Goal: Communication & Community: Share content

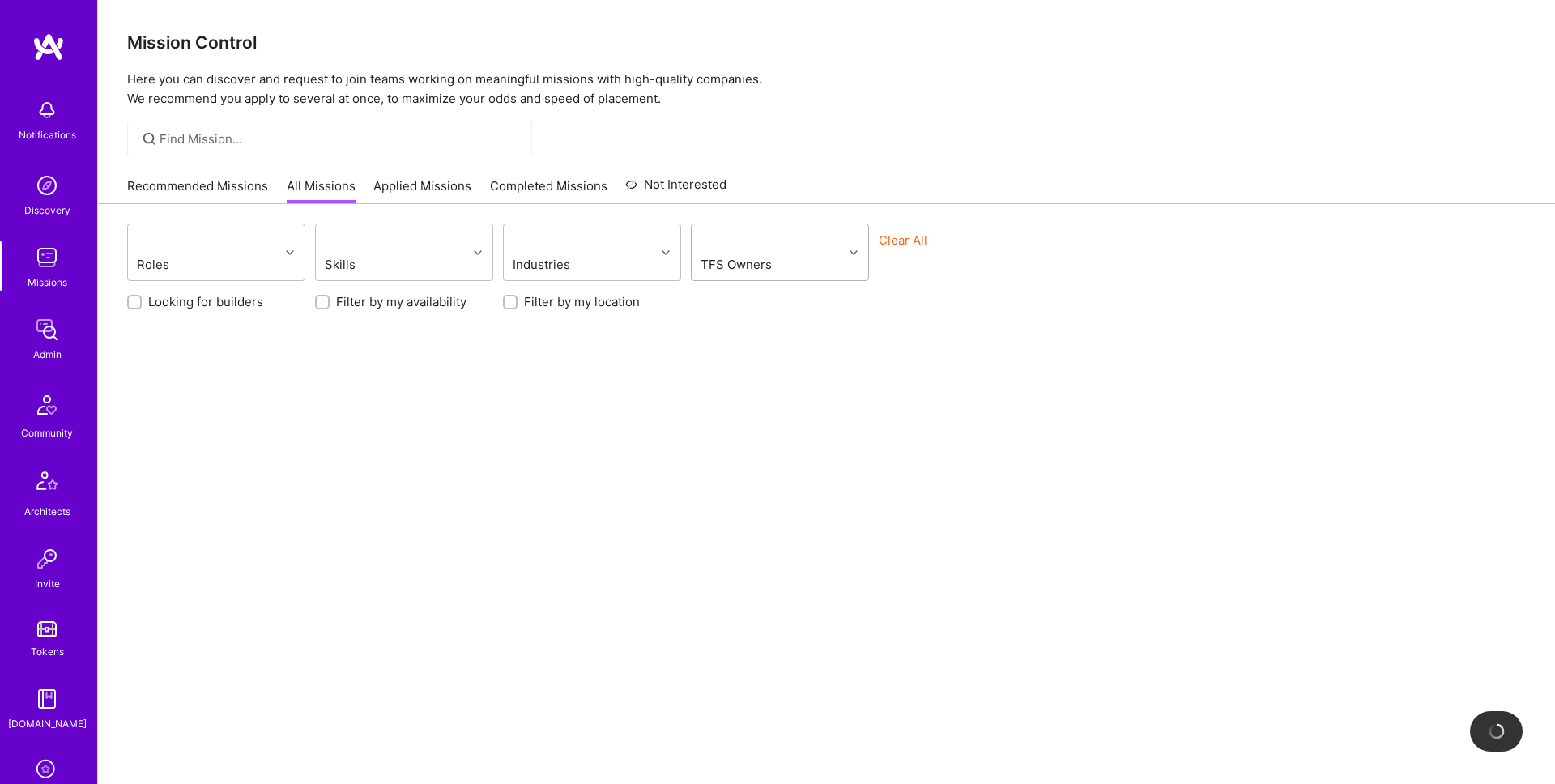
click at [798, 247] on div at bounding box center [767, 241] width 140 height 20
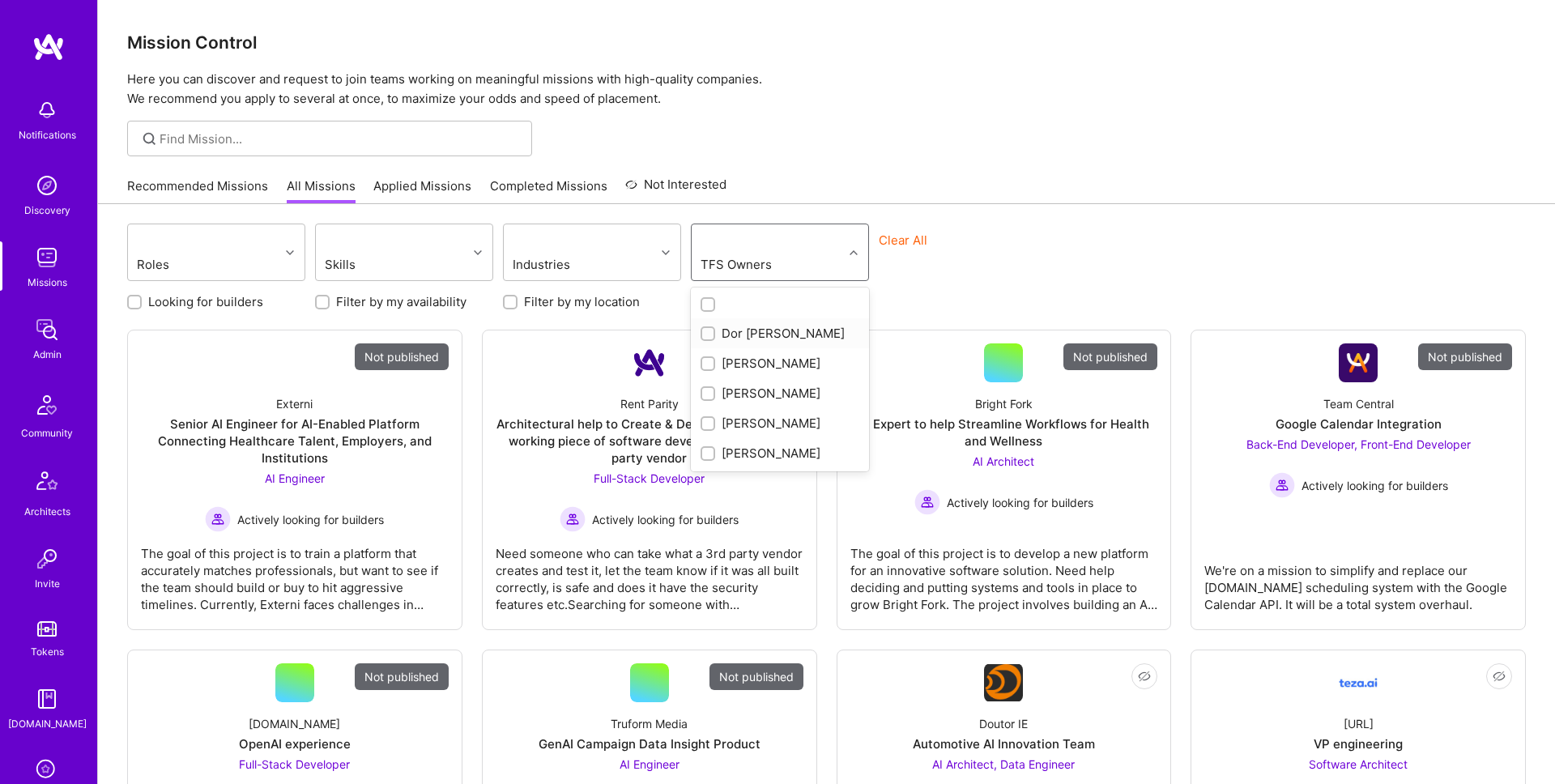
click at [750, 332] on div "Dor Groner" at bounding box center [780, 332] width 159 height 17
checkbox input "true"
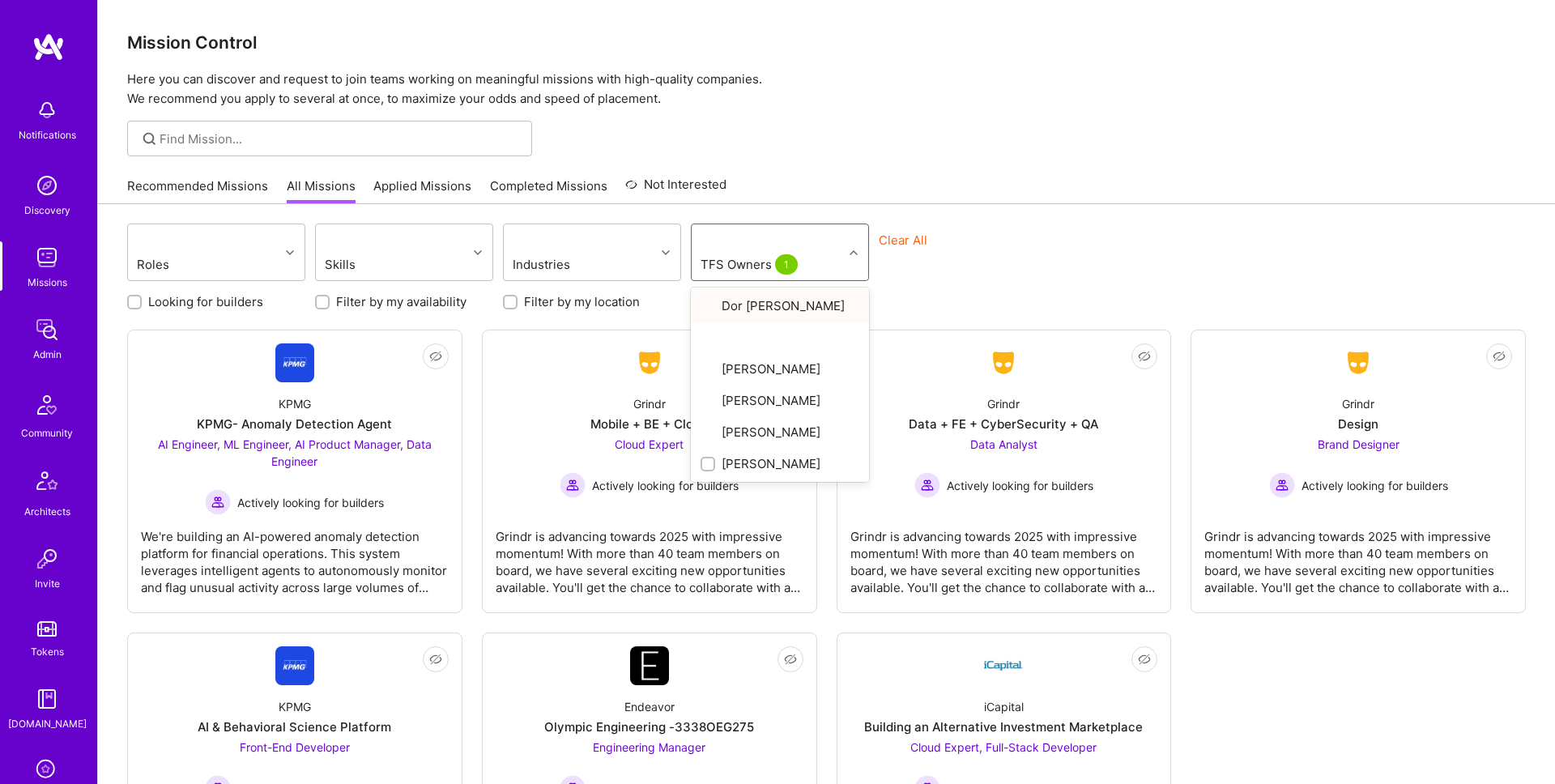
click at [1119, 218] on div "Roles Skills Industries option Dor Groner, selected. option Dor Groner focused,…" at bounding box center [826, 571] width 1457 height 733
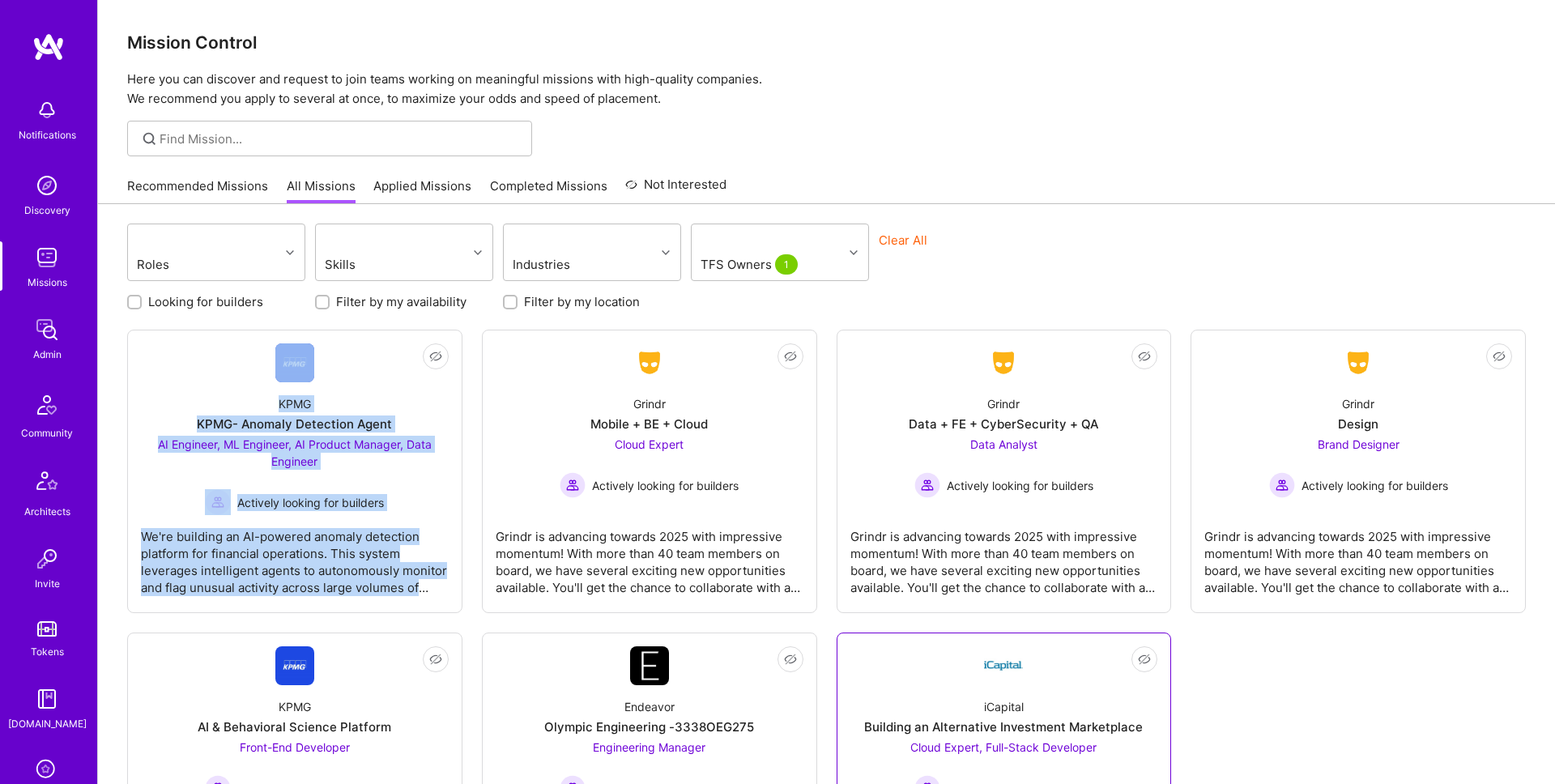
click at [924, 691] on div "iCapital Building an Alternative Investment Marketplace Cloud Expert, Full-Stac…" at bounding box center [1005, 743] width 308 height 116
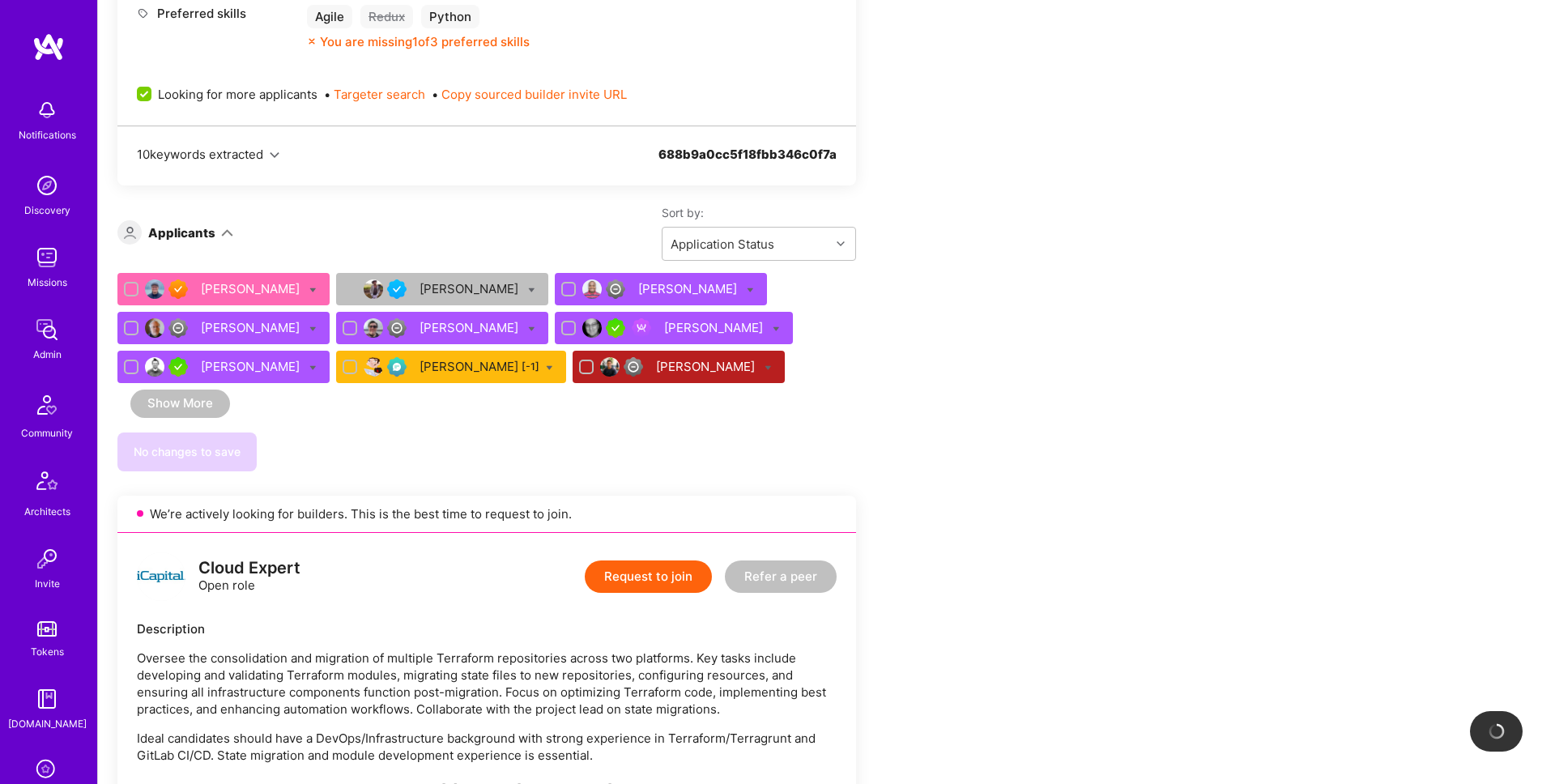
scroll to position [1306, 0]
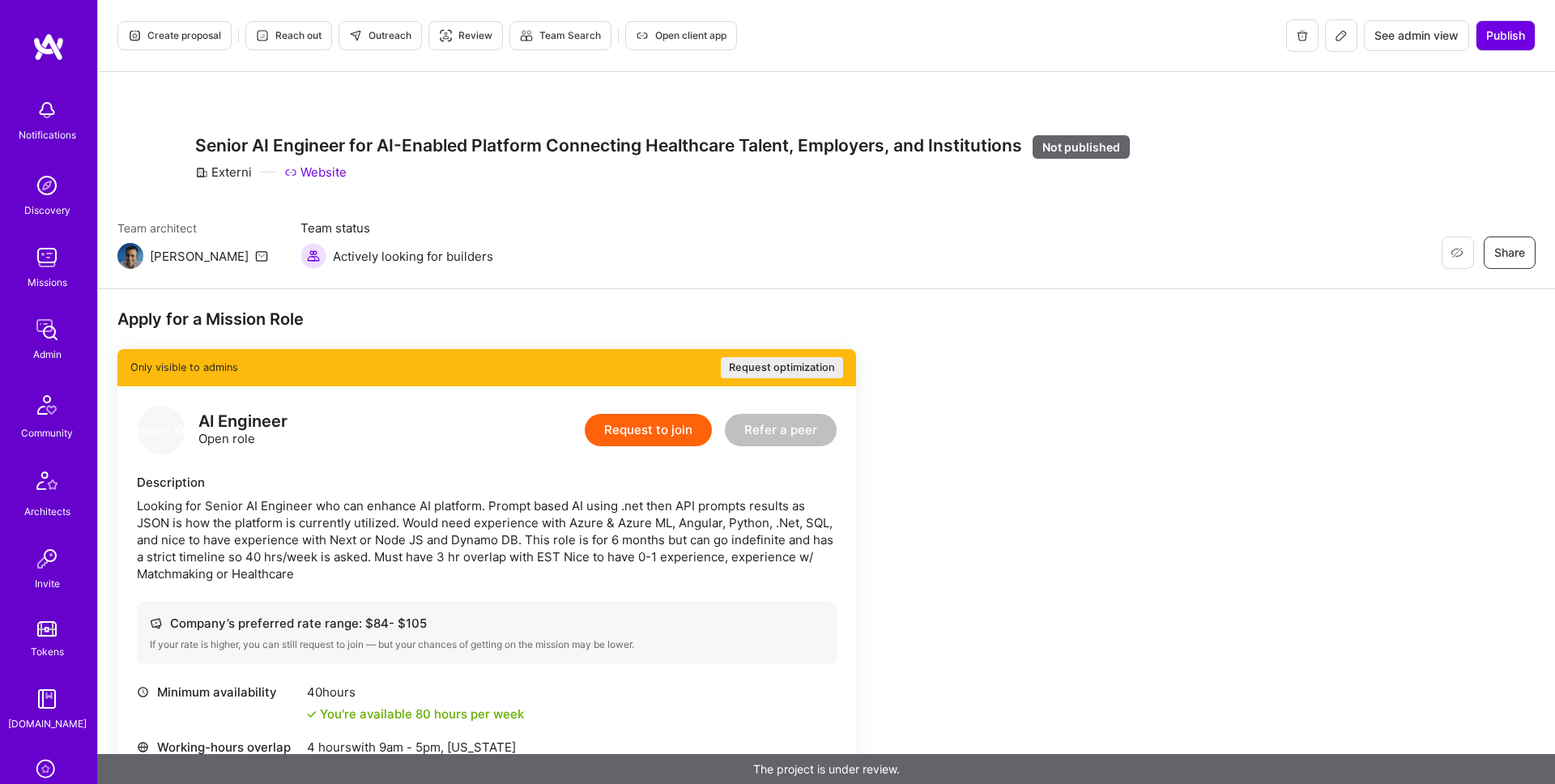
click at [281, 149] on h3 "Senior AI Engineer for AI-Enabled Platform Connecting Healthcare Talent, Employ…" at bounding box center [662, 146] width 934 height 22
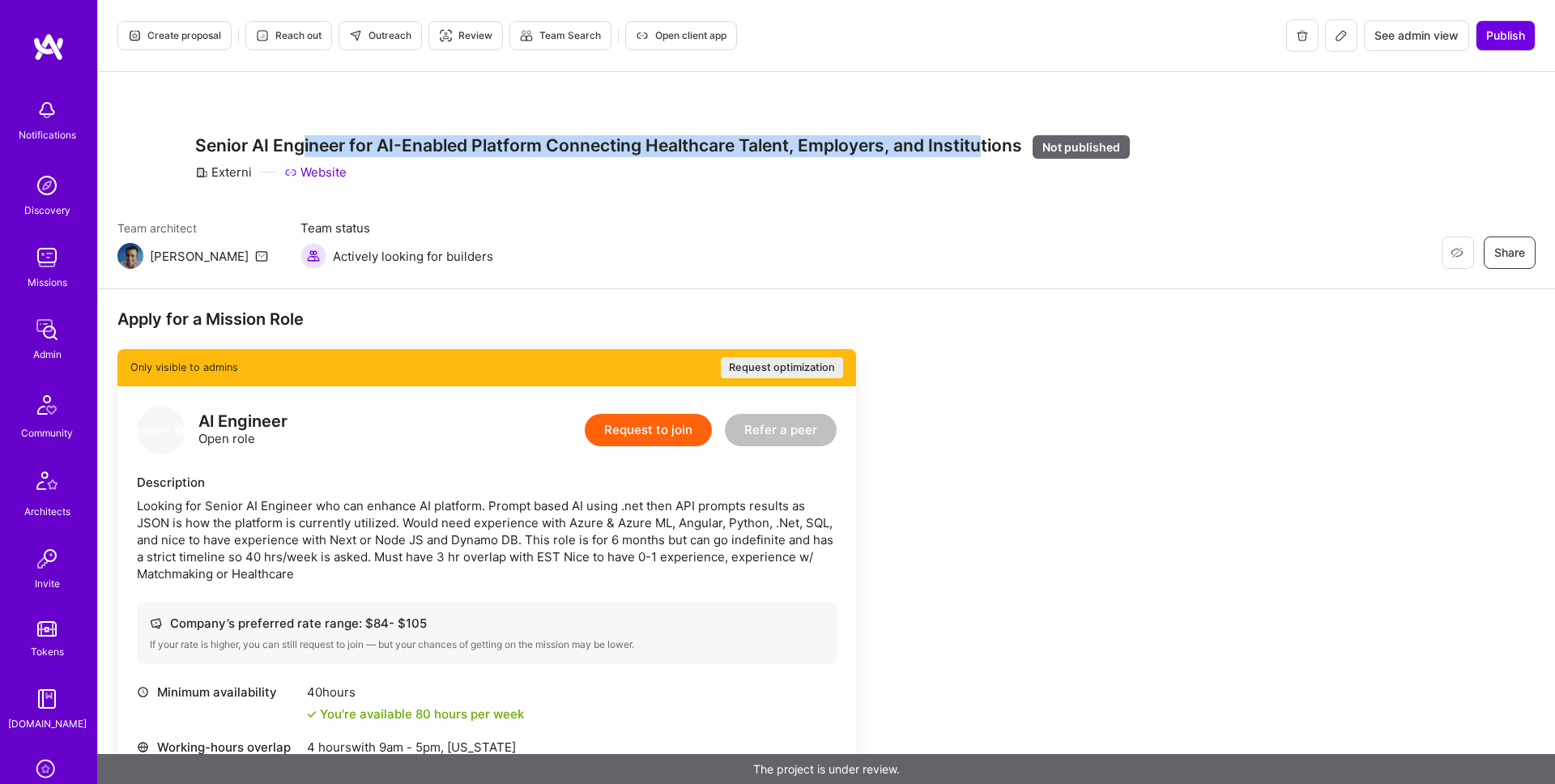
drag, startPoint x: 307, startPoint y: 147, endPoint x: 982, endPoint y: 153, distance: 675.0
click at [982, 153] on h3 "Senior AI Engineer for AI-Enabled Platform Connecting Healthcare Talent, Employ…" at bounding box center [662, 146] width 934 height 22
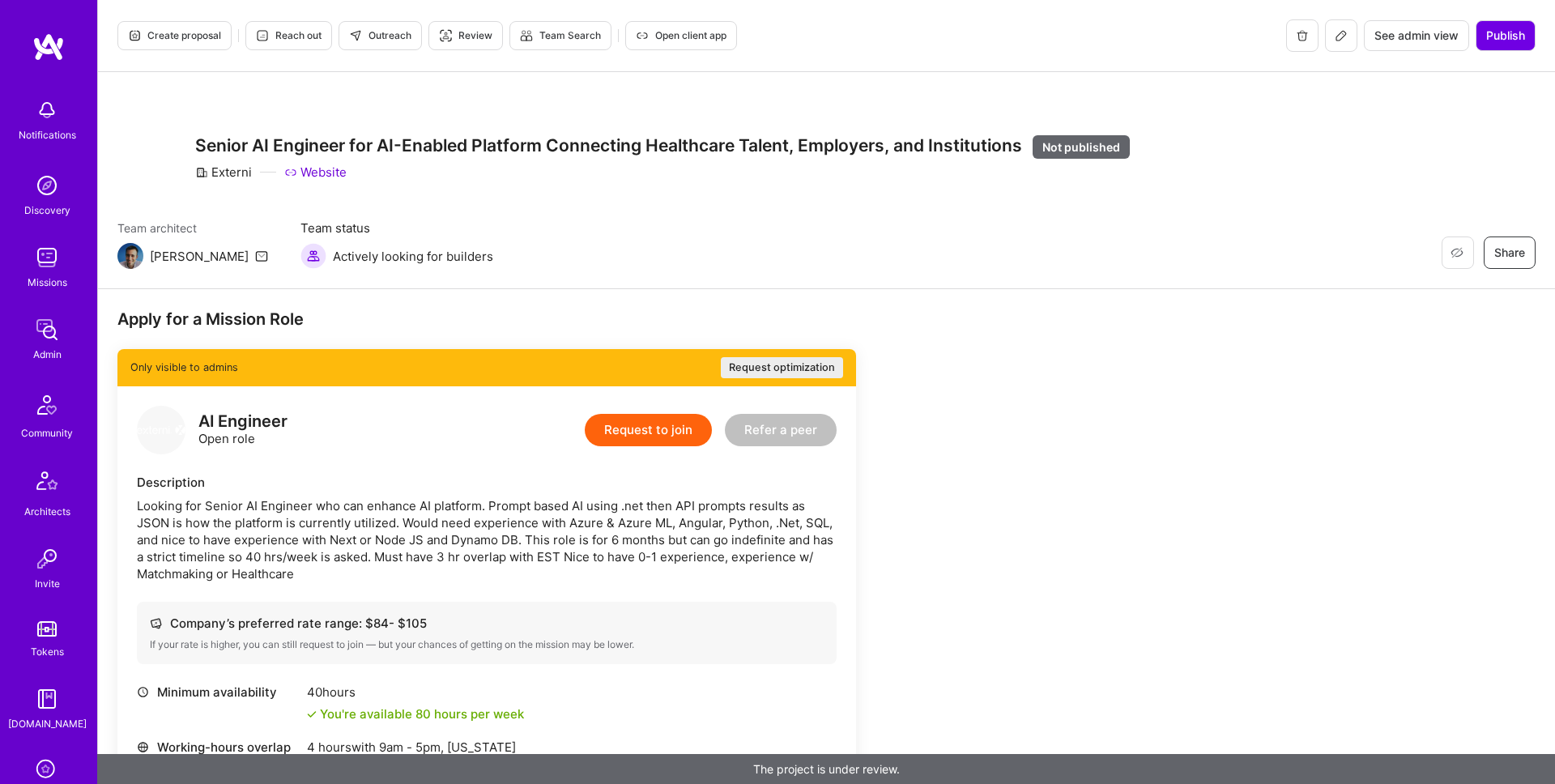
click at [982, 153] on h3 "Senior AI Engineer for AI-Enabled Platform Connecting Healthcare Talent, Employ…" at bounding box center [662, 146] width 934 height 22
click at [181, 144] on div "Restore Not Interested Share Senior AI Engineer for AI-Enabled Platform Connect…" at bounding box center [623, 158] width 1013 height 59
click at [217, 168] on div "Externi" at bounding box center [224, 172] width 57 height 17
click at [315, 171] on link "Website" at bounding box center [316, 172] width 62 height 17
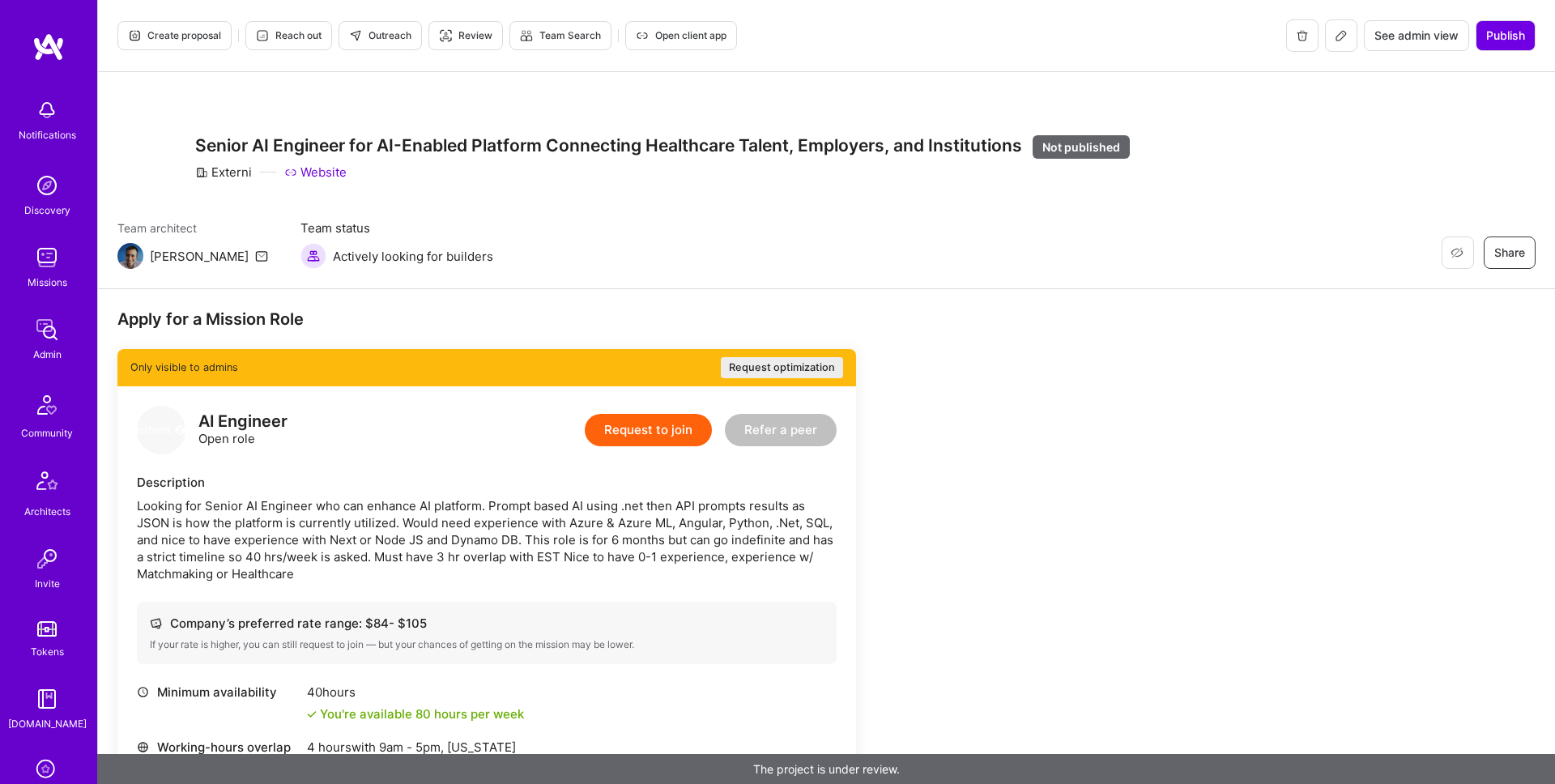
drag, startPoint x: 1371, startPoint y: 189, endPoint x: 1420, endPoint y: 116, distance: 87.9
click at [1374, 187] on div "Restore Not Interested Share Senior AI Engineer for AI-Enabled Platform Connect…" at bounding box center [826, 180] width 1457 height 217
click at [1340, 38] on icon at bounding box center [1341, 36] width 10 height 10
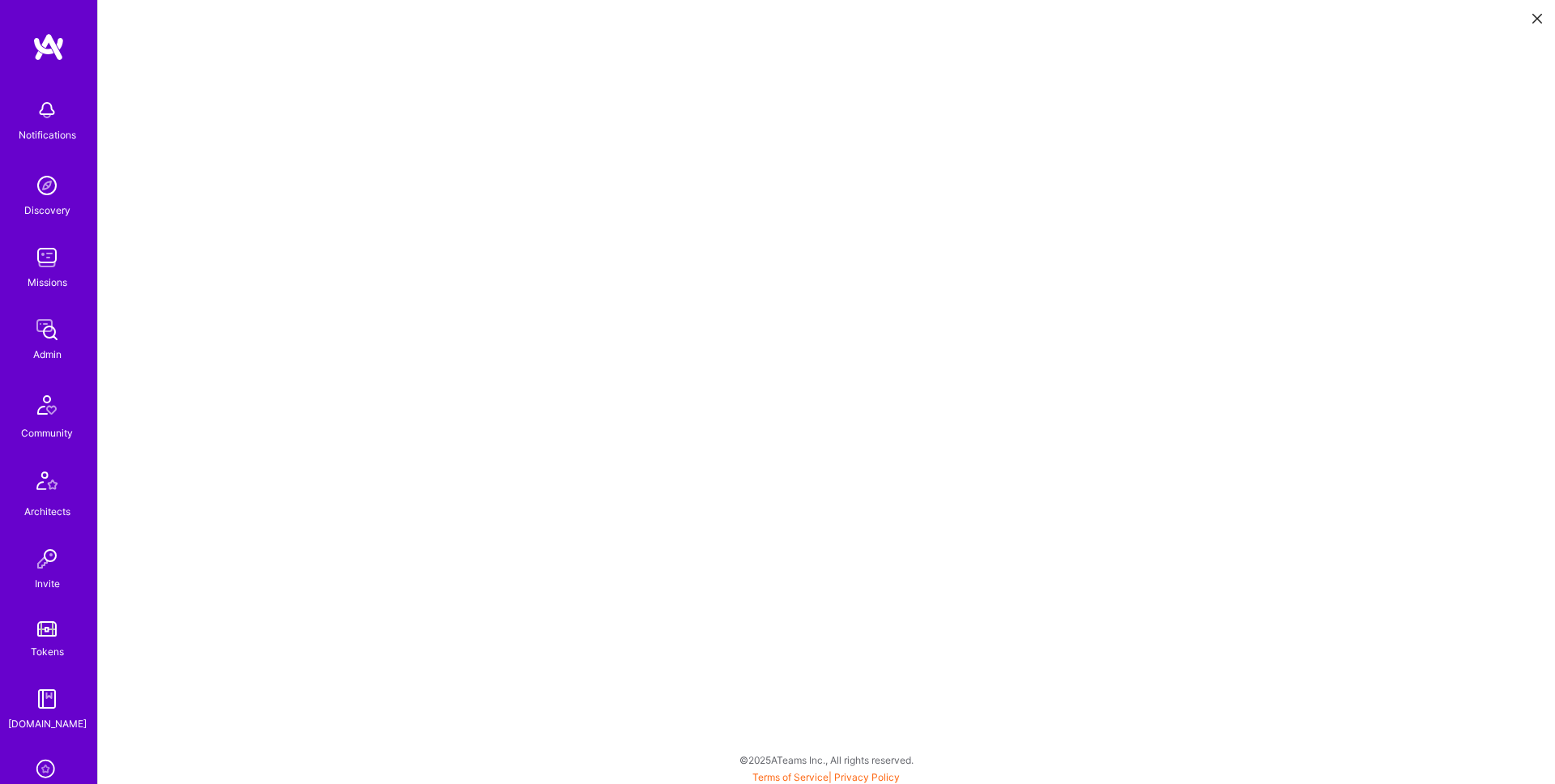
click at [1537, 18] on icon at bounding box center [1537, 18] width 10 height 10
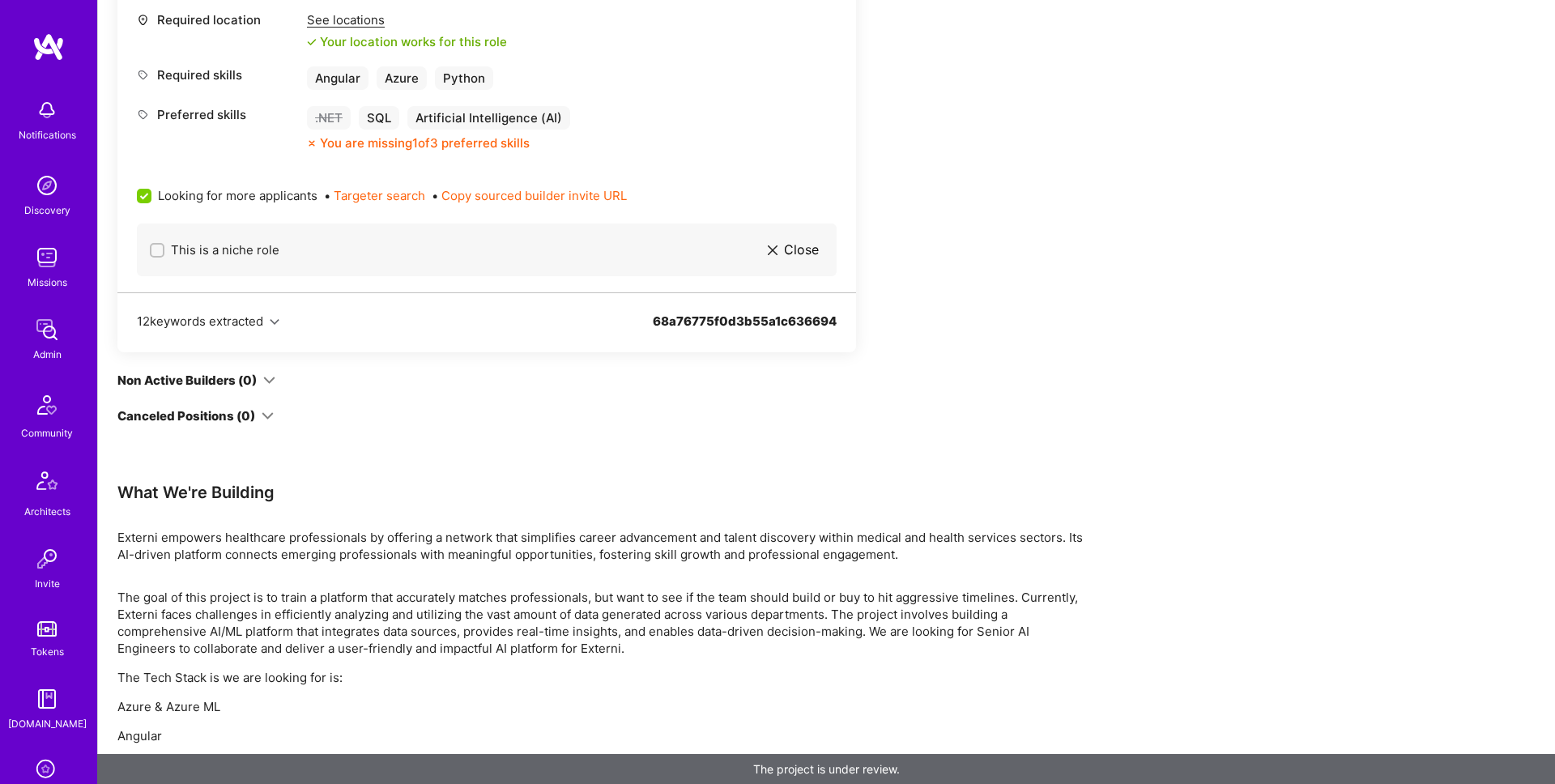
scroll to position [972, 0]
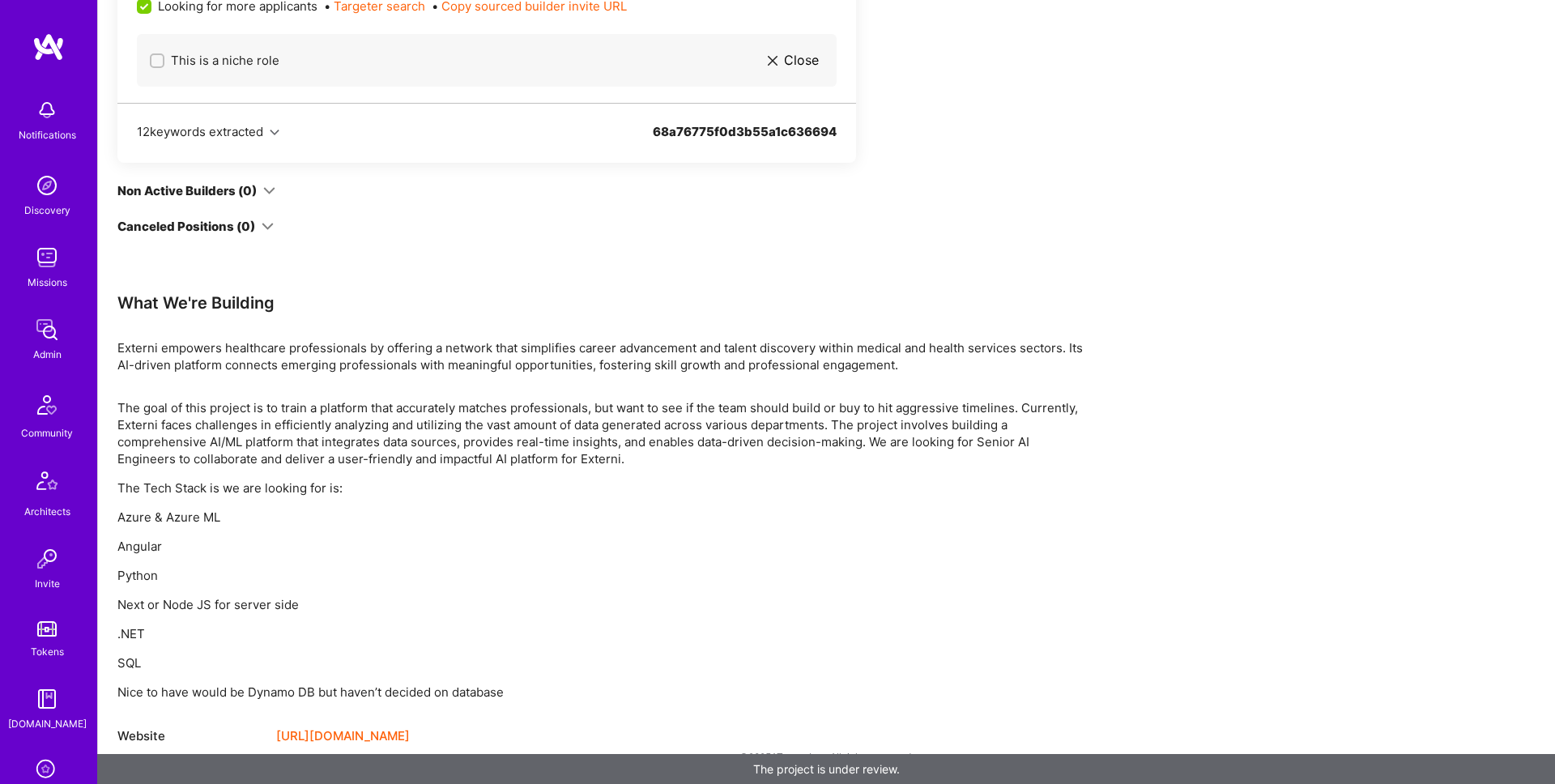
drag, startPoint x: 222, startPoint y: 351, endPoint x: 368, endPoint y: 349, distance: 146.0
click at [386, 348] on p "Externi empowers healthcare professionals by offering a network that simplifies…" at bounding box center [603, 356] width 972 height 34
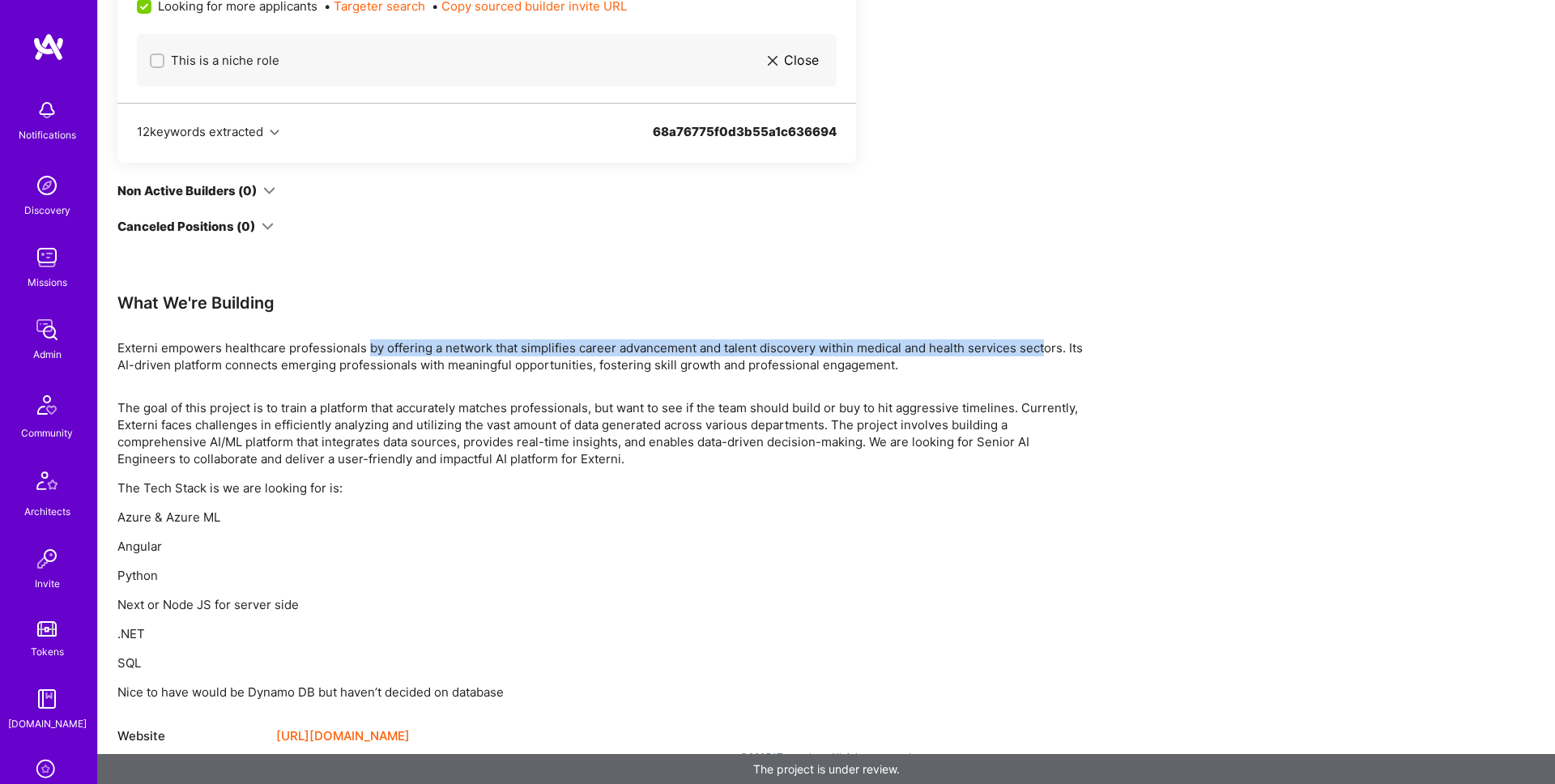
drag, startPoint x: 370, startPoint y: 349, endPoint x: 664, endPoint y: 378, distance: 295.4
click at [1041, 347] on p "Externi empowers healthcare professionals by offering a network that simplifies…" at bounding box center [603, 356] width 972 height 34
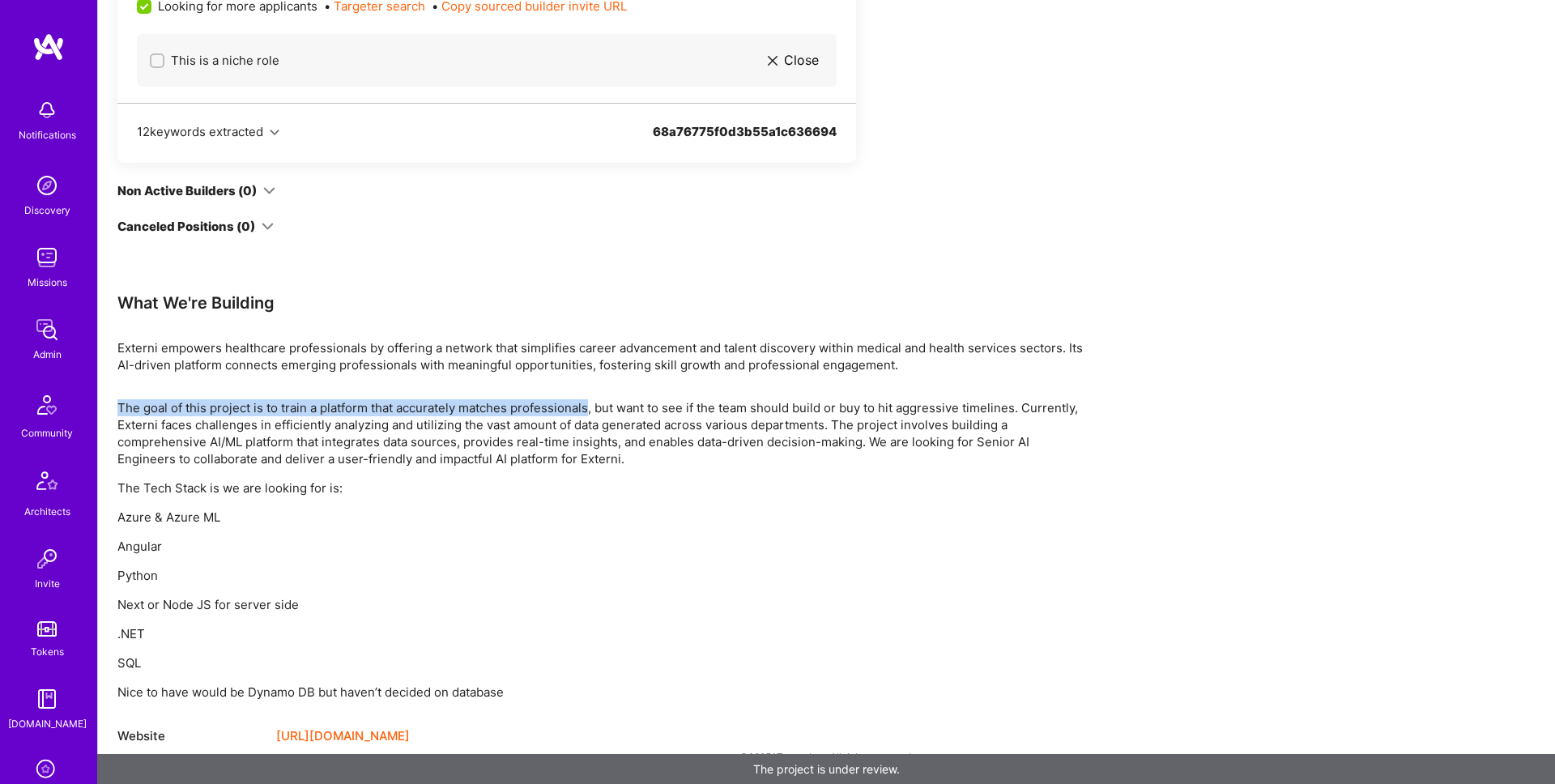
drag, startPoint x: 117, startPoint y: 405, endPoint x: 589, endPoint y: 414, distance: 472.1
click at [589, 414] on p "The goal of this project is to train a platform that accurately matches profess…" at bounding box center [603, 433] width 972 height 68
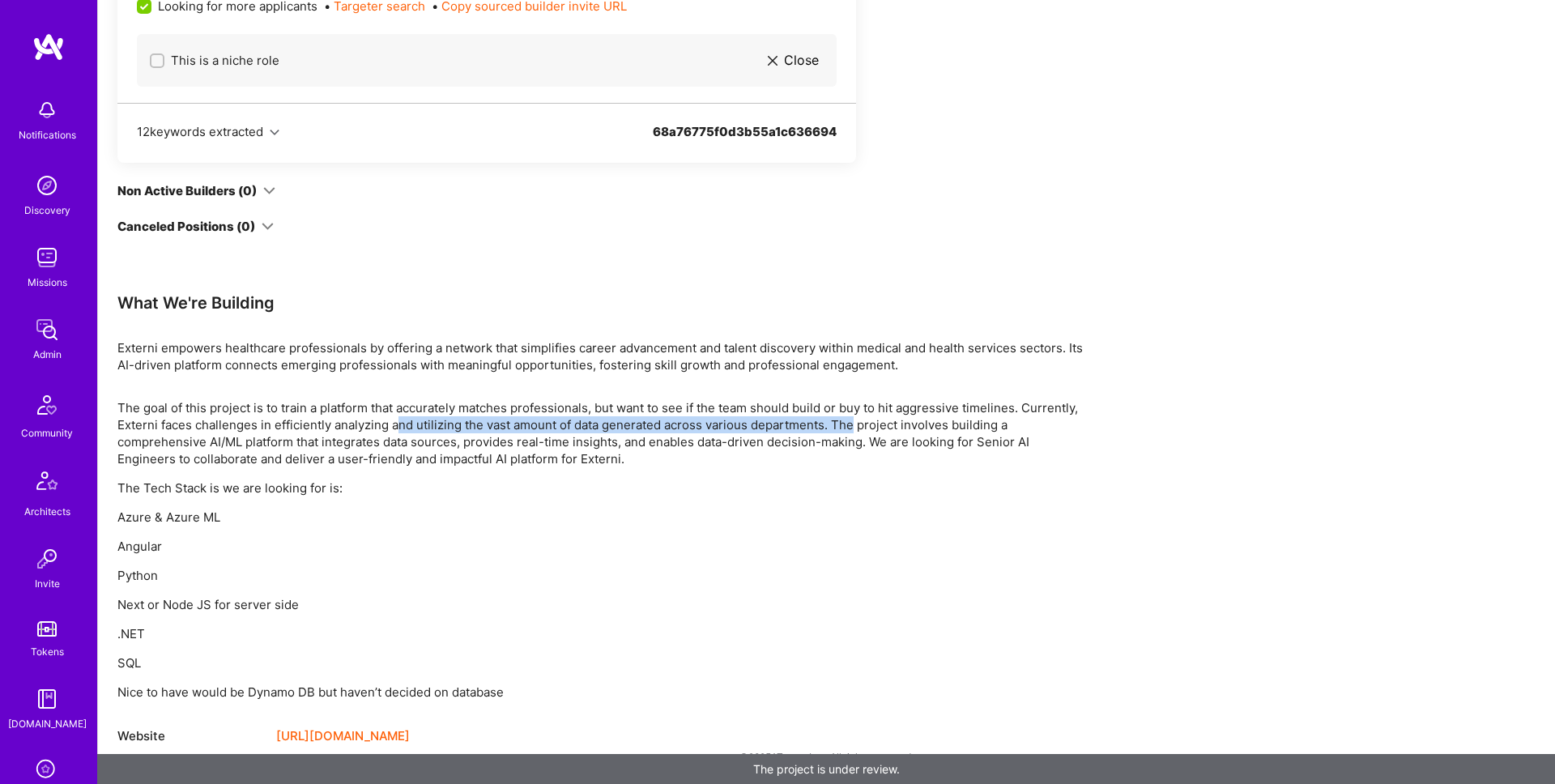
drag, startPoint x: 399, startPoint y: 428, endPoint x: 852, endPoint y: 426, distance: 453.0
click at [852, 426] on p "The goal of this project is to train a platform that accurately matches profess…" at bounding box center [603, 433] width 972 height 68
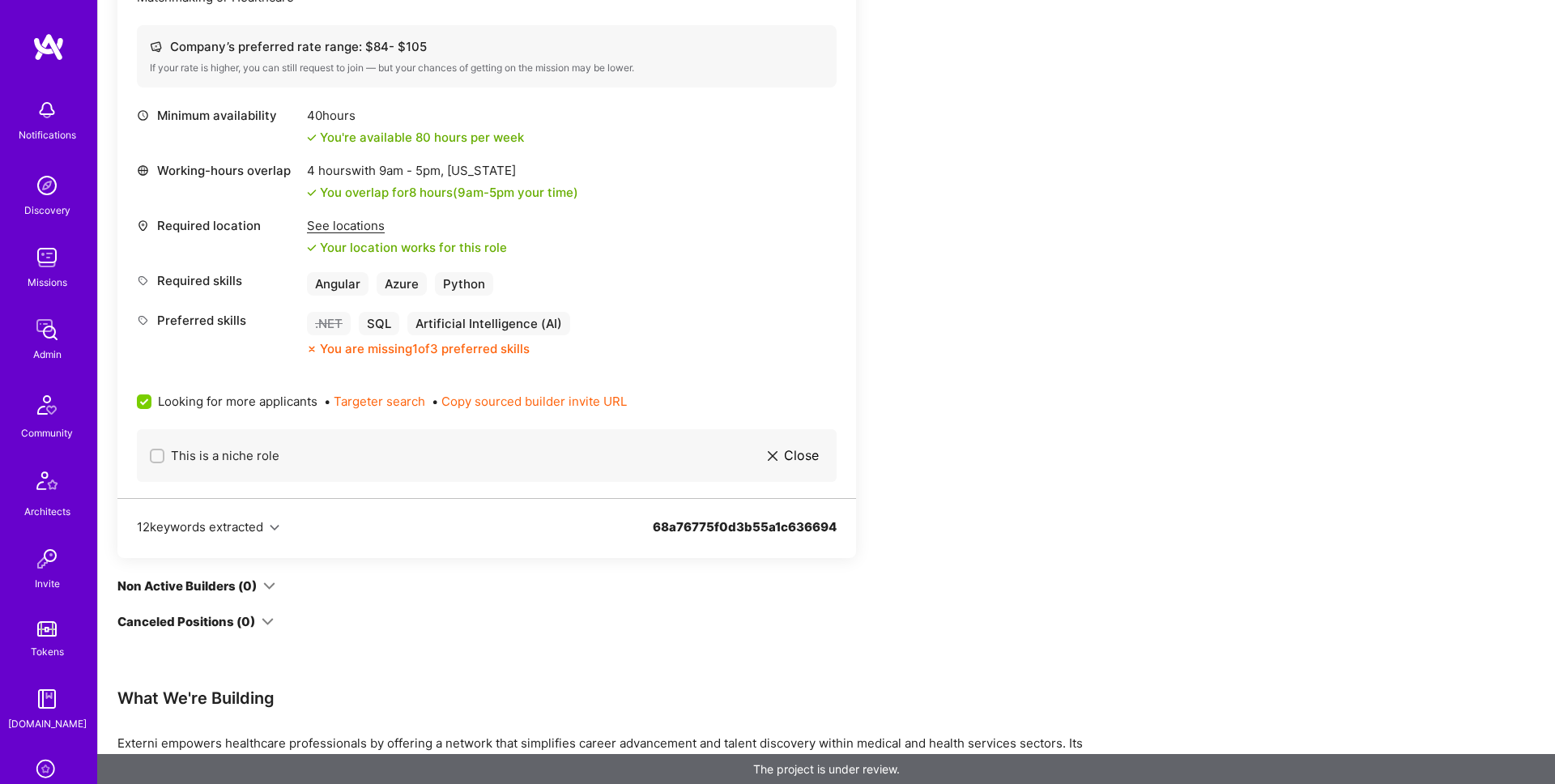
scroll to position [896, 0]
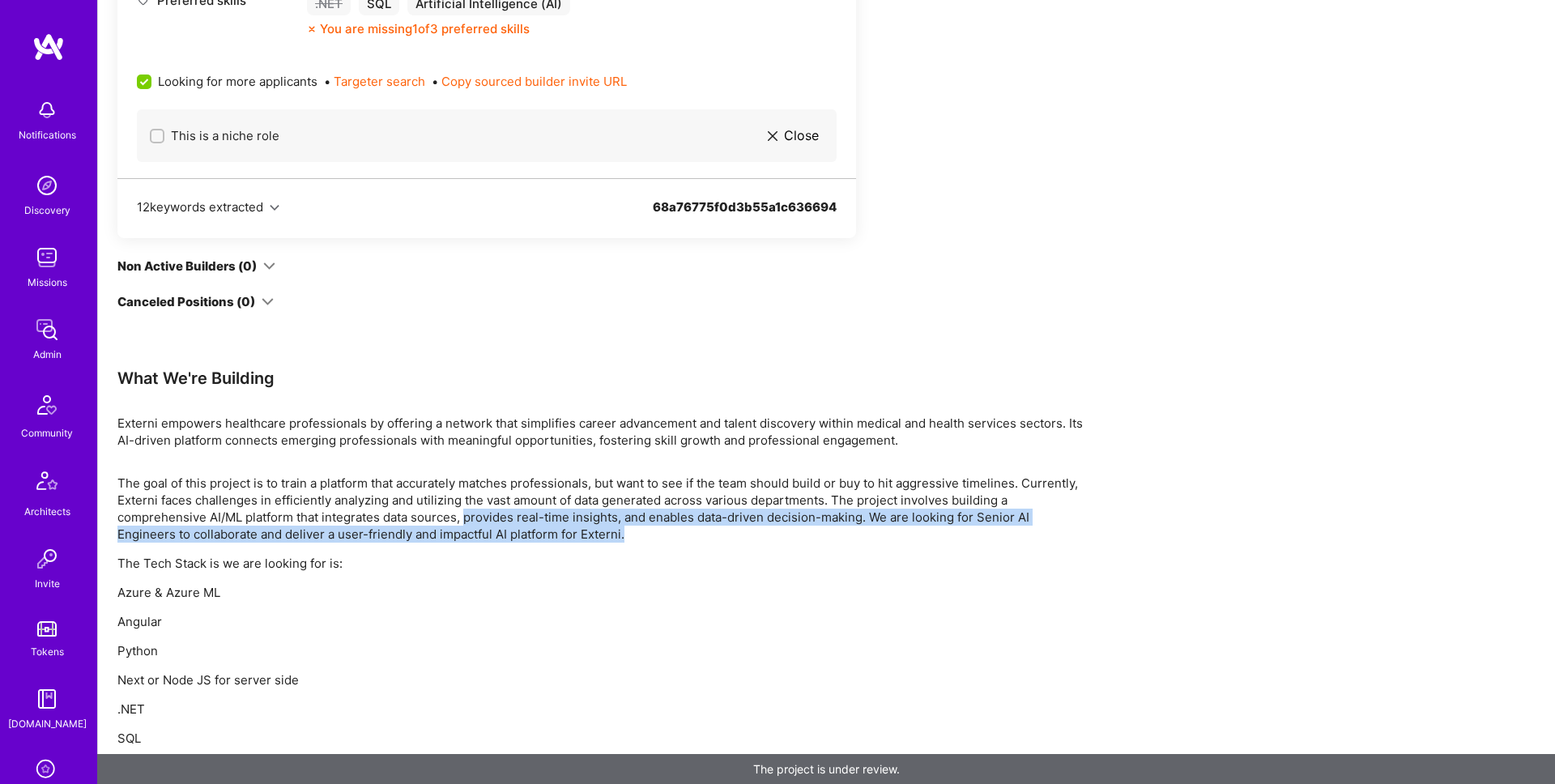
drag, startPoint x: 469, startPoint y: 516, endPoint x: 642, endPoint y: 540, distance: 174.7
click at [642, 540] on p "The goal of this project is to train a platform that accurately matches profess…" at bounding box center [603, 508] width 972 height 68
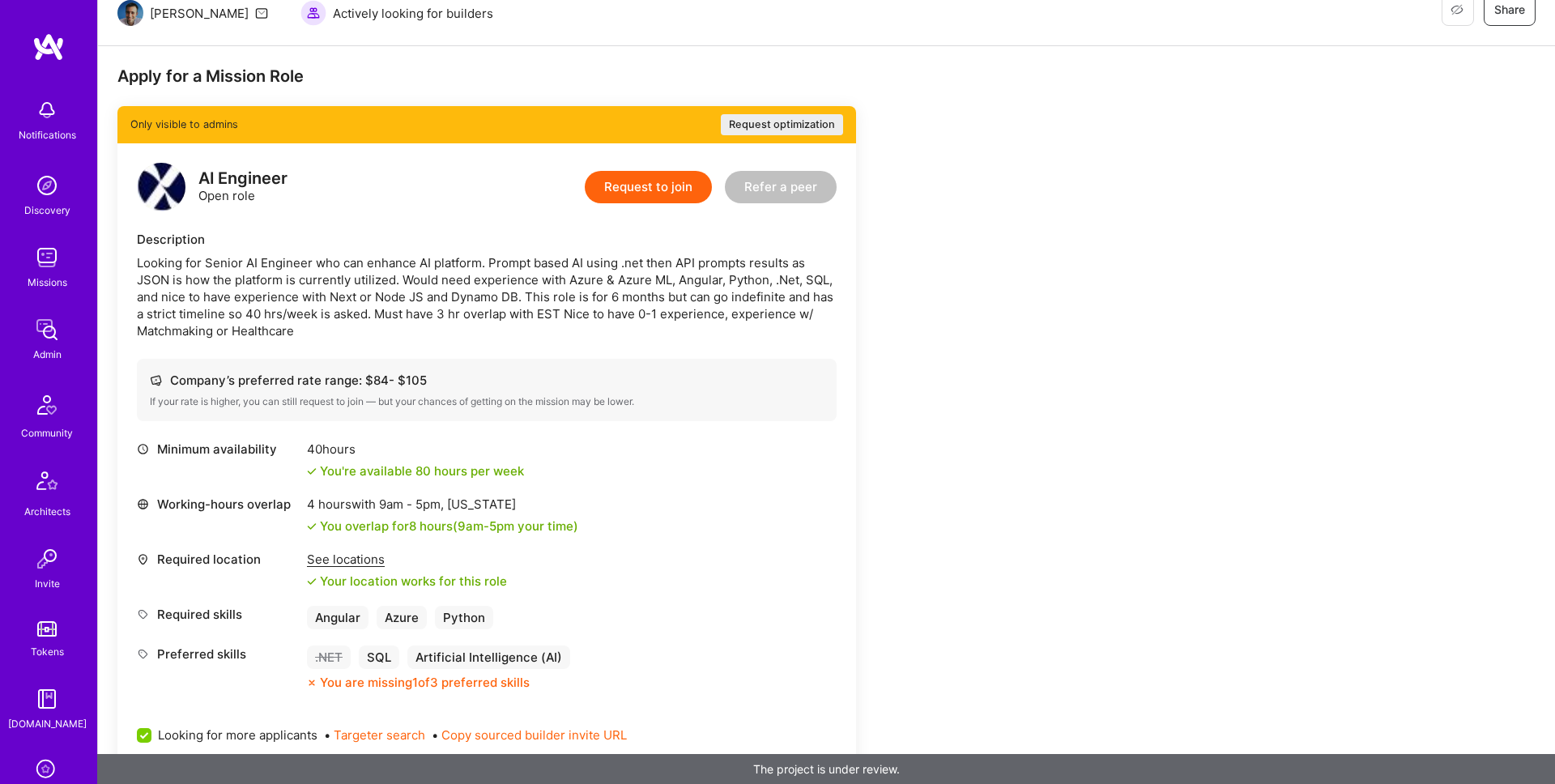
scroll to position [187, 0]
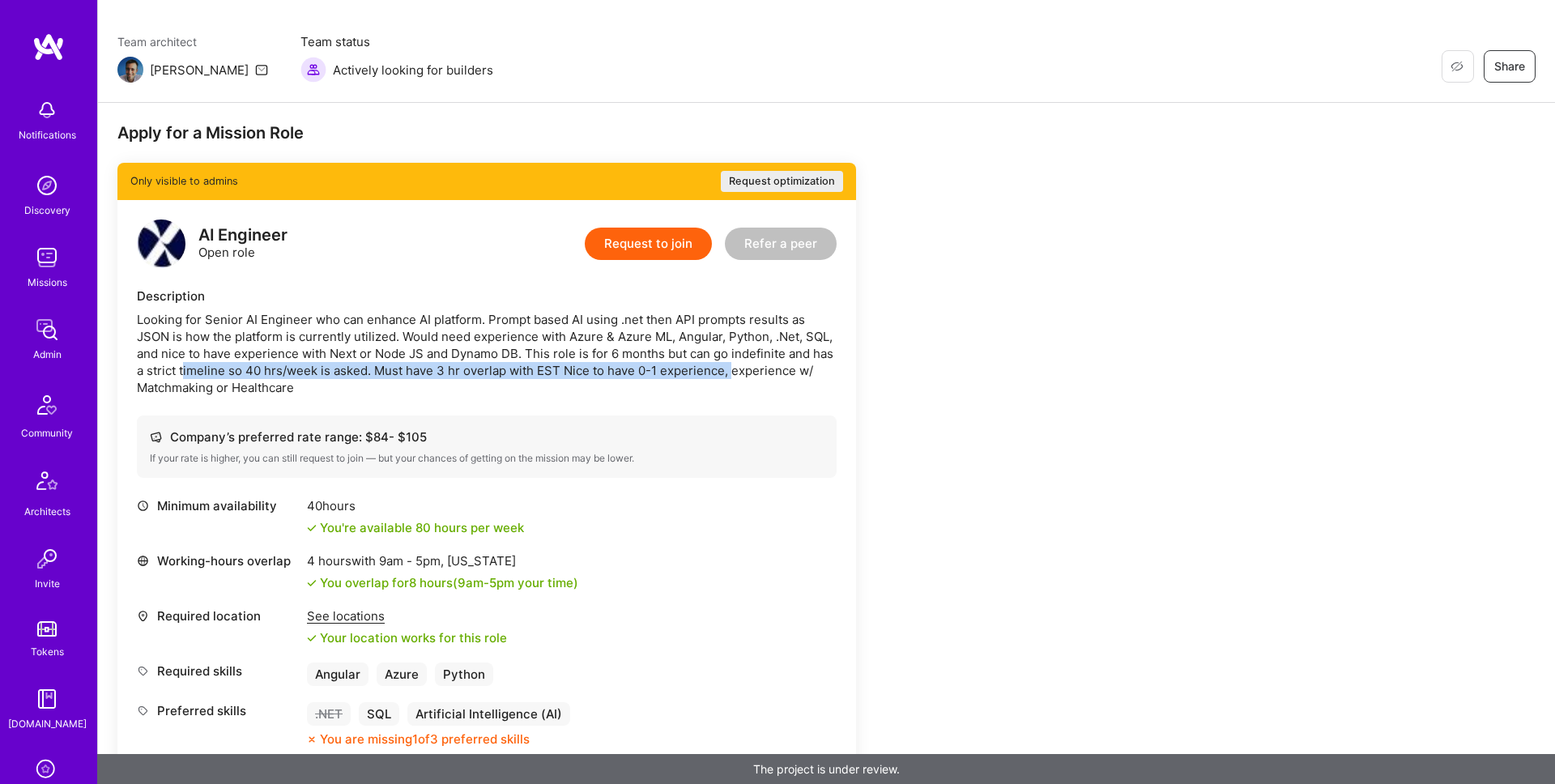
drag, startPoint x: 184, startPoint y: 373, endPoint x: 731, endPoint y: 374, distance: 547.0
click at [731, 374] on div "Looking for Senior AI Engineer who can enhance AI platform. Prompt based AI usi…" at bounding box center [486, 354] width 700 height 85
drag, startPoint x: 1069, startPoint y: 280, endPoint x: 1001, endPoint y: 291, distance: 68.9
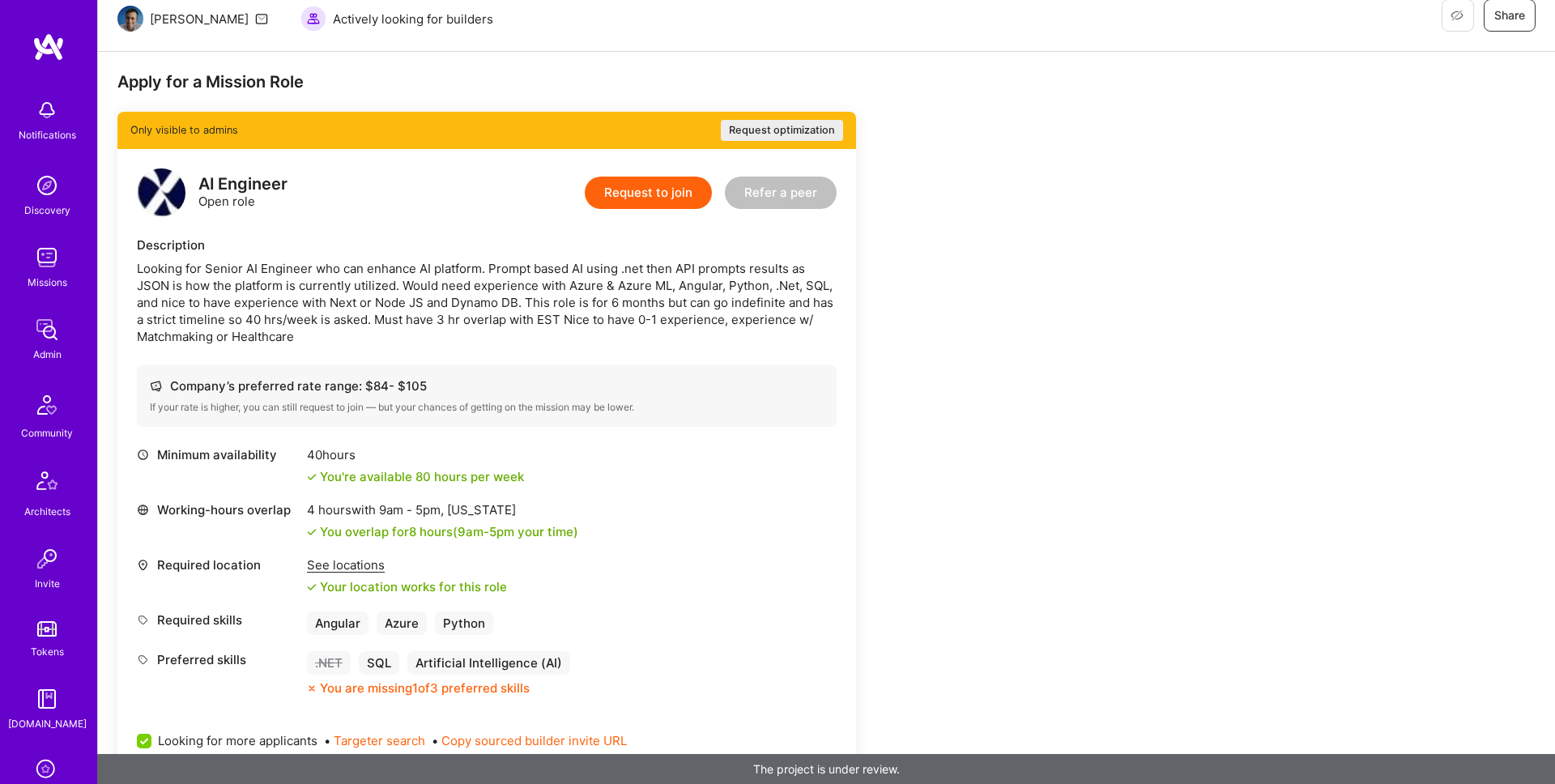
scroll to position [293, 0]
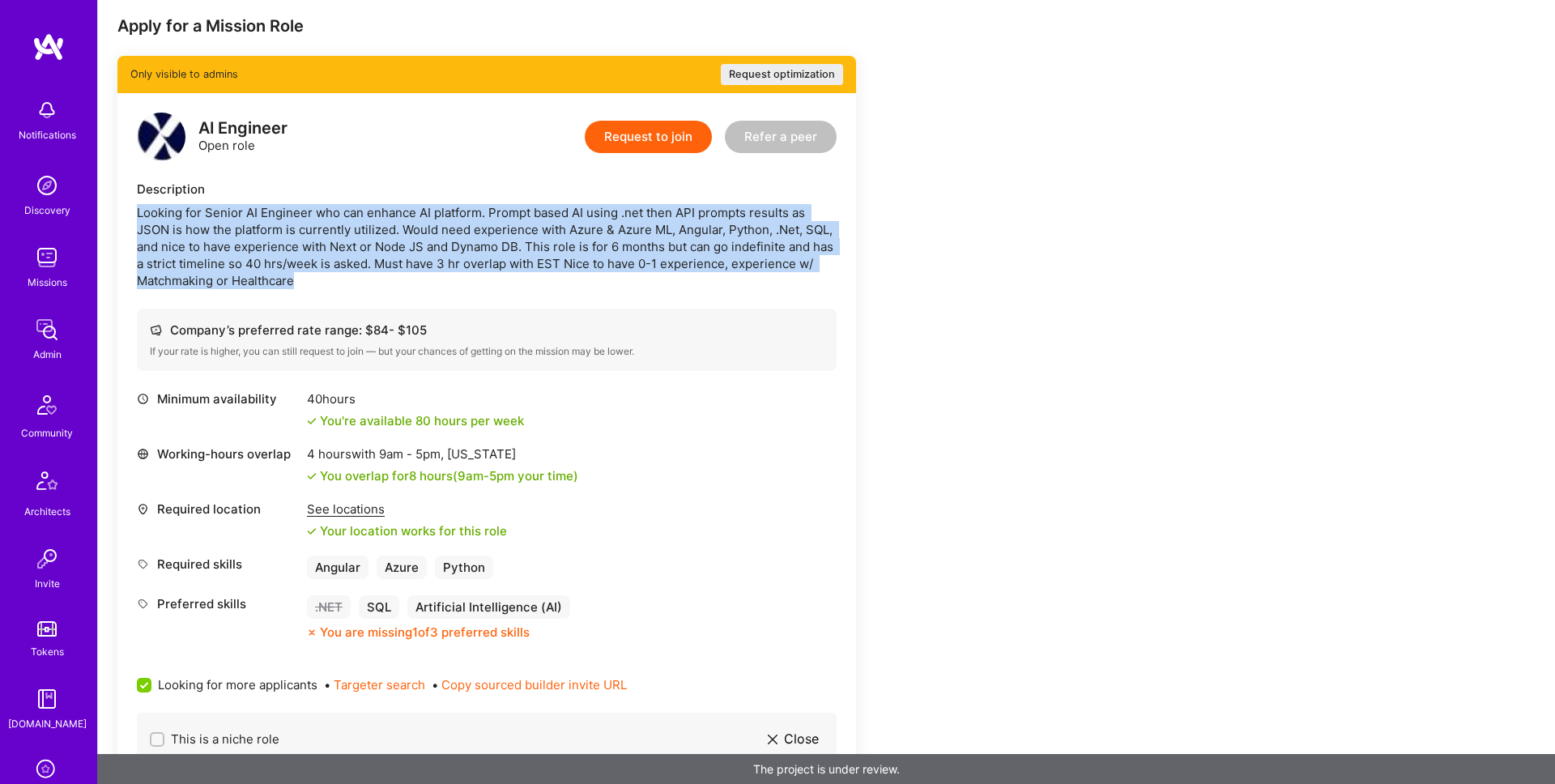
drag, startPoint x: 747, startPoint y: 286, endPoint x: 138, endPoint y: 220, distance: 612.6
click at [138, 220] on div "Looking for Senior AI Engineer who can enhance AI platform. Prompt based AI usi…" at bounding box center [486, 247] width 700 height 85
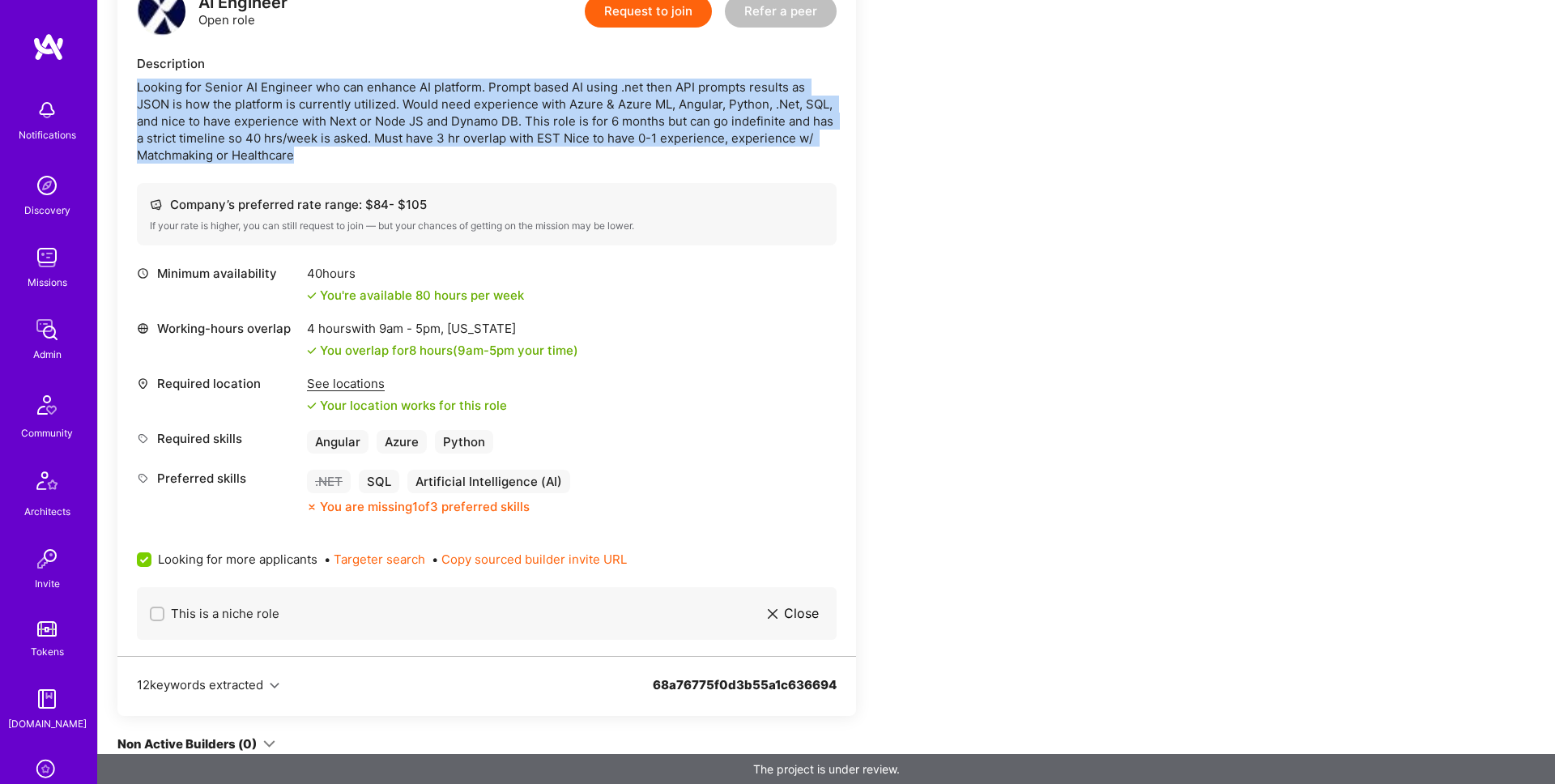
scroll to position [428, 0]
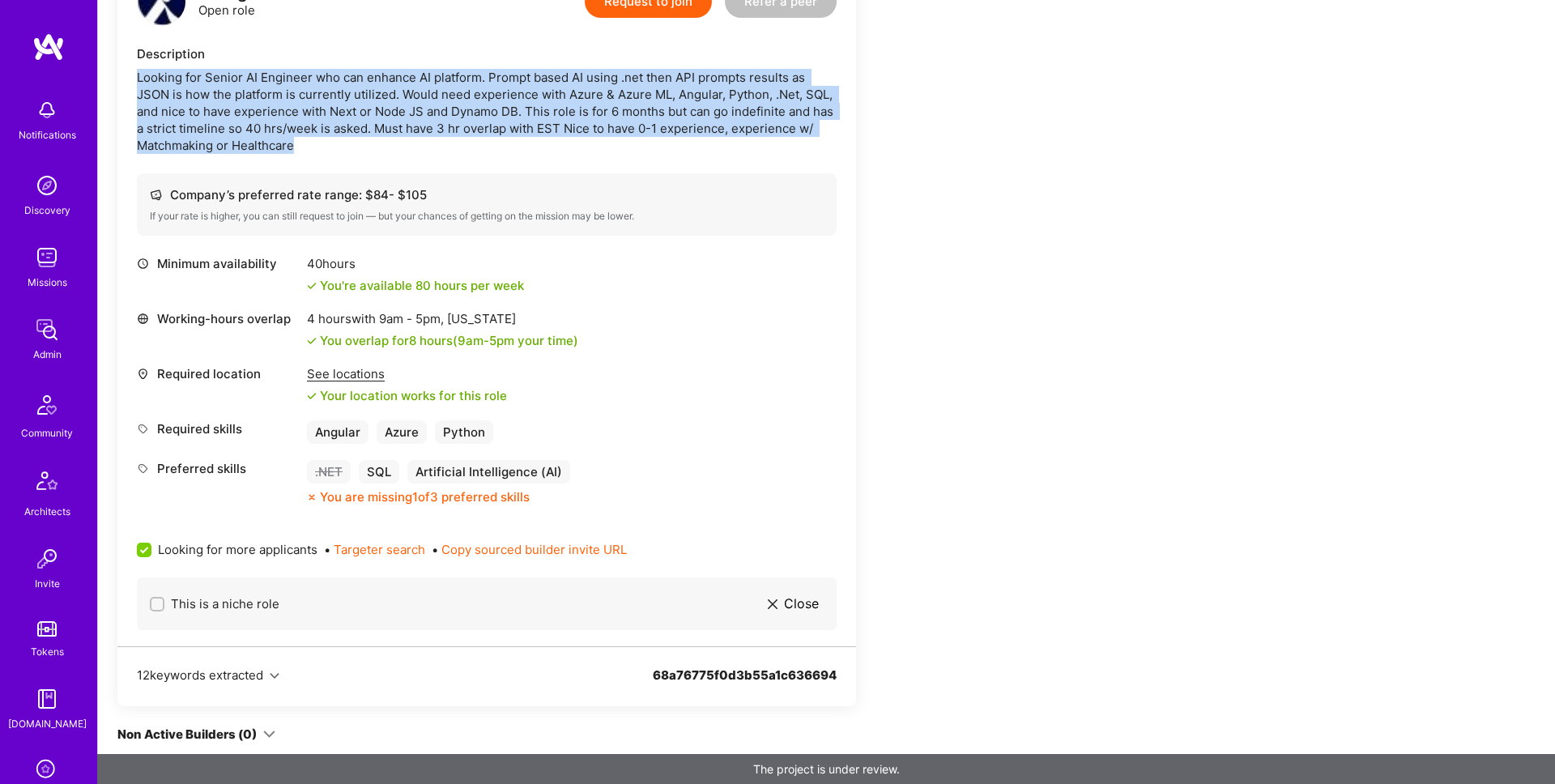
click at [629, 112] on div "Looking for Senior AI Engineer who can enhance AI platform. Prompt based AI usi…" at bounding box center [486, 111] width 700 height 85
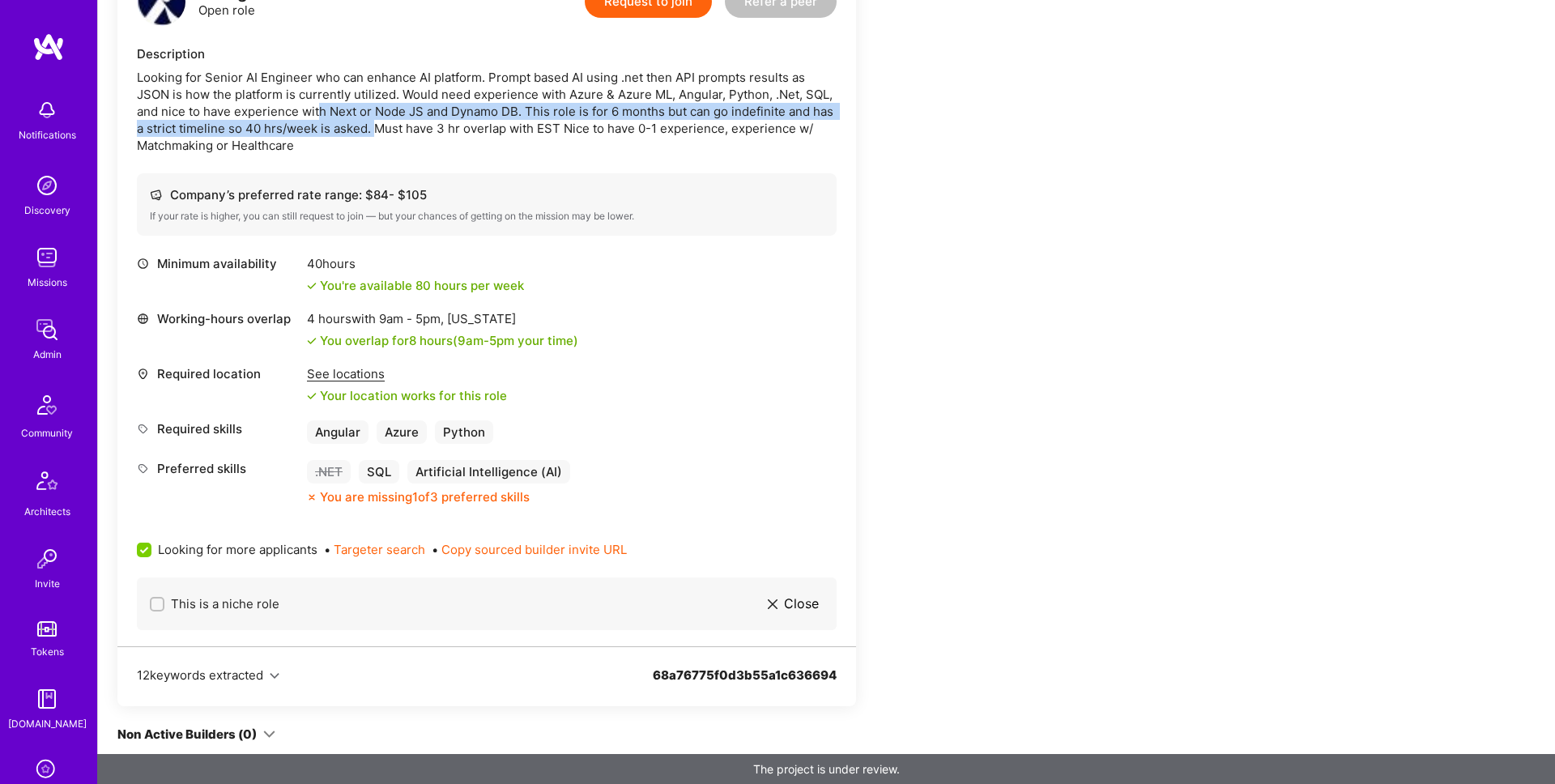
drag, startPoint x: 317, startPoint y: 108, endPoint x: 377, endPoint y: 125, distance: 62.4
click at [377, 125] on div "Looking for Senior AI Engineer who can enhance AI platform. Prompt based AI usi…" at bounding box center [486, 111] width 700 height 85
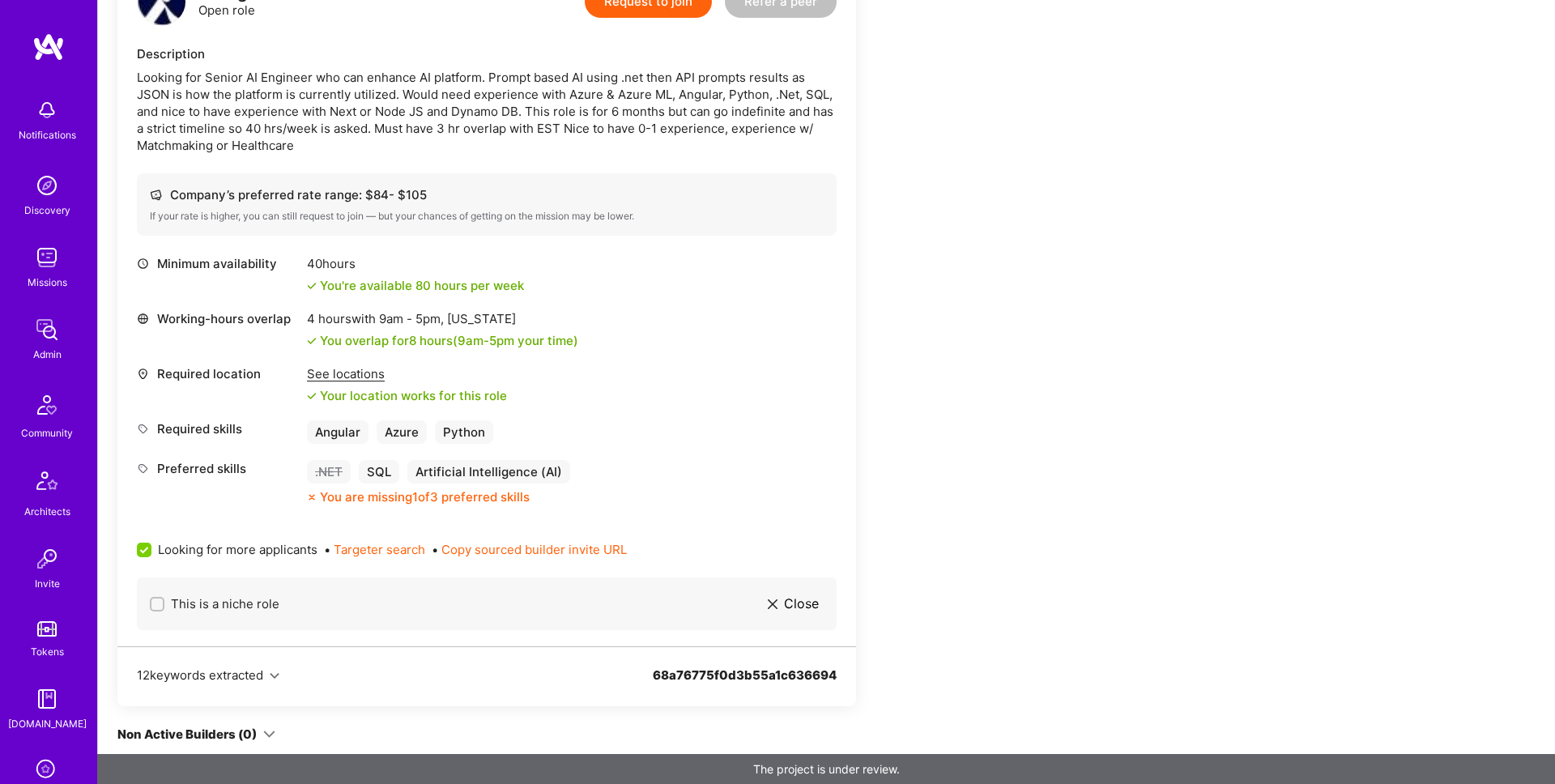
drag, startPoint x: 372, startPoint y: 126, endPoint x: 558, endPoint y: 140, distance: 186.5
click at [561, 141] on div "Looking for Senior AI Engineer who can enhance AI platform. Prompt based AI usi…" at bounding box center [486, 111] width 700 height 85
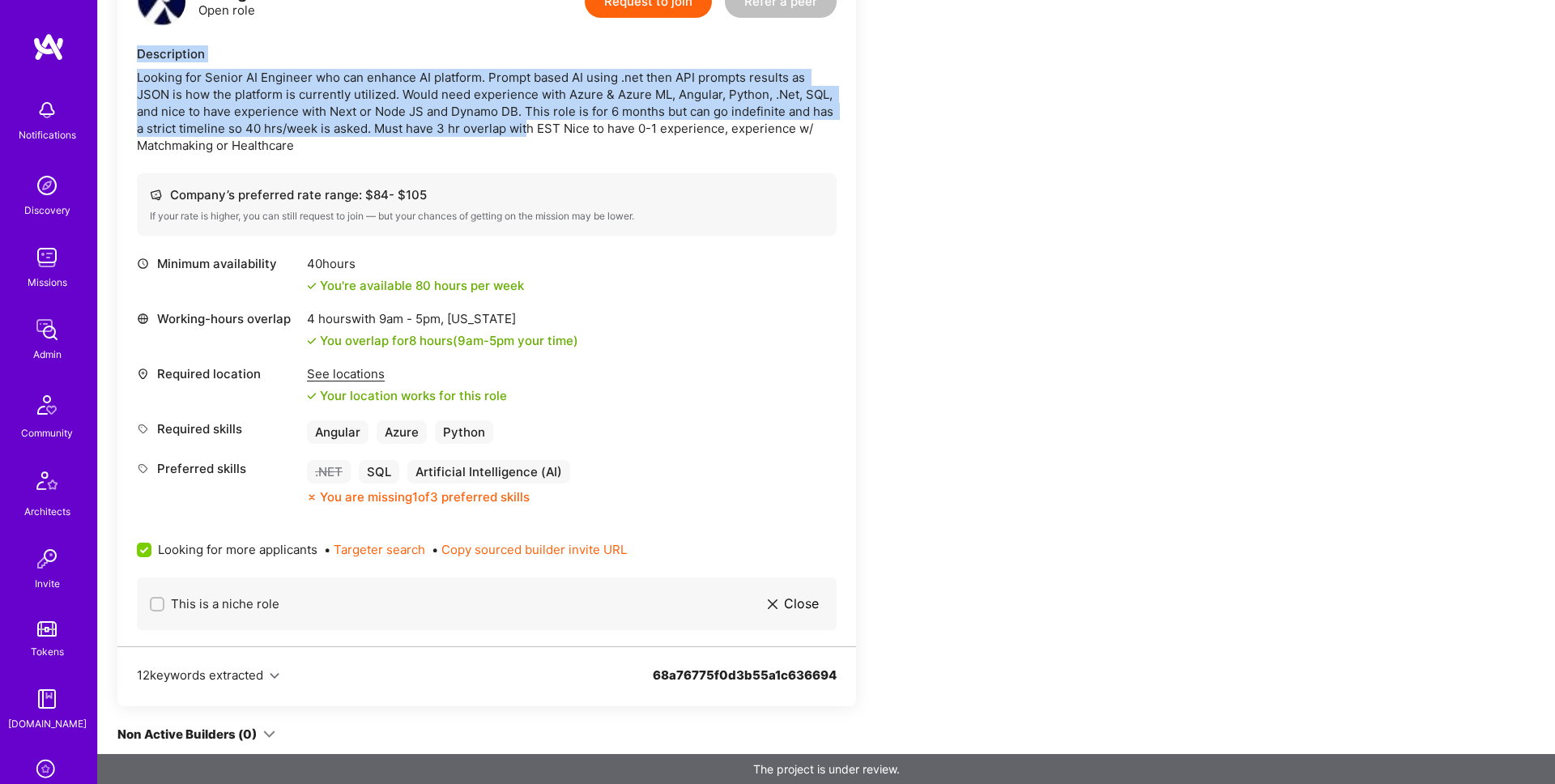
drag, startPoint x: 523, startPoint y: 132, endPoint x: 138, endPoint y: 55, distance: 392.6
click at [138, 55] on div "Description Looking for Senior AI Engineer who can enhance AI platform. Prompt …" at bounding box center [486, 100] width 700 height 108
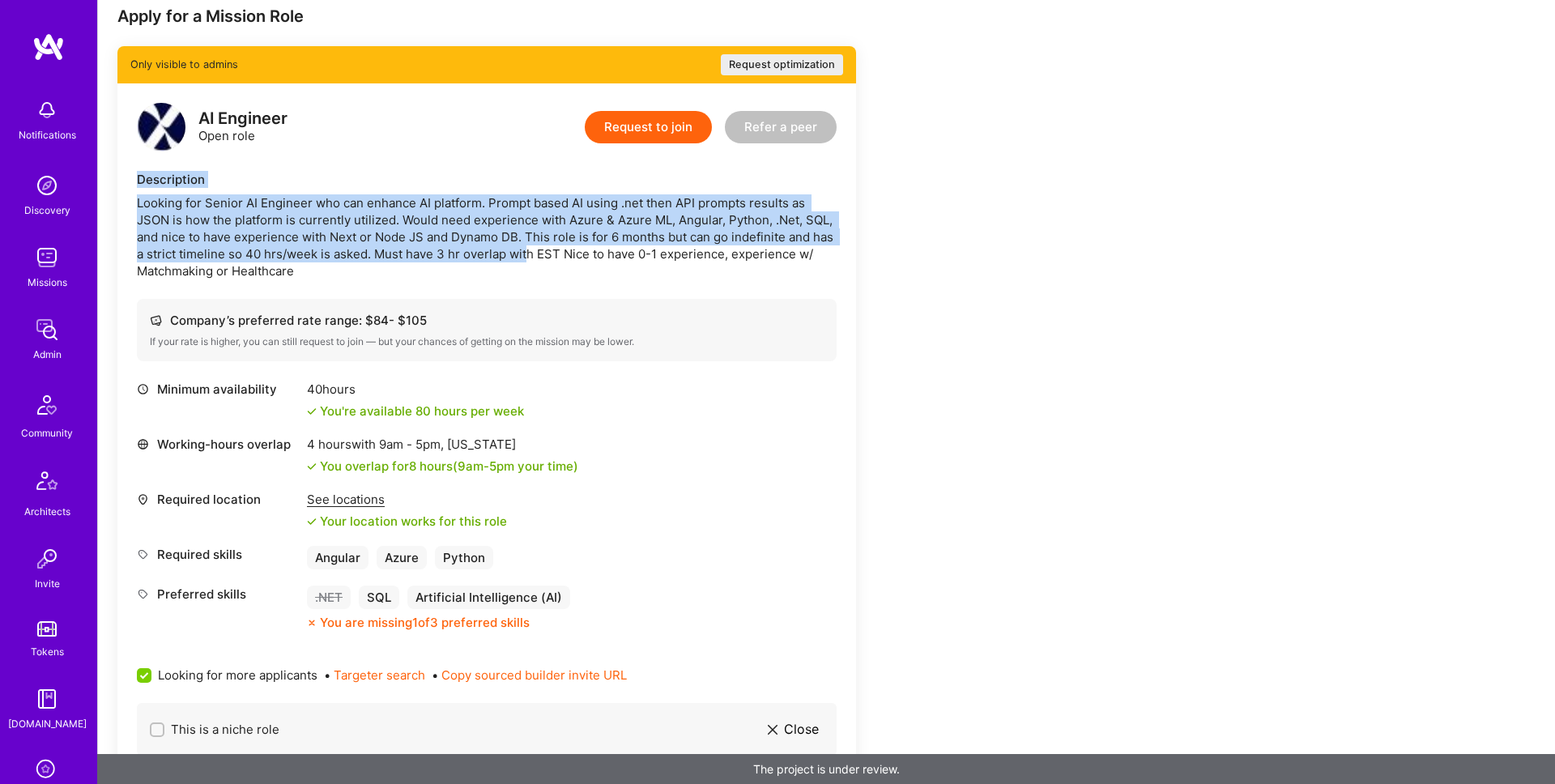
scroll to position [235, 0]
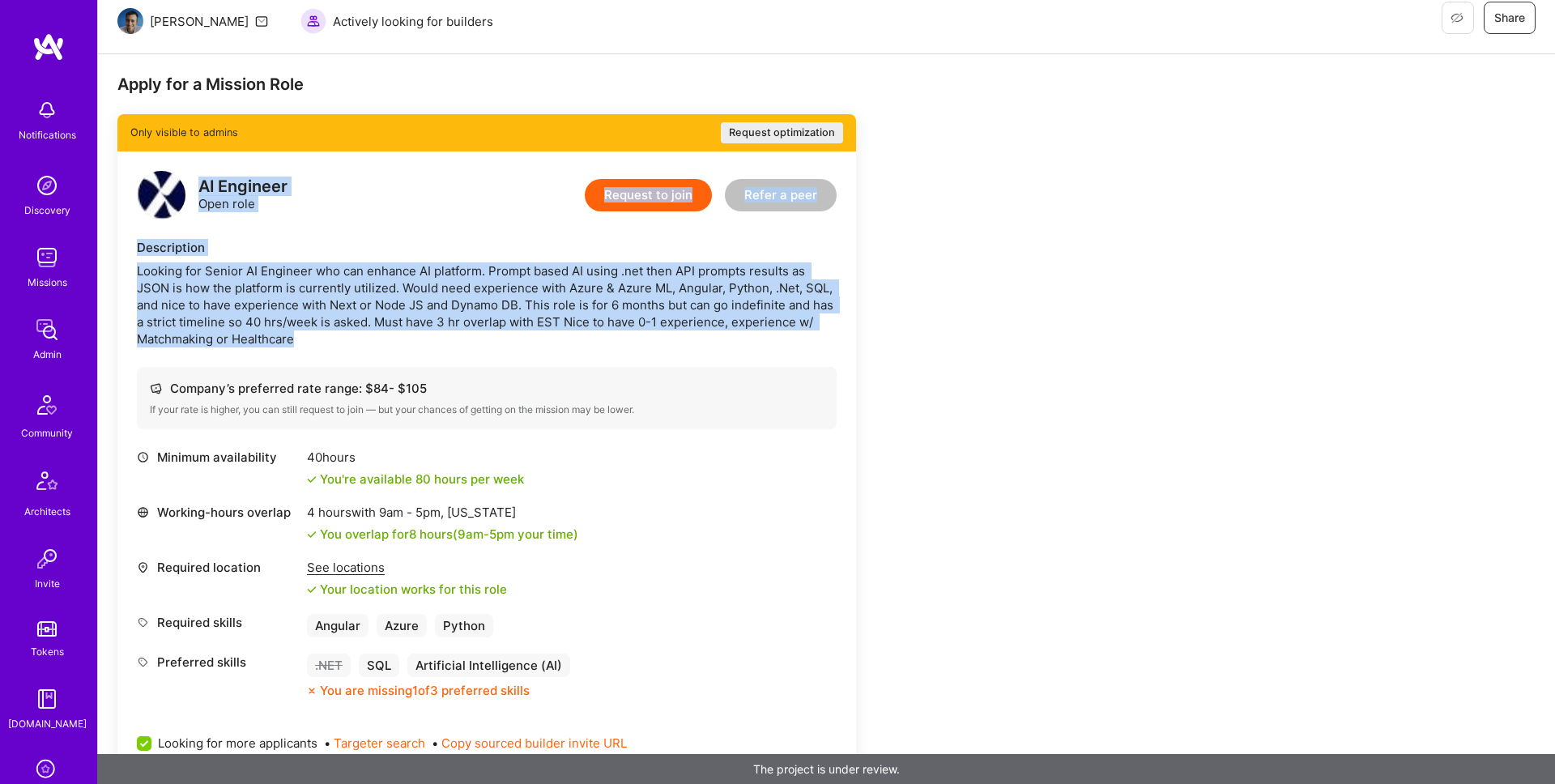
drag, startPoint x: 199, startPoint y: 180, endPoint x: 500, endPoint y: 332, distance: 337.2
click at [500, 332] on div "AI Engineer Open role Request to join Refer a peer Description Looking for Seni…" at bounding box center [486, 495] width 739 height 688
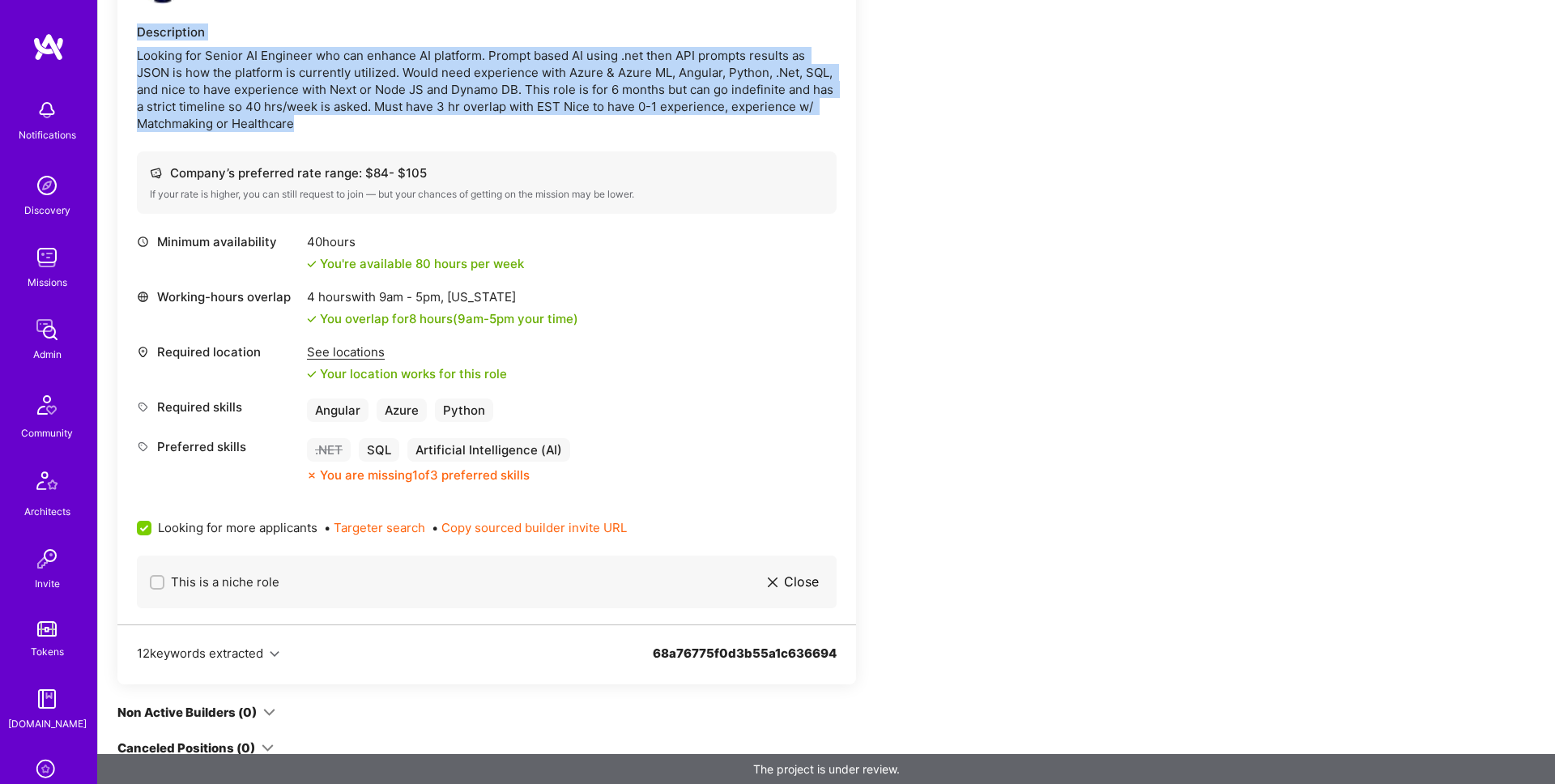
scroll to position [0, 0]
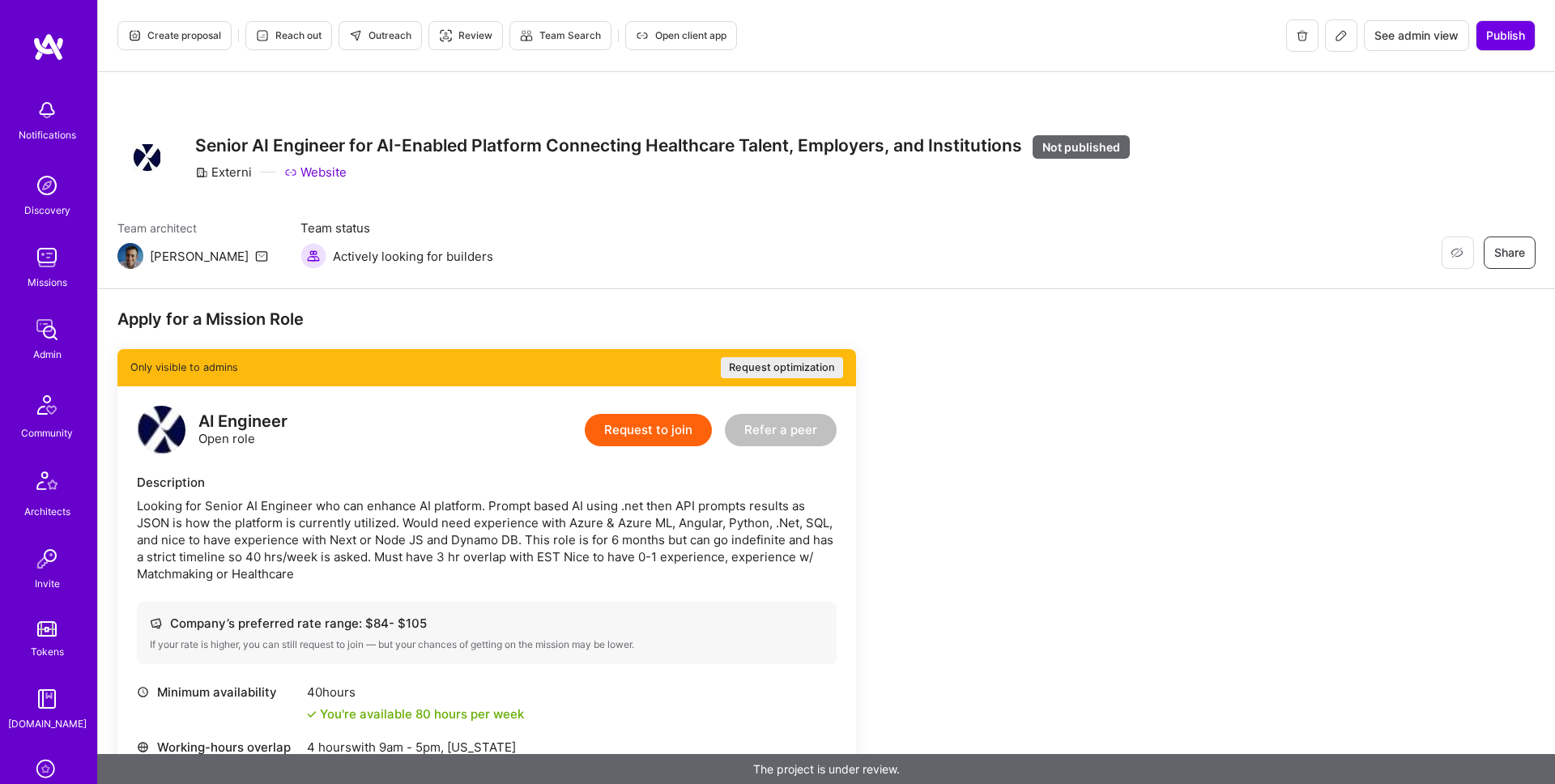
click at [859, 140] on h3 "Senior AI Engineer for AI-Enabled Platform Connecting Healthcare Talent, Employ…" at bounding box center [662, 146] width 934 height 22
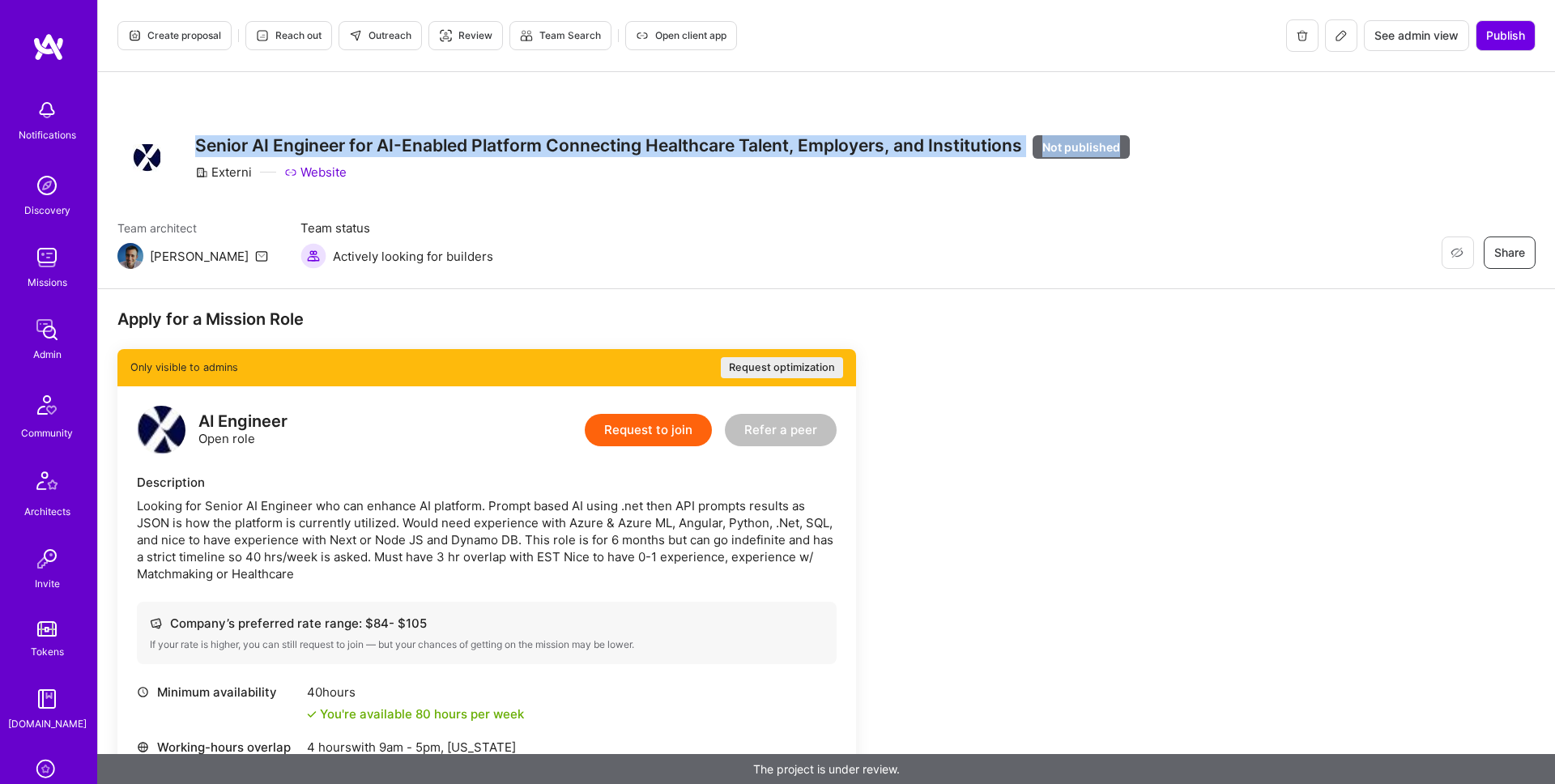
click at [859, 140] on h3 "Senior AI Engineer for AI-Enabled Platform Connecting Healthcare Talent, Employ…" at bounding box center [662, 146] width 934 height 22
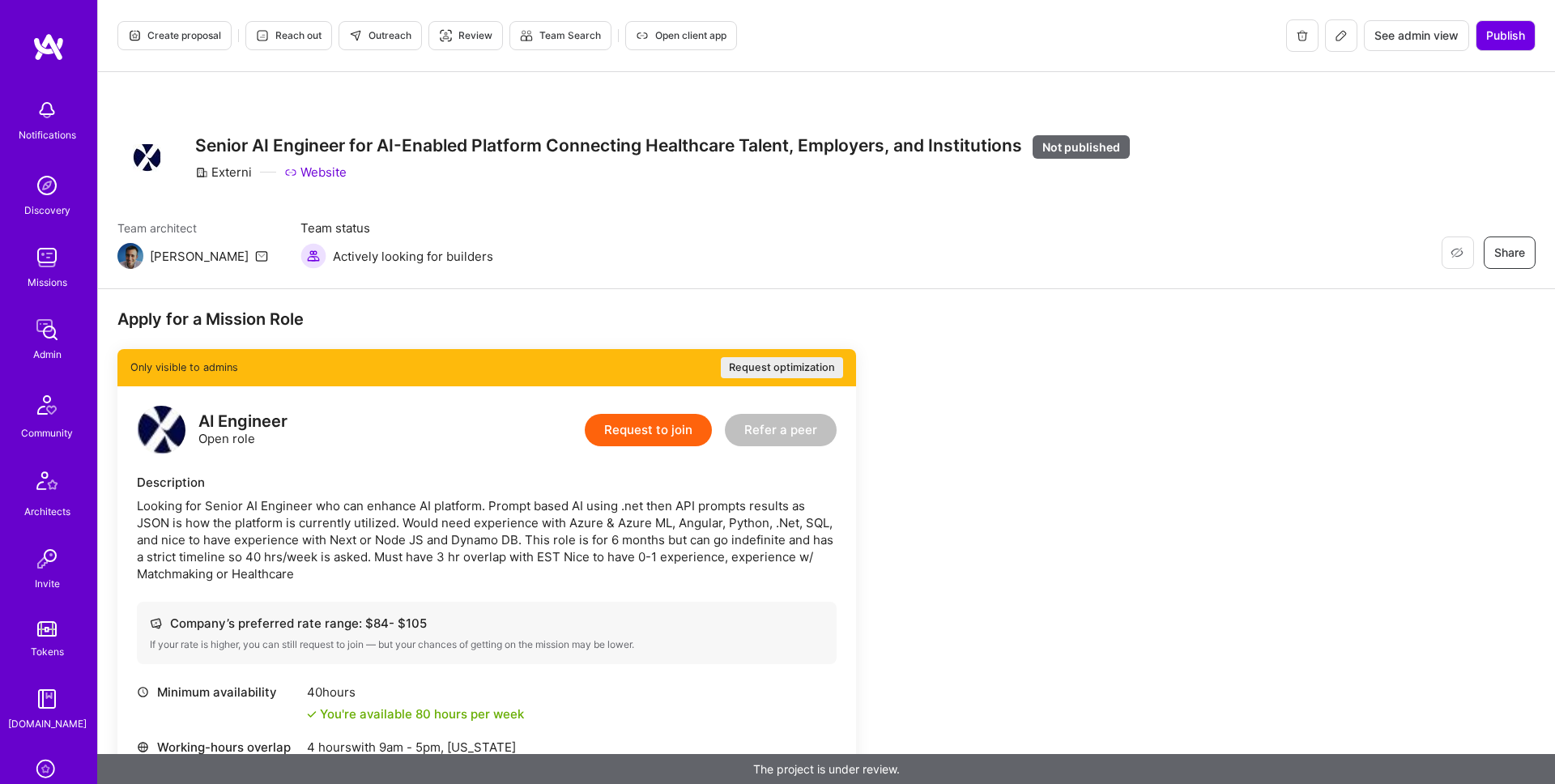
click at [676, 525] on div "Looking for Senior AI Engineer who can enhance AI platform. Prompt based AI usi…" at bounding box center [486, 540] width 700 height 85
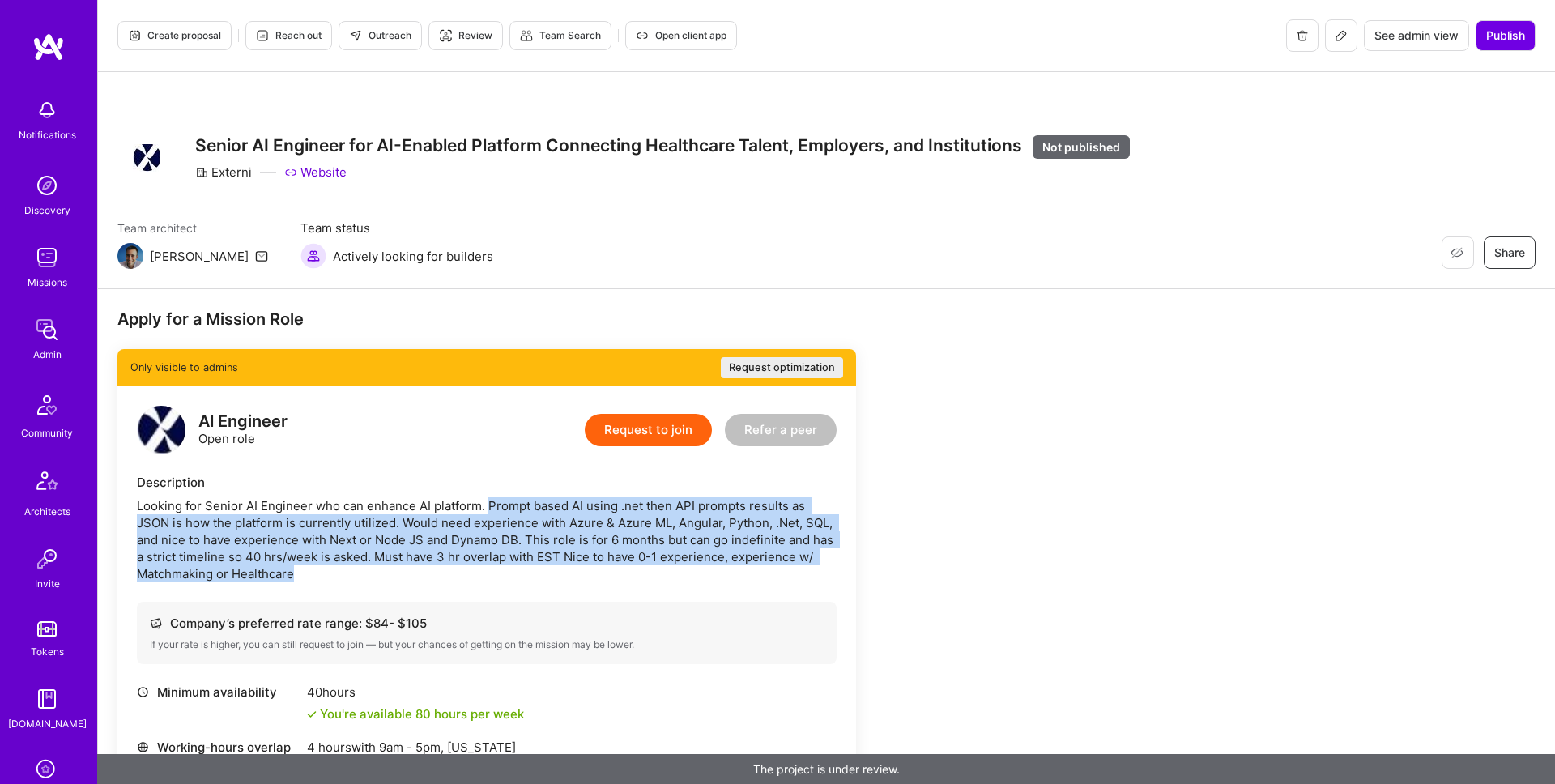
drag, startPoint x: 488, startPoint y: 505, endPoint x: 555, endPoint y: 569, distance: 92.7
click at [555, 569] on div "Looking for Senior AI Engineer who can enhance AI platform. Prompt based AI usi…" at bounding box center [486, 540] width 700 height 85
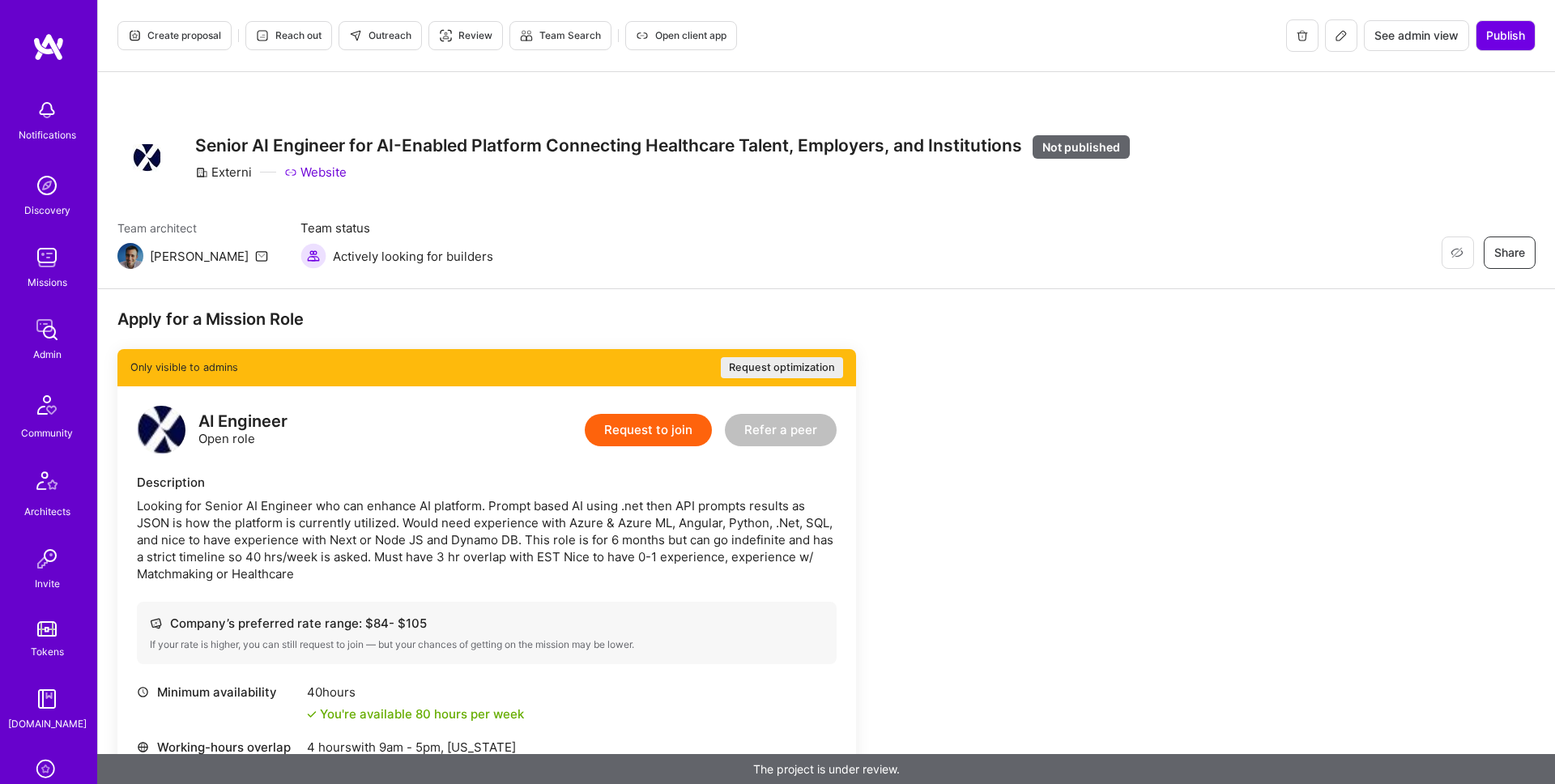
click at [997, 147] on h3 "Senior AI Engineer for AI-Enabled Platform Connecting Healthcare Talent, Employ…" at bounding box center [662, 146] width 934 height 22
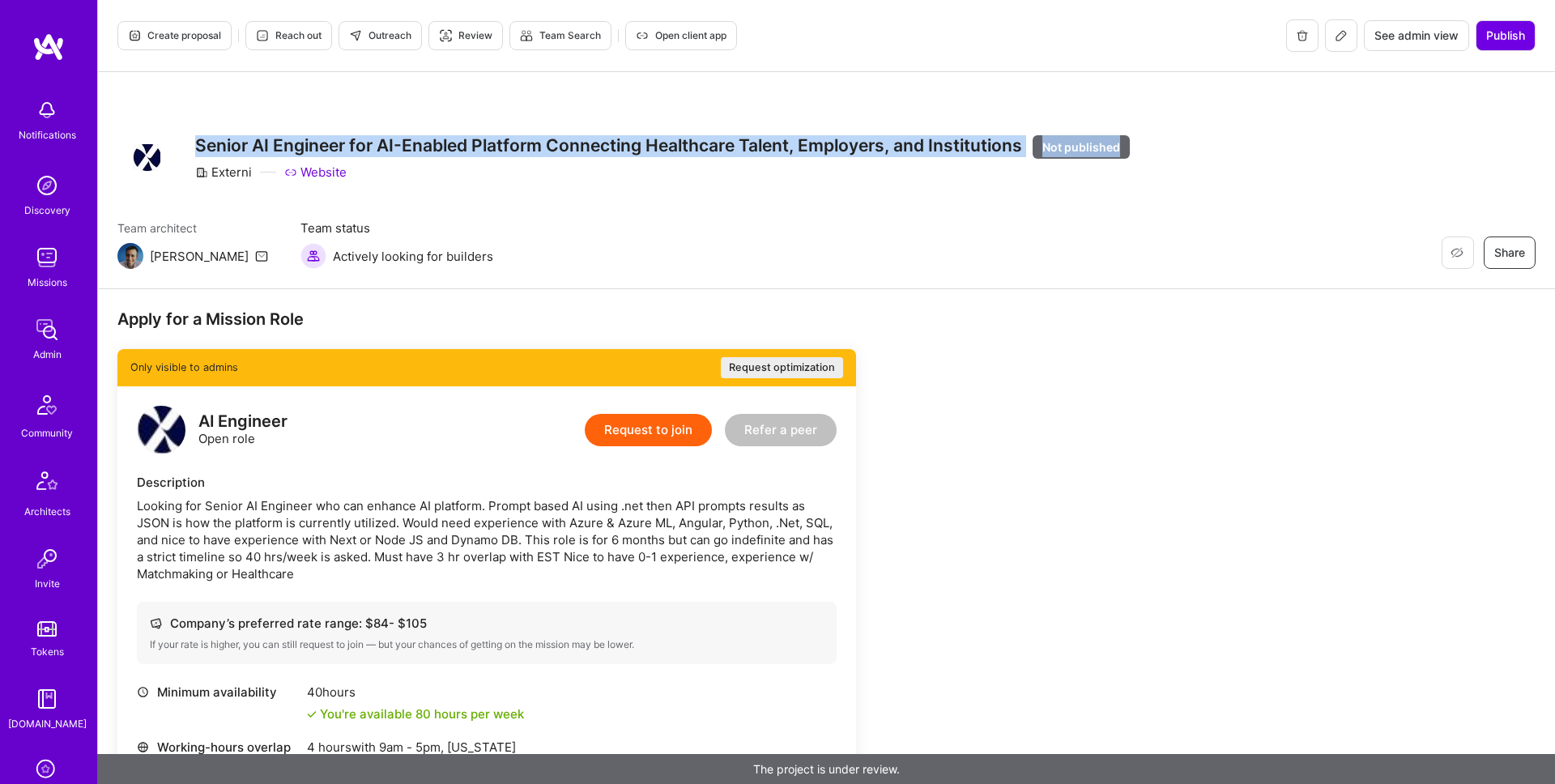
click at [997, 147] on h3 "Senior AI Engineer for AI-Enabled Platform Connecting Healthcare Talent, Employ…" at bounding box center [662, 146] width 934 height 22
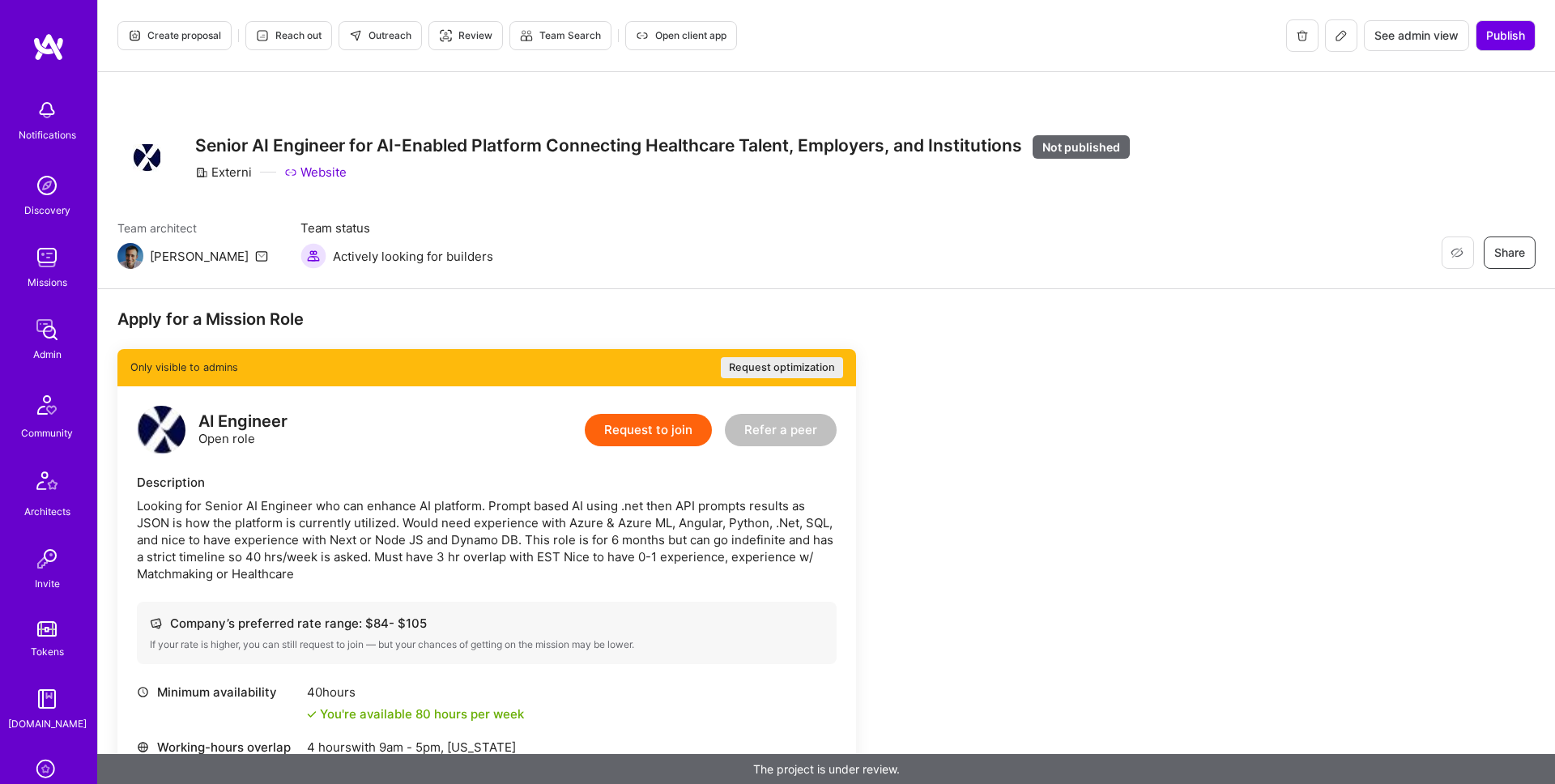
click at [956, 148] on h3 "Senior AI Engineer for AI-Enabled Platform Connecting Healthcare Talent, Employ…" at bounding box center [662, 146] width 934 height 22
click at [1006, 149] on h3 "Senior AI Engineer for AI-Enabled Platform Connecting Healthcare Talent, Employ…" at bounding box center [662, 146] width 934 height 22
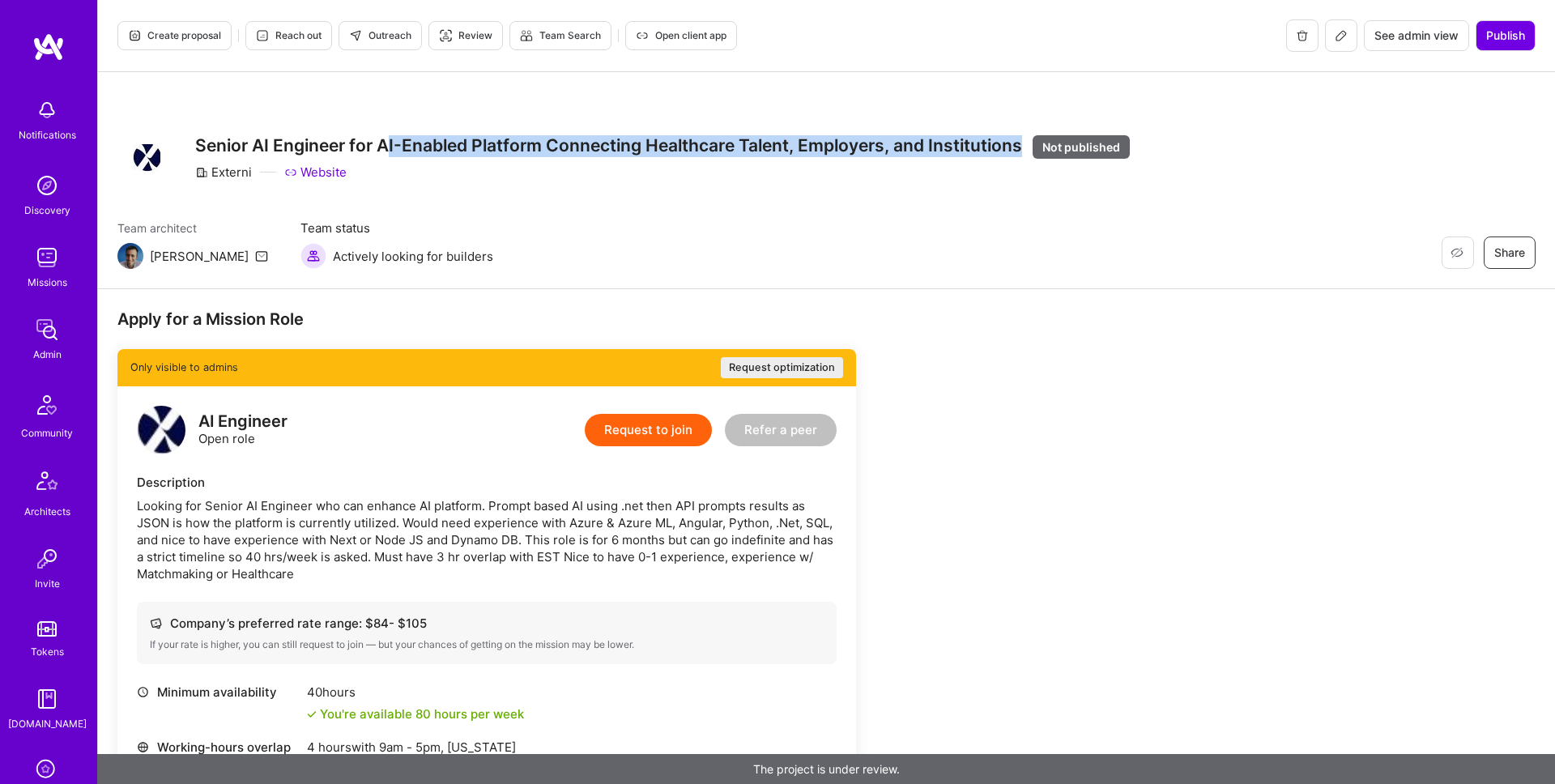
drag, startPoint x: 1023, startPoint y: 147, endPoint x: 386, endPoint y: 137, distance: 637.1
click at [386, 137] on h3 "Senior AI Engineer for AI-Enabled Platform Connecting Healthcare Talent, Employ…" at bounding box center [662, 146] width 934 height 22
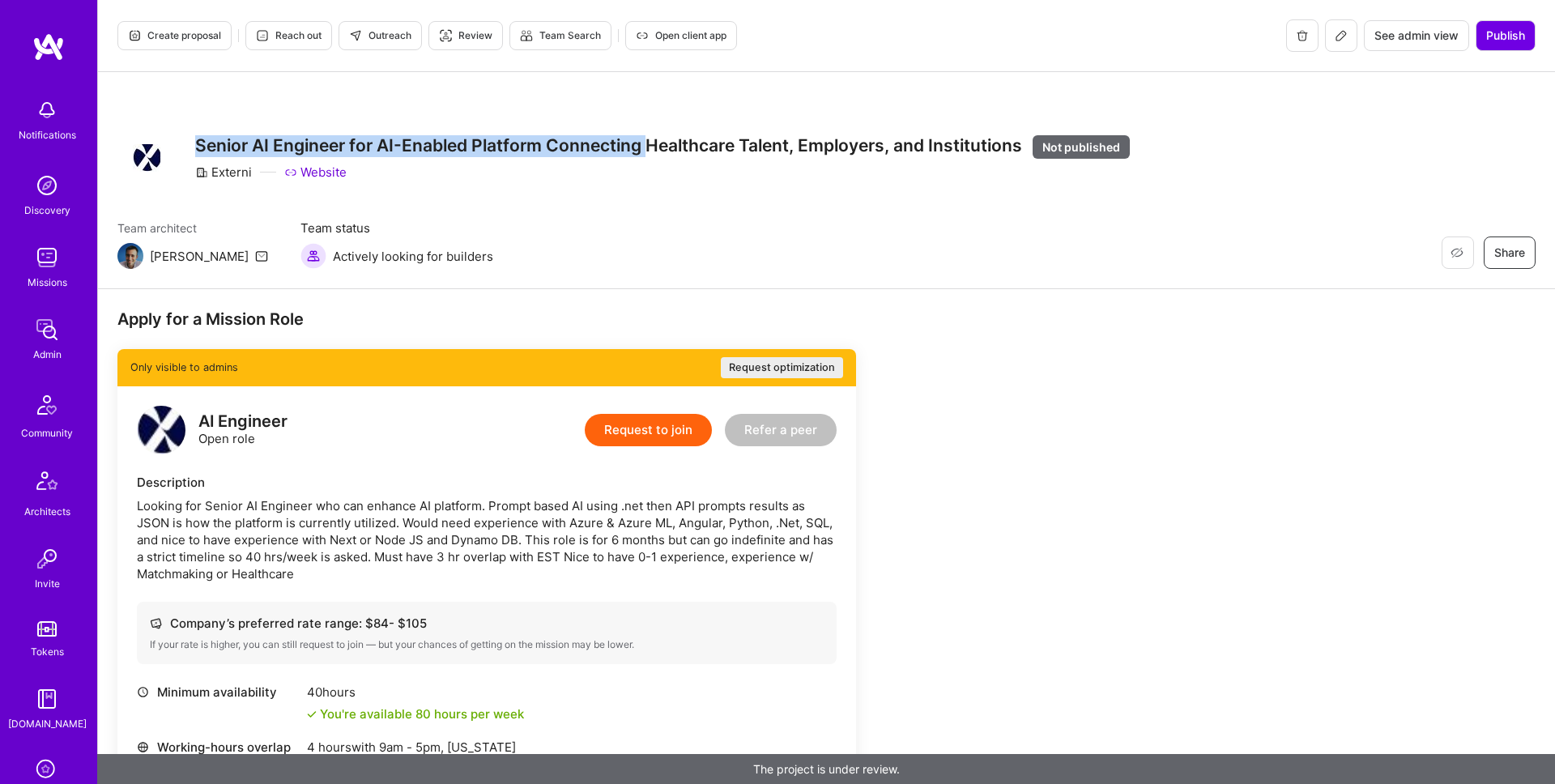
drag, startPoint x: 197, startPoint y: 149, endPoint x: 648, endPoint y: 142, distance: 451.1
click at [646, 142] on h3 "Senior AI Engineer for AI-Enabled Platform Connecting Healthcare Talent, Employ…" at bounding box center [662, 146] width 934 height 22
drag, startPoint x: 648, startPoint y: 142, endPoint x: 1060, endPoint y: 9, distance: 432.9
click at [661, 141] on h3 "Senior AI Engineer for AI-Enabled Platform Connecting Healthcare Talent, Employ…" at bounding box center [662, 146] width 934 height 22
click at [942, 145] on h3 "Senior AI Engineer for AI-Enabled Platform Connecting Healthcare Talent, Employ…" at bounding box center [662, 146] width 934 height 22
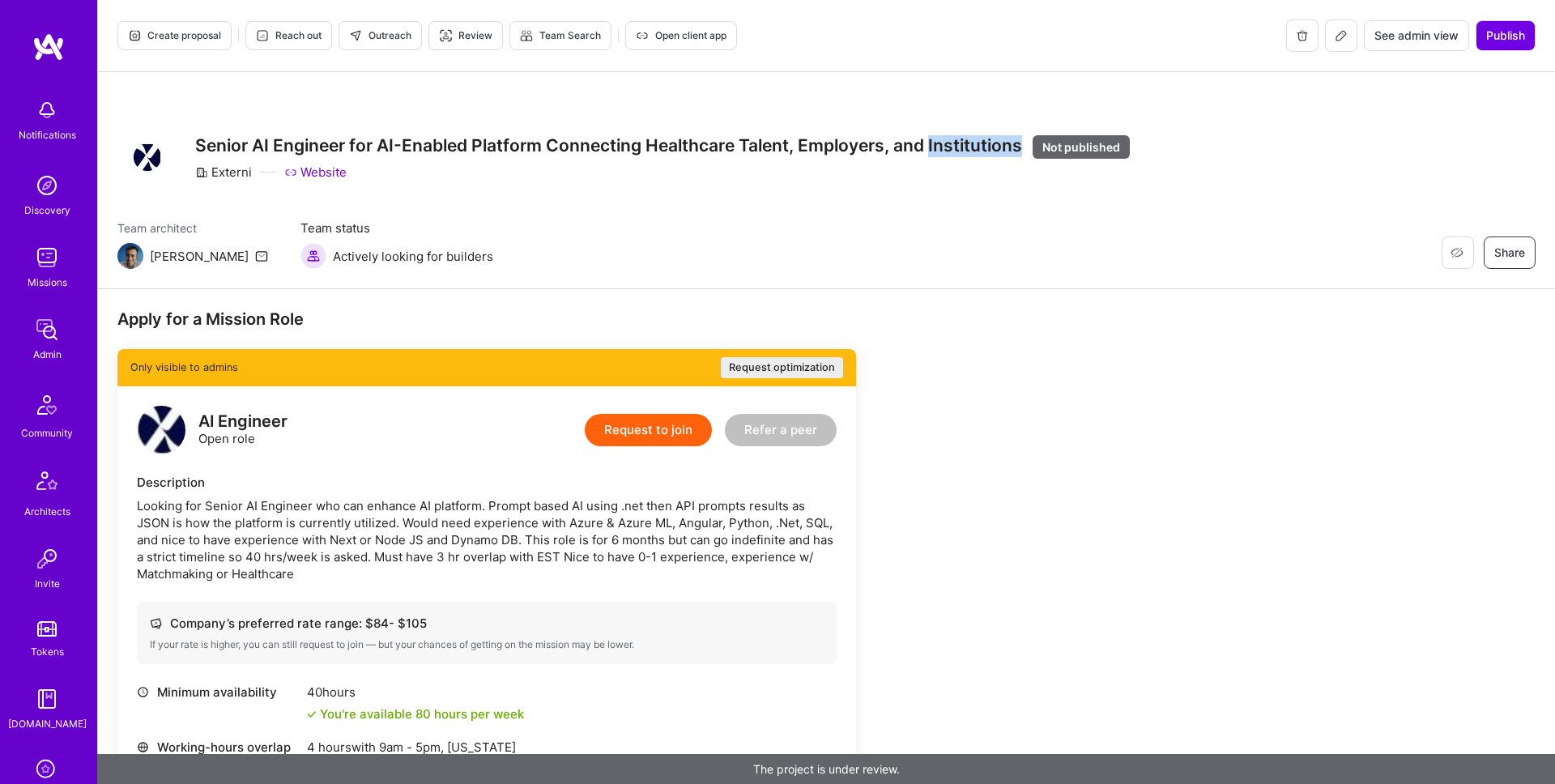
click at [942, 145] on h3 "Senior AI Engineer for AI-Enabled Platform Connecting Healthcare Talent, Employ…" at bounding box center [662, 146] width 934 height 22
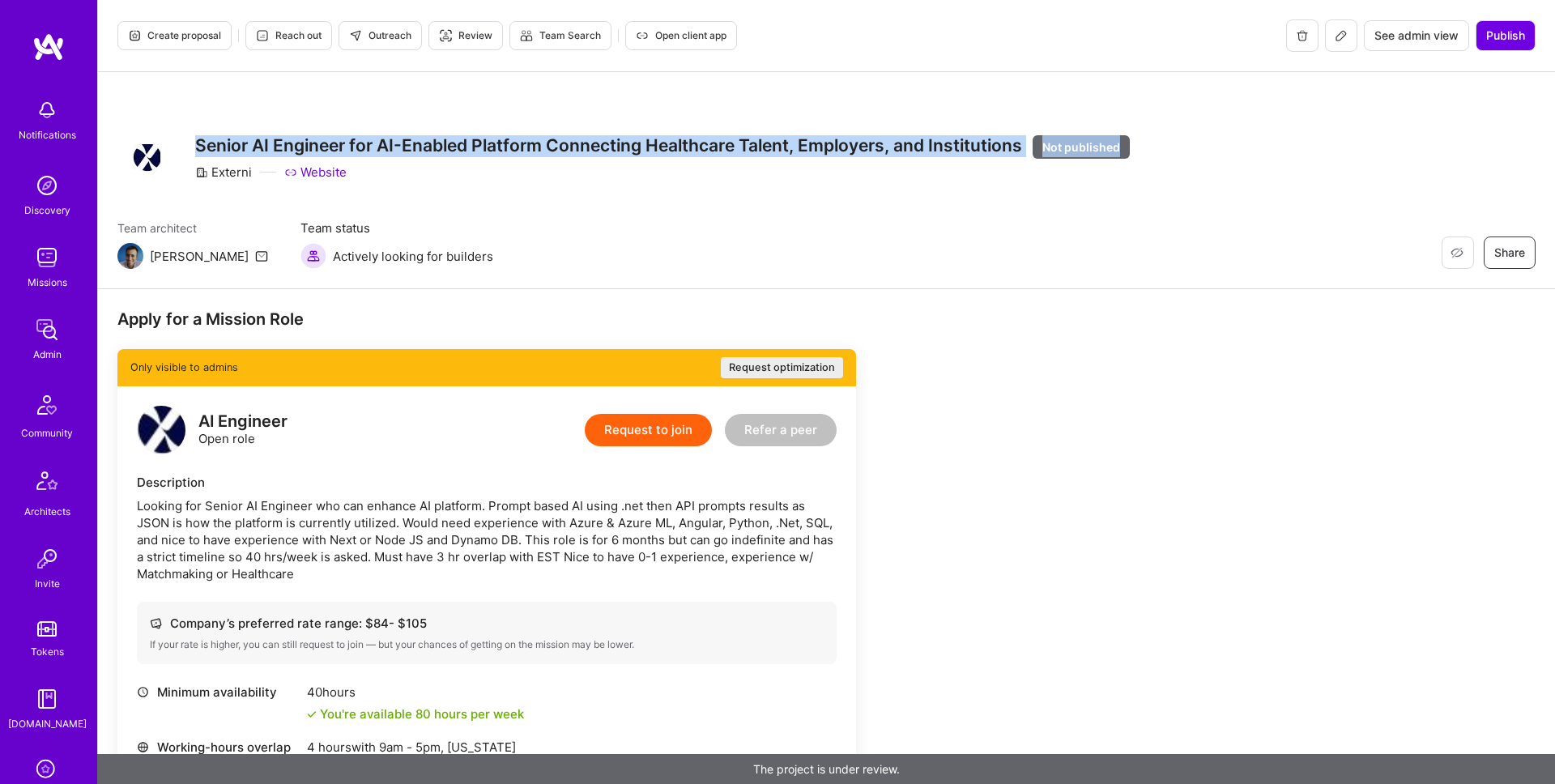
drag, startPoint x: 942, startPoint y: 145, endPoint x: 674, endPoint y: 121, distance: 269.1
click at [942, 145] on h3 "Senior AI Engineer for AI-Enabled Platform Connecting Healthcare Talent, Employ…" at bounding box center [662, 146] width 934 height 22
click at [196, 148] on h3 "Senior AI Engineer for AI-Enabled Platform Connecting Healthcare Talent, Employ…" at bounding box center [662, 146] width 934 height 22
click at [199, 147] on h3 "Senior AI Engineer for AI-Enabled Platform Connecting Healthcare Talent, Employ…" at bounding box center [662, 146] width 934 height 22
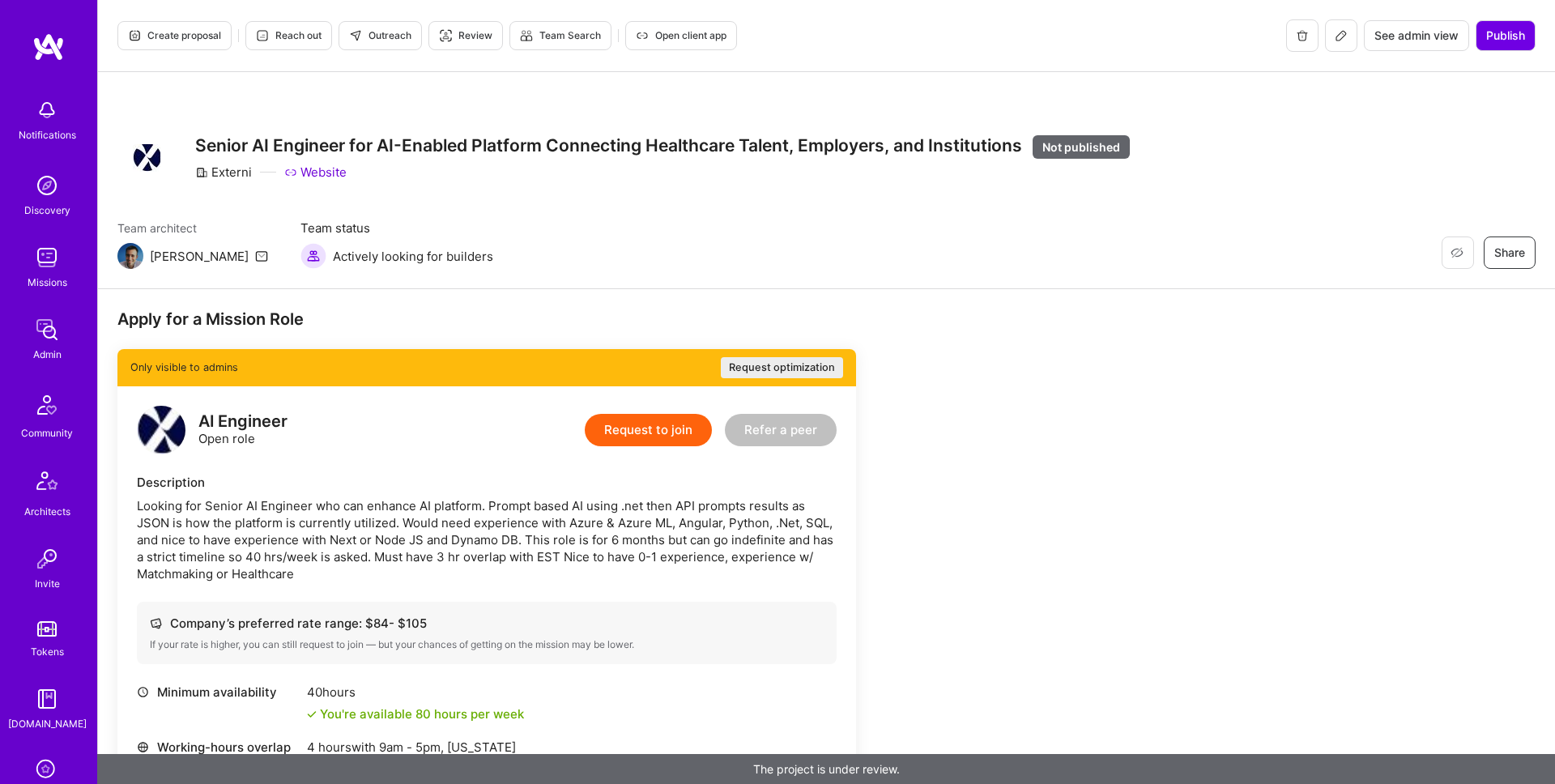
drag, startPoint x: 934, startPoint y: 283, endPoint x: 924, endPoint y: 262, distance: 23.3
click at [934, 283] on div "Restore Not Interested Share Senior AI Engineer for AI-Enabled Platform Connect…" at bounding box center [826, 180] width 1457 height 217
drag, startPoint x: 806, startPoint y: 145, endPoint x: 1026, endPoint y: 144, distance: 220.0
click at [1026, 144] on h3 "Senior AI Engineer for AI-Enabled Platform Connecting Healthcare Talent, Employ…" at bounding box center [662, 146] width 934 height 22
click at [950, 144] on h3 "Senior AI Engineer for AI-Enabled Platform Connecting Healthcare Talent, Employ…" at bounding box center [662, 146] width 934 height 22
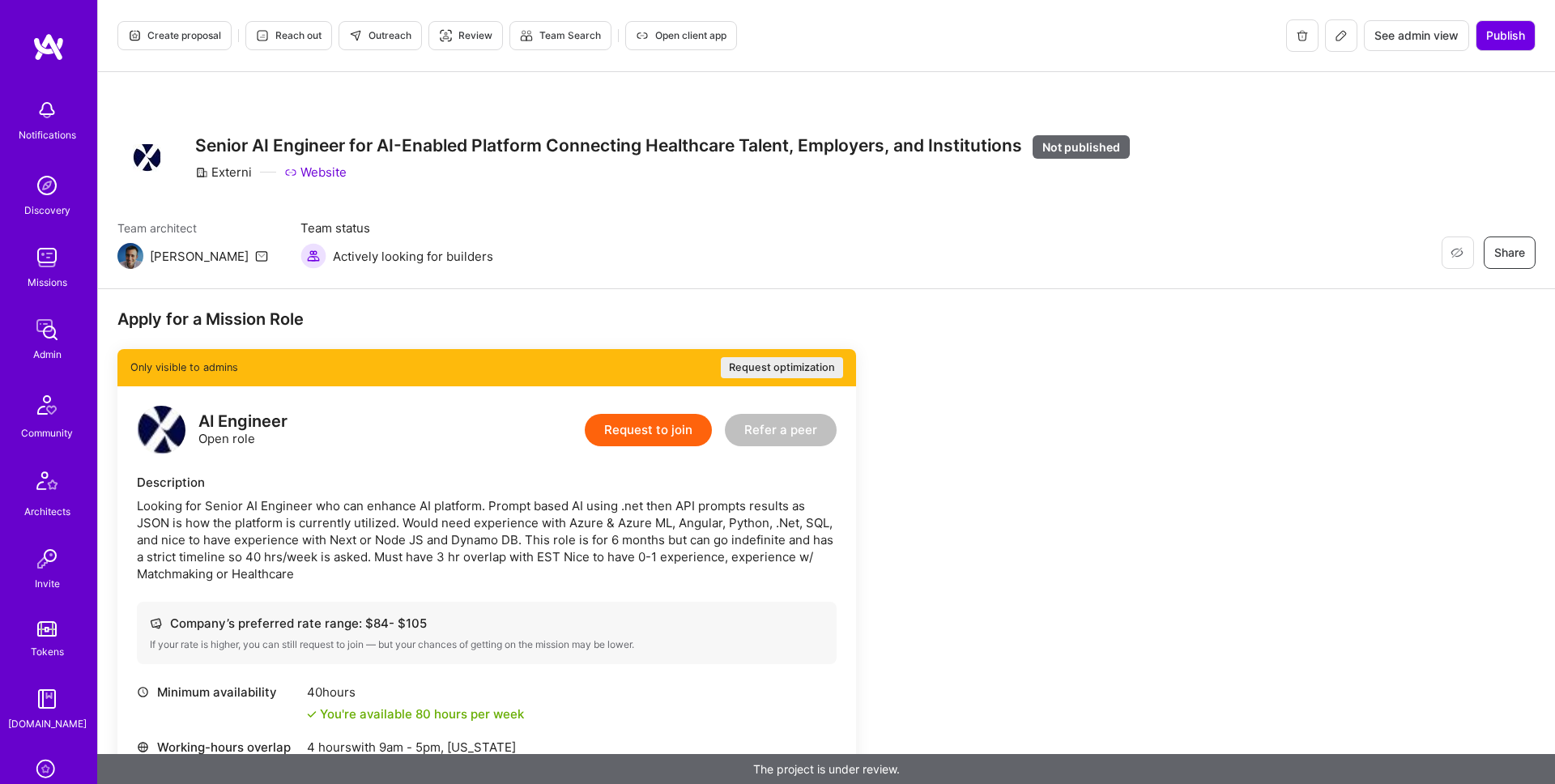
click at [465, 142] on h3 "Senior AI Engineer for AI-Enabled Platform Connecting Healthcare Talent, Employ…" at bounding box center [662, 146] width 934 height 22
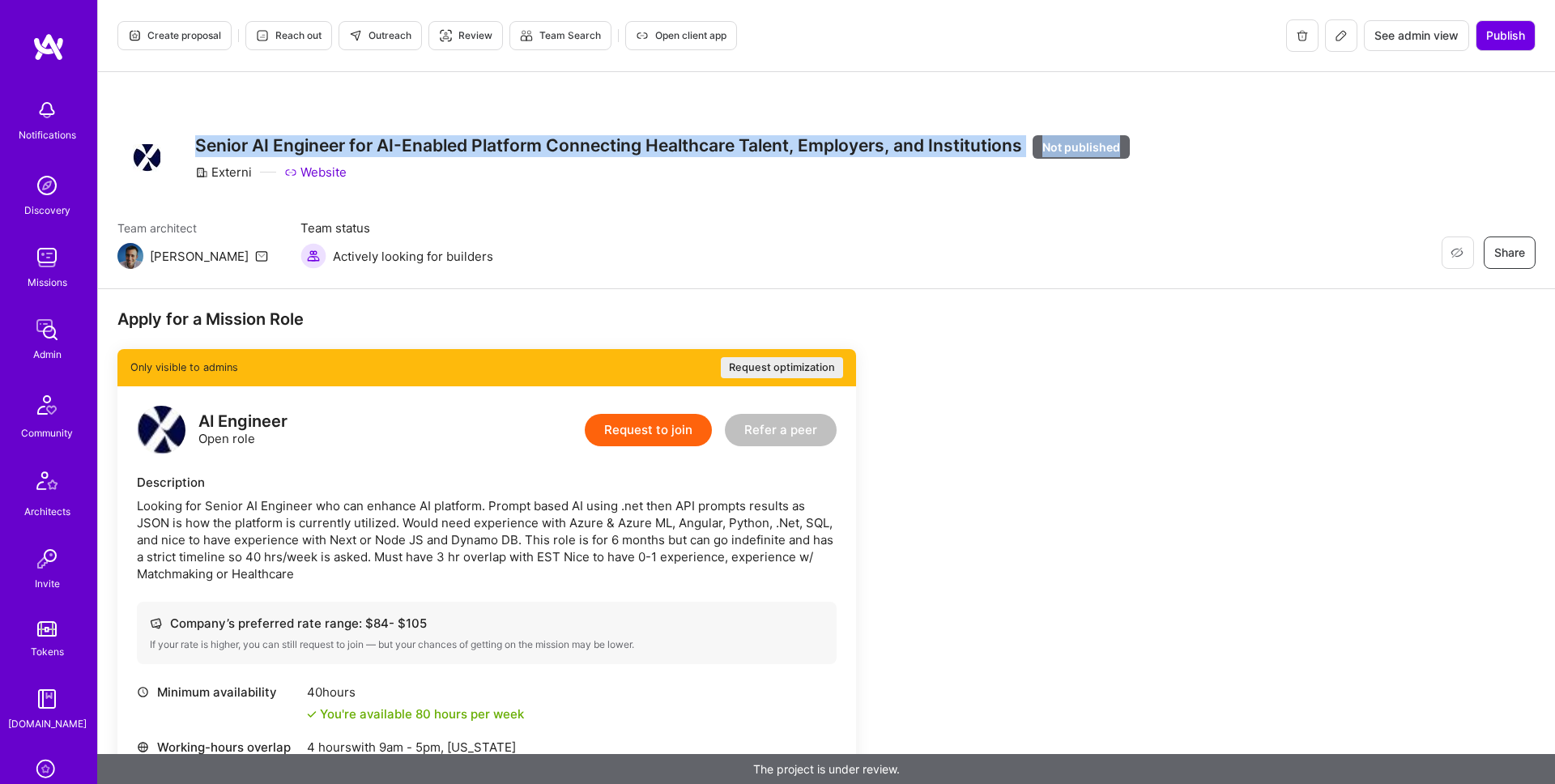
click at [465, 142] on h3 "Senior AI Engineer for AI-Enabled Platform Connecting Healthcare Talent, Employ…" at bounding box center [662, 146] width 934 height 22
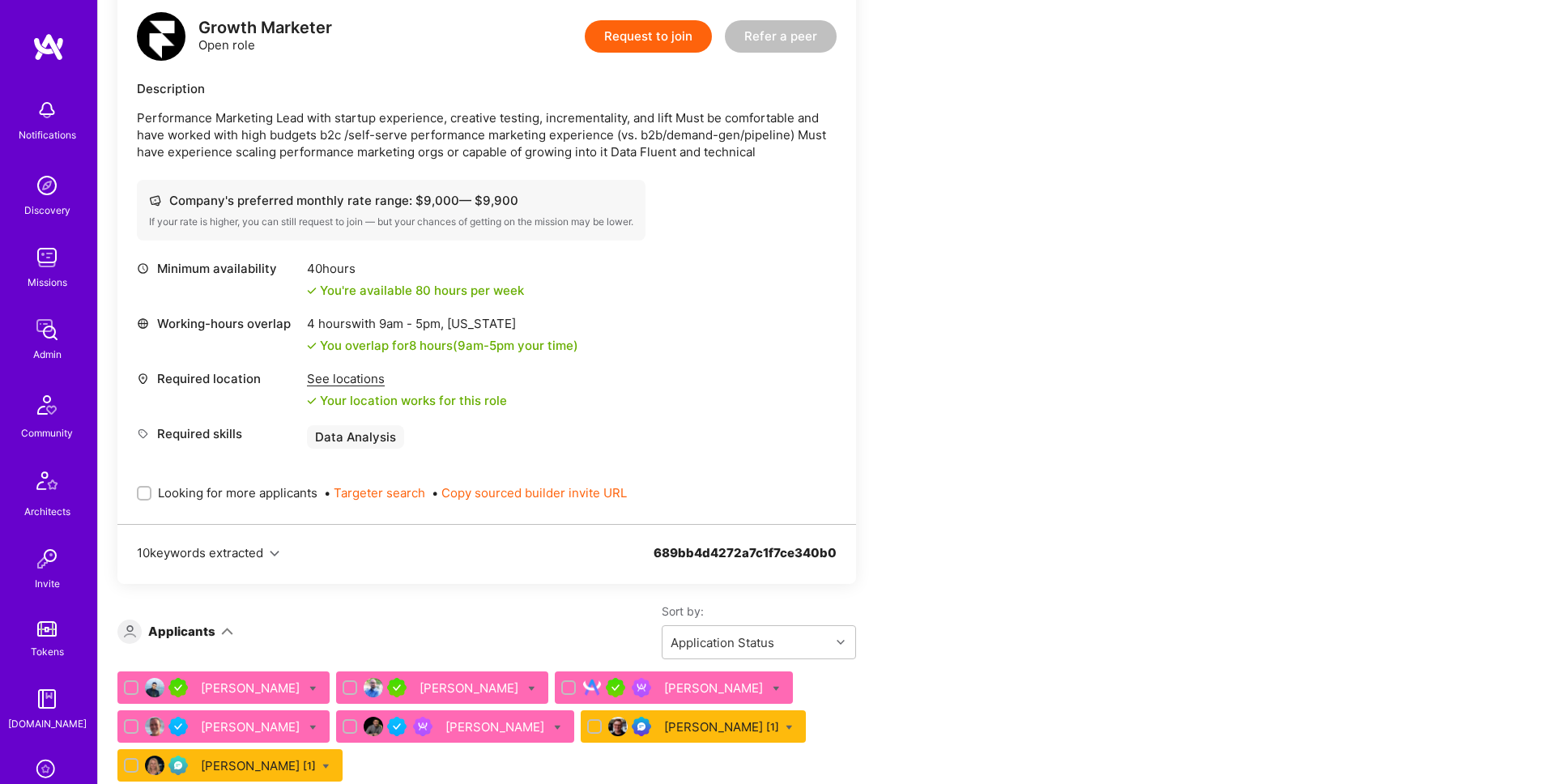
scroll to position [302, 0]
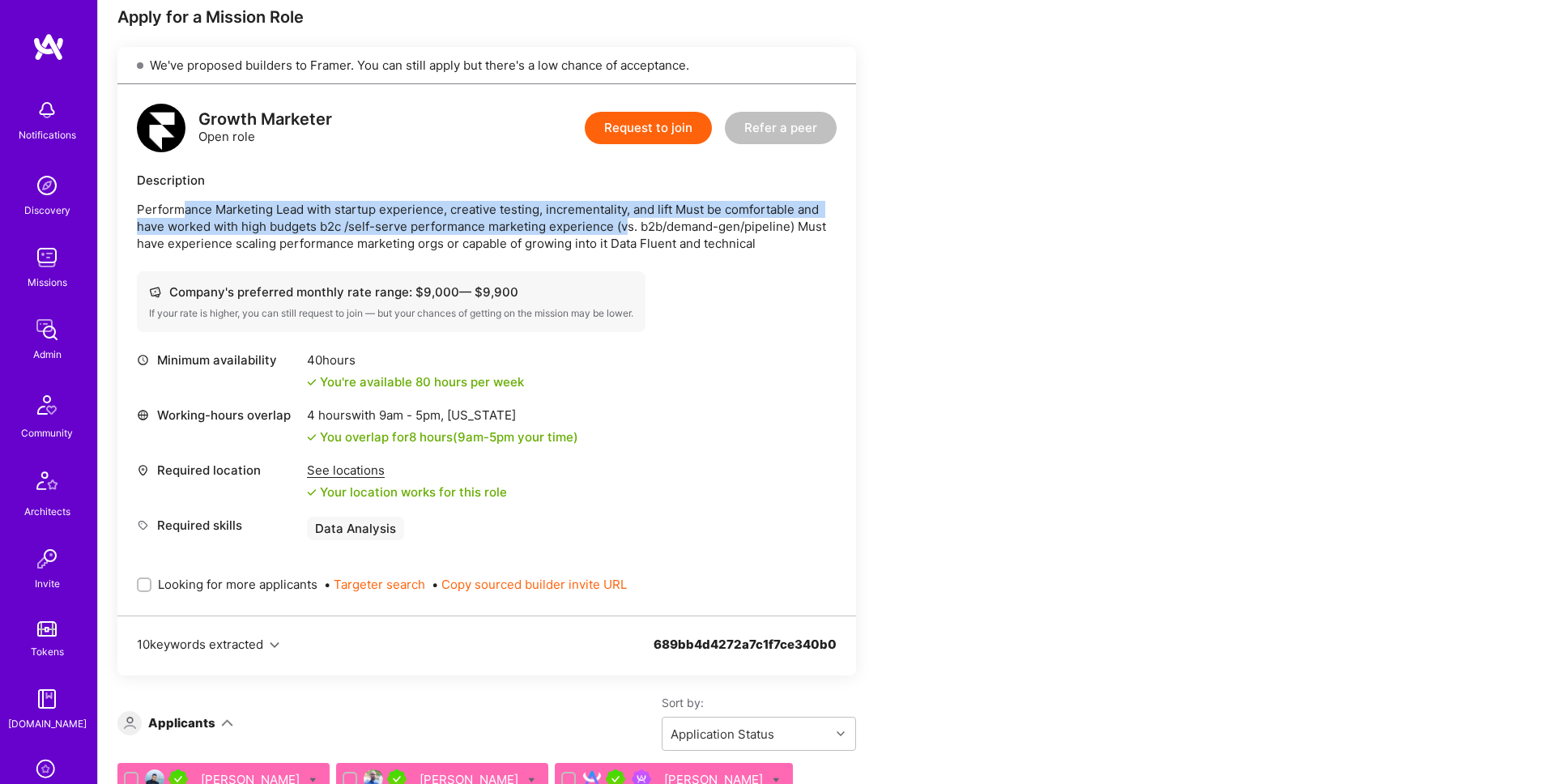
drag, startPoint x: 187, startPoint y: 209, endPoint x: 628, endPoint y: 228, distance: 441.4
click at [627, 228] on p "Performance Marketing Lead with startup experience, creative testing, increment…" at bounding box center [486, 226] width 700 height 51
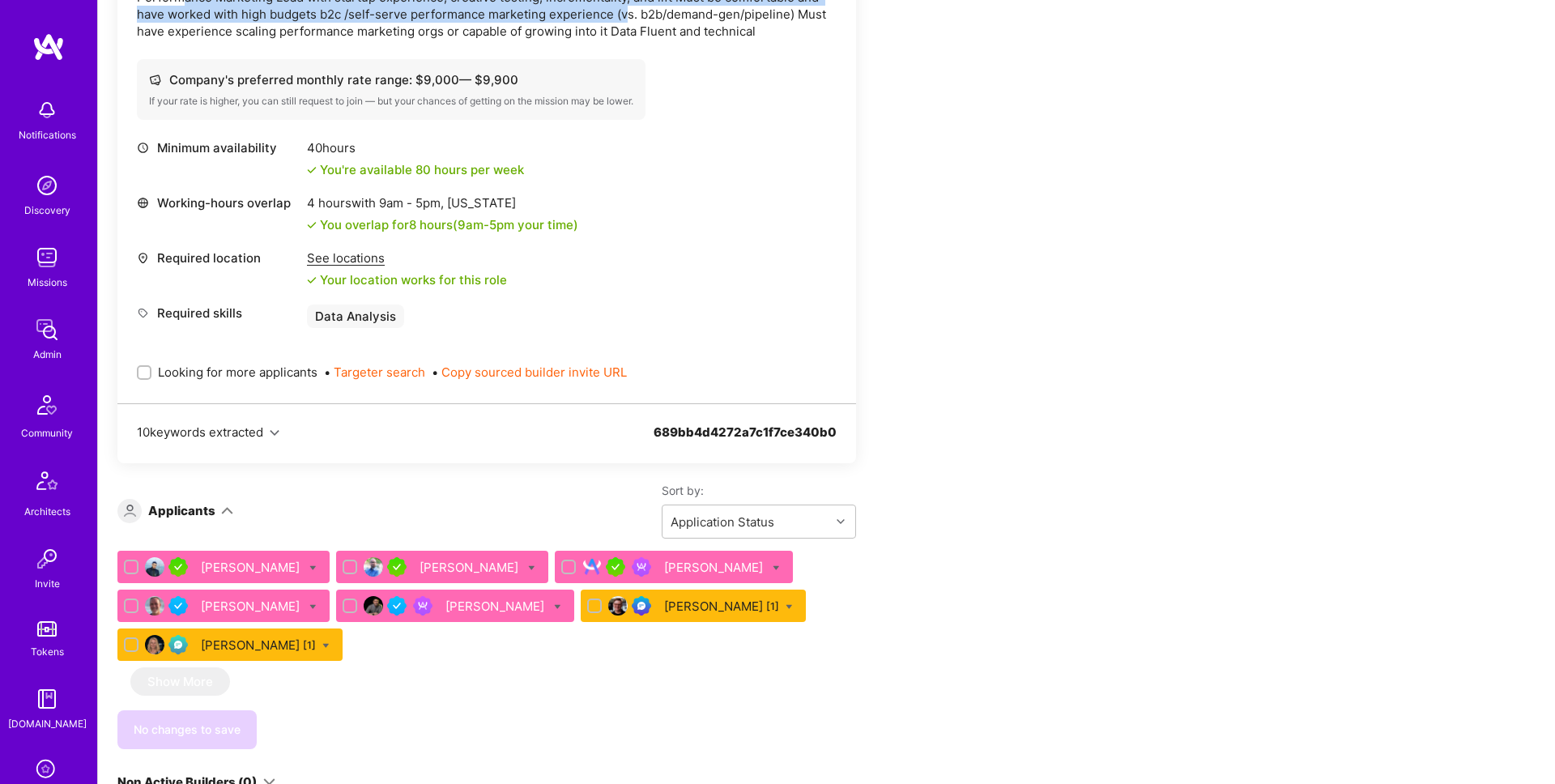
scroll to position [597, 0]
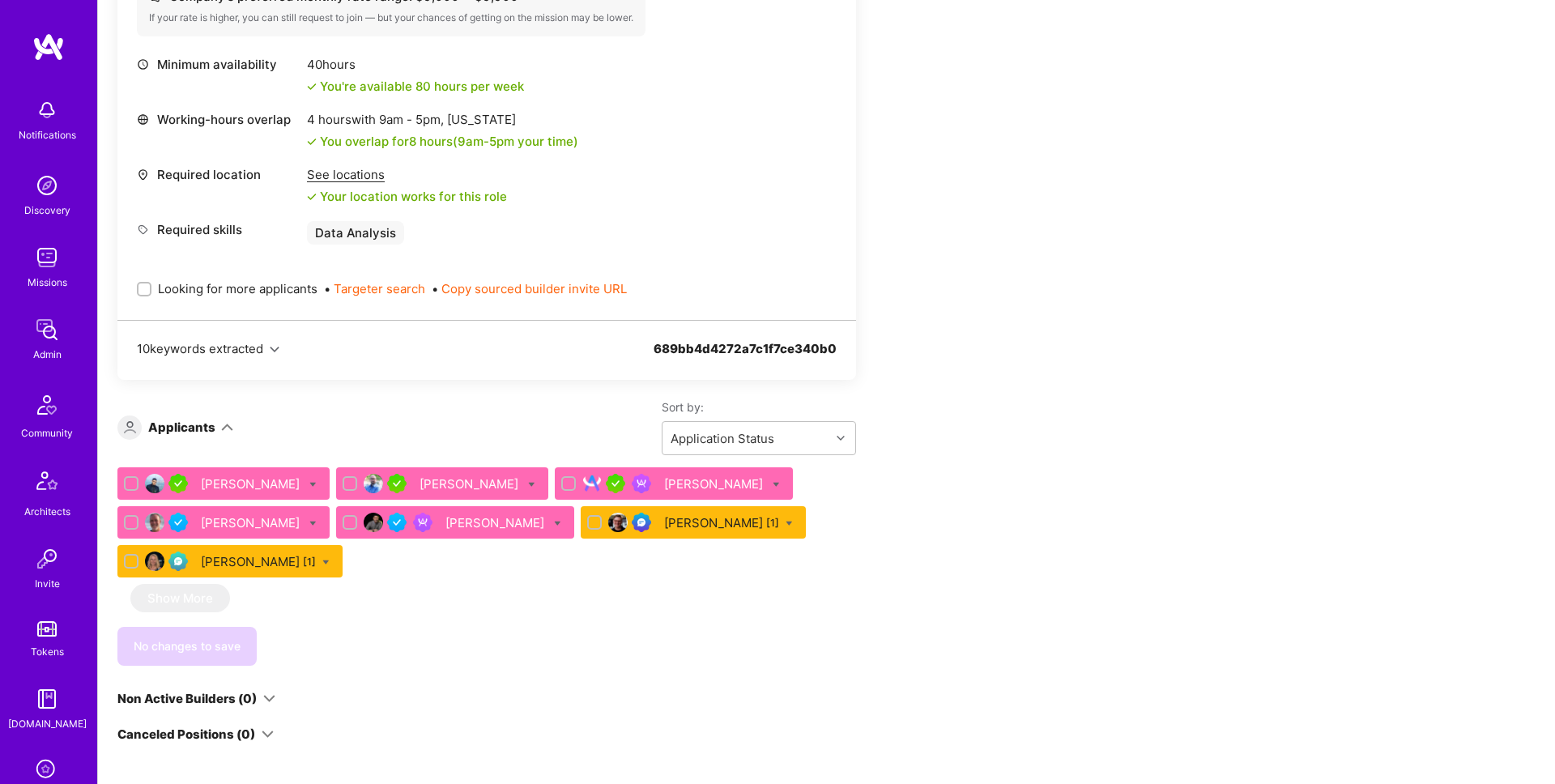
click at [664, 485] on div "[PERSON_NAME]" at bounding box center [715, 484] width 102 height 17
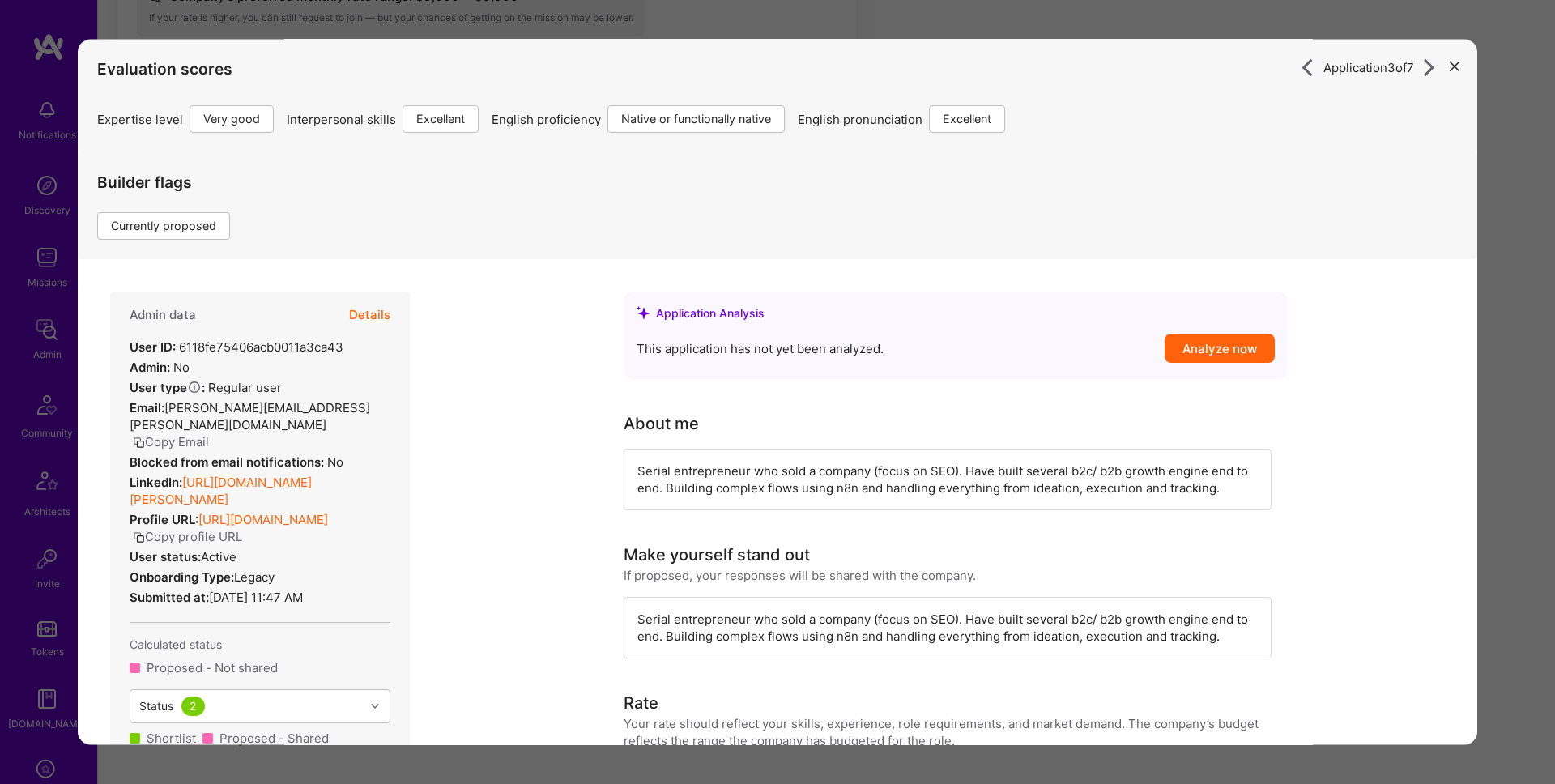
click at [296, 476] on link "https://linkedin.com/in/ruben-aknin-760aab59" at bounding box center [220, 492] width 182 height 32
drag, startPoint x: 947, startPoint y: 23, endPoint x: 808, endPoint y: 45, distance: 140.7
click at [947, 23] on div "Application 3 of 7 Evaluation scores Expertise level Very good Interpersonal sk…" at bounding box center [777, 392] width 1555 height 784
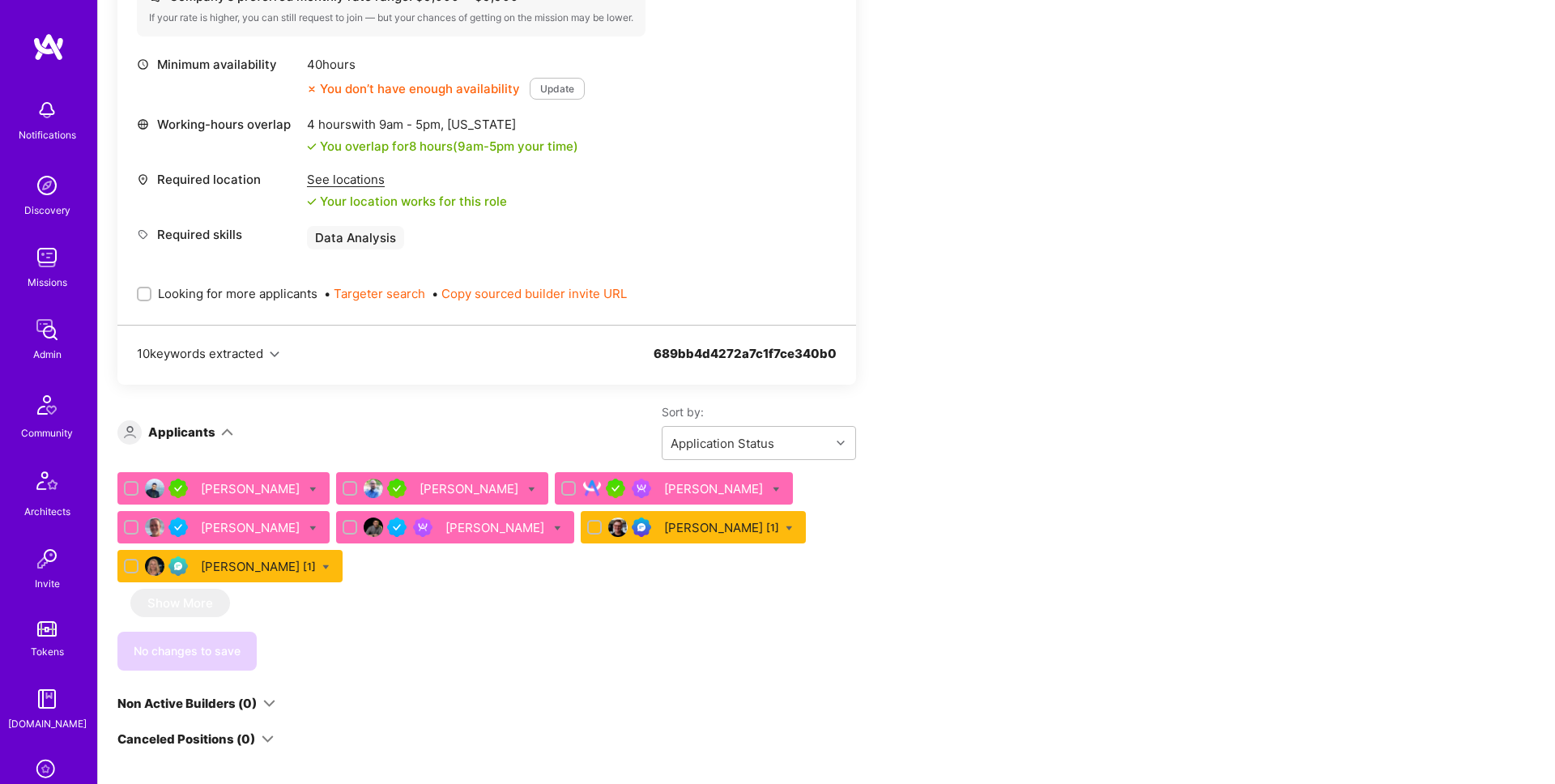
click at [257, 295] on span "Looking for more applicants" at bounding box center [237, 293] width 159 height 17
click at [151, 295] on input "Looking for more applicants" at bounding box center [146, 294] width 12 height 12
checkbox input "true"
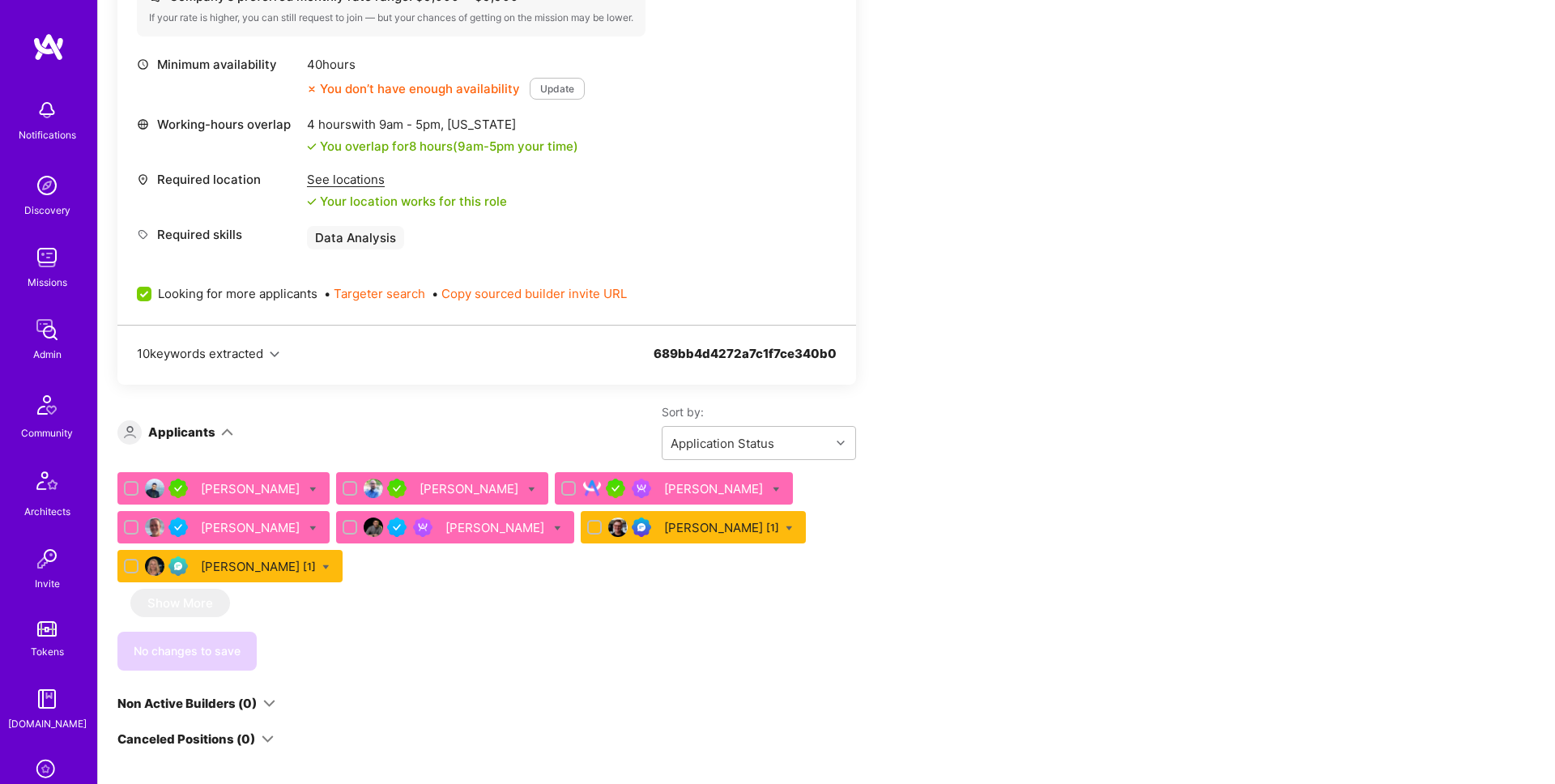
click at [664, 491] on div "Ruben Aknin" at bounding box center [715, 488] width 102 height 17
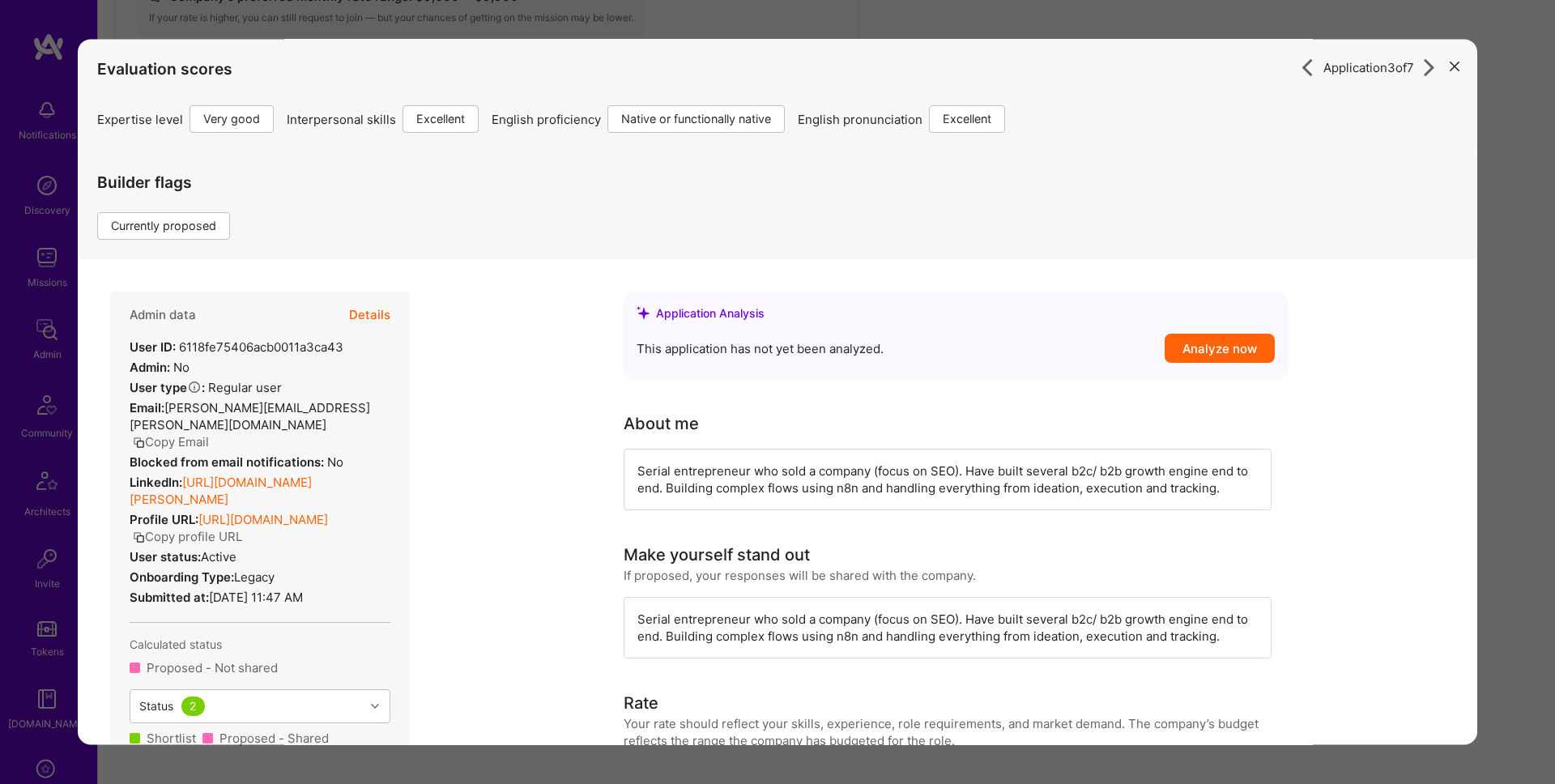
click at [1504, 321] on div "Application 3 of 7 Evaluation scores Expertise level Very good Interpersonal sk…" at bounding box center [777, 392] width 1555 height 784
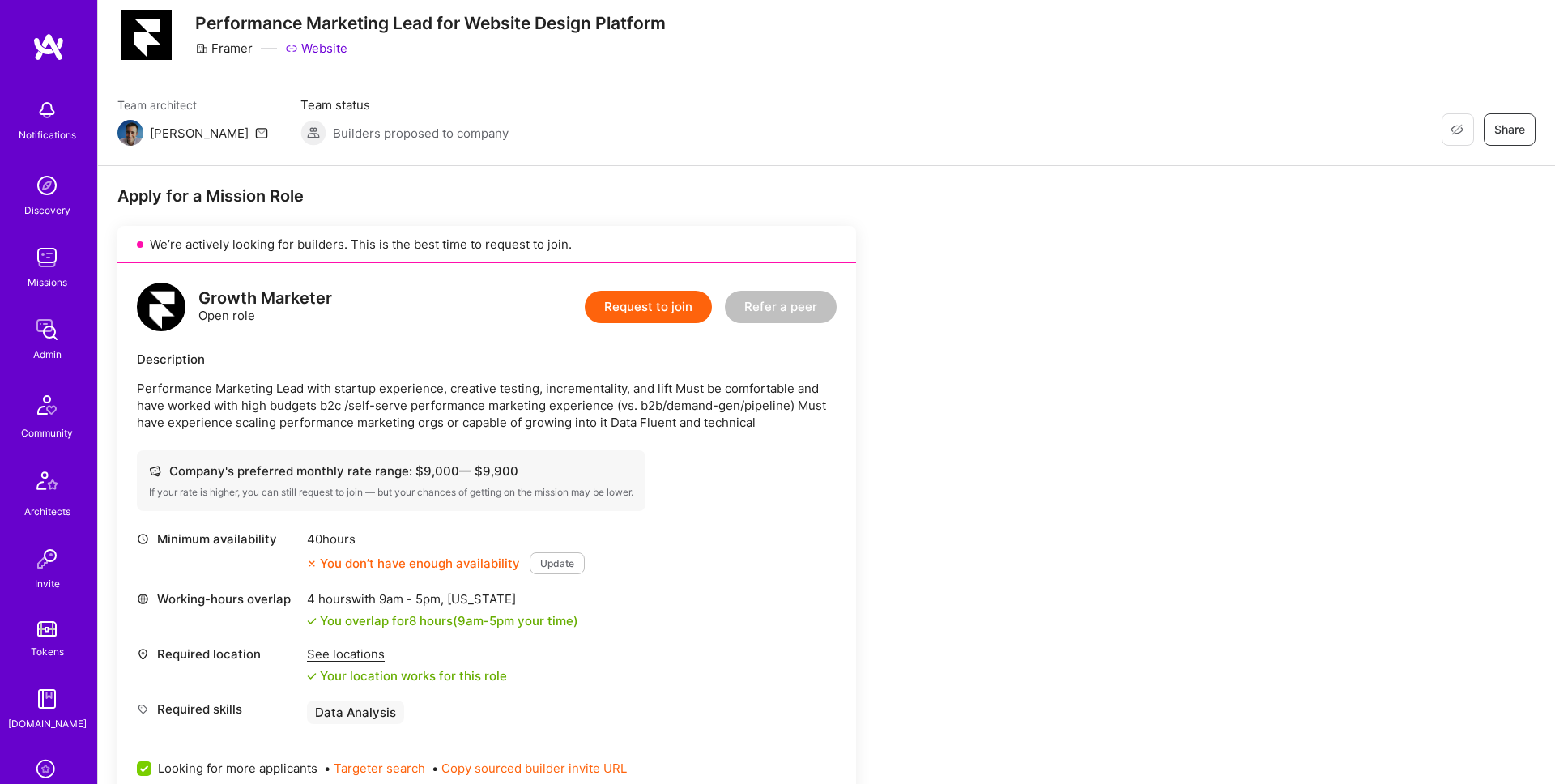
scroll to position [128, 0]
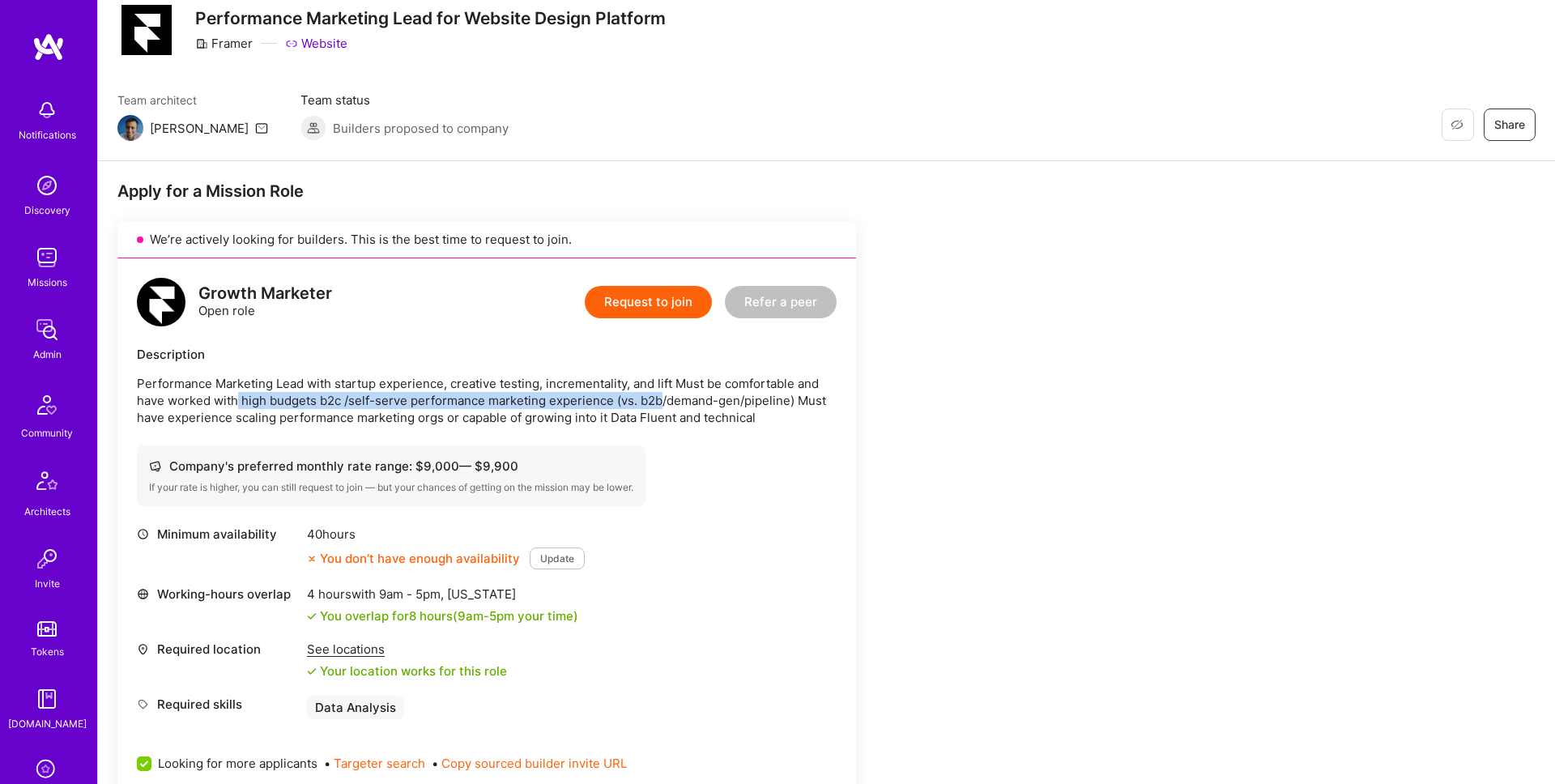
drag, startPoint x: 238, startPoint y: 401, endPoint x: 660, endPoint y: 399, distance: 422.0
click at [660, 399] on p "Performance Marketing Lead with startup experience, creative testing, increment…" at bounding box center [486, 400] width 700 height 51
click at [355, 404] on p "Performance Marketing Lead with startup experience, creative testing, increment…" at bounding box center [486, 400] width 700 height 51
drag, startPoint x: 350, startPoint y: 404, endPoint x: 687, endPoint y: 399, distance: 337.0
click at [687, 399] on p "Performance Marketing Lead with startup experience, creative testing, increment…" at bounding box center [486, 400] width 700 height 51
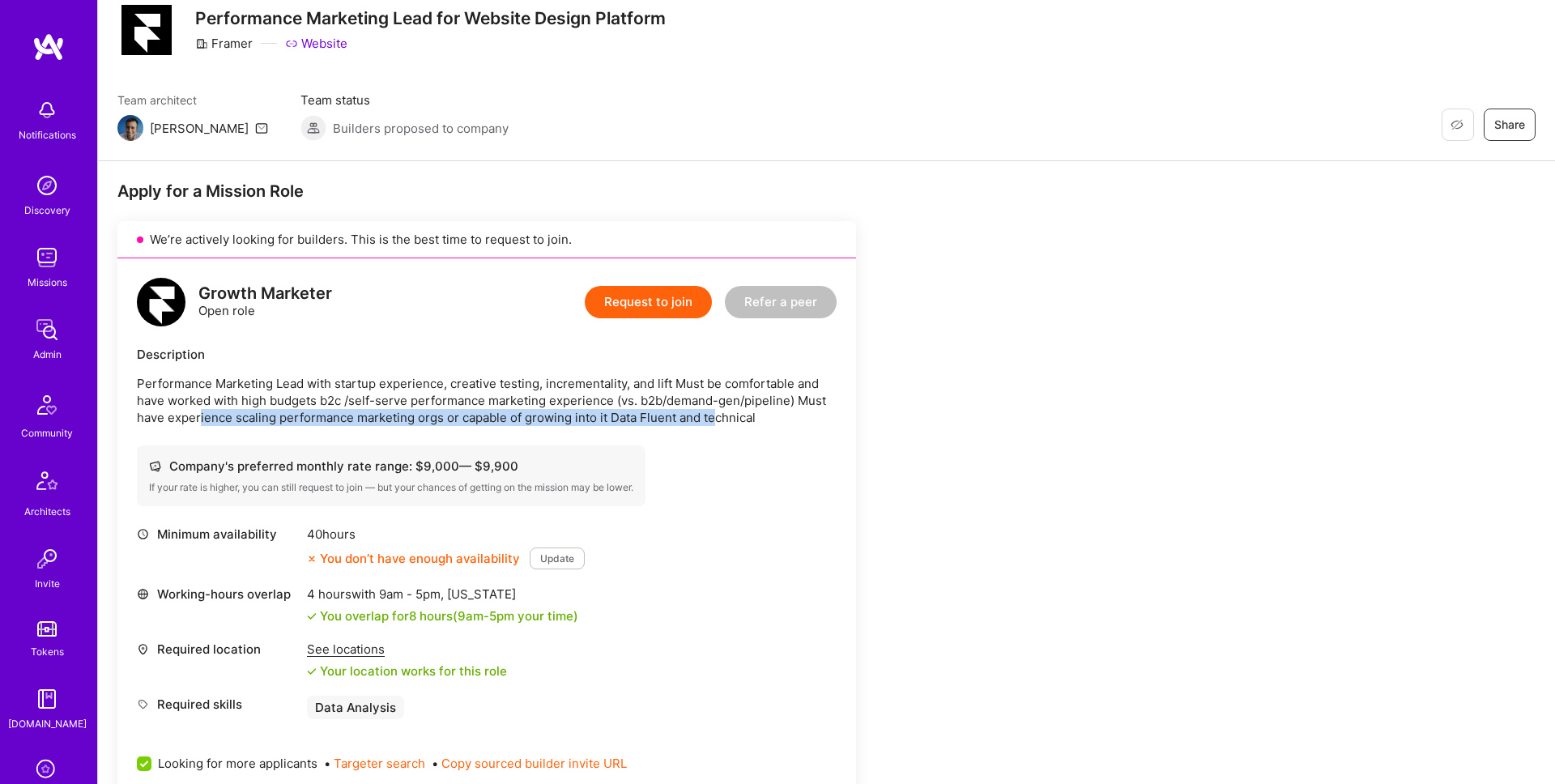
drag, startPoint x: 200, startPoint y: 416, endPoint x: 718, endPoint y: 424, distance: 518.1
click at [717, 424] on p "Performance Marketing Lead with startup experience, creative testing, increment…" at bounding box center [486, 400] width 700 height 51
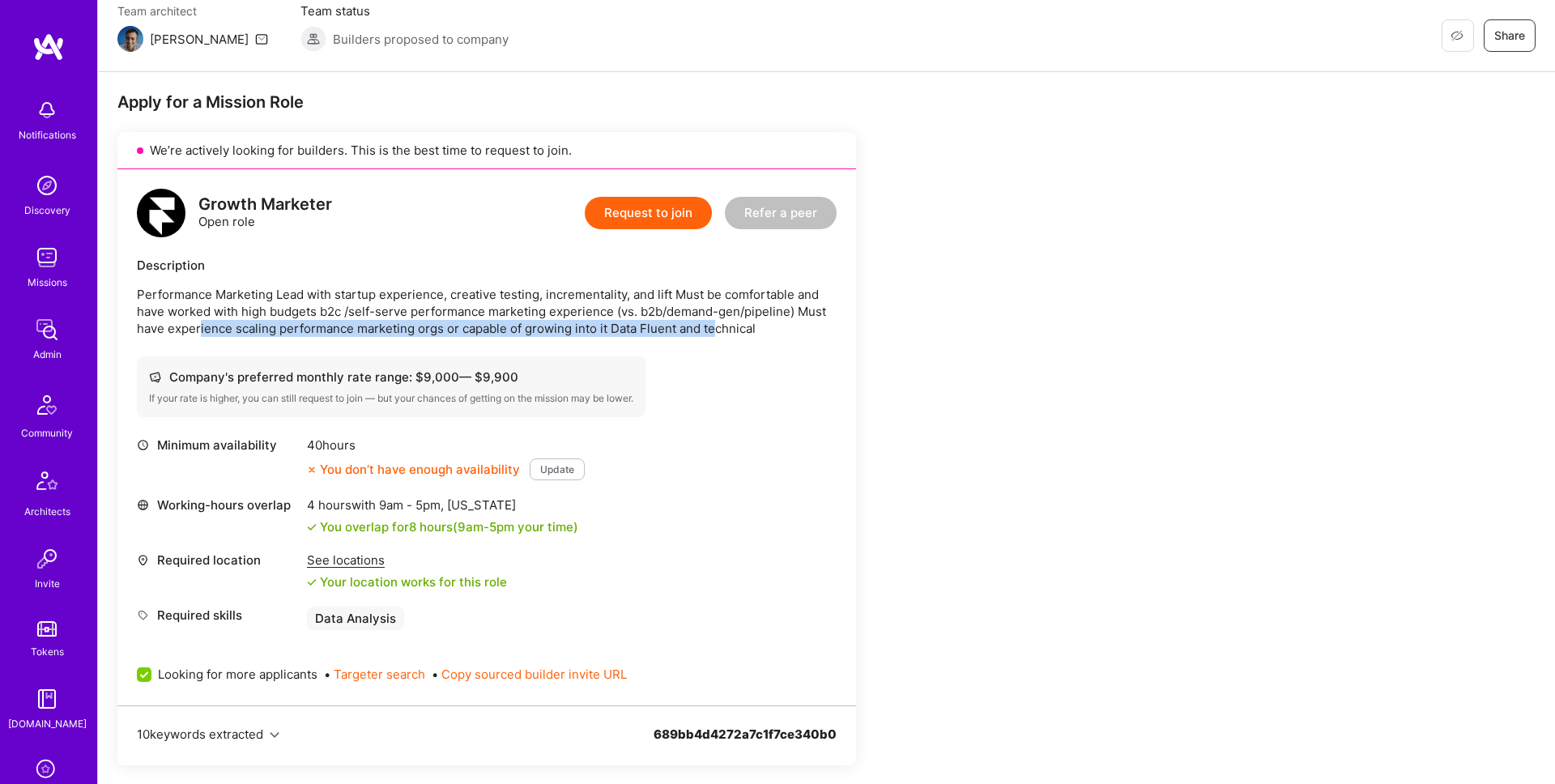
scroll to position [0, 0]
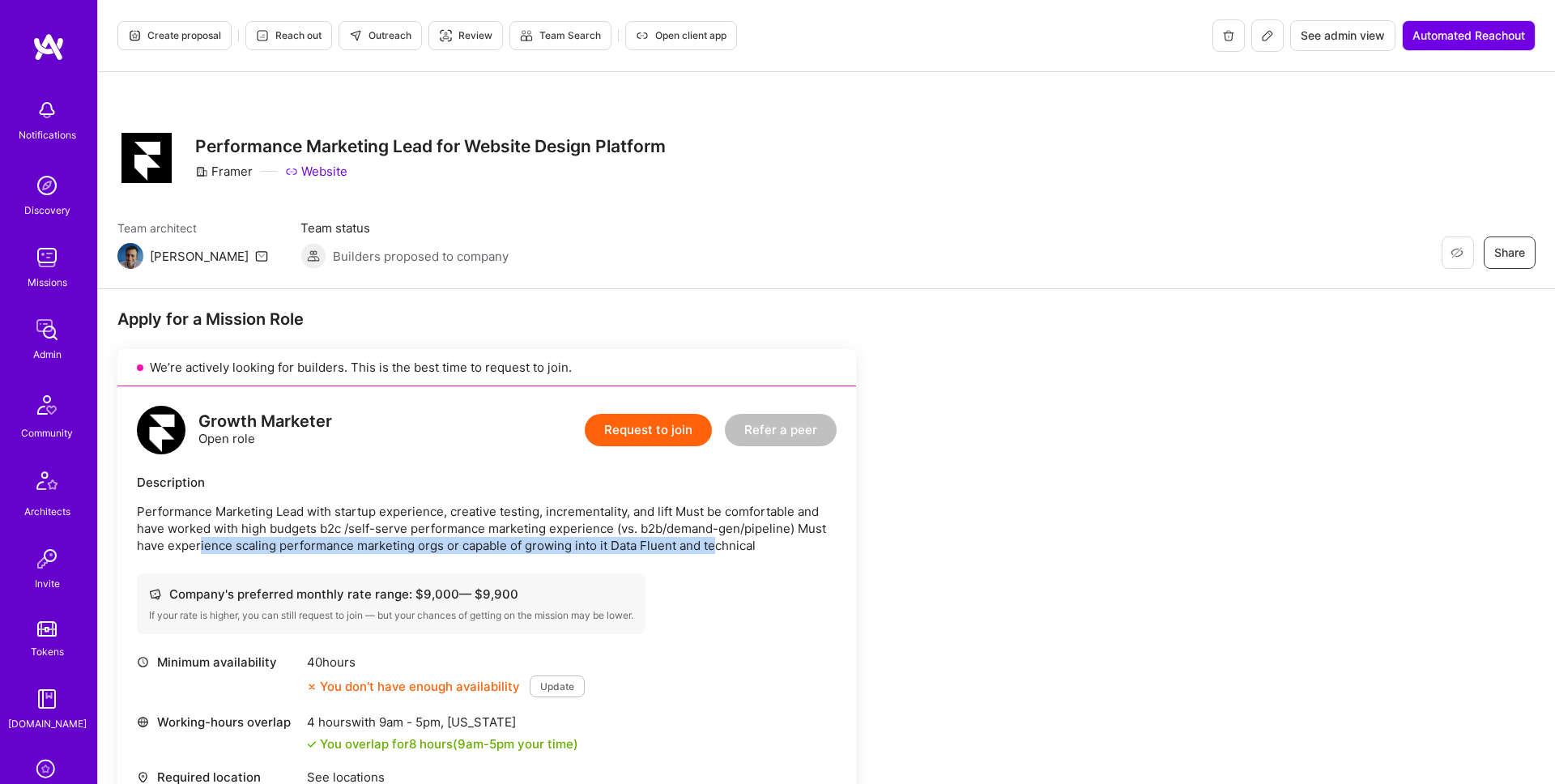
click at [282, 38] on span "Reach out" at bounding box center [289, 36] width 66 height 14
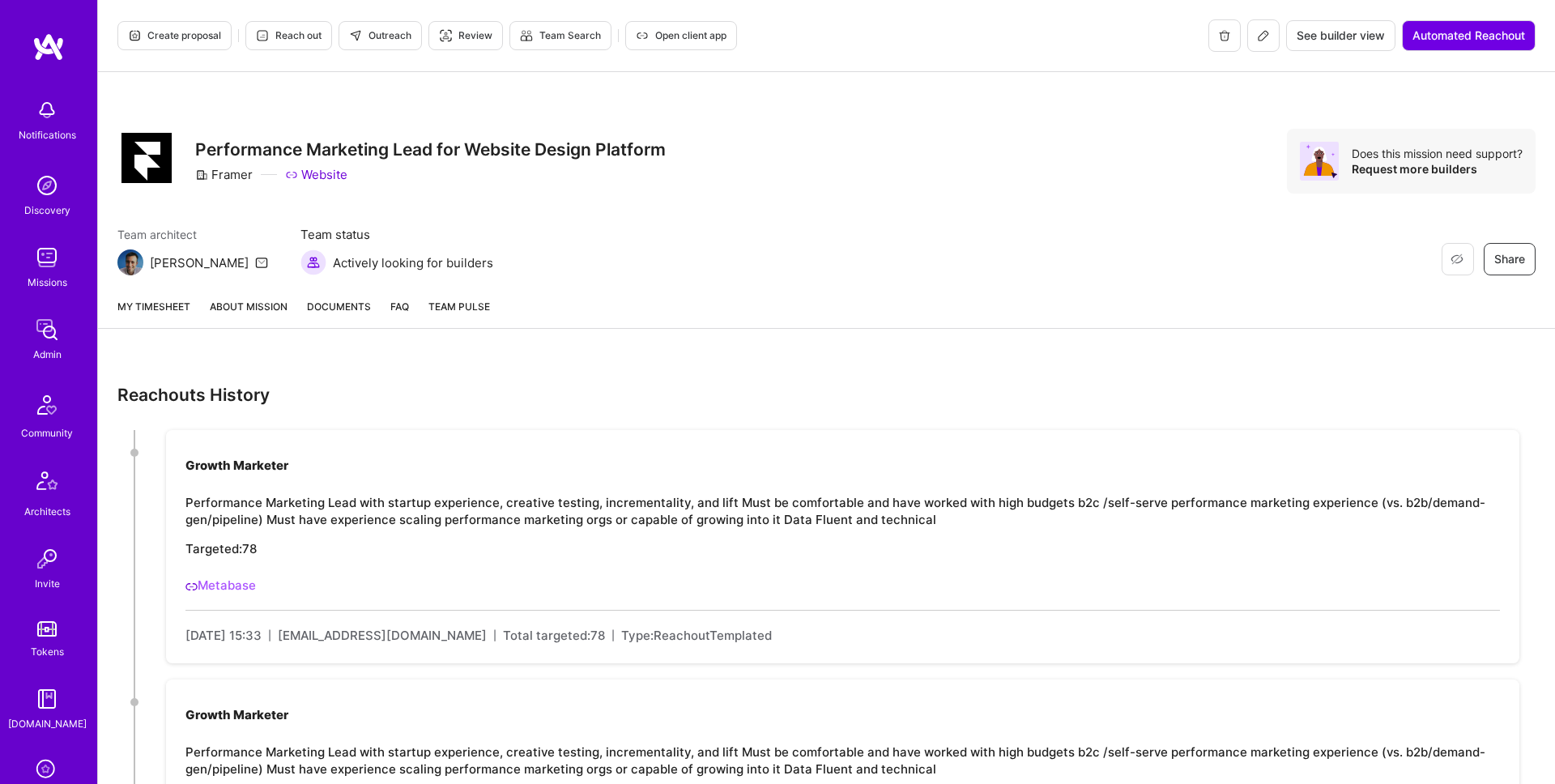
click at [259, 315] on link "About Mission" at bounding box center [248, 313] width 77 height 30
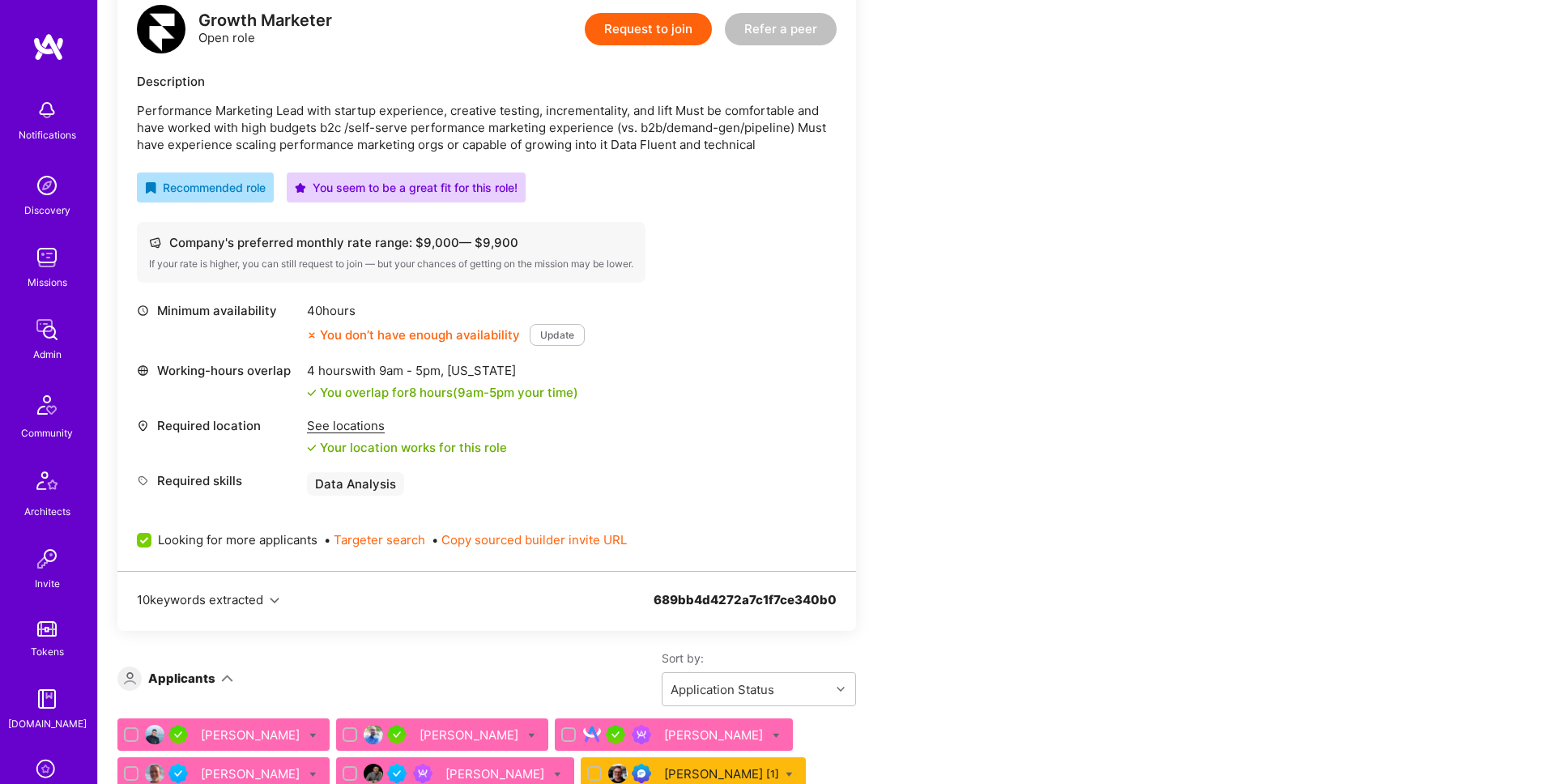
scroll to position [569, 0]
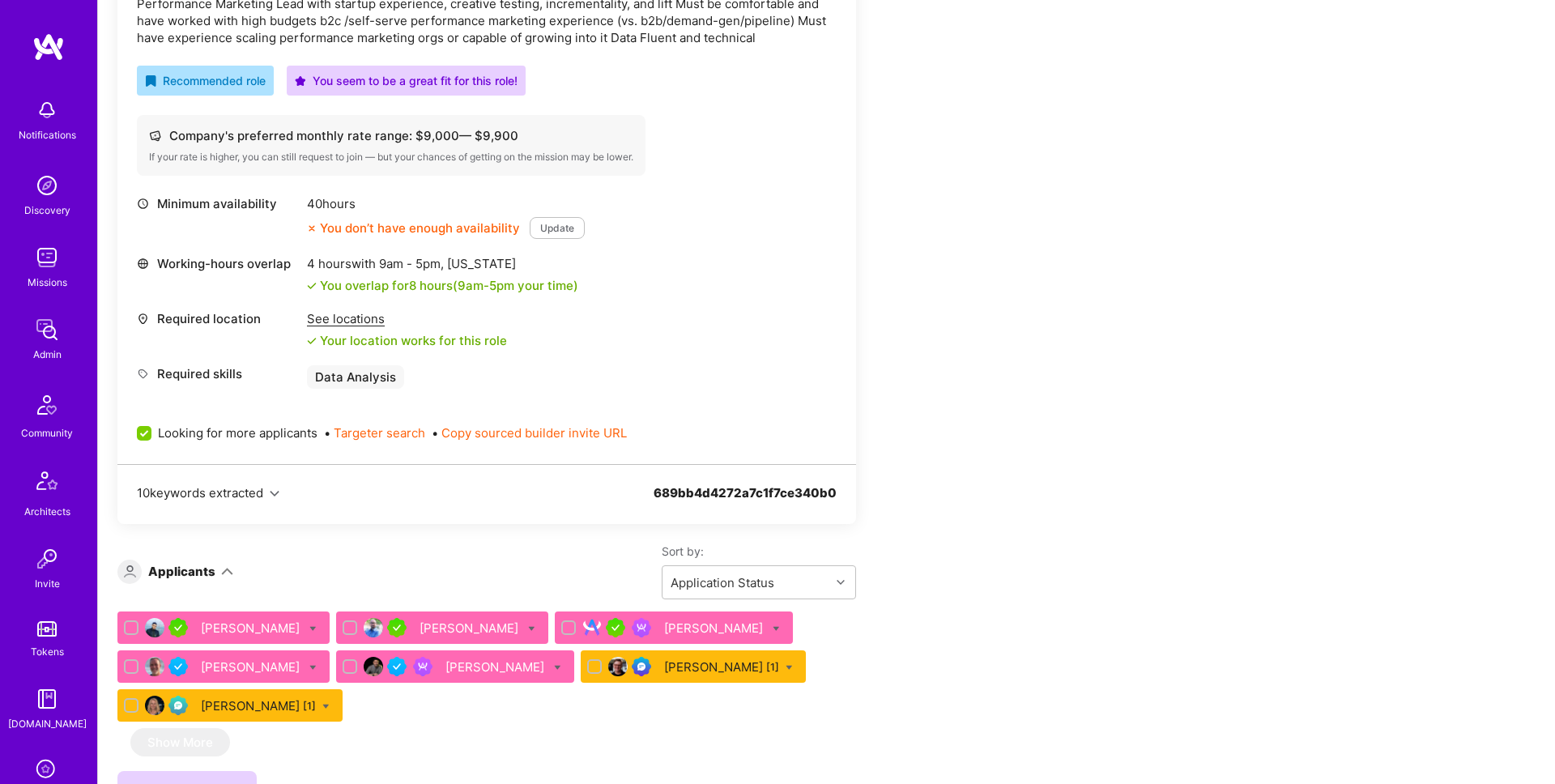
click at [664, 632] on div "Ruben Aknin" at bounding box center [715, 628] width 102 height 17
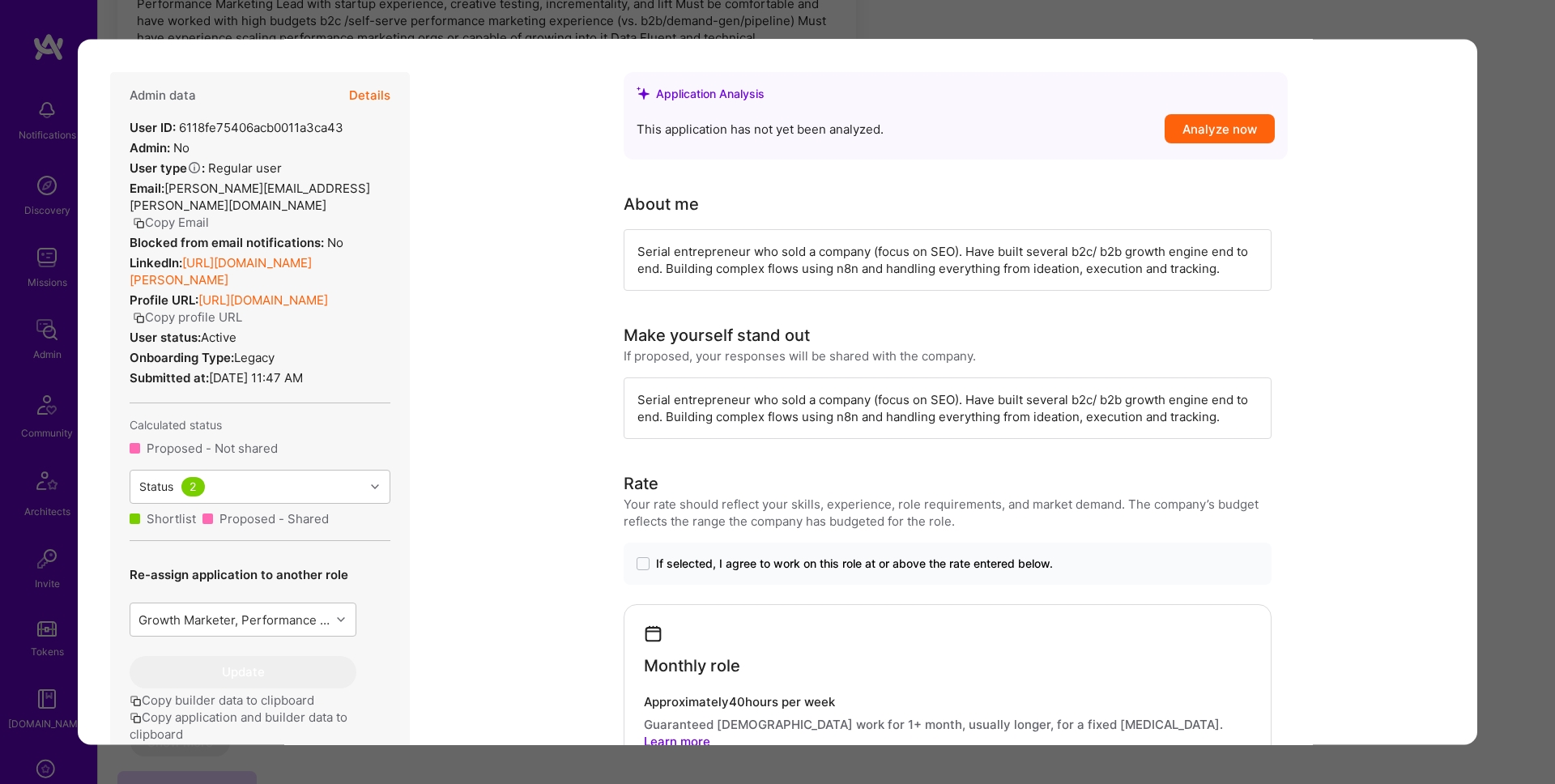
scroll to position [236, 0]
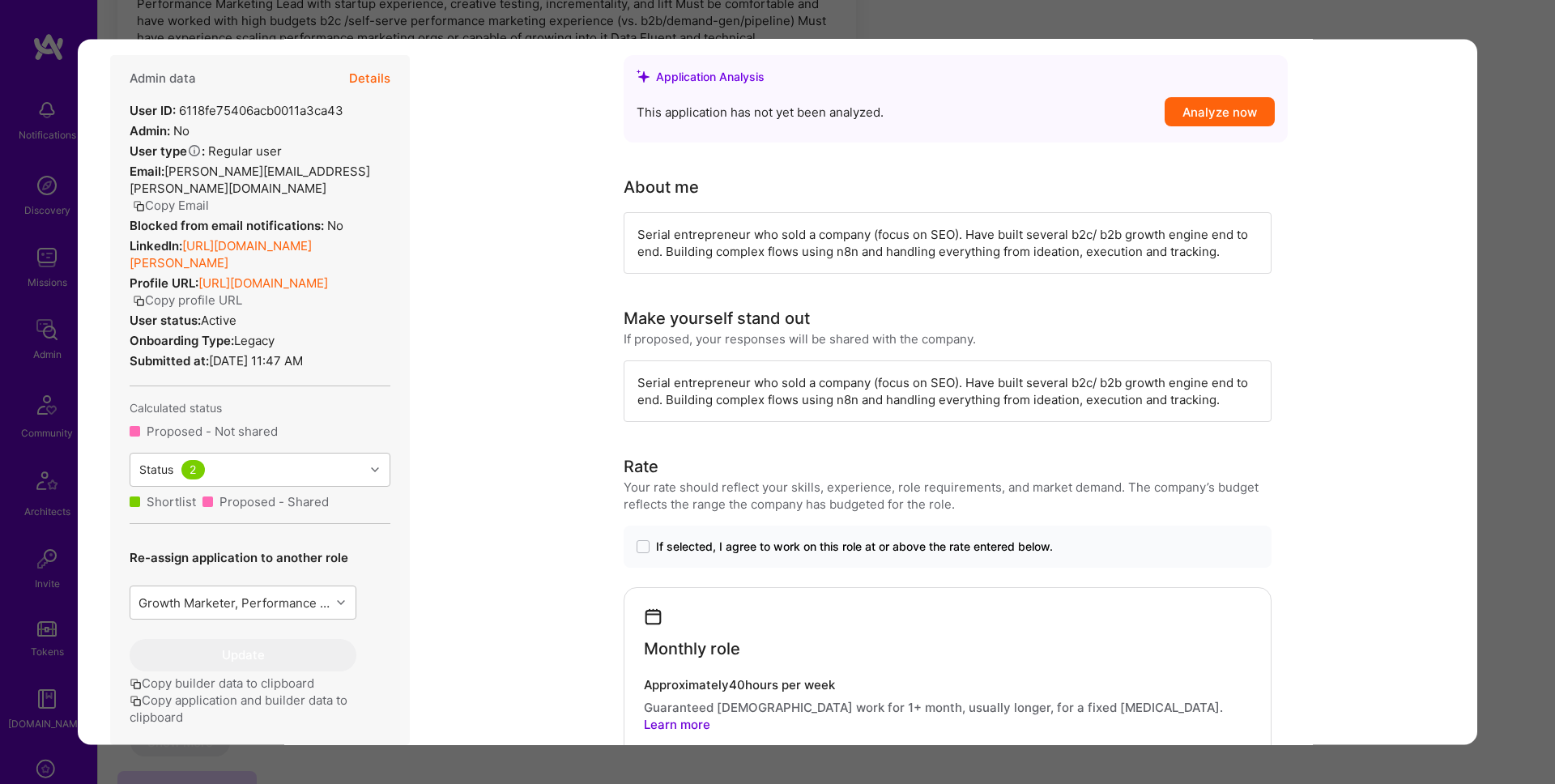
click at [1497, 427] on div "Application 3 of 7 Evaluation scores Expertise level Very good Interpersonal sk…" at bounding box center [777, 392] width 1555 height 784
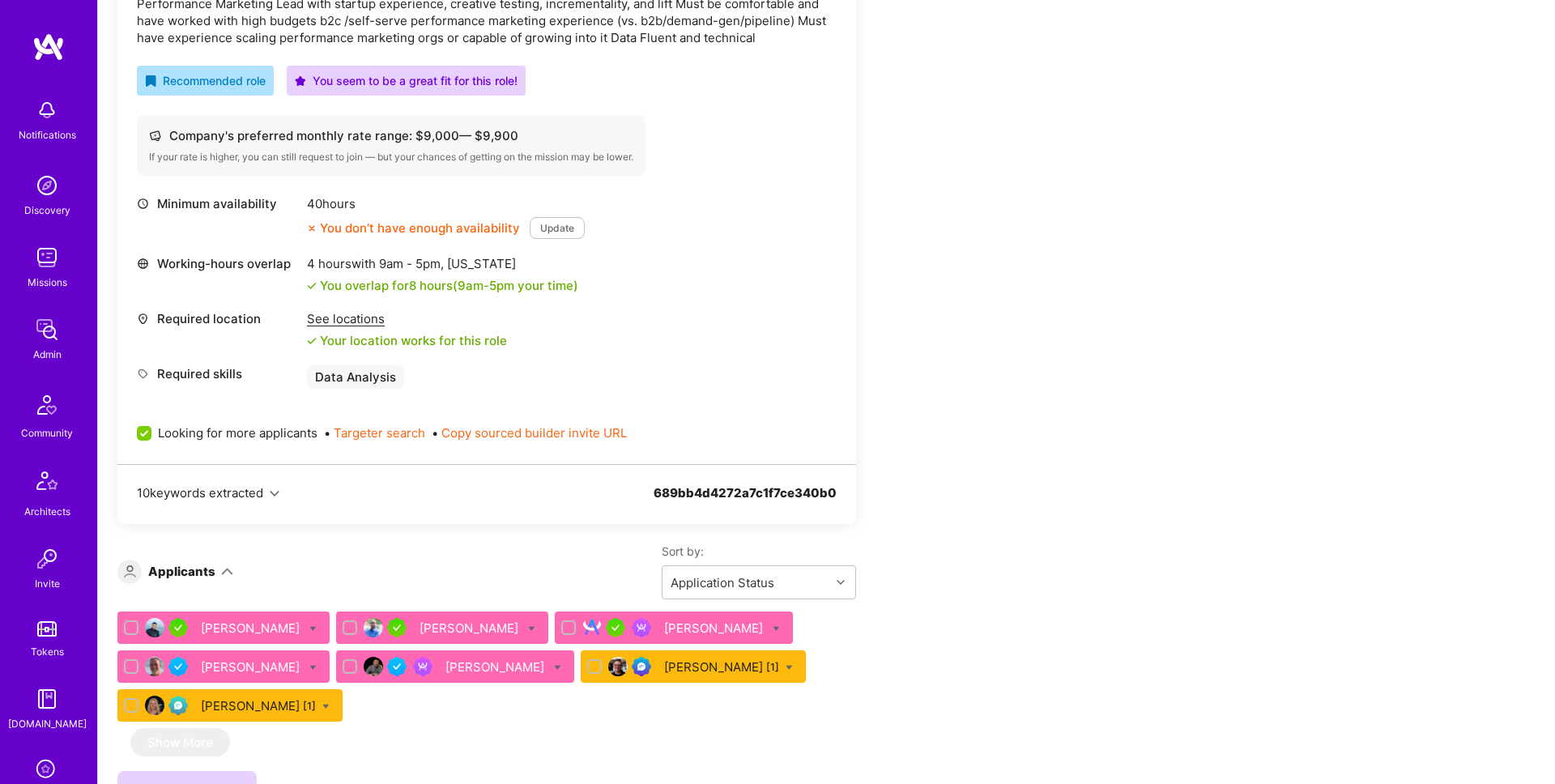
scroll to position [570, 0]
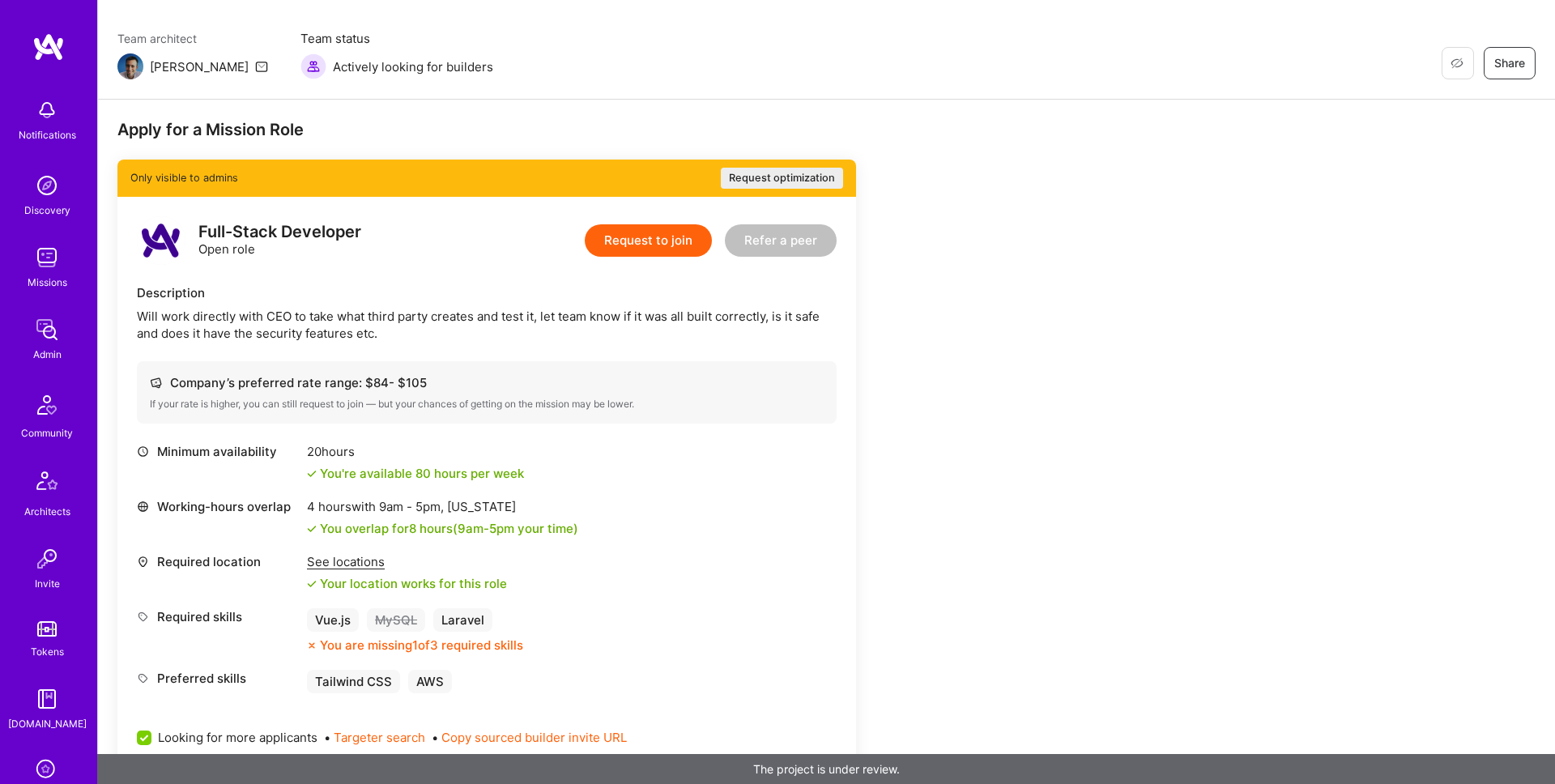
scroll to position [208, 0]
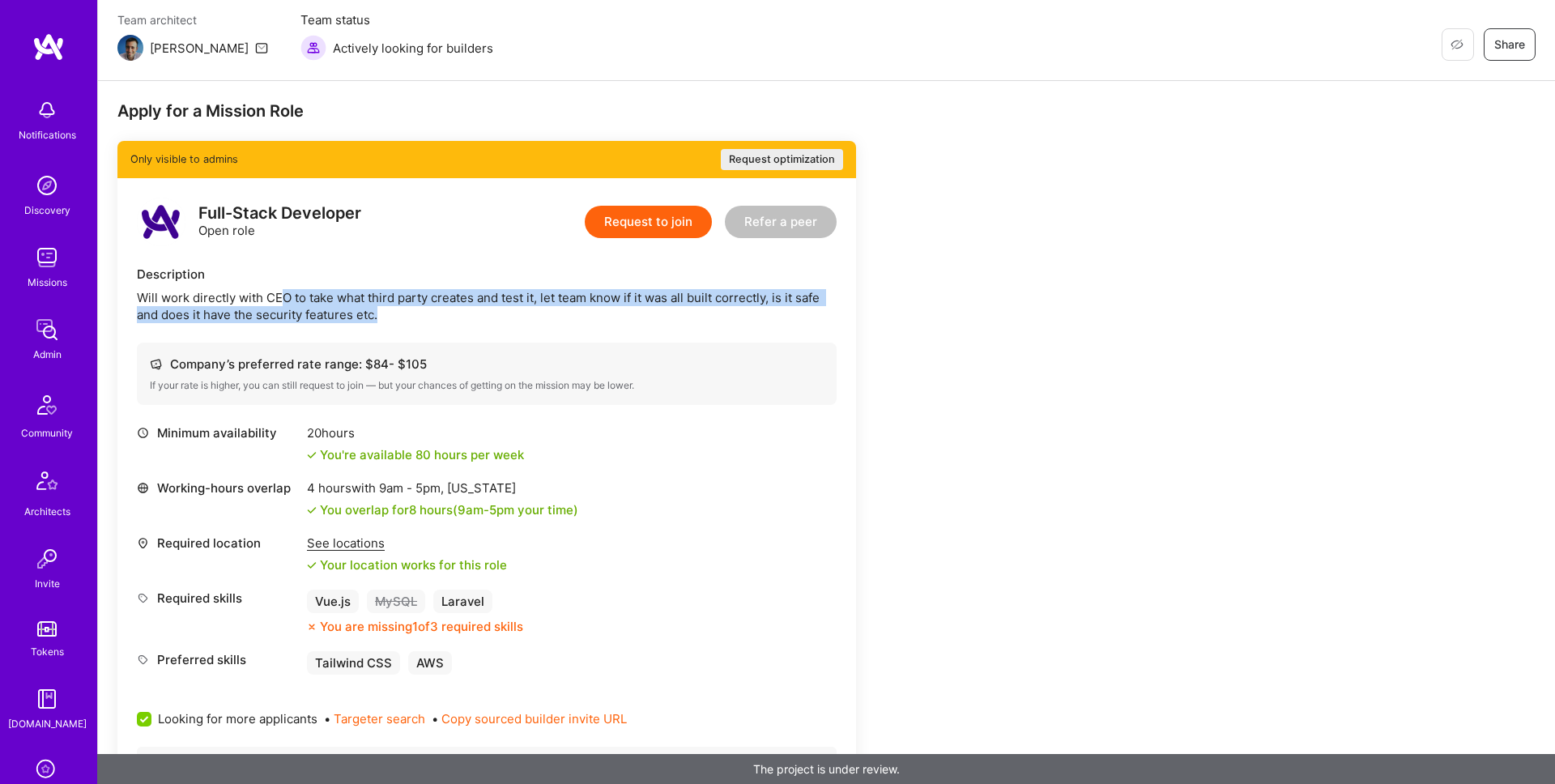
drag, startPoint x: 278, startPoint y: 303, endPoint x: 777, endPoint y: 316, distance: 499.2
click at [777, 316] on div "Will work directly with CEO to take what third party creates and test it, let t…" at bounding box center [486, 306] width 700 height 34
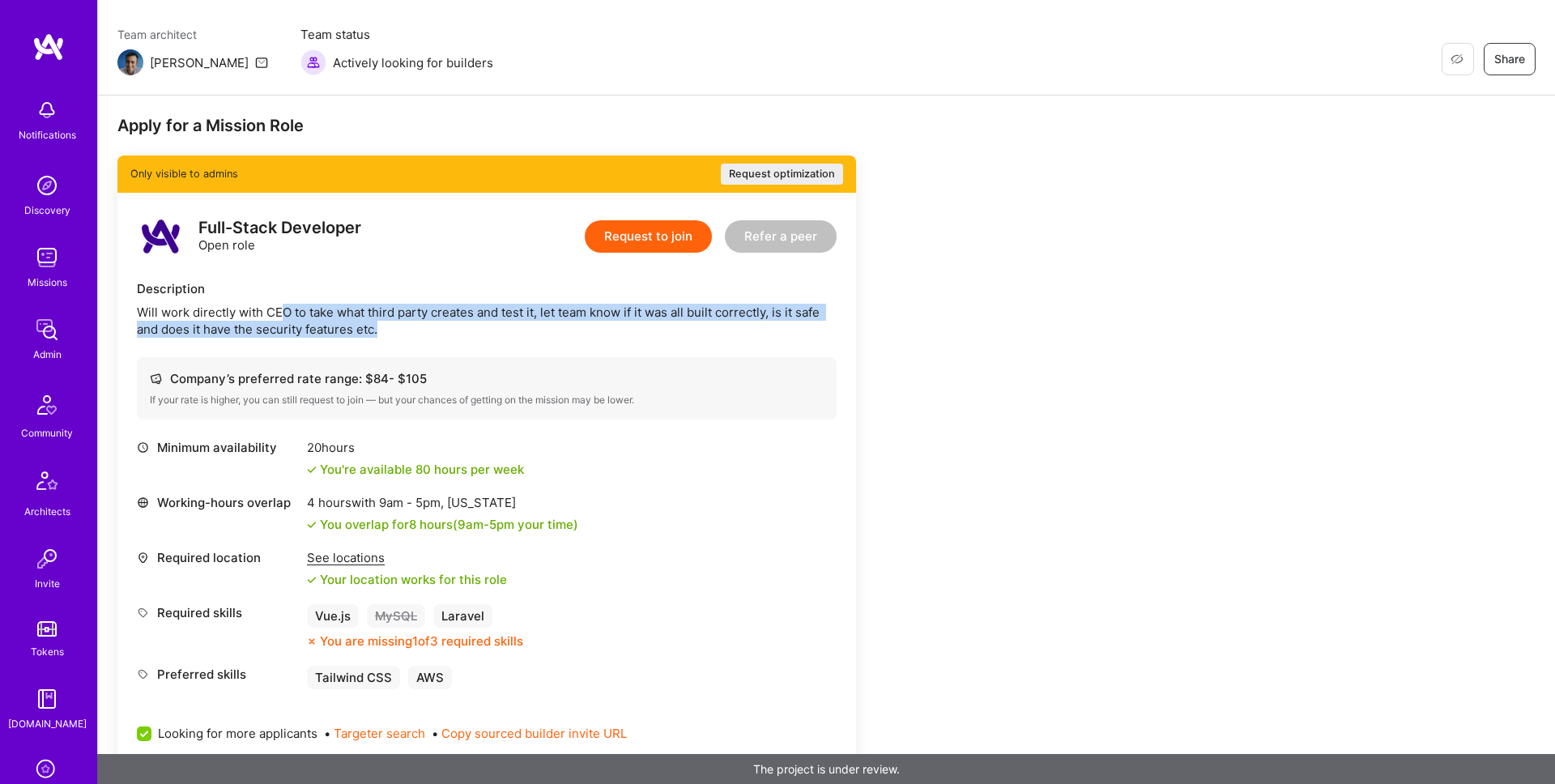
scroll to position [298, 0]
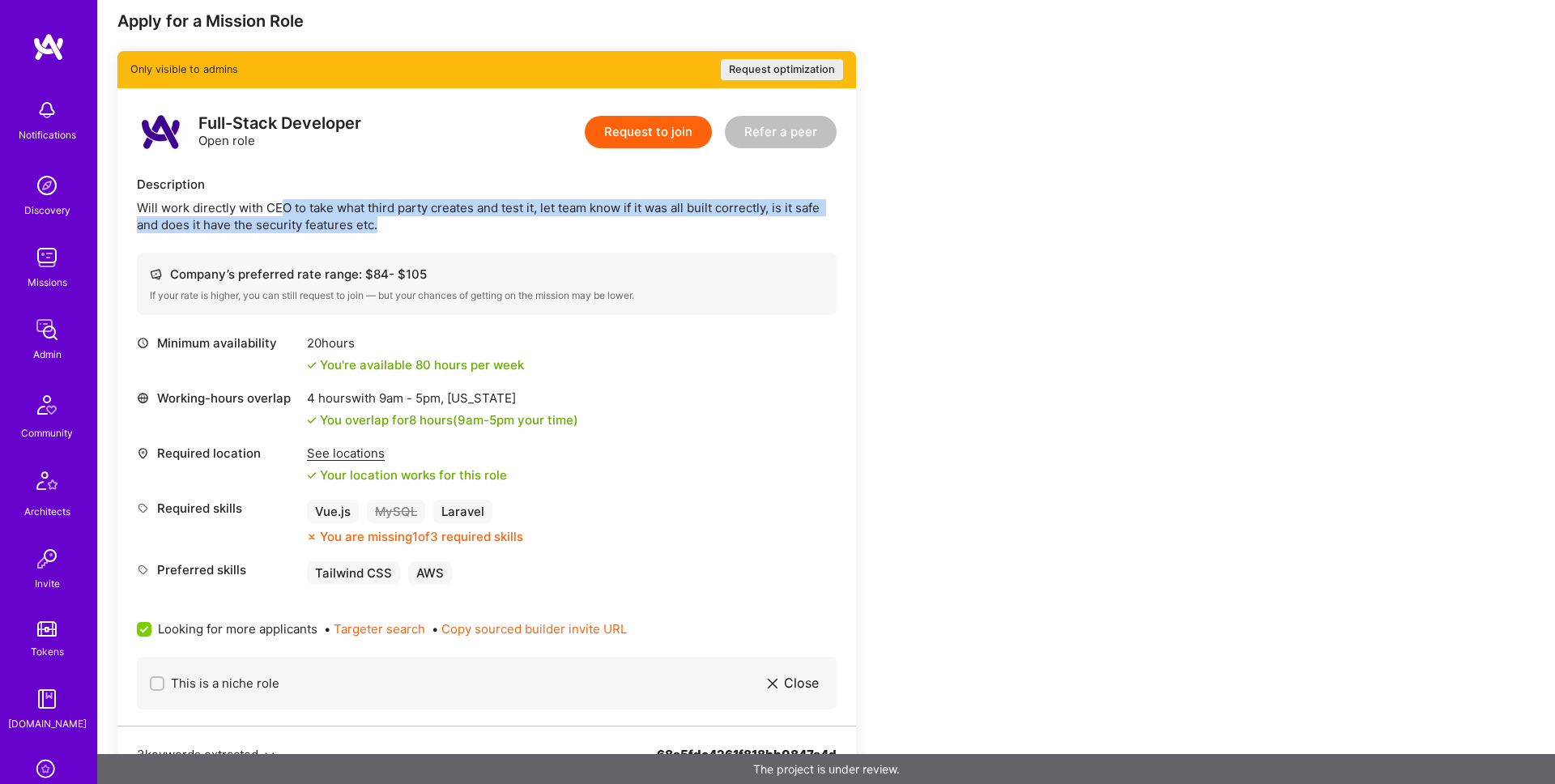
click at [172, 227] on div "Will work directly with CEO to take what third party creates and test it, let t…" at bounding box center [486, 216] width 700 height 34
drag, startPoint x: 139, startPoint y: 226, endPoint x: 405, endPoint y: 232, distance: 266.1
click at [405, 232] on div "Will work directly with CEO to take what third party creates and test it, let t…" at bounding box center [486, 216] width 700 height 34
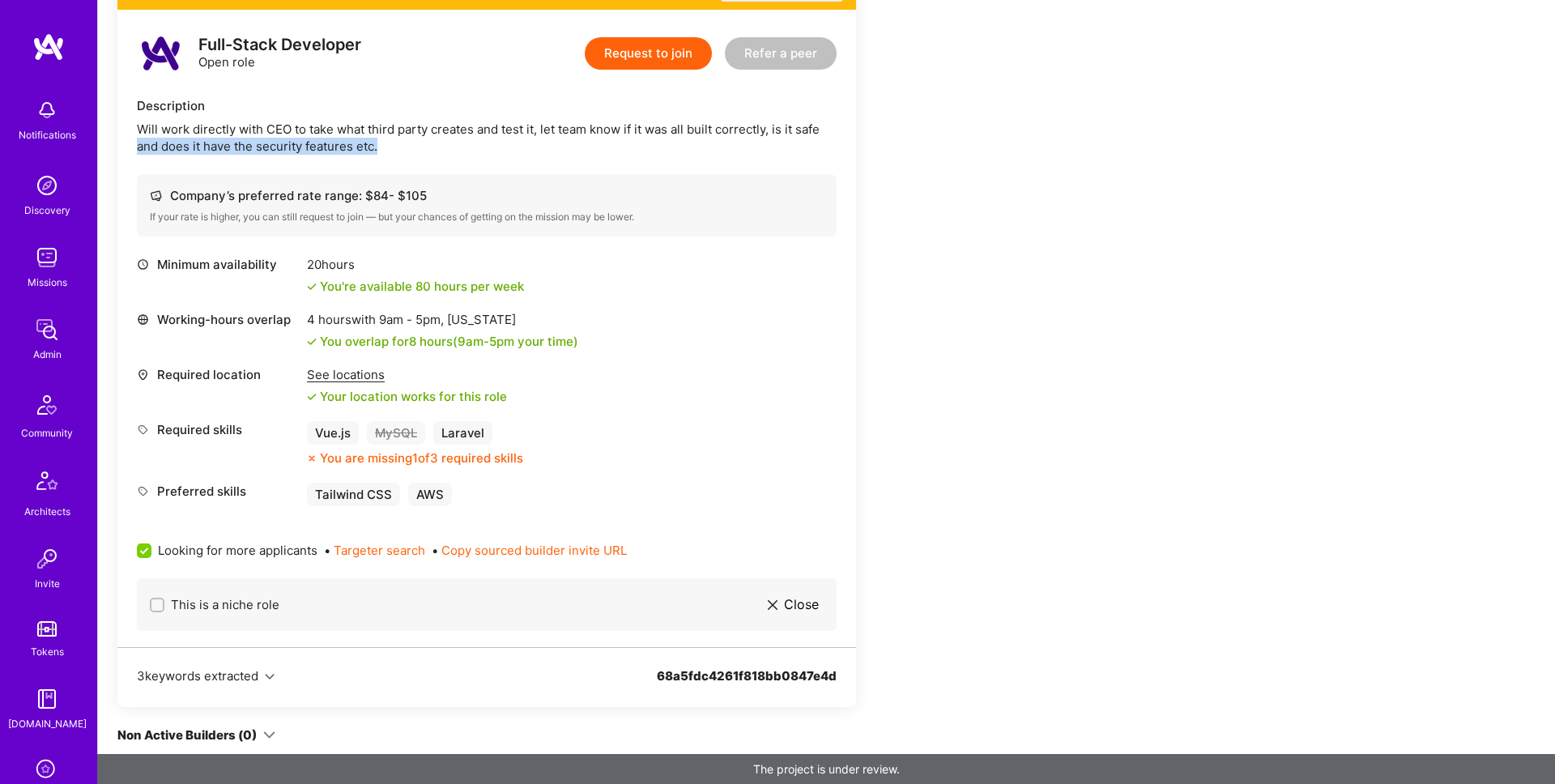
scroll to position [48, 0]
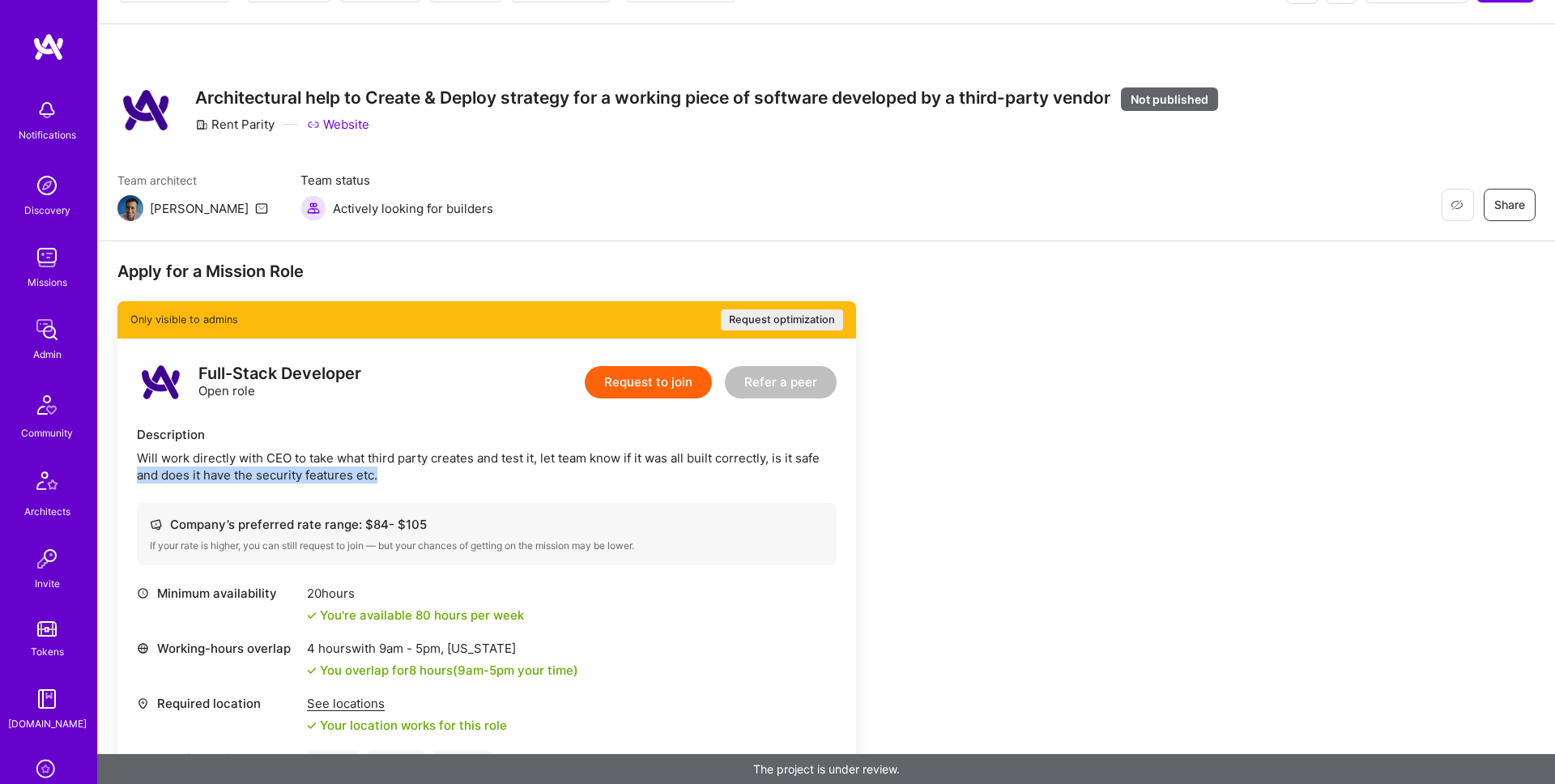
click at [360, 124] on link "Website" at bounding box center [338, 124] width 62 height 17
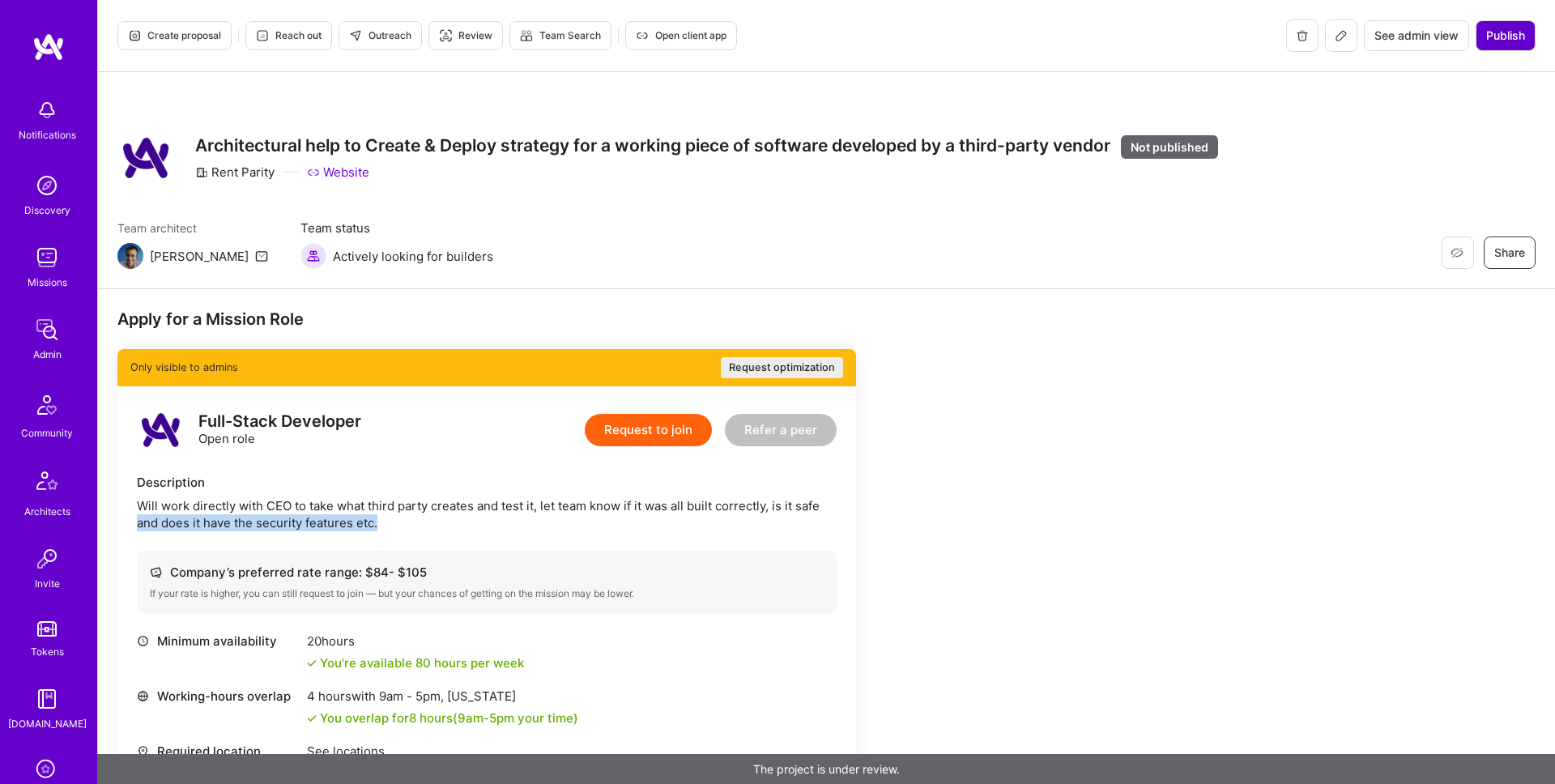
click at [1487, 39] on span "Publish" at bounding box center [1506, 36] width 39 height 16
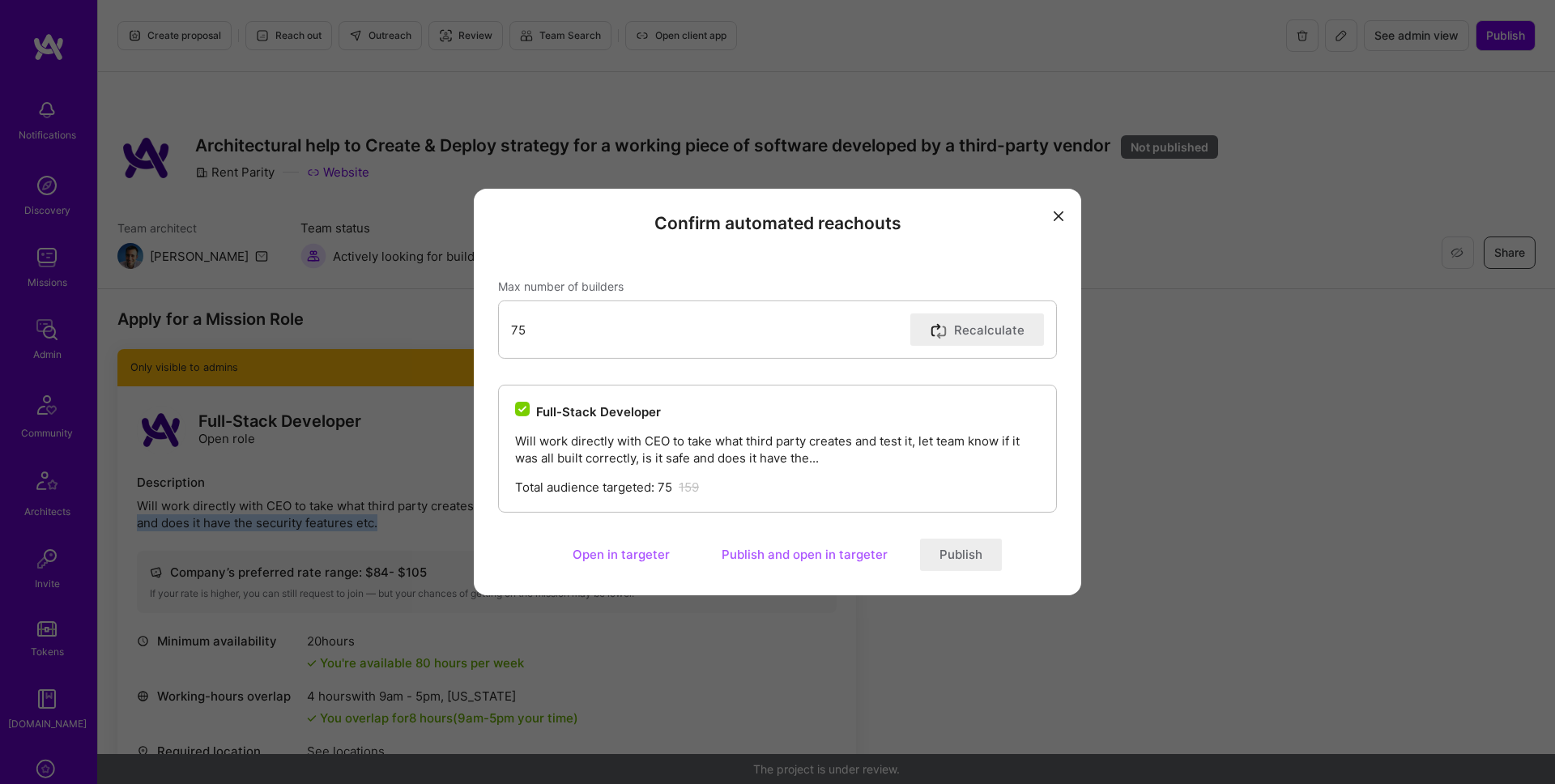
click at [955, 550] on button "Publish" at bounding box center [961, 555] width 82 height 32
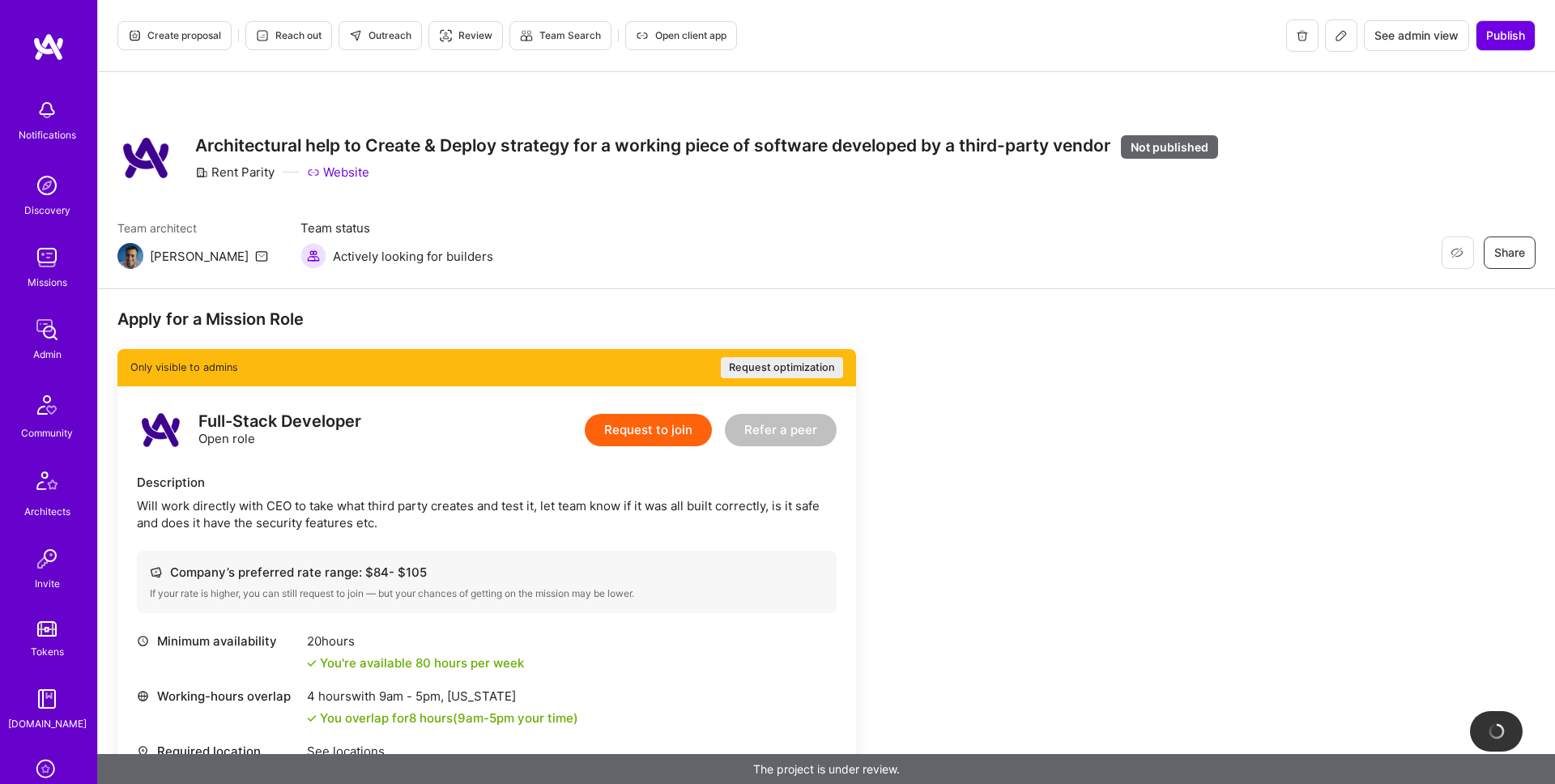
click at [547, 146] on h3 "Architectural help to Create & Deploy strategy for a working piece of software …" at bounding box center [707, 146] width 1023 height 22
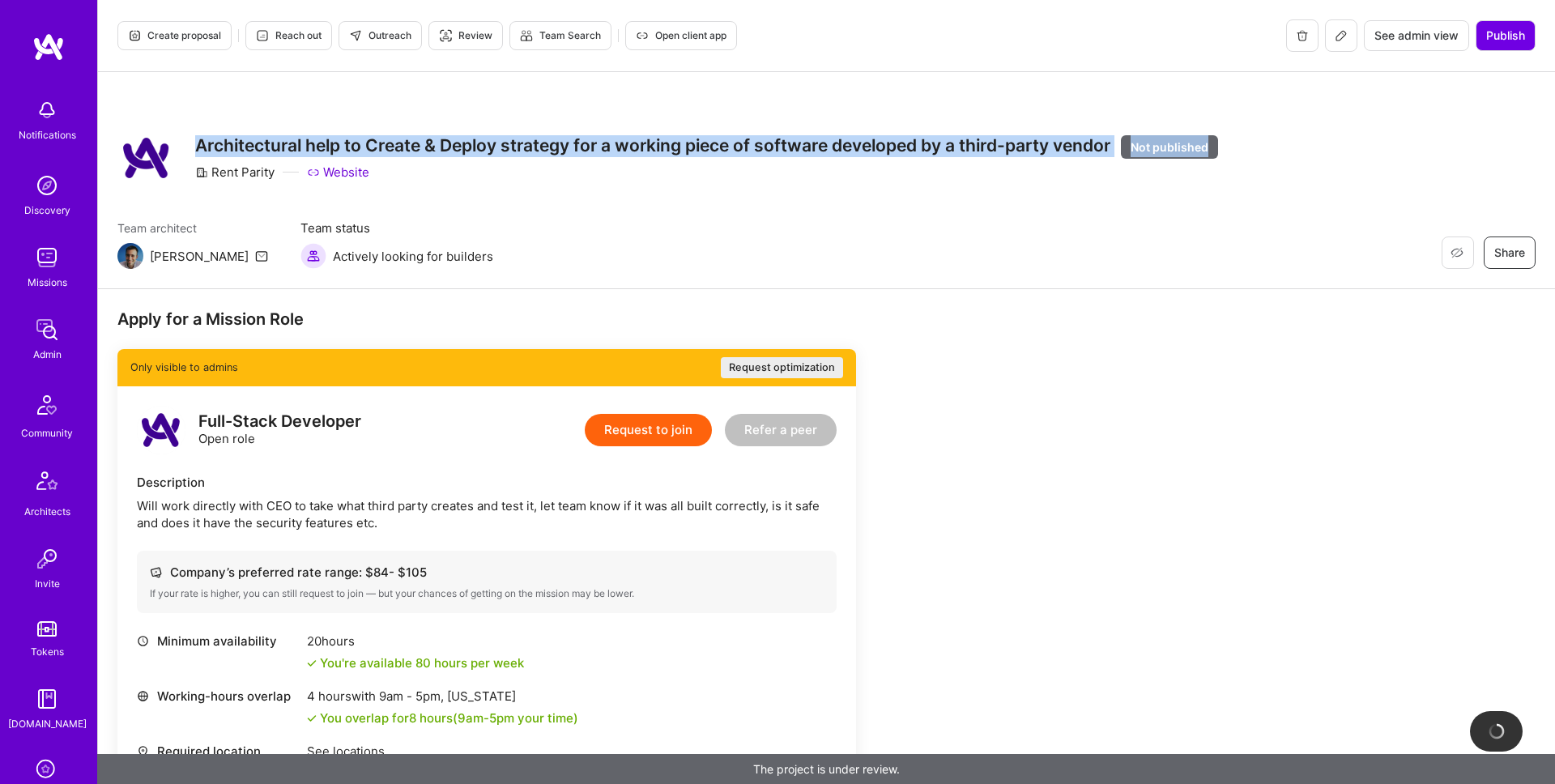
click at [547, 146] on h3 "Architectural help to Create & Deploy strategy for a working piece of software …" at bounding box center [707, 146] width 1023 height 22
drag, startPoint x: 562, startPoint y: 144, endPoint x: 587, endPoint y: 142, distance: 25.1
click at [563, 144] on h3 "Architectural help to Create & Deploy strategy for a working piece of software …" at bounding box center [707, 146] width 1023 height 22
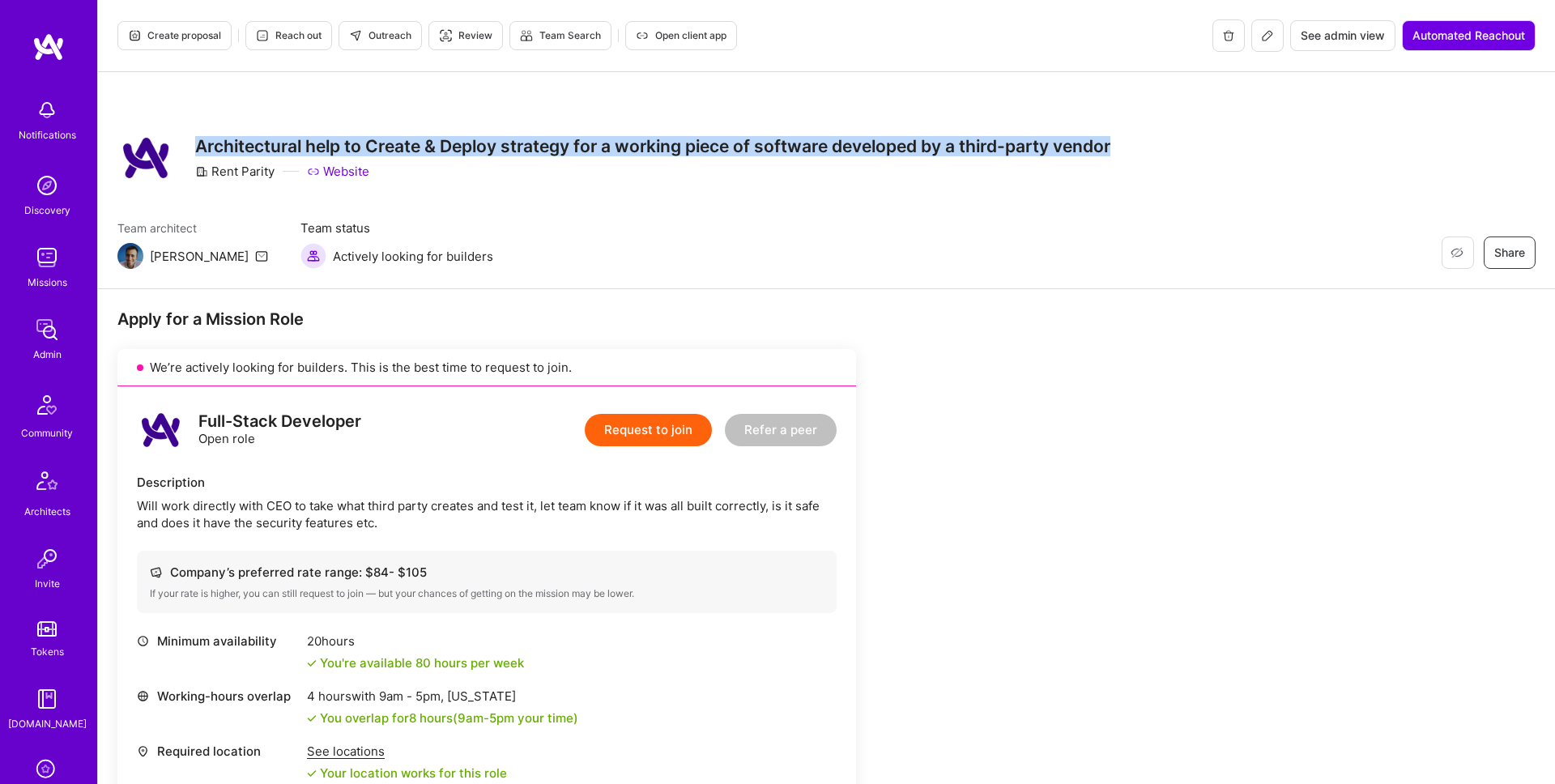
drag, startPoint x: 1118, startPoint y: 145, endPoint x: 240, endPoint y: 92, distance: 879.6
click at [188, 154] on div "Restore Not Interested Share Architectural help to Create & Deploy strategy for…" at bounding box center [826, 158] width 1418 height 59
copy h3 "Architectural help to Create & Deploy strategy for a working piece of software …"
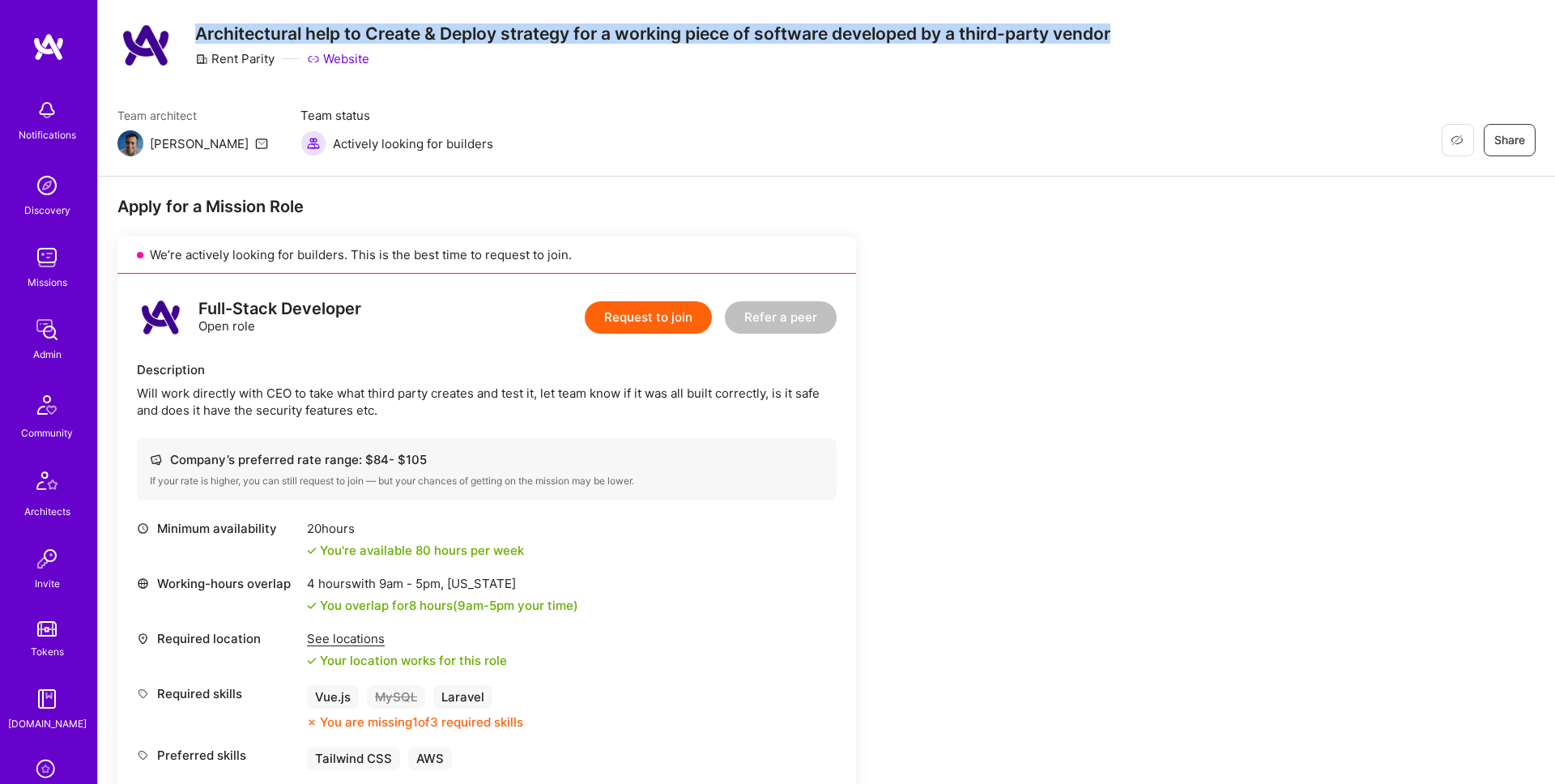
scroll to position [348, 0]
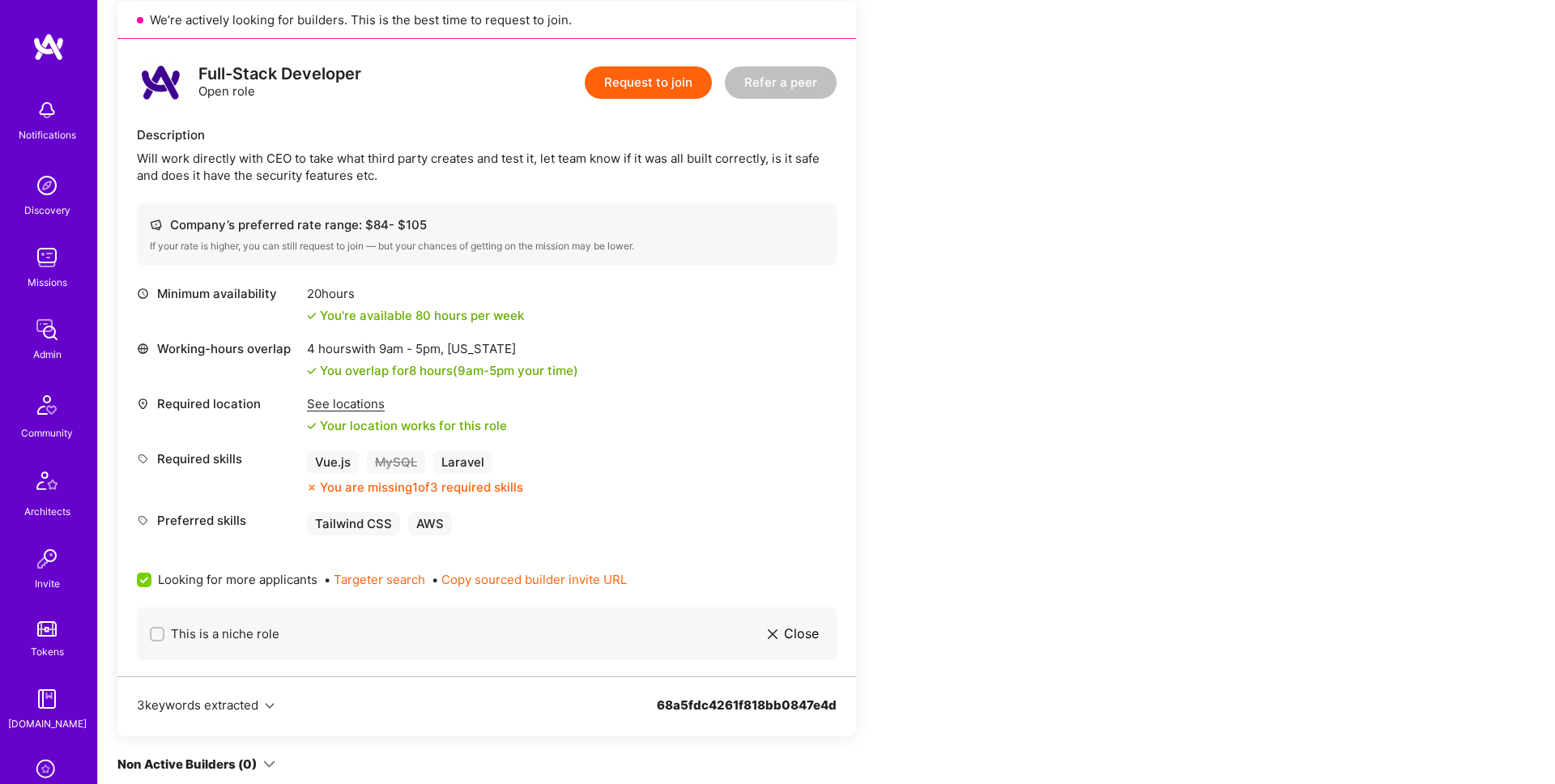
click at [176, 162] on div "Will work directly with CEO to take what third party creates and test it, let t…" at bounding box center [486, 167] width 700 height 34
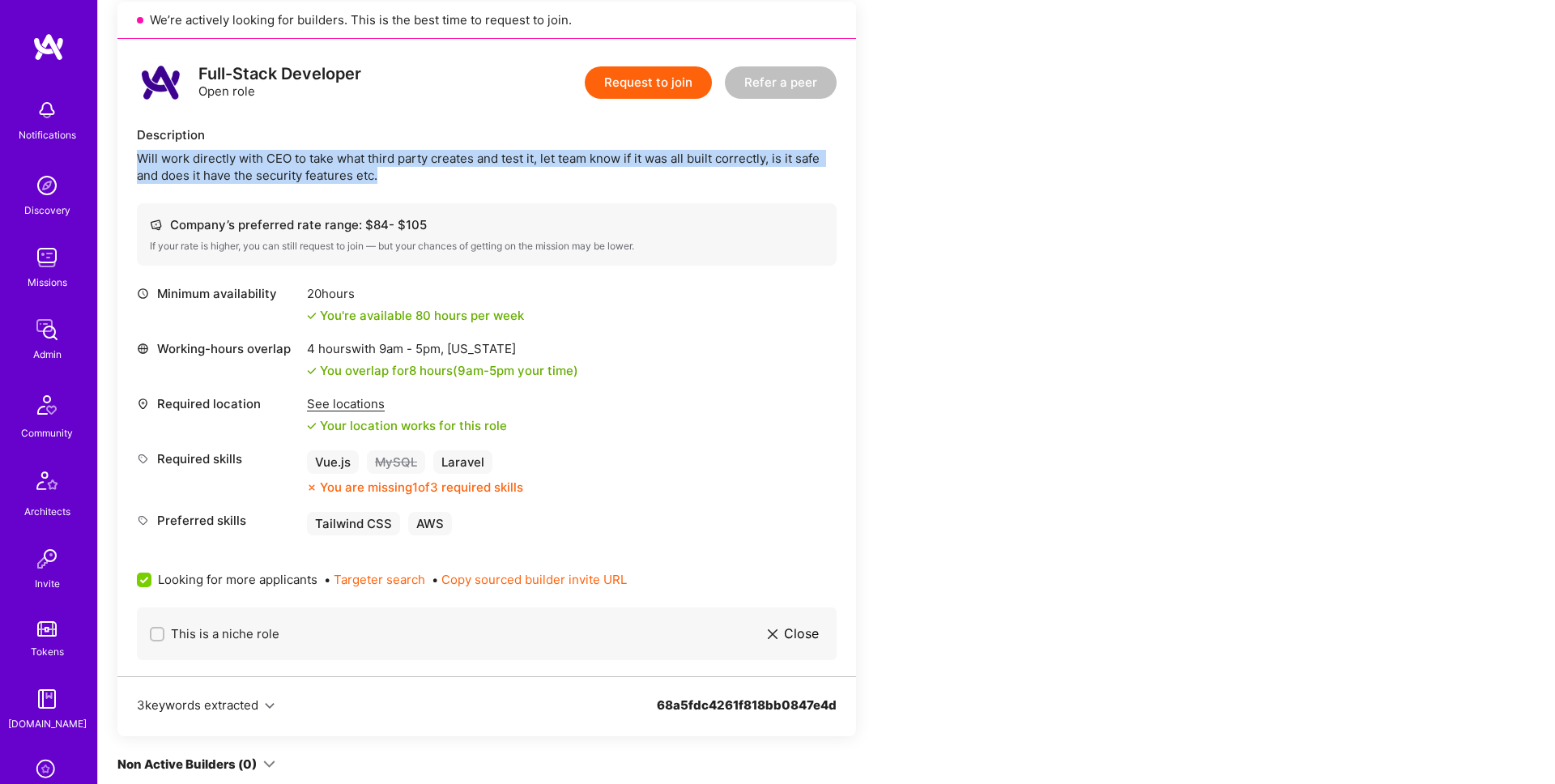
click at [176, 162] on div "Will work directly with CEO to take what third party creates and test it, let t…" at bounding box center [486, 167] width 700 height 34
copy div "Will work directly with CEO to take what third party creates and test it, let t…"
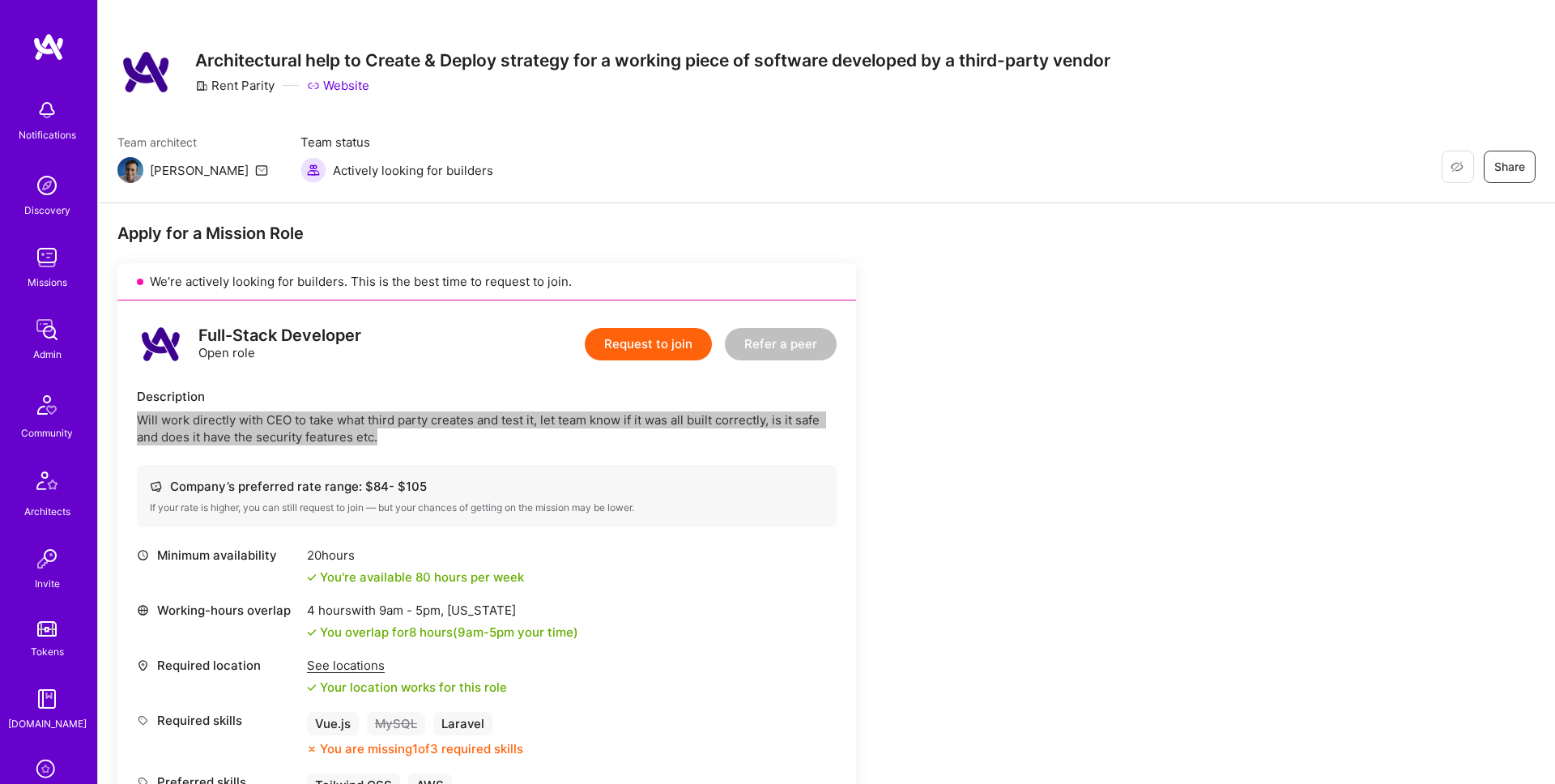
scroll to position [0, 0]
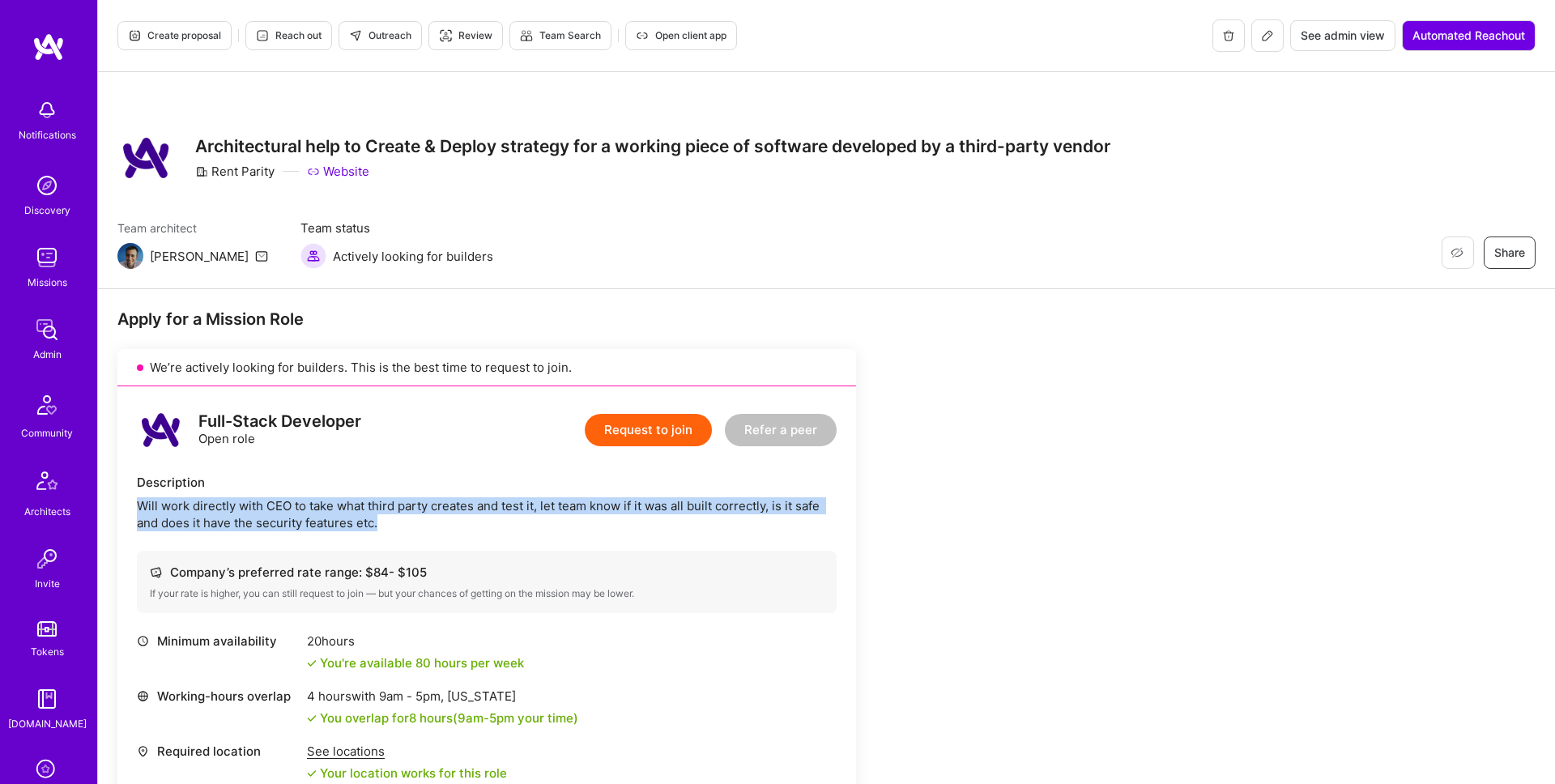
click at [579, 148] on h3 "Architectural help to Create & Deploy strategy for a working piece of software …" at bounding box center [653, 146] width 915 height 20
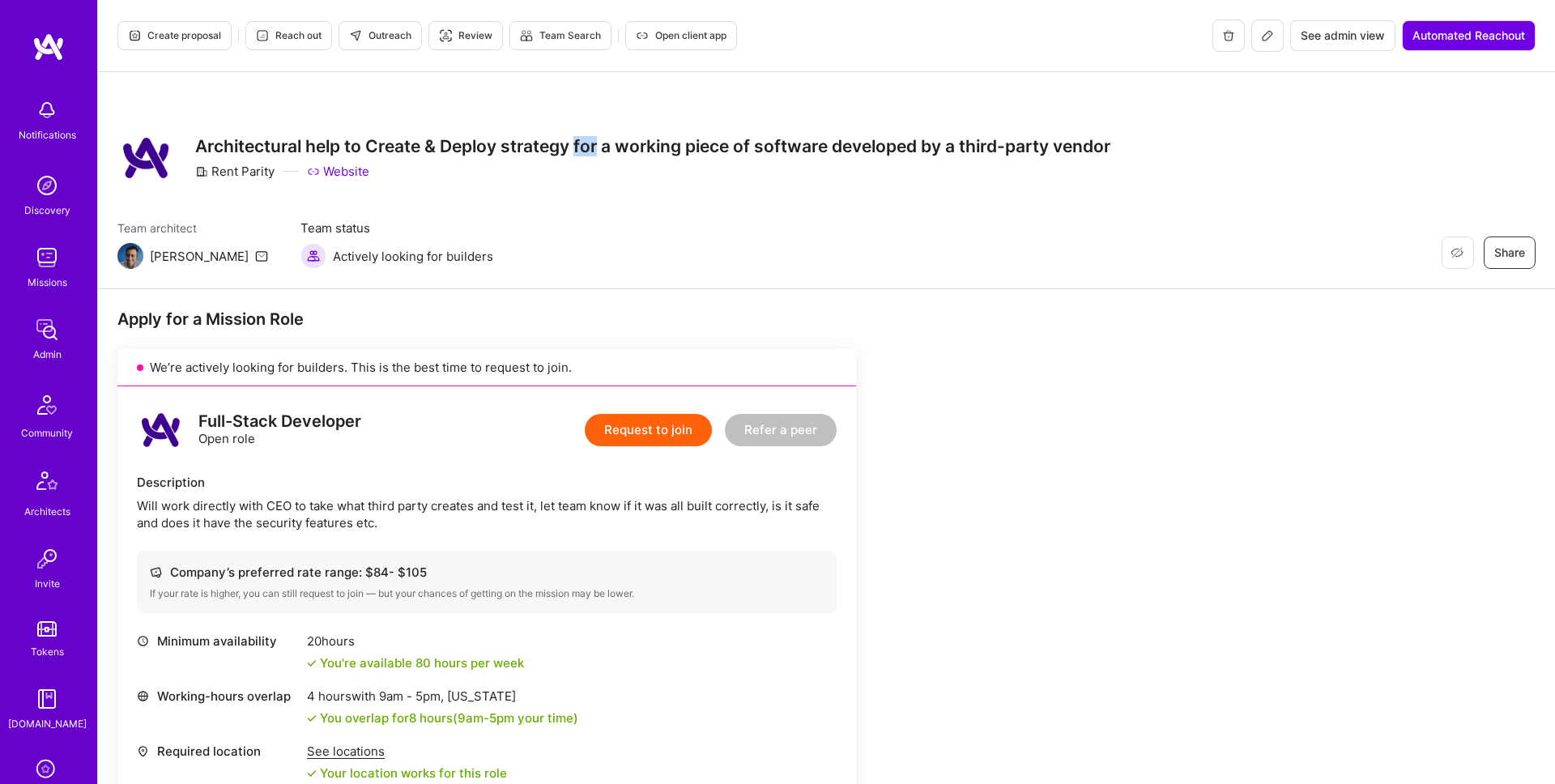
click at [579, 148] on h3 "Architectural help to Create & Deploy strategy for a working piece of software …" at bounding box center [653, 146] width 915 height 20
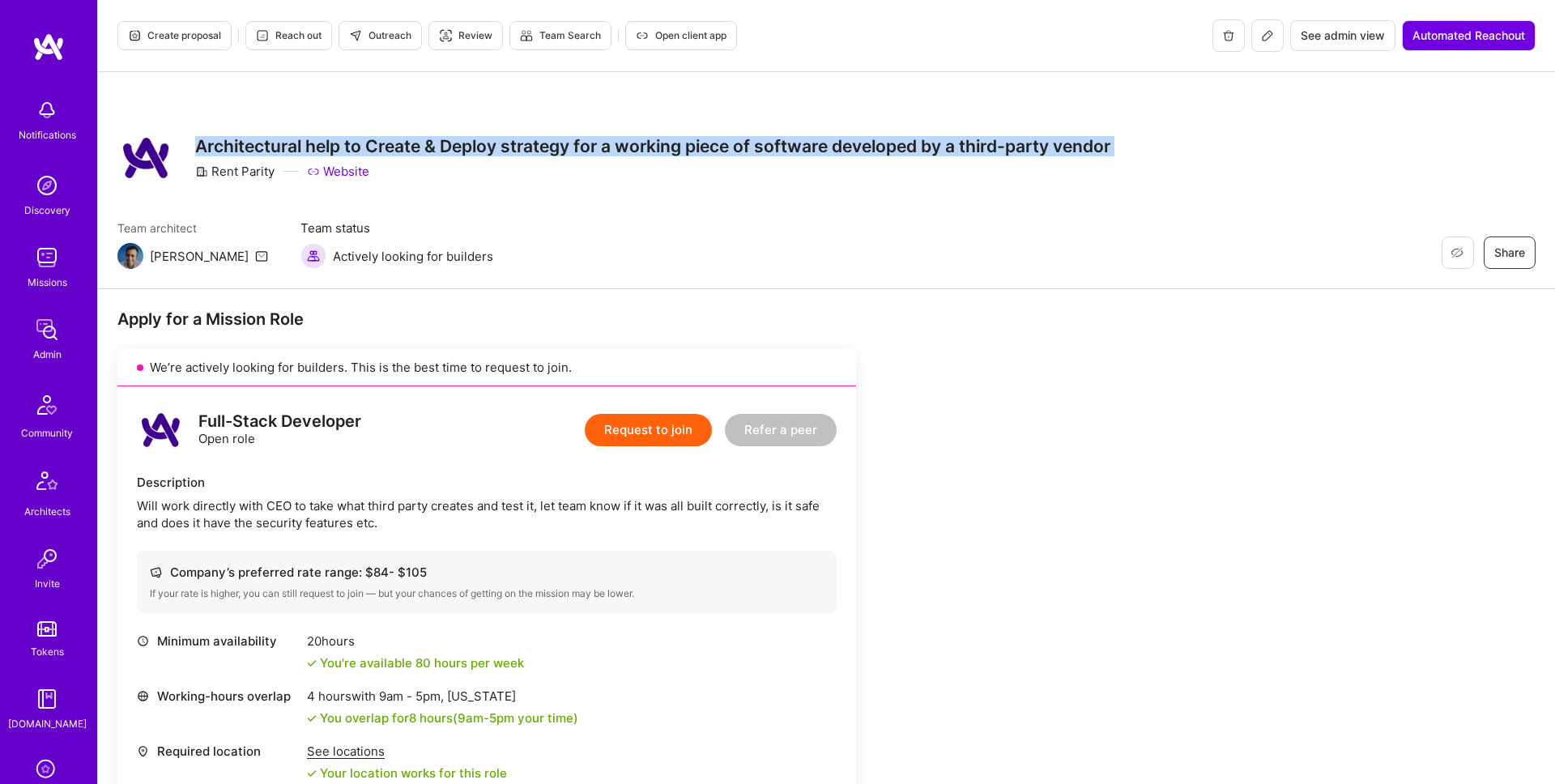
click at [579, 148] on h3 "Architectural help to Create & Deploy strategy for a working piece of software …" at bounding box center [653, 146] width 915 height 20
copy h3 "Architectural help to Create & Deploy strategy for a working piece of software …"
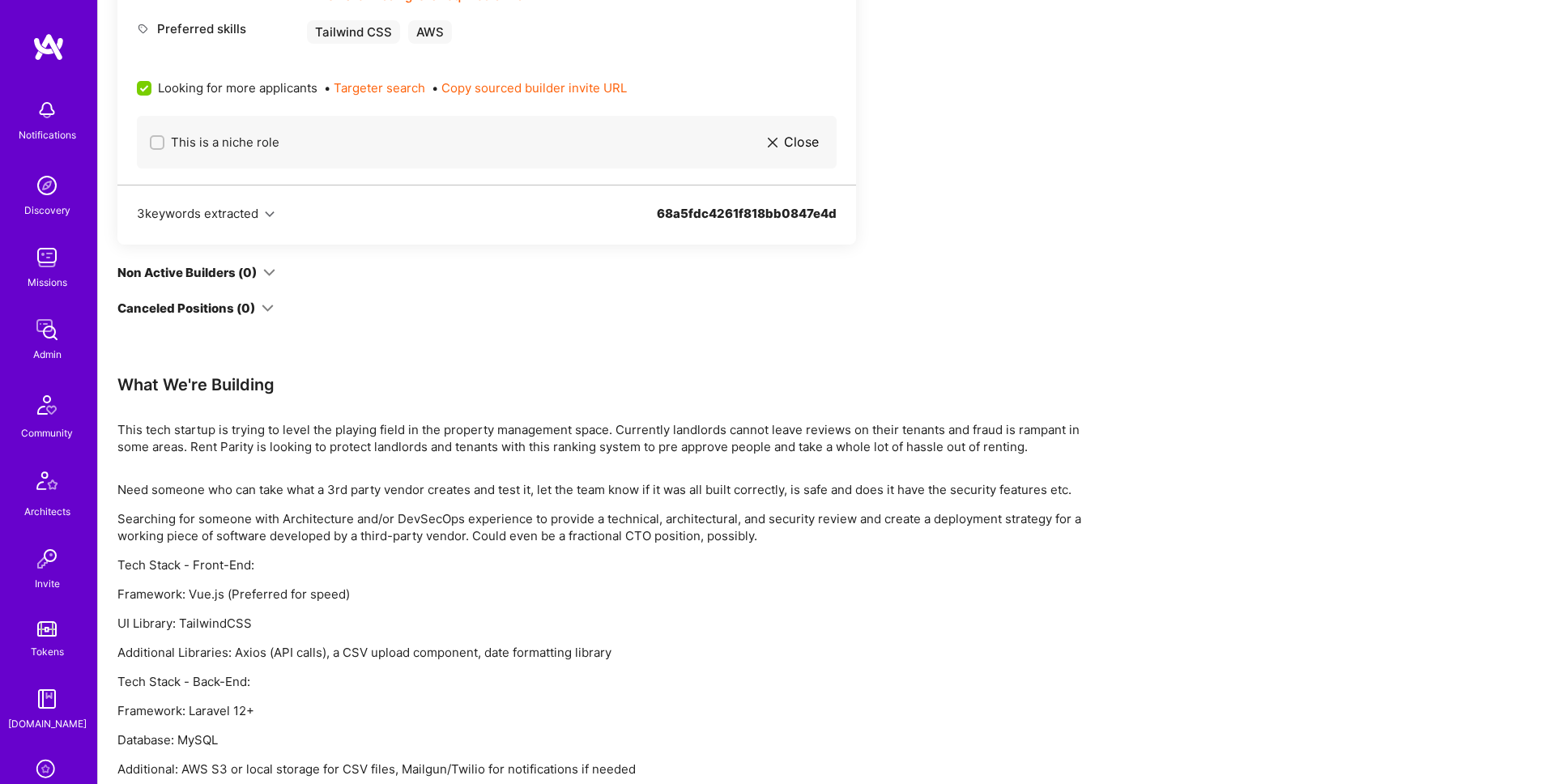
scroll to position [916, 0]
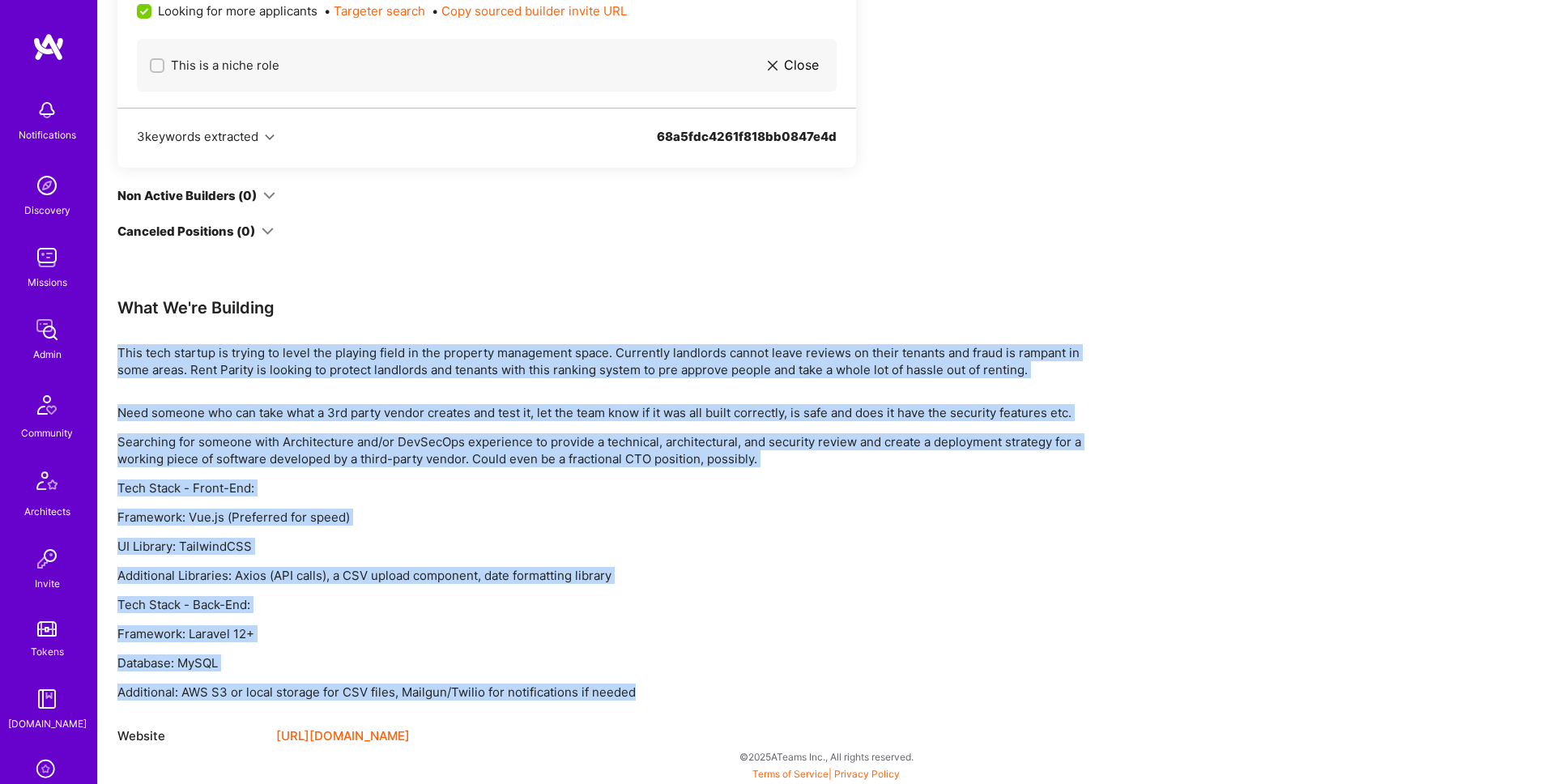
drag, startPoint x: 119, startPoint y: 349, endPoint x: 778, endPoint y: 634, distance: 718.0
click at [640, 687] on div "Apply for a Mission Role We’re actively looking for builders. This is the best …" at bounding box center [603, 69] width 972 height 1353
copy div "This tech startup is trying to level the playing field in the property manageme…"
click at [677, 436] on p "Searching for someone with Architecture and/or DevSecOps experience to provide …" at bounding box center [603, 450] width 972 height 34
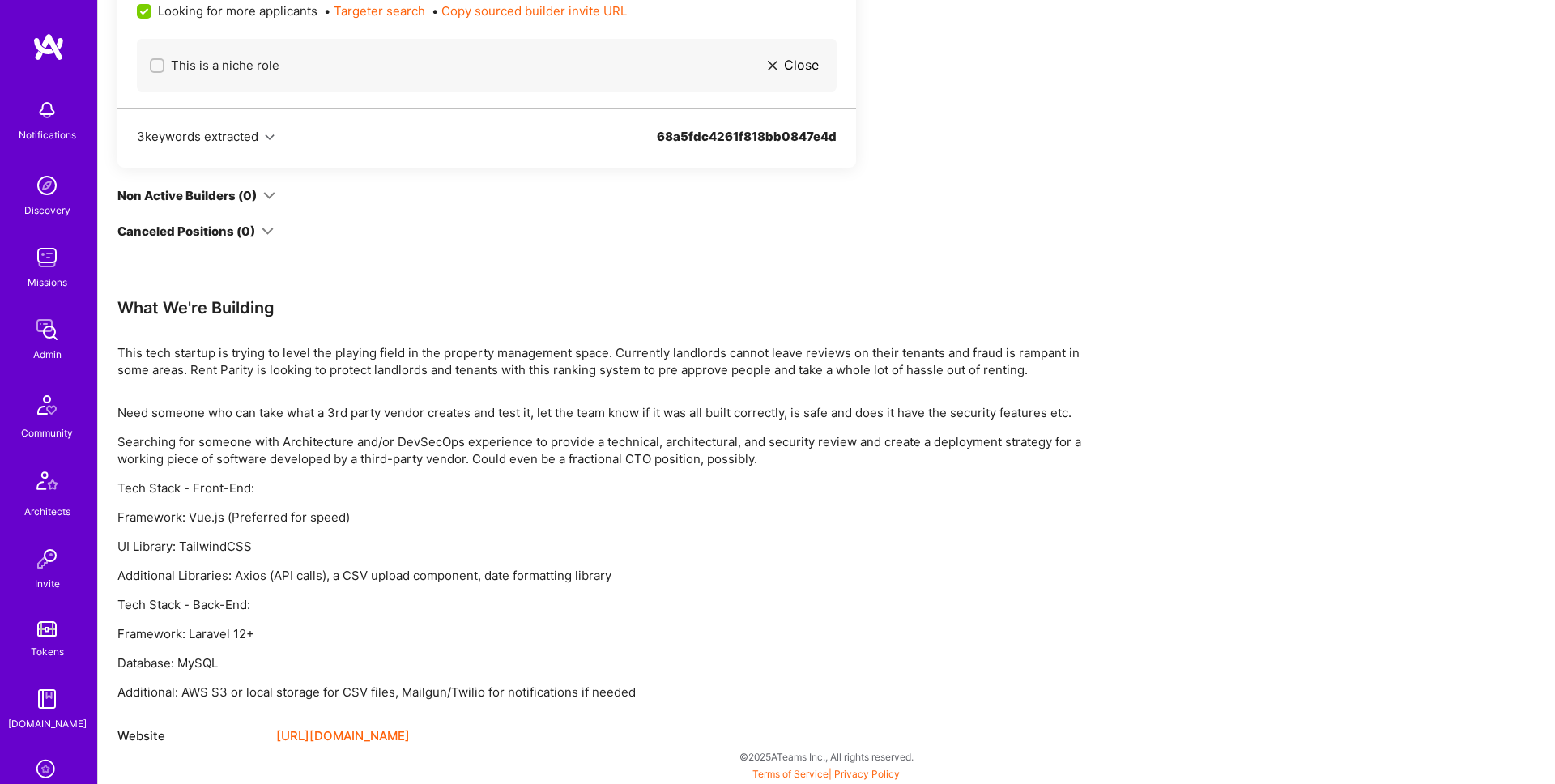
scroll to position [0, 0]
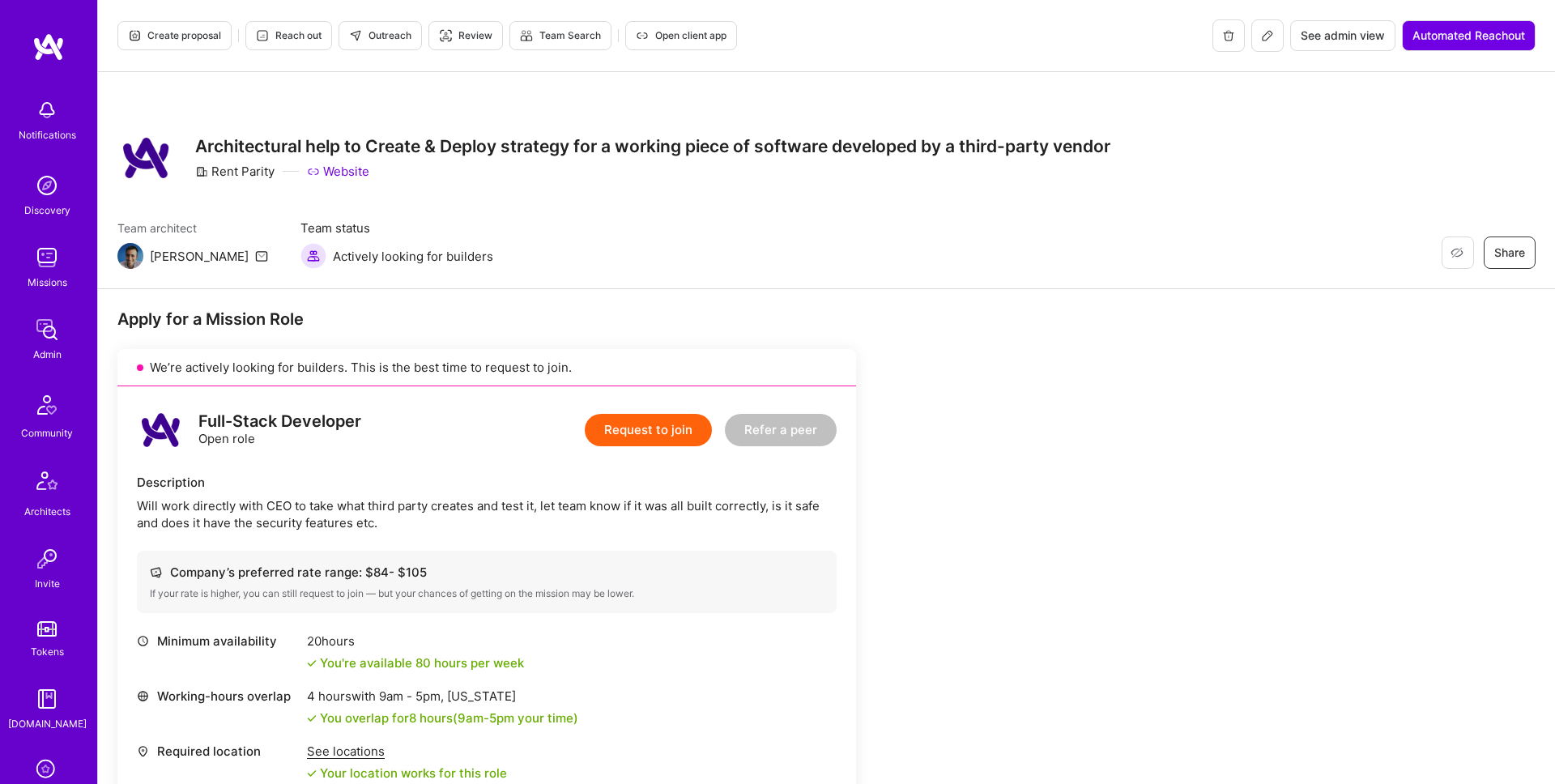
click at [1267, 36] on icon at bounding box center [1267, 36] width 10 height 10
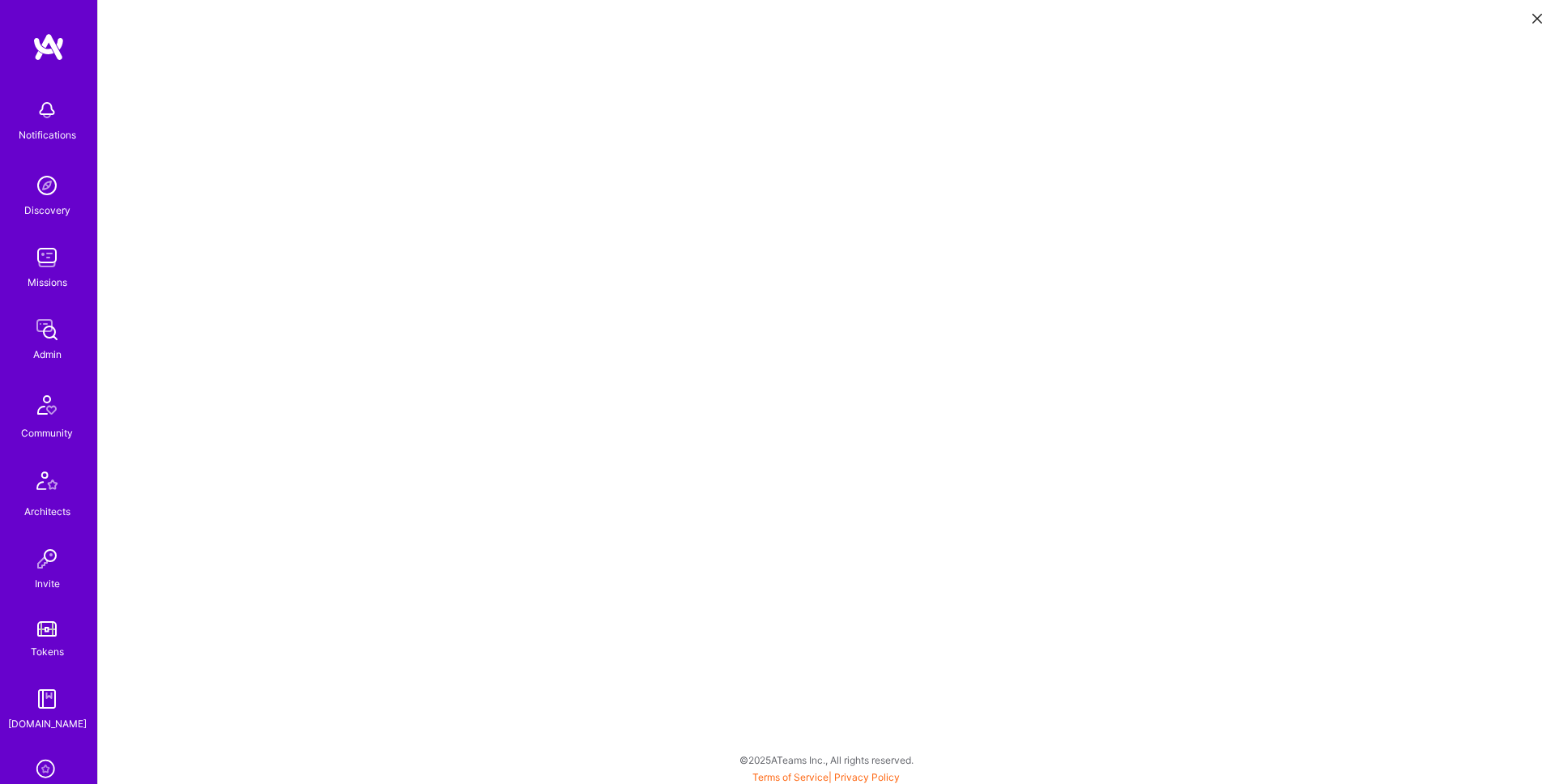
click at [1539, 19] on icon at bounding box center [1537, 18] width 10 height 10
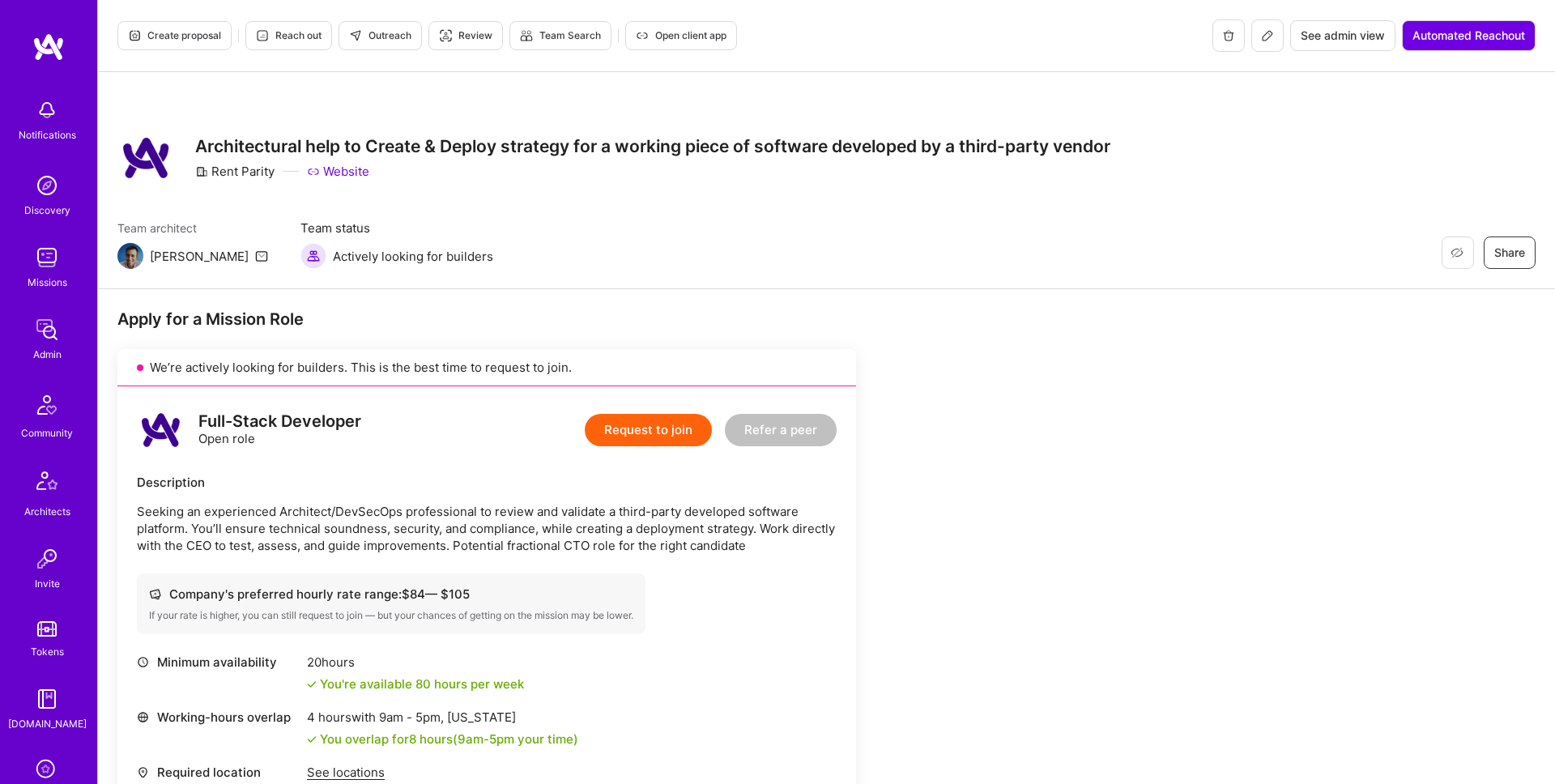
click at [1262, 36] on icon at bounding box center [1267, 36] width 13 height 13
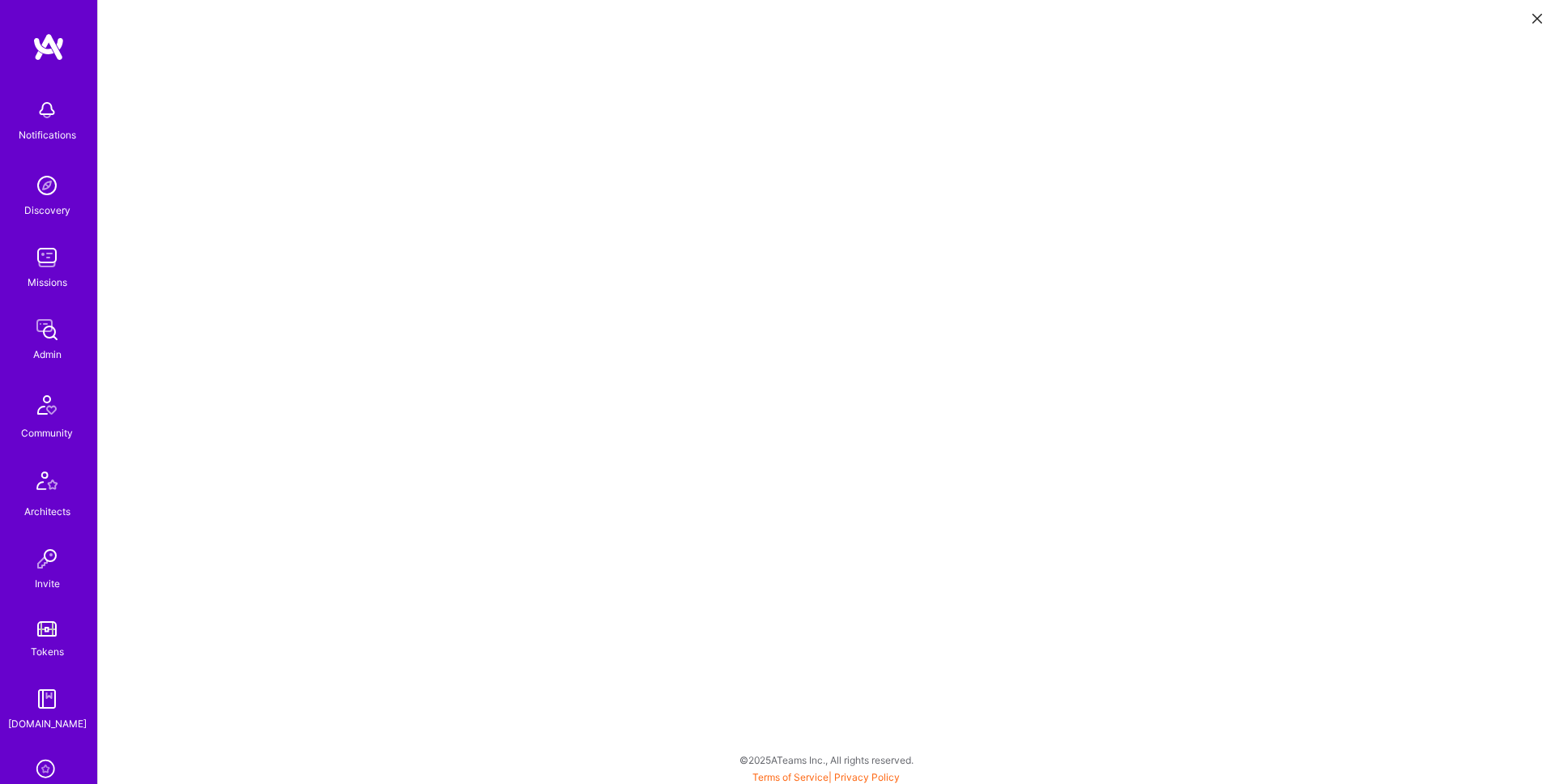
click at [1533, 22] on icon at bounding box center [1537, 18] width 10 height 10
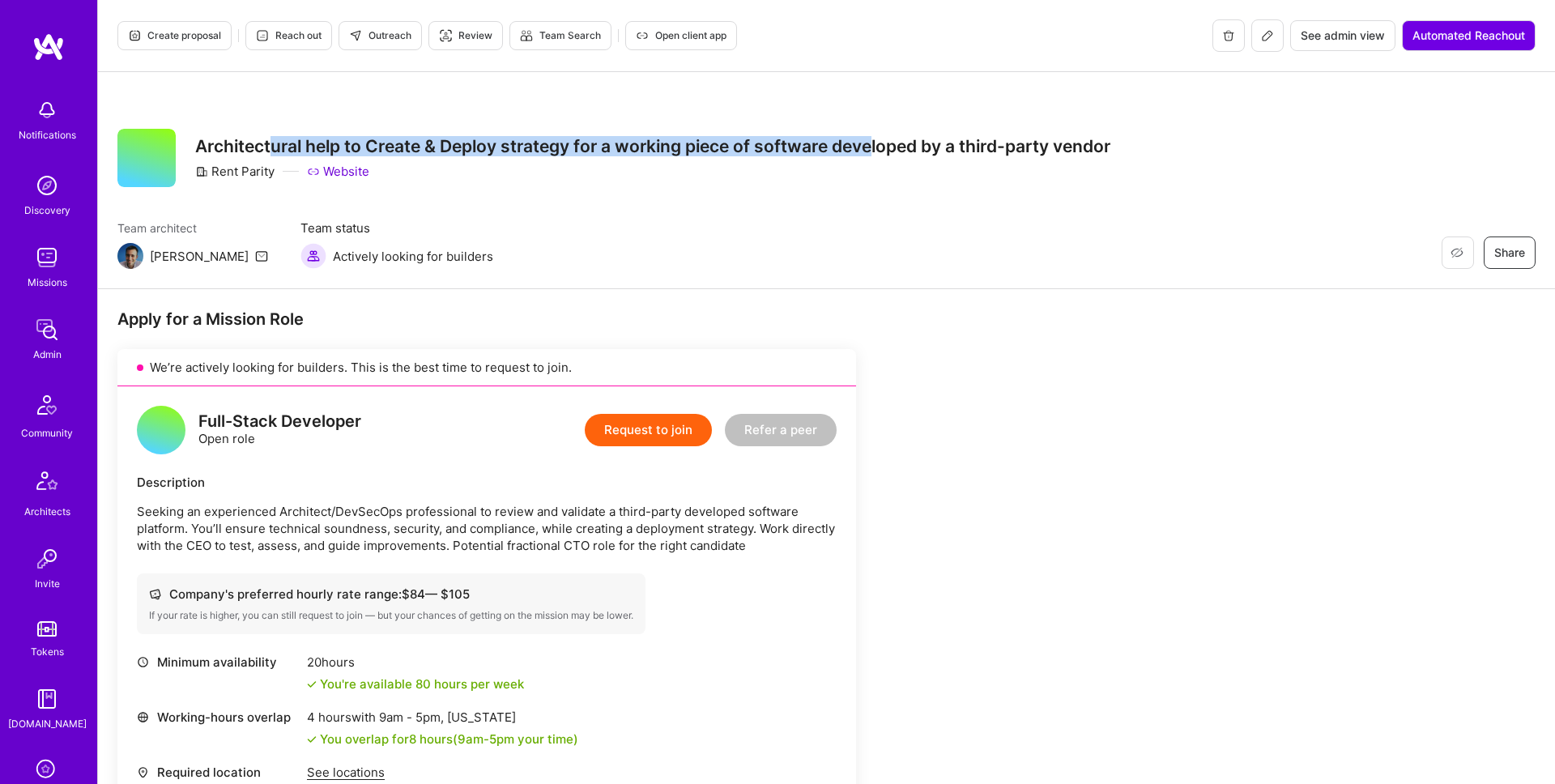
drag, startPoint x: 276, startPoint y: 145, endPoint x: 871, endPoint y: 149, distance: 595.0
click at [871, 149] on h3 "Architectural help to Create & Deploy strategy for a working piece of software …" at bounding box center [653, 146] width 915 height 20
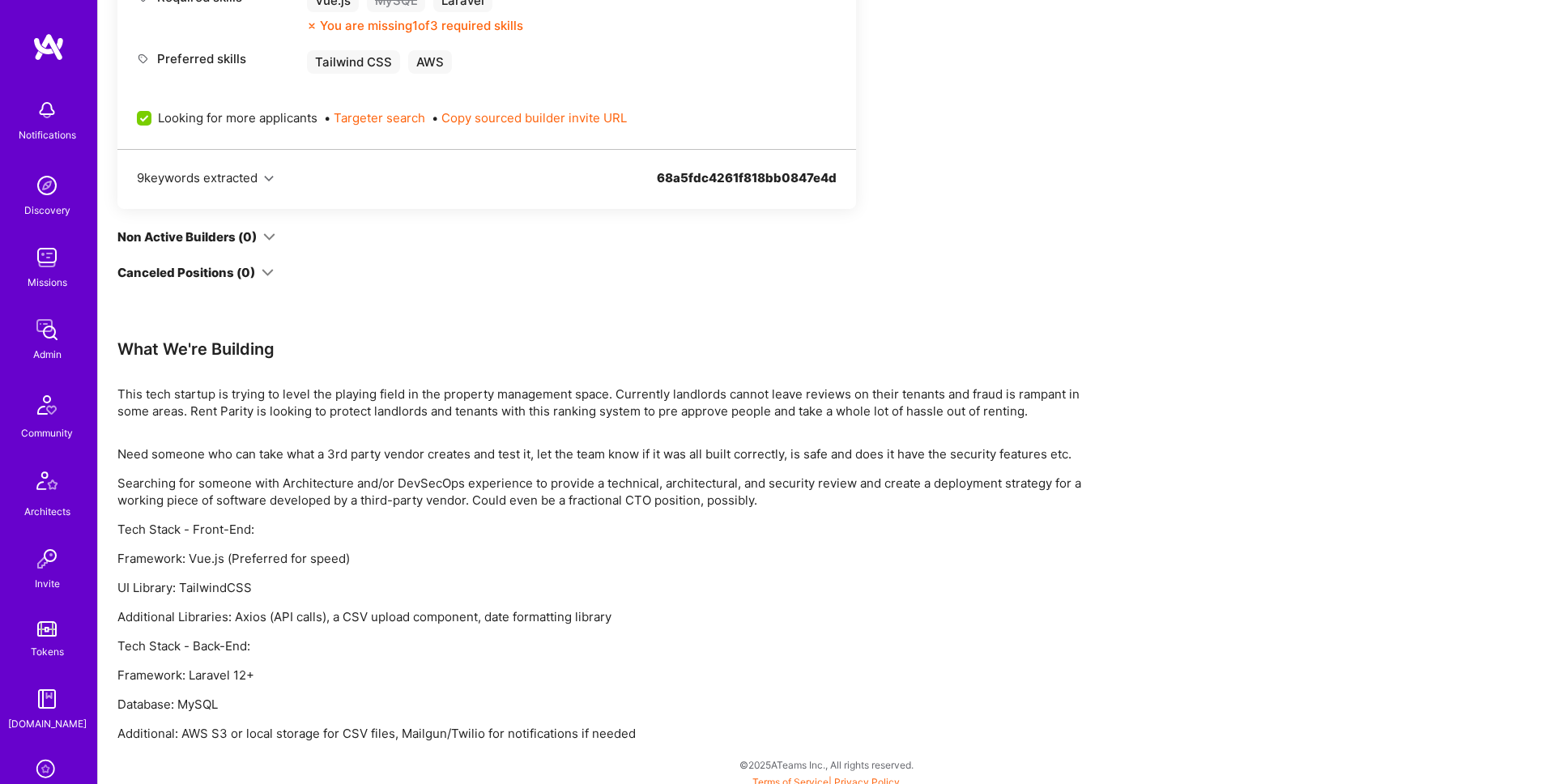
scroll to position [838, 0]
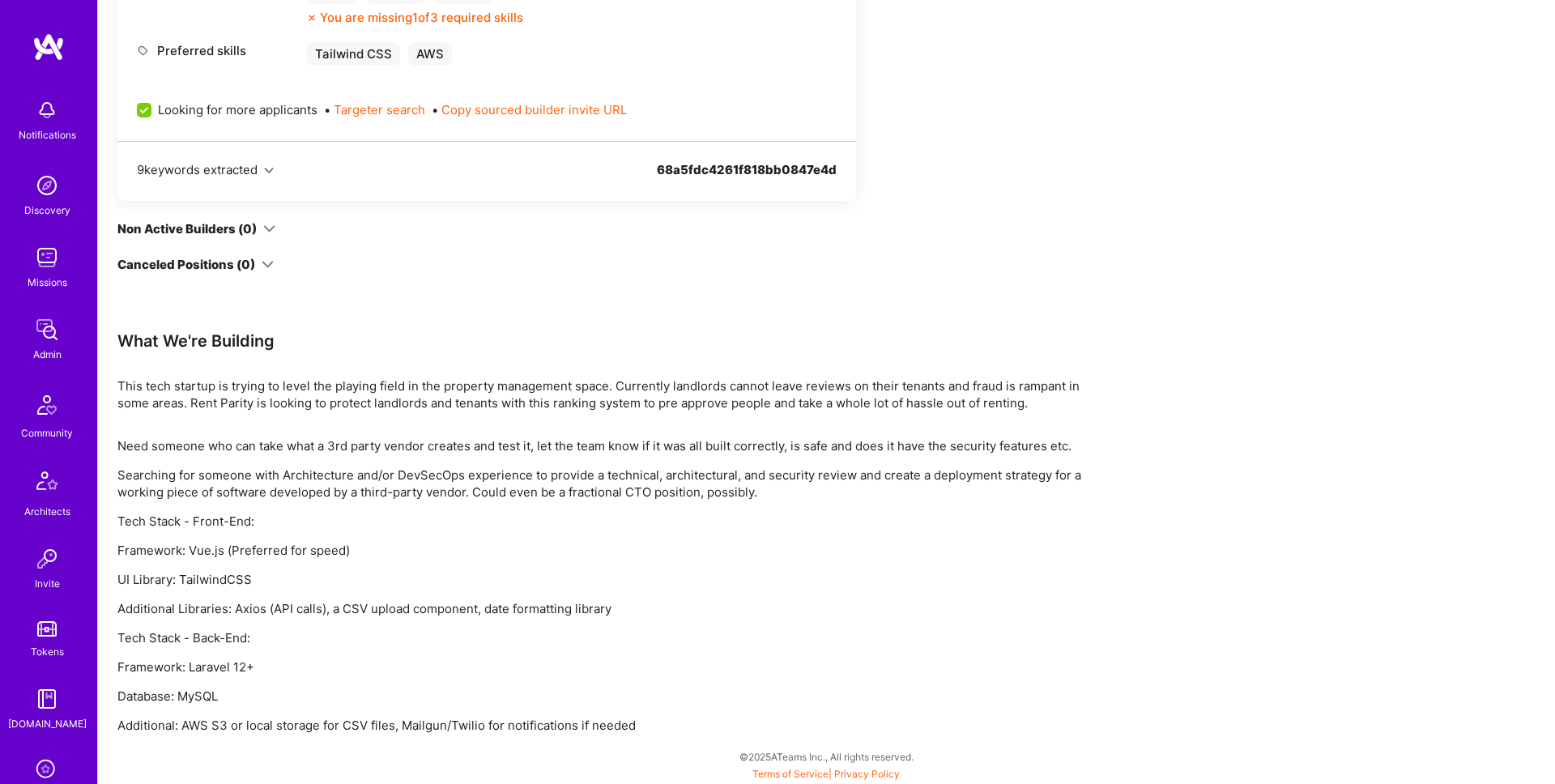
click at [204, 671] on p "Framework: Laravel 12+" at bounding box center [603, 667] width 972 height 17
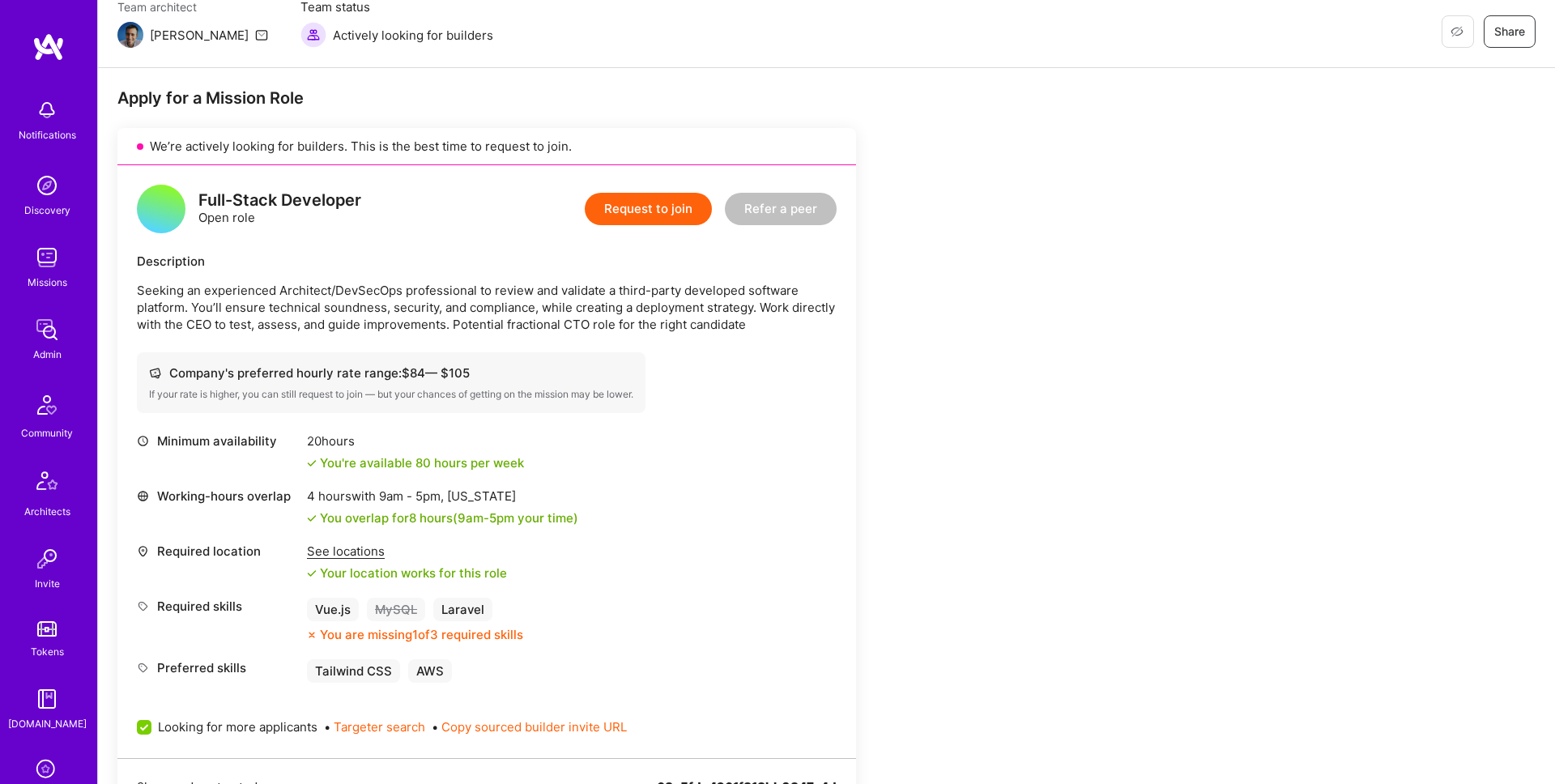
scroll to position [0, 0]
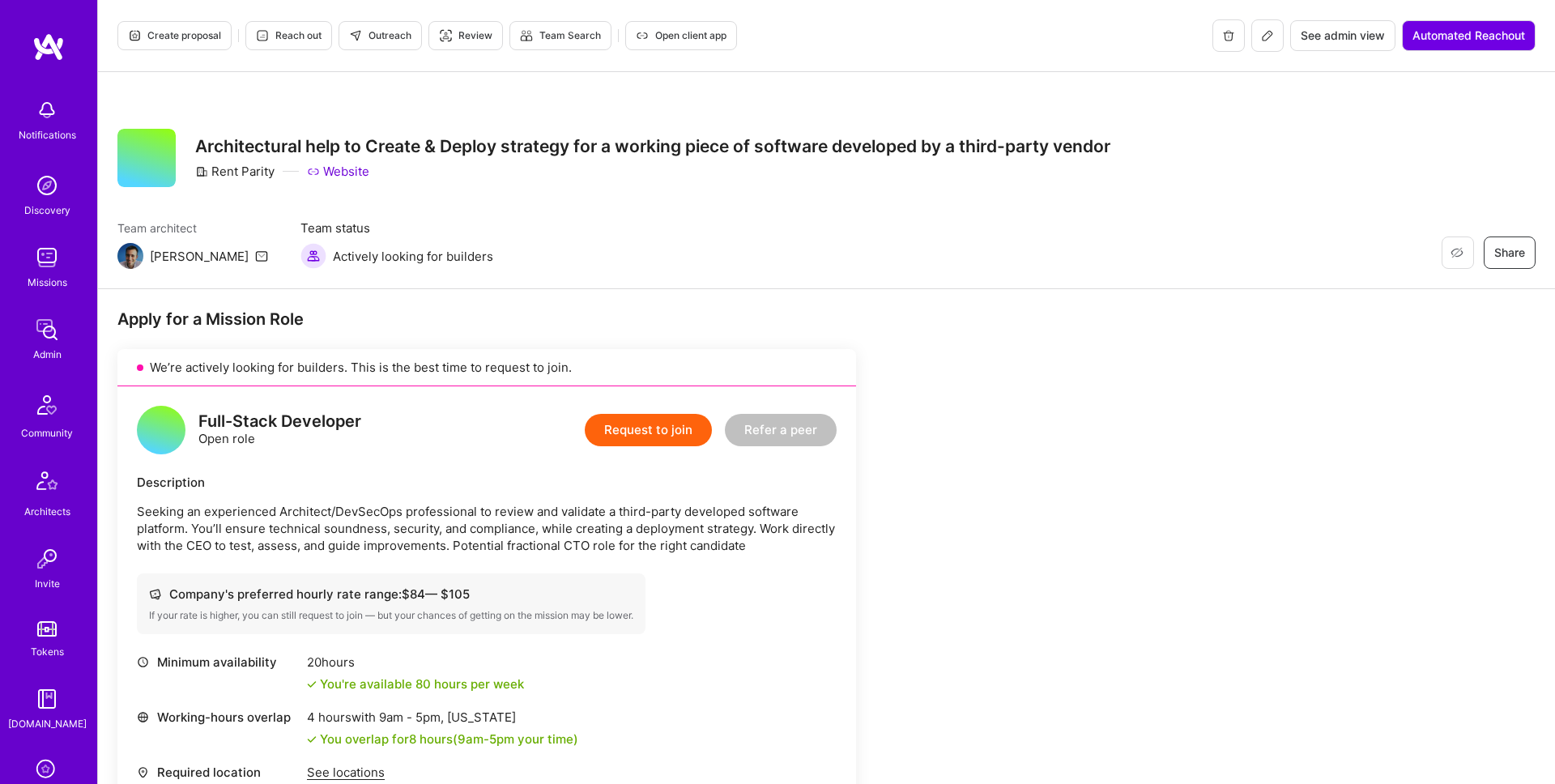
click at [382, 39] on span "Outreach" at bounding box center [381, 36] width 62 height 14
click at [1261, 35] on icon at bounding box center [1267, 36] width 13 height 13
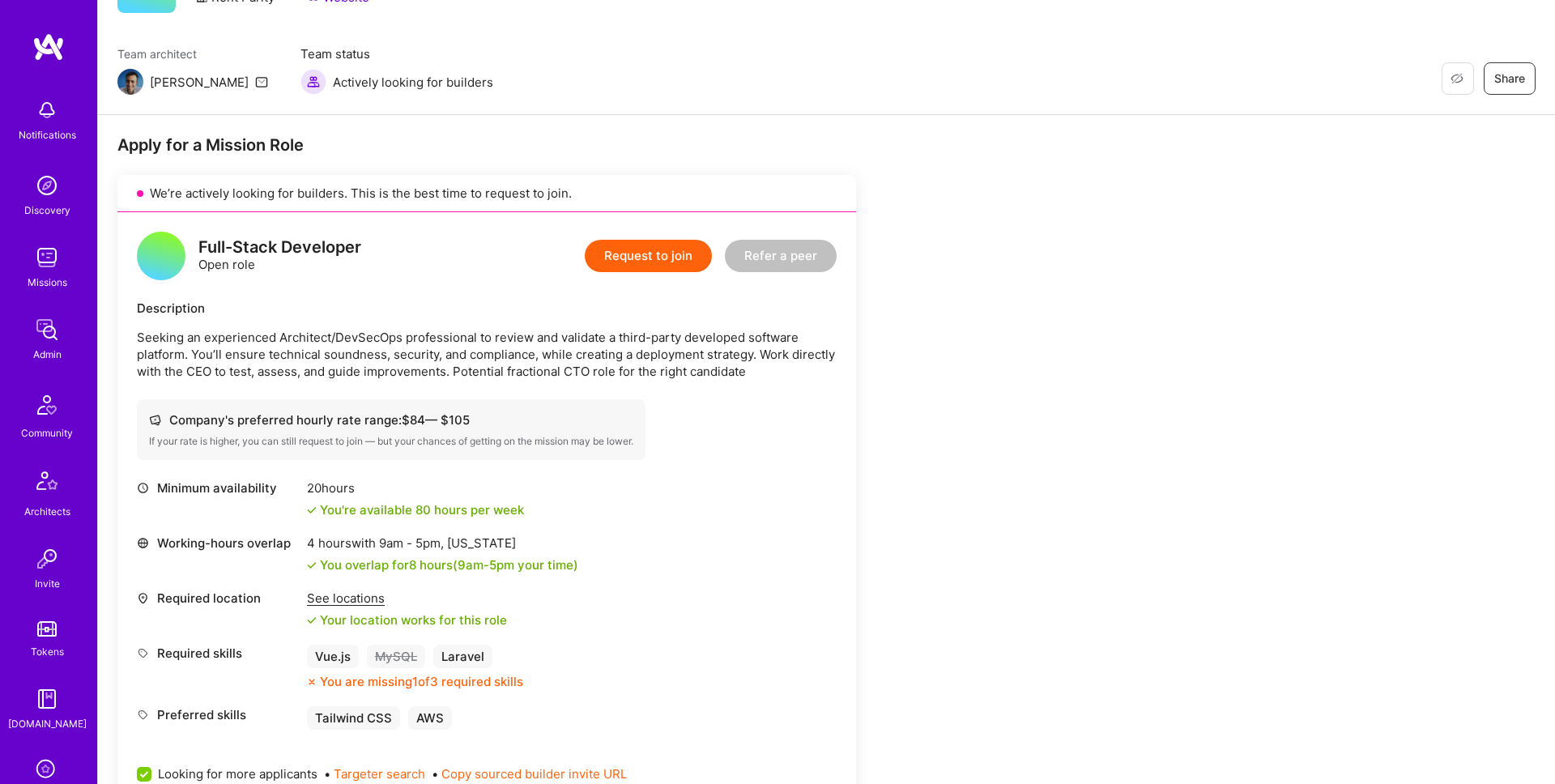
scroll to position [196, 0]
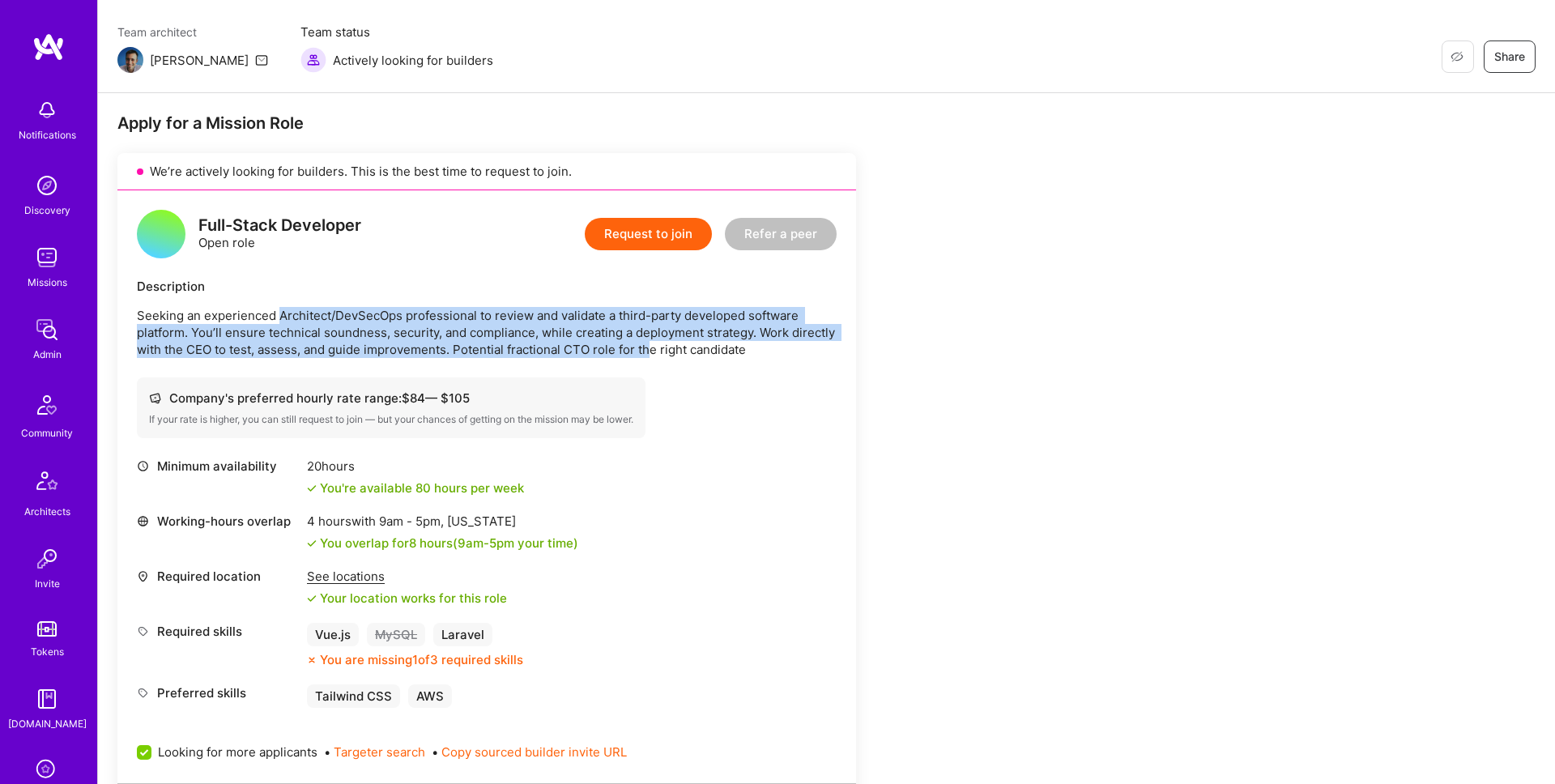
drag, startPoint x: 279, startPoint y: 318, endPoint x: 653, endPoint y: 348, distance: 375.2
click at [653, 348] on p "Seeking an experienced Architect/DevSecOps professional to review and validate …" at bounding box center [486, 332] width 700 height 51
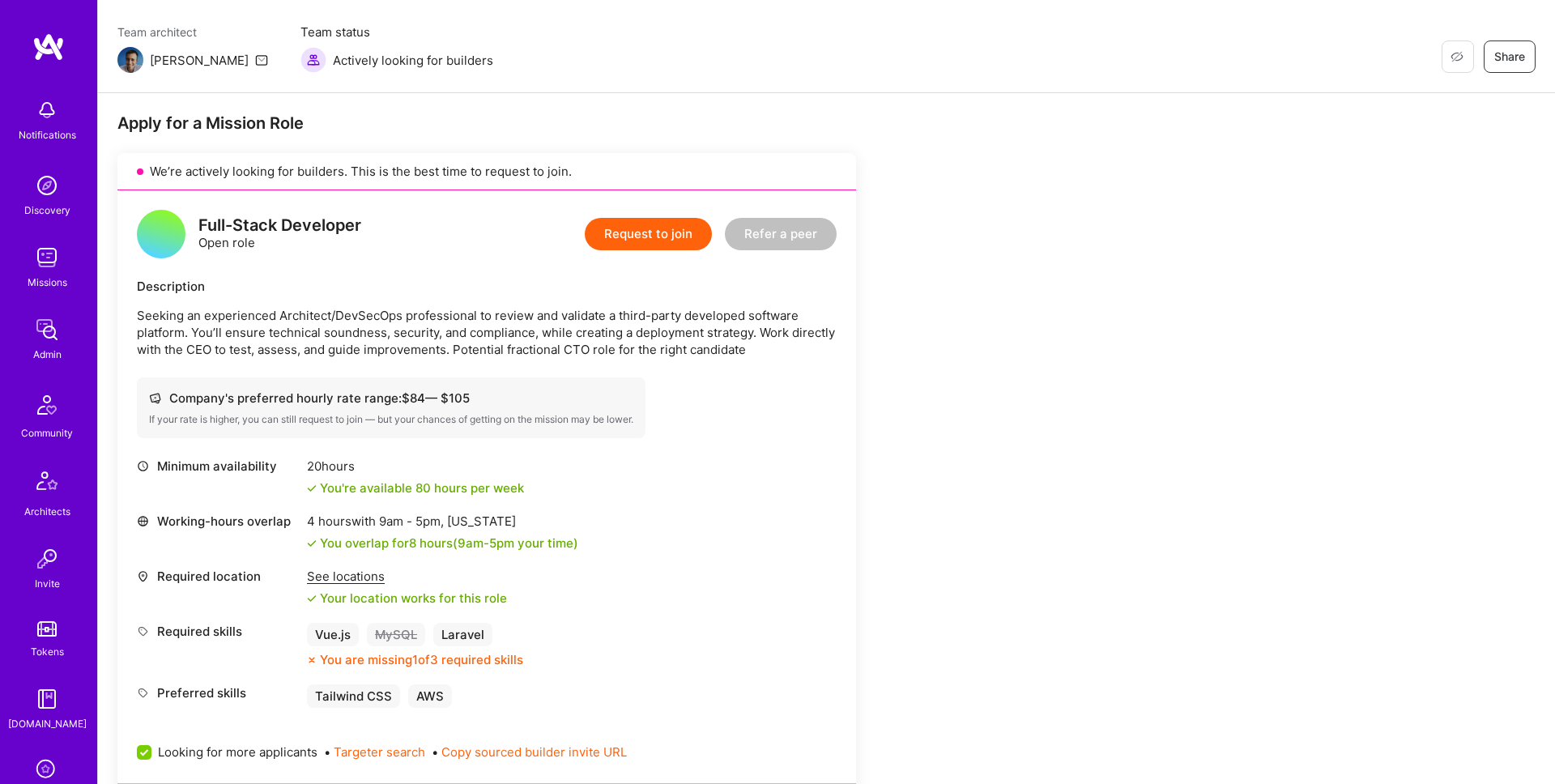
click at [652, 340] on p "Seeking an experienced Architect/DevSecOps professional to review and validate …" at bounding box center [486, 332] width 700 height 51
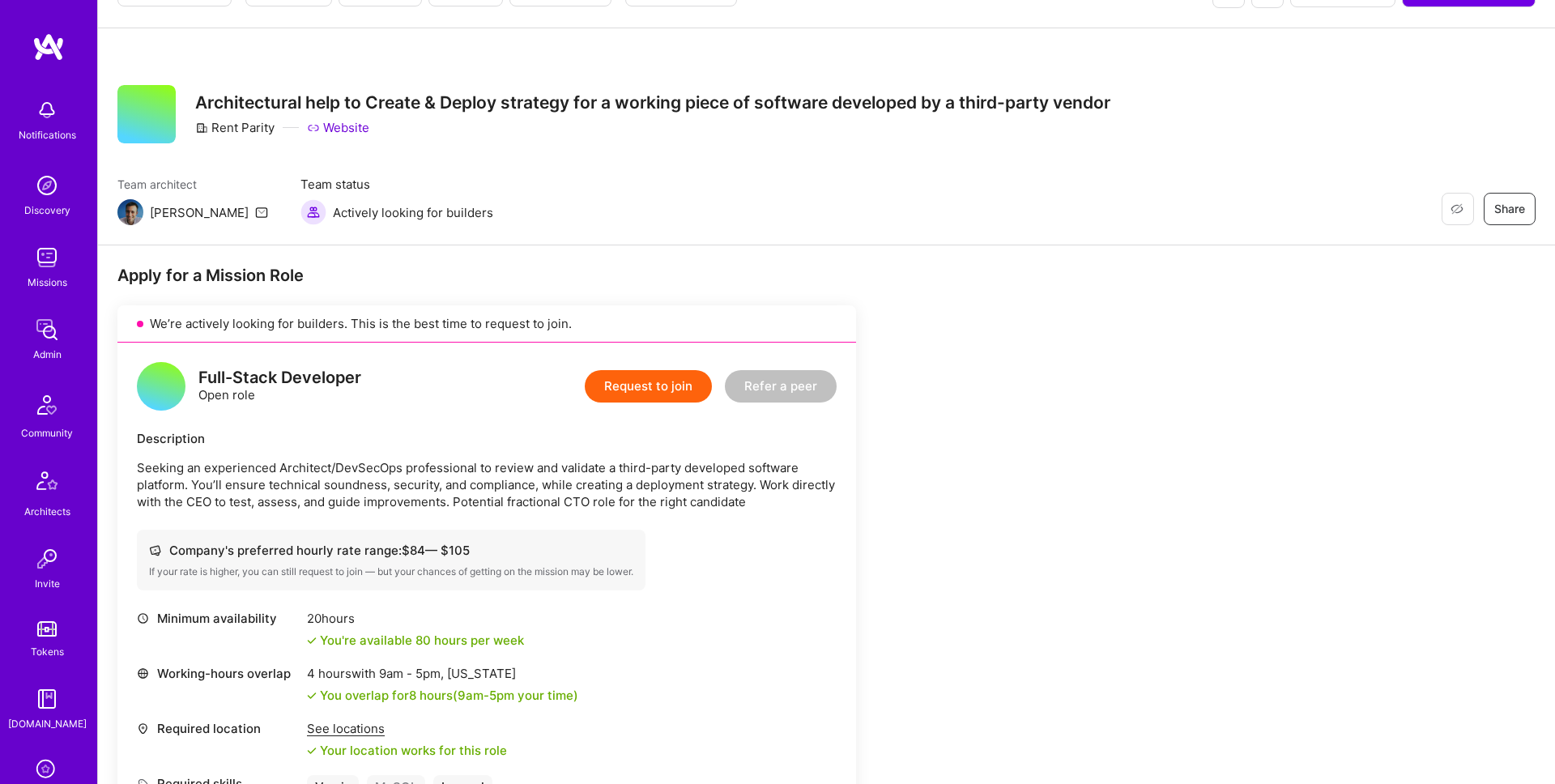
scroll to position [59, 0]
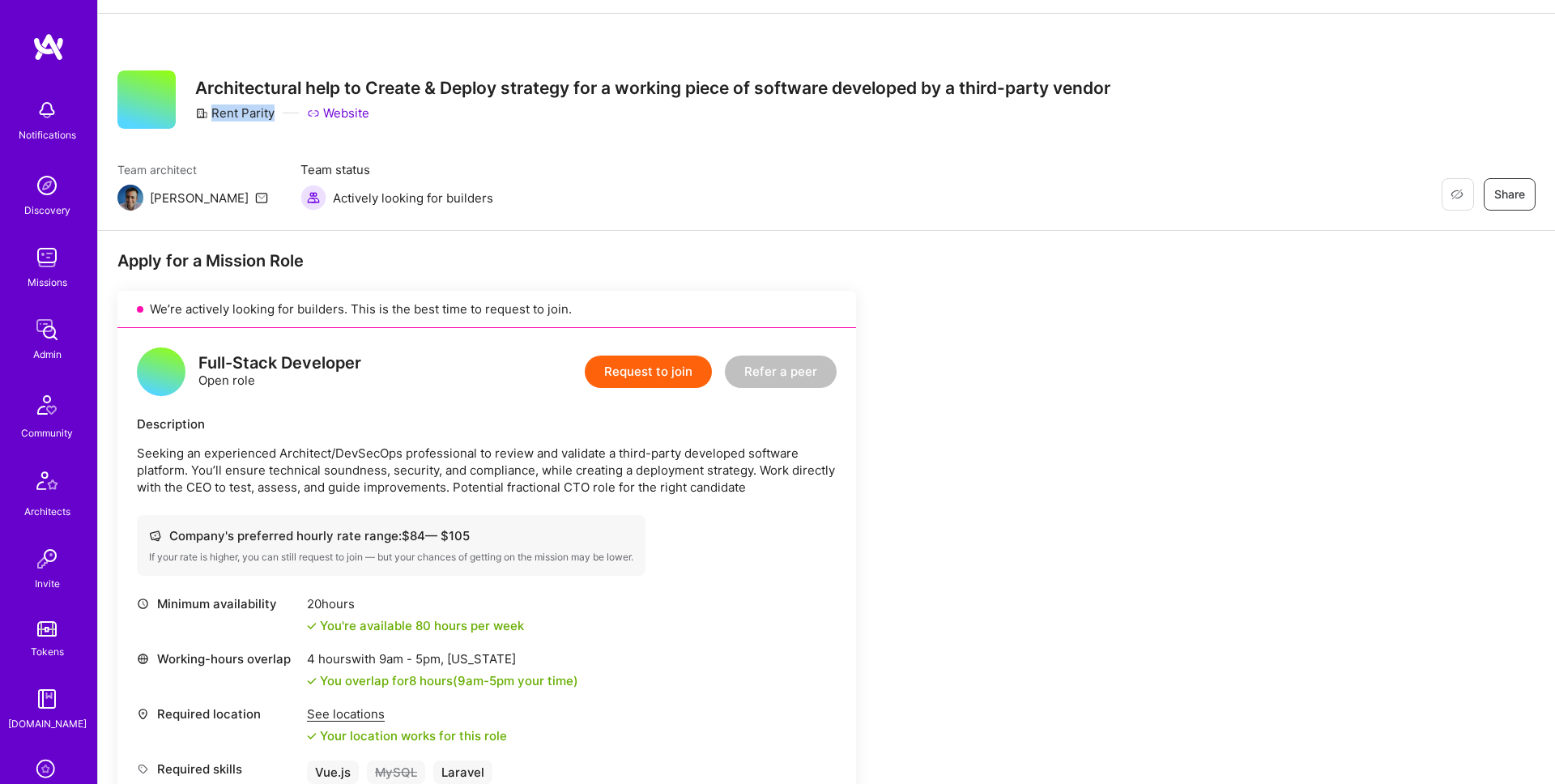
drag, startPoint x: 212, startPoint y: 111, endPoint x: 273, endPoint y: 112, distance: 61.0
click at [273, 112] on div "Rent Parity" at bounding box center [235, 113] width 79 height 17
copy div "Rent Parity"
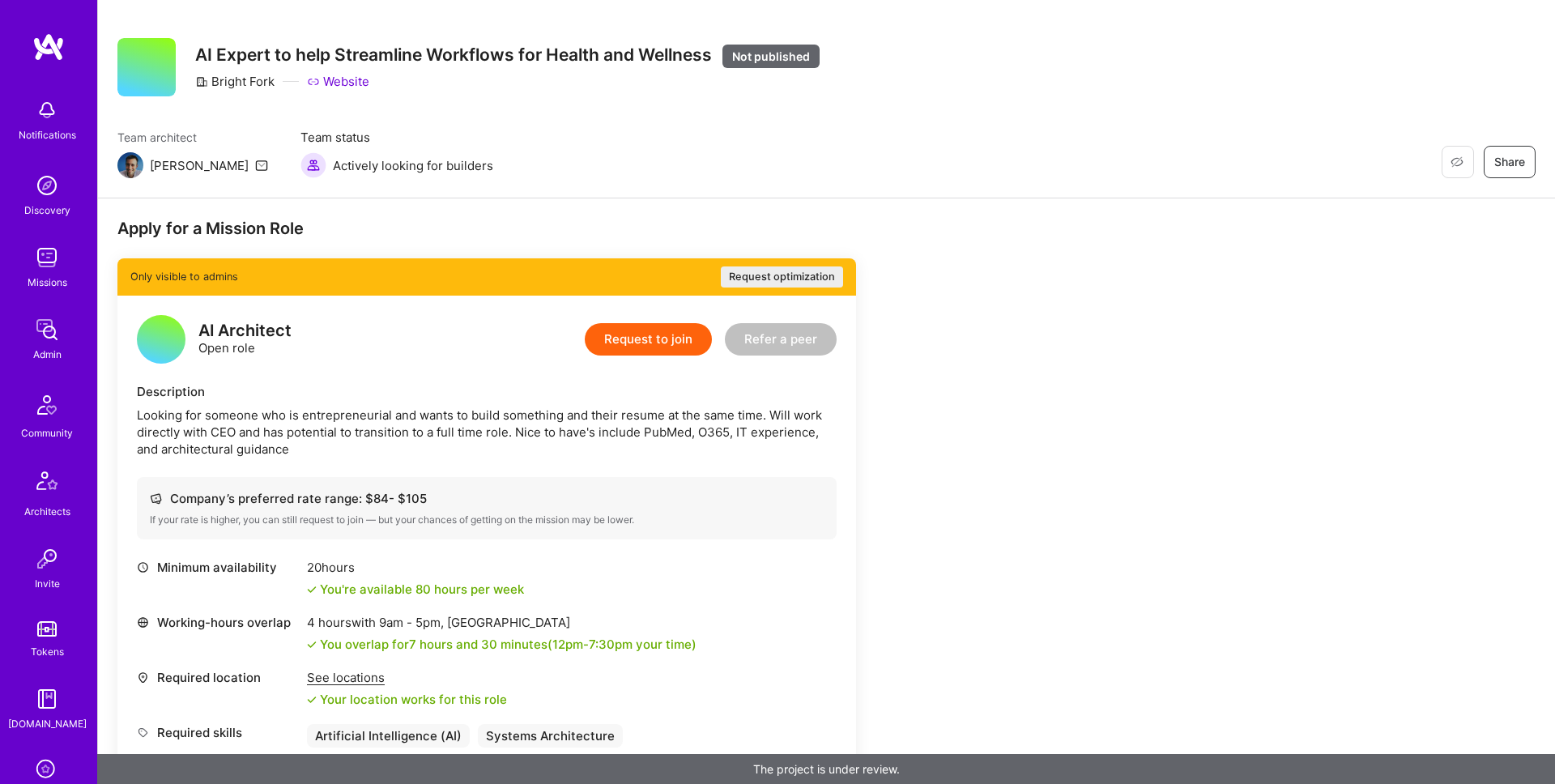
scroll to position [92, 0]
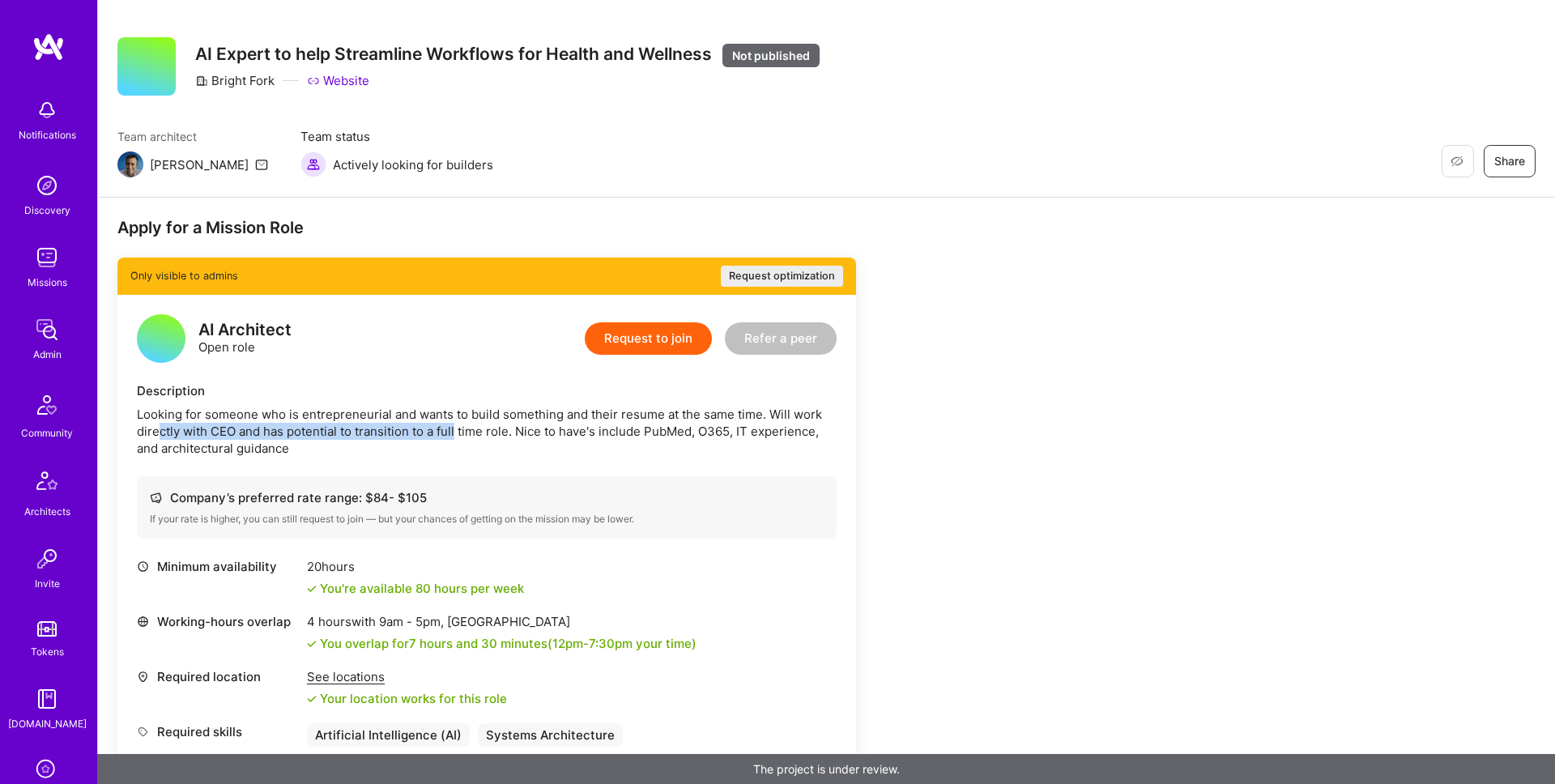
drag, startPoint x: 156, startPoint y: 432, endPoint x: 456, endPoint y: 434, distance: 300.0
click at [456, 434] on div "Looking for someone who is entrepreneurial and wants to build something and the…" at bounding box center [486, 430] width 700 height 51
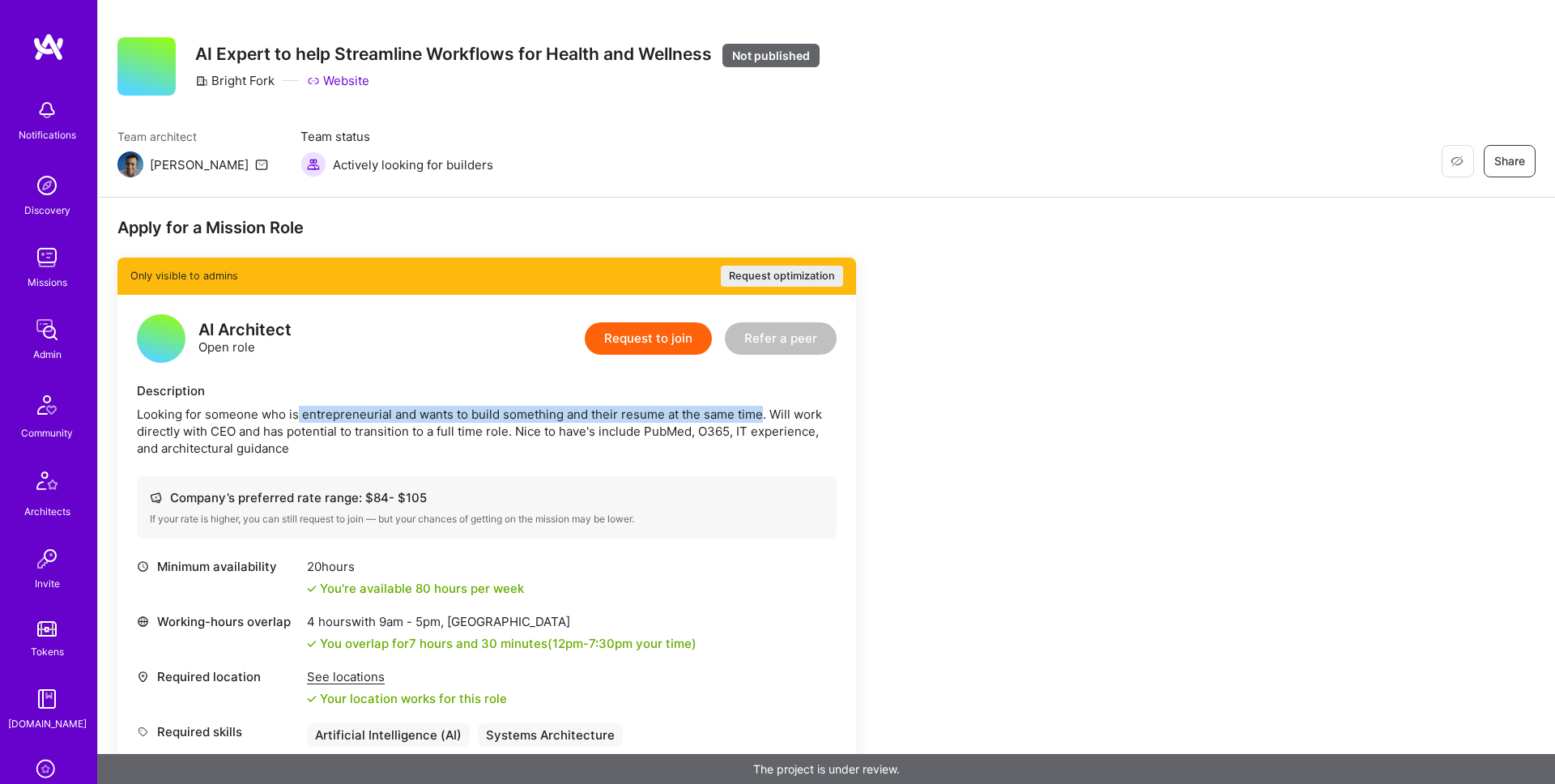
drag, startPoint x: 298, startPoint y: 416, endPoint x: 760, endPoint y: 414, distance: 462.0
click at [760, 414] on div "Looking for someone who is entrepreneurial and wants to build something and the…" at bounding box center [486, 430] width 700 height 51
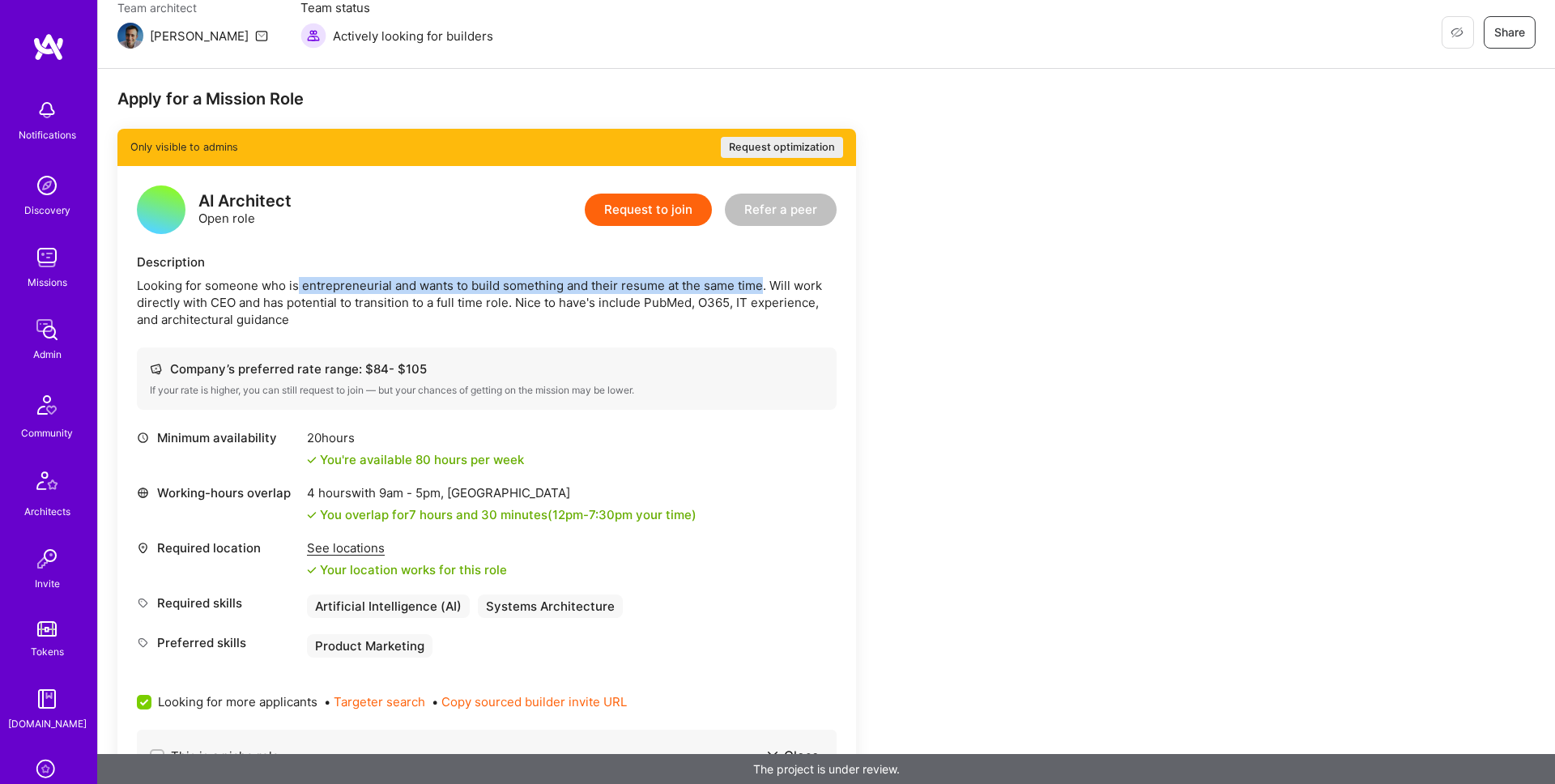
scroll to position [222, 0]
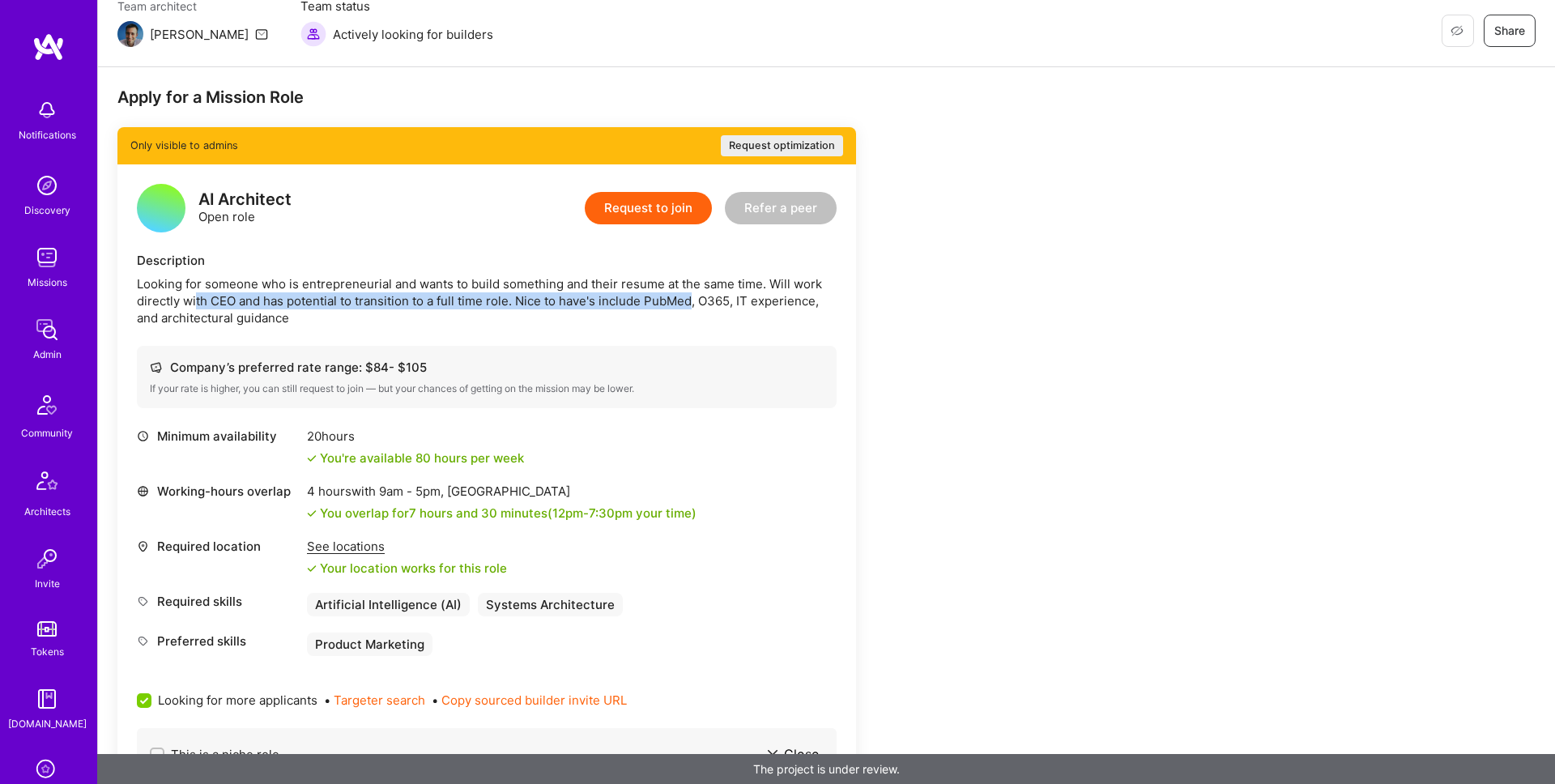
drag, startPoint x: 196, startPoint y: 303, endPoint x: 694, endPoint y: 308, distance: 498.0
click at [694, 308] on div "Looking for someone who is entrepreneurial and wants to build something and the…" at bounding box center [486, 300] width 700 height 51
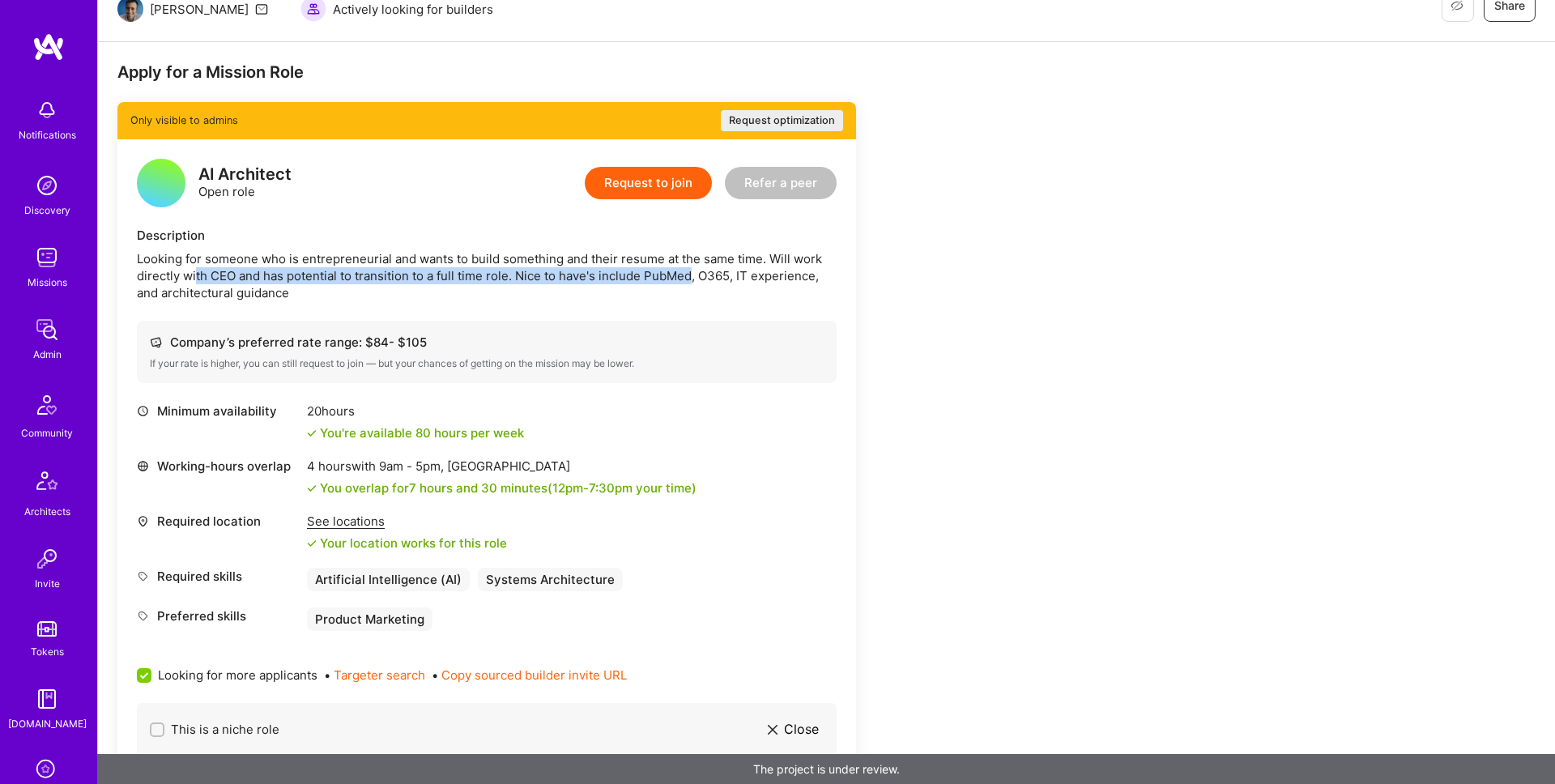
scroll to position [212, 0]
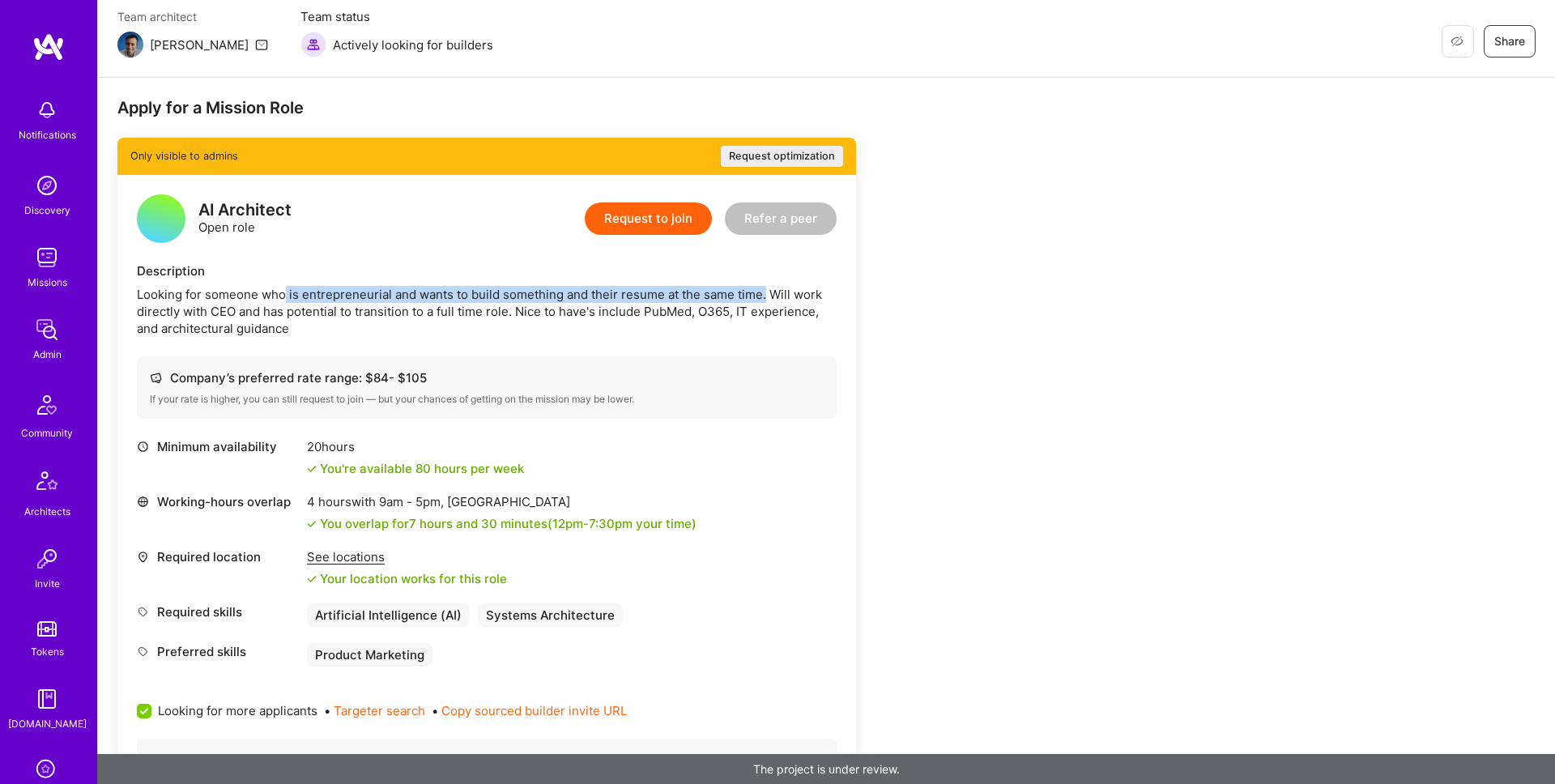
drag, startPoint x: 285, startPoint y: 296, endPoint x: 764, endPoint y: 297, distance: 479.0
click at [764, 297] on div "Looking for someone who is entrepreneurial and wants to build something and the…" at bounding box center [486, 311] width 700 height 51
drag, startPoint x: 651, startPoint y: 314, endPoint x: 809, endPoint y: 314, distance: 158.0
click at [811, 314] on div "Looking for someone who is entrepreneurial and wants to build something and the…" at bounding box center [486, 311] width 700 height 51
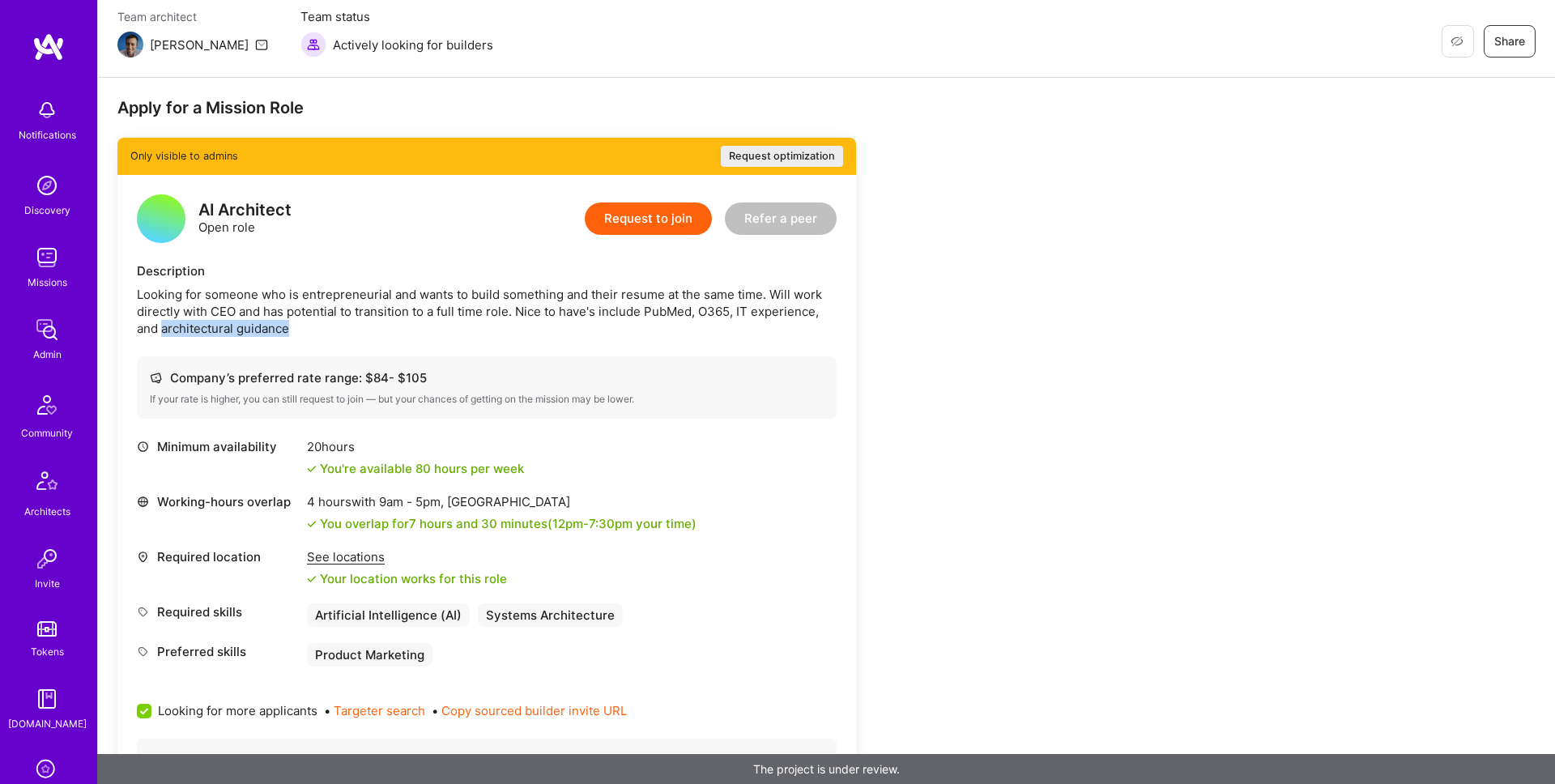
drag, startPoint x: 161, startPoint y: 330, endPoint x: 415, endPoint y: 338, distance: 254.1
click at [322, 331] on div "Looking for someone who is entrepreneurial and wants to build something and the…" at bounding box center [486, 311] width 700 height 51
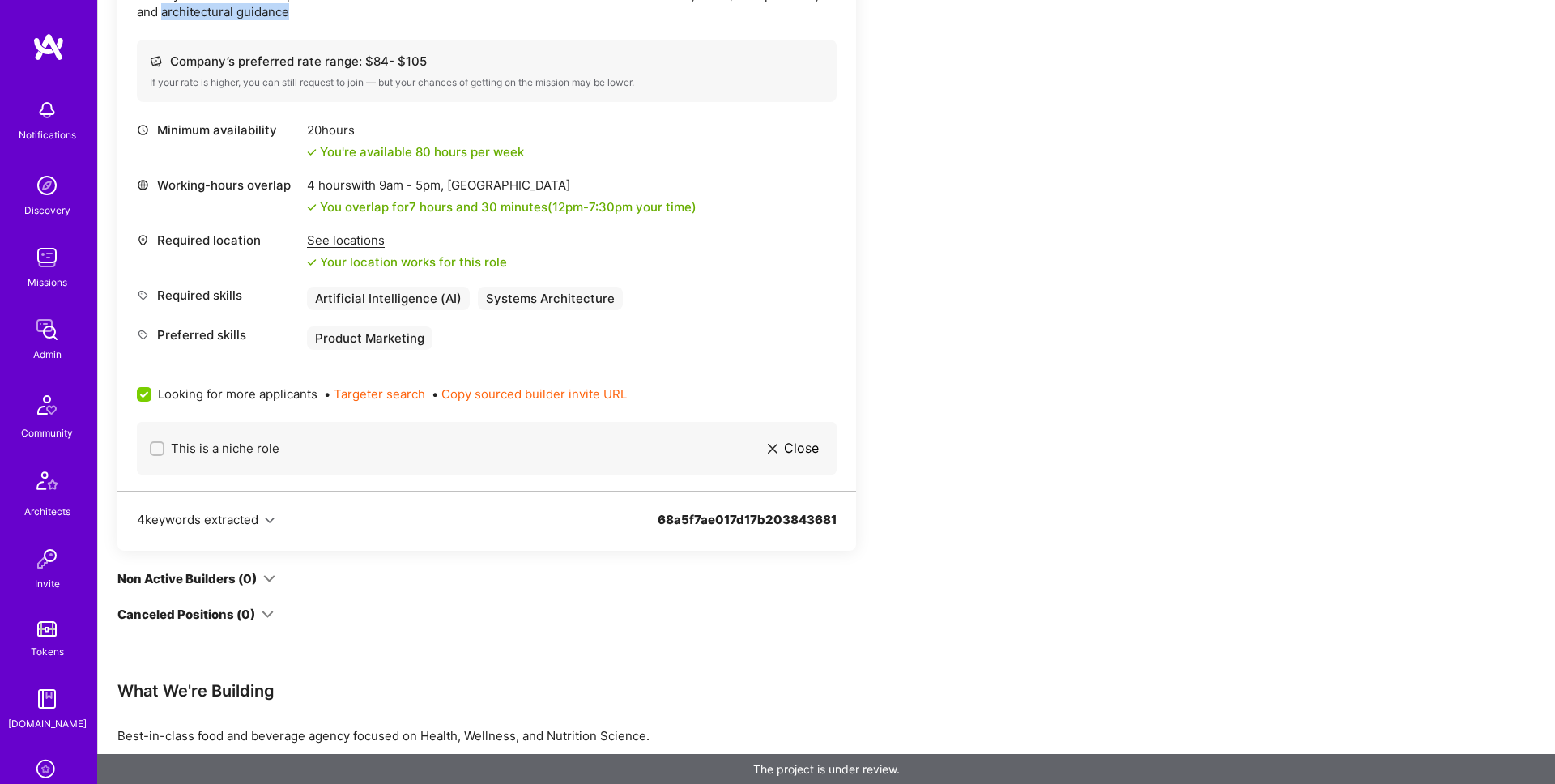
scroll to position [666, 0]
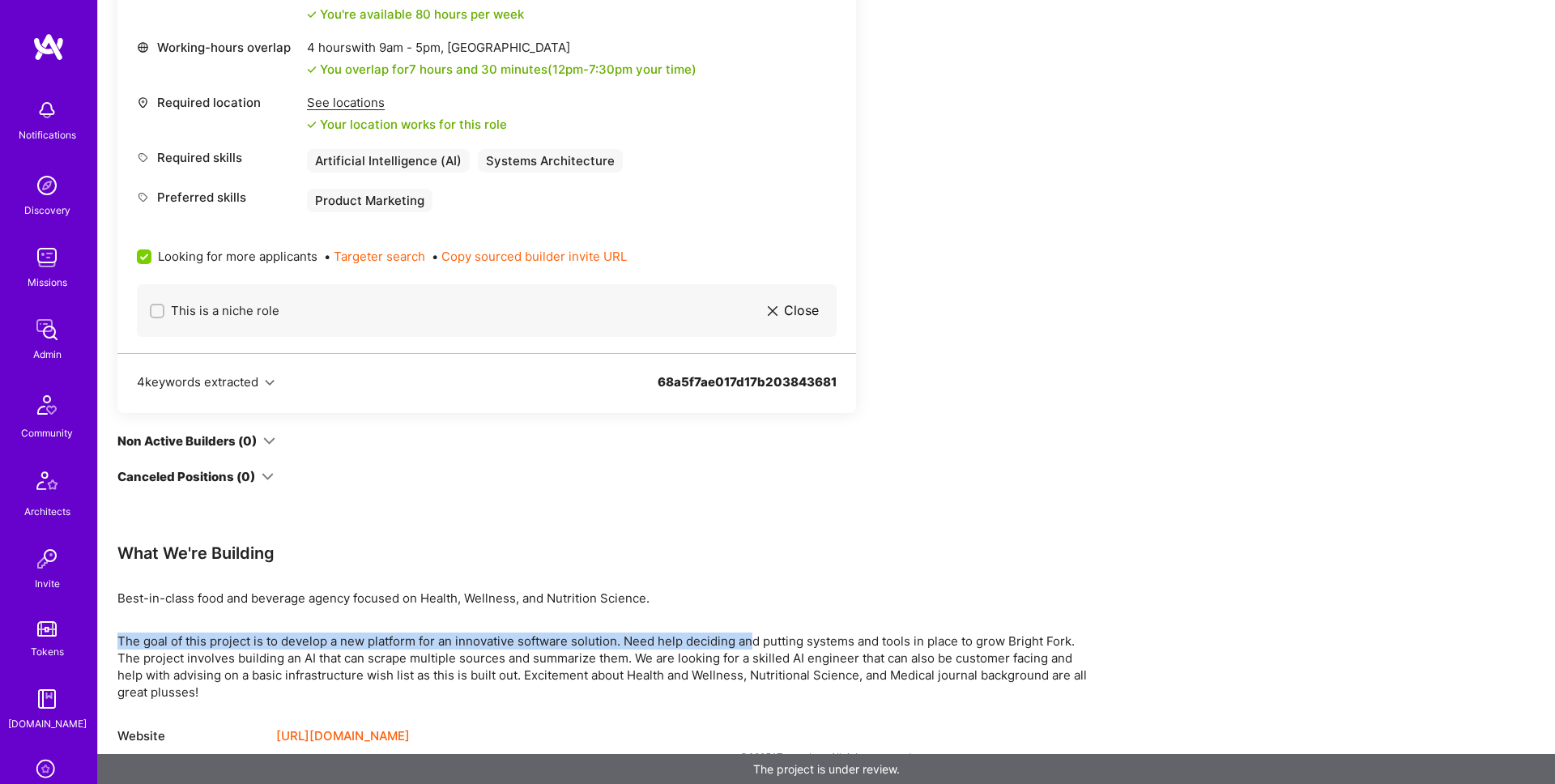
drag, startPoint x: 119, startPoint y: 642, endPoint x: 750, endPoint y: 642, distance: 631.0
click at [750, 642] on p "The goal of this project is to develop a new platform for an innovative softwar…" at bounding box center [603, 666] width 972 height 68
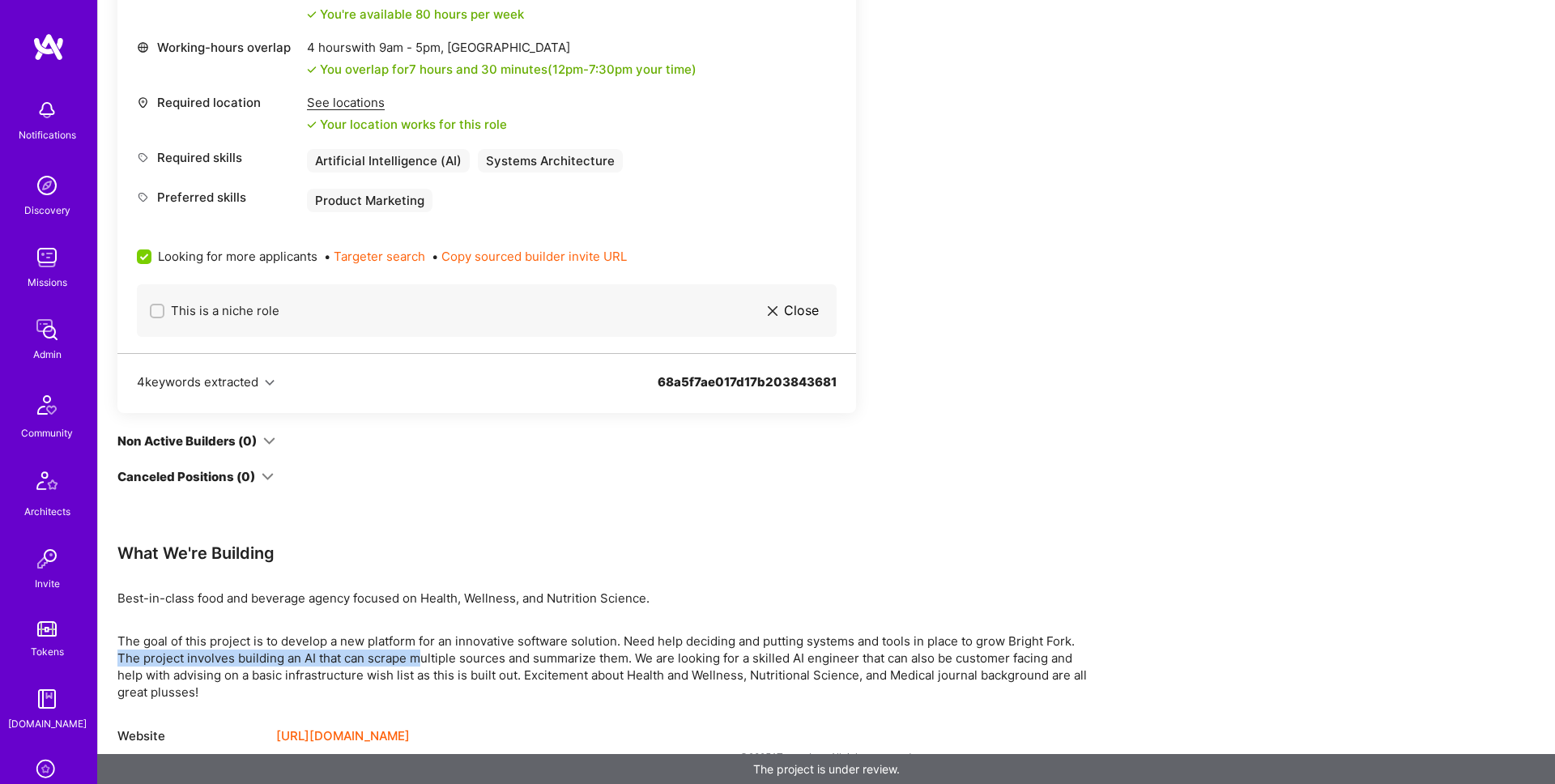
drag, startPoint x: 119, startPoint y: 659, endPoint x: 420, endPoint y: 658, distance: 301.0
click at [420, 658] on p "The goal of this project is to develop a new platform for an innovative softwar…" at bounding box center [603, 666] width 972 height 68
drag, startPoint x: 131, startPoint y: 676, endPoint x: 273, endPoint y: 674, distance: 142.0
click at [273, 674] on p "The goal of this project is to develop a new platform for an innovative softwar…" at bounding box center [603, 666] width 972 height 68
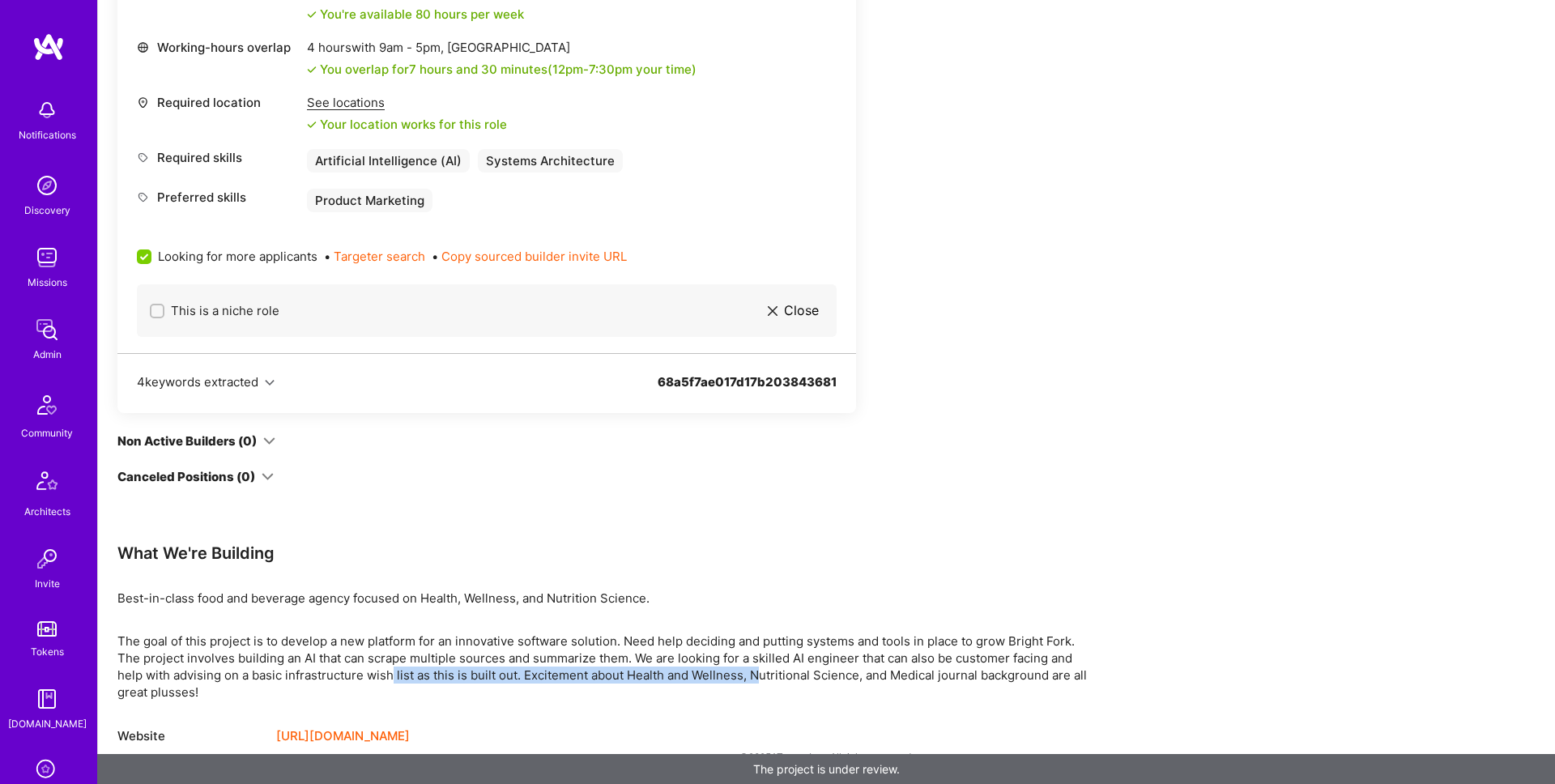
drag, startPoint x: 395, startPoint y: 675, endPoint x: 759, endPoint y: 675, distance: 364.0
click at [759, 675] on p "The goal of this project is to develop a new platform for an innovative softwar…" at bounding box center [603, 666] width 972 height 68
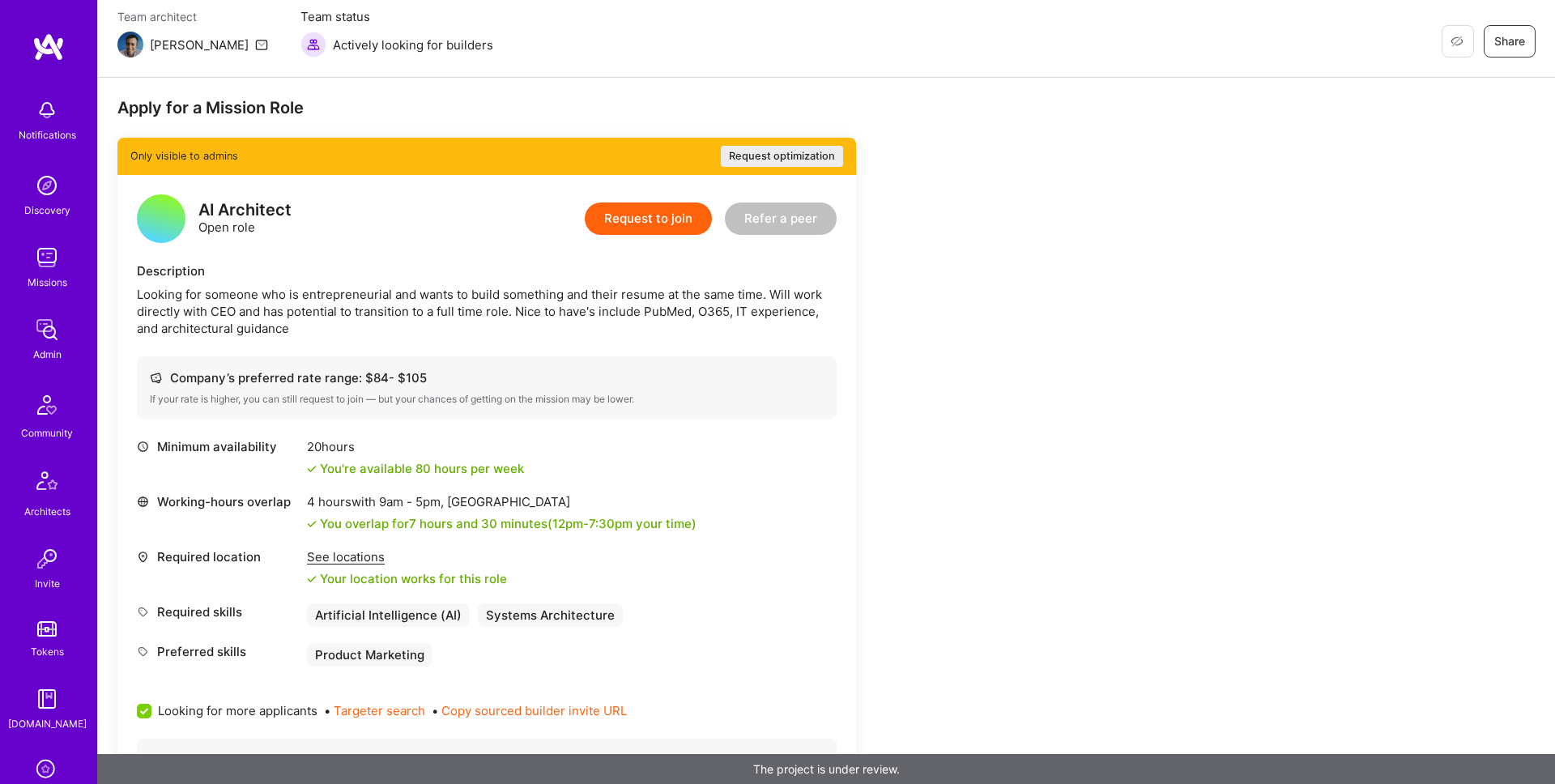
scroll to position [211, 0]
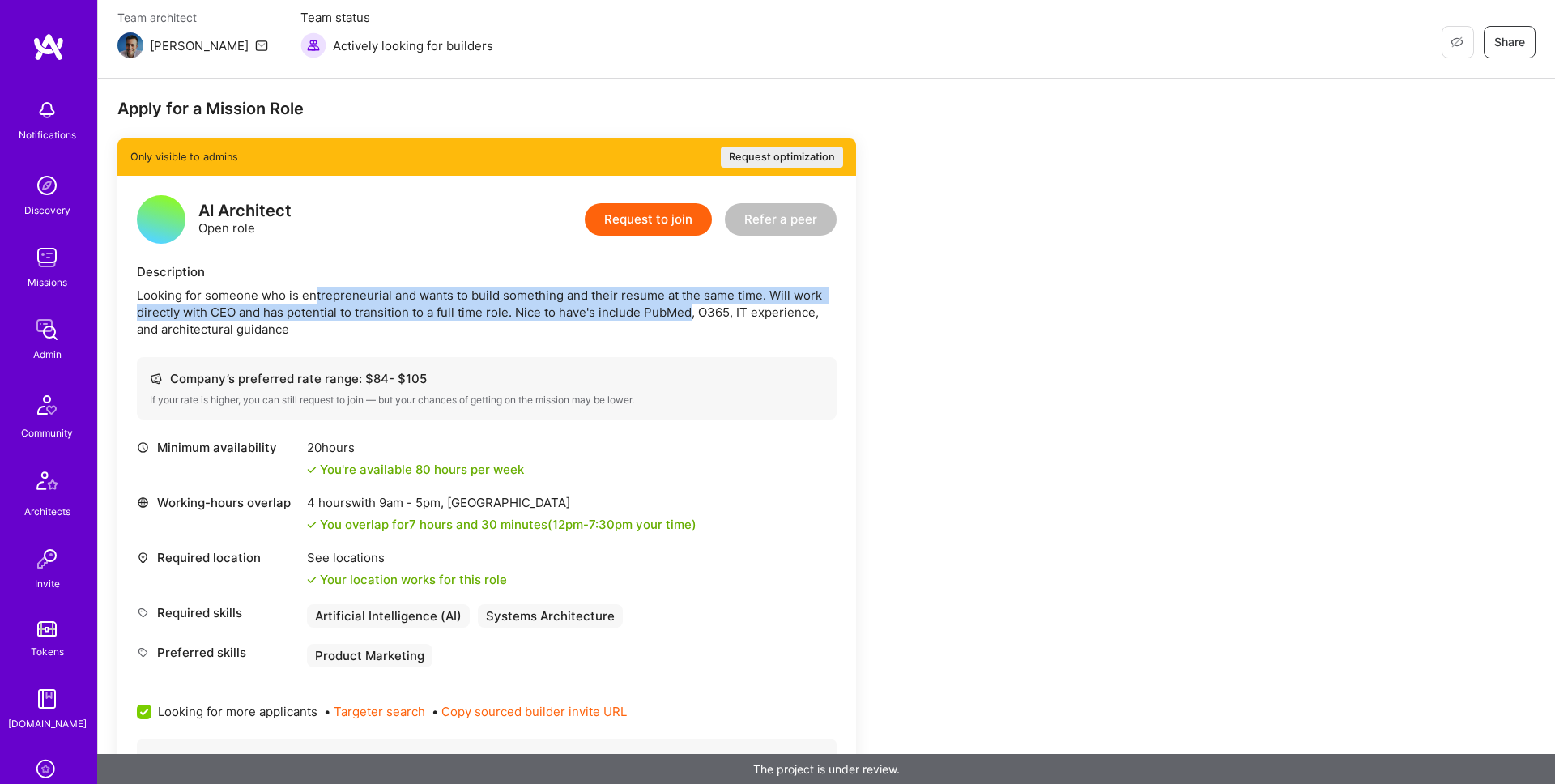
drag, startPoint x: 333, startPoint y: 295, endPoint x: 694, endPoint y: 312, distance: 361.4
click at [694, 312] on div "Looking for someone who is entrepreneurial and wants to build something and the…" at bounding box center [486, 311] width 700 height 51
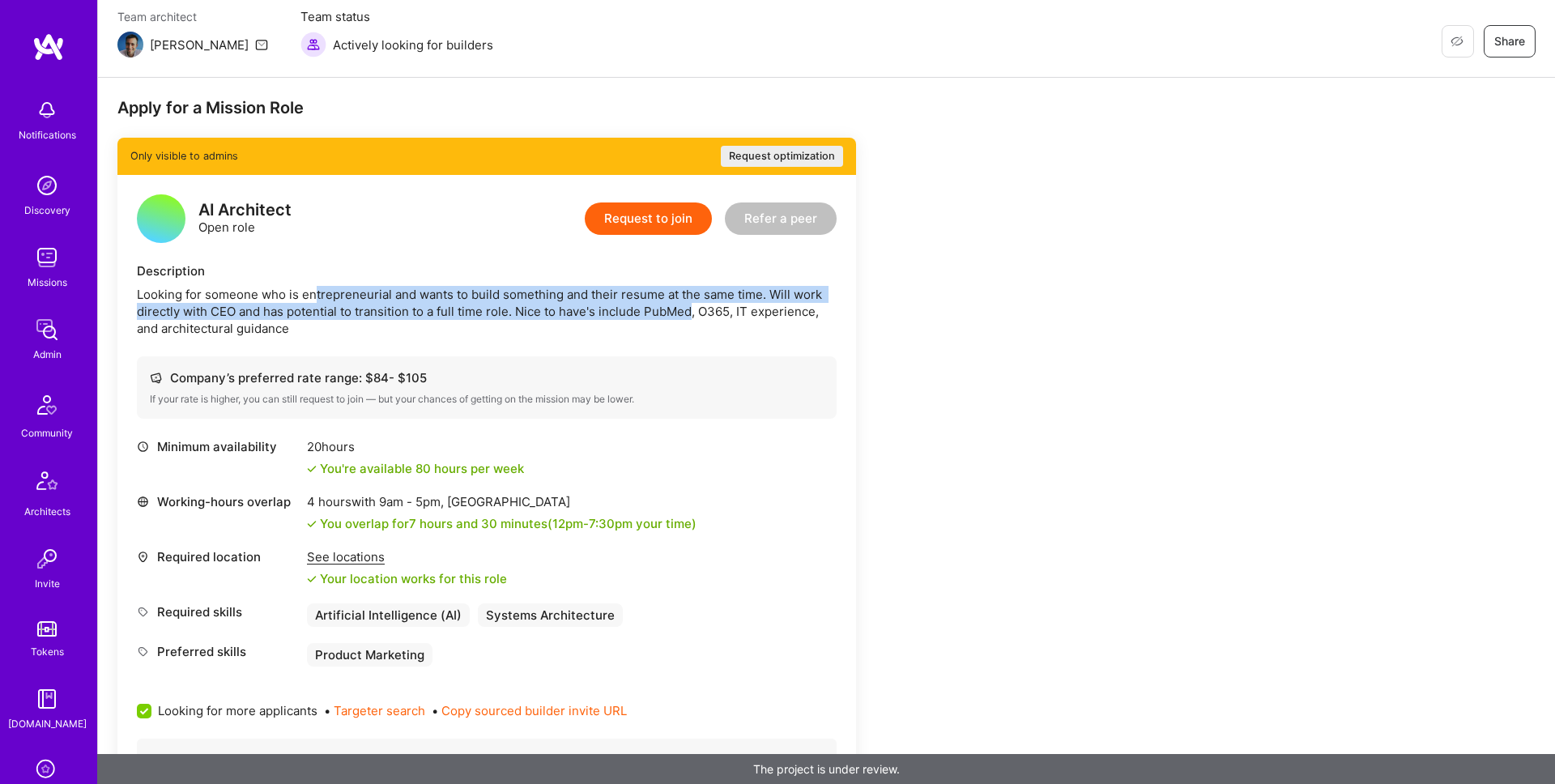
scroll to position [208, 0]
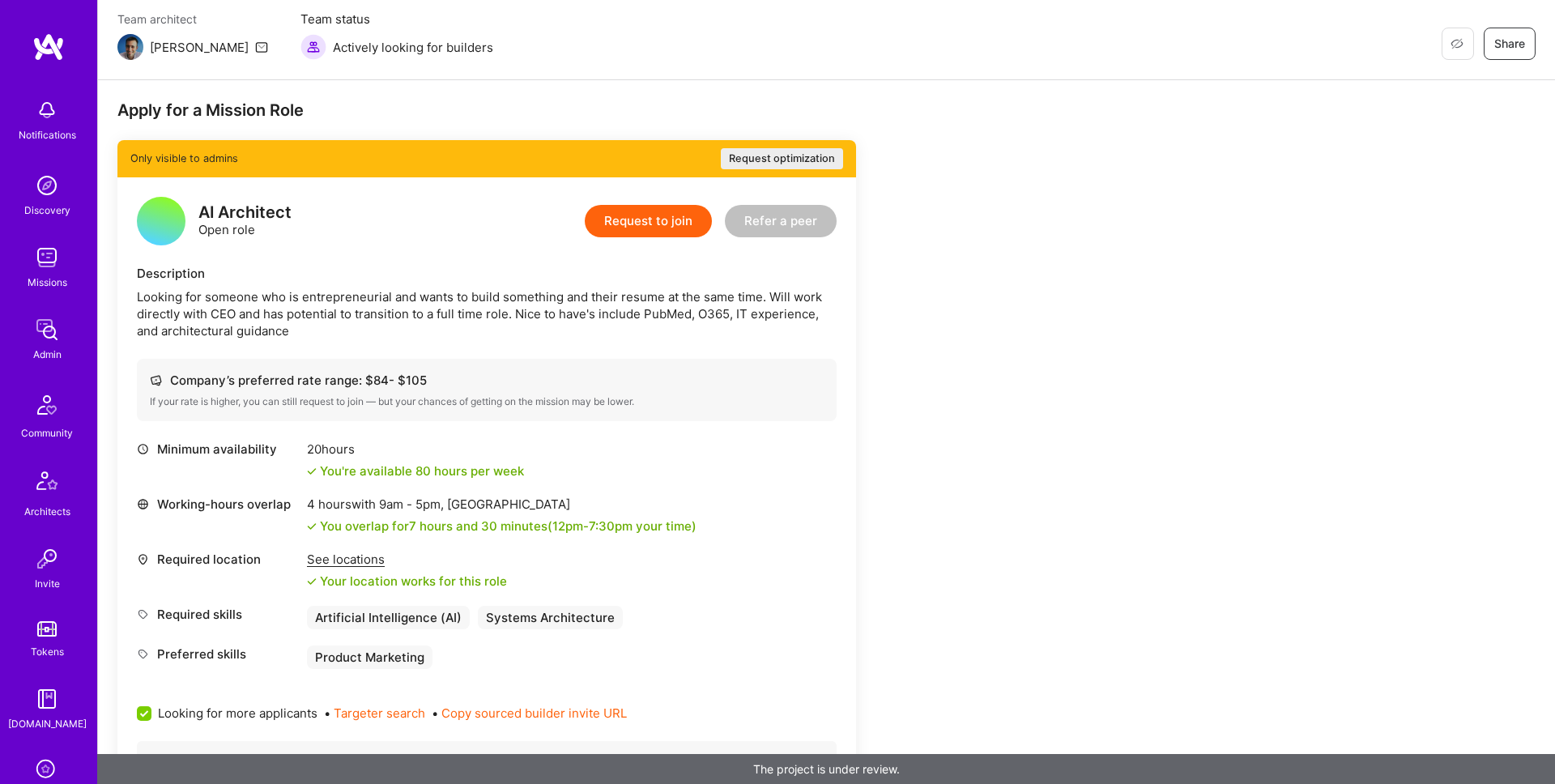
click at [632, 308] on div "Looking for someone who is entrepreneurial and wants to build something and the…" at bounding box center [486, 313] width 700 height 51
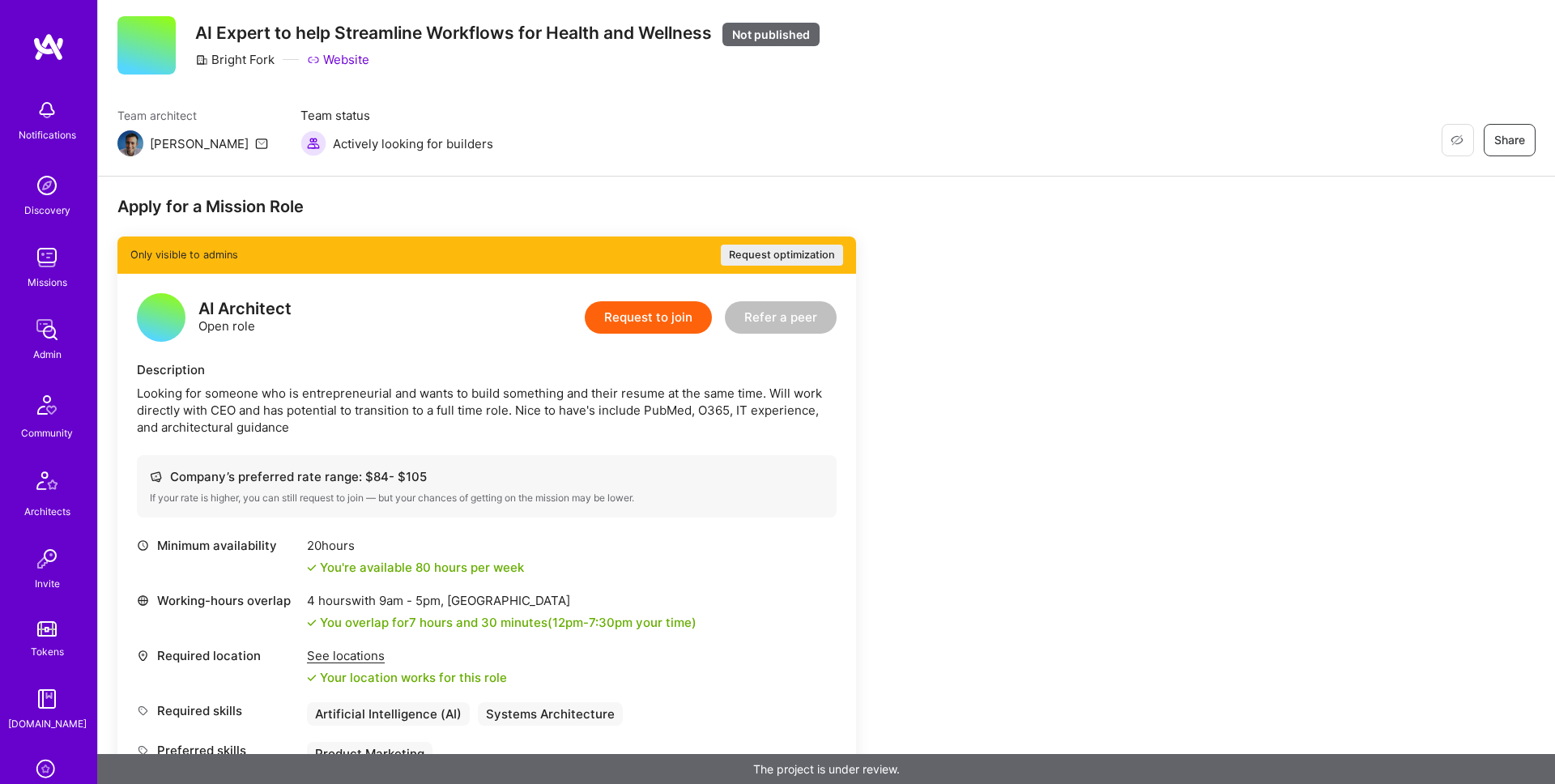
scroll to position [0, 0]
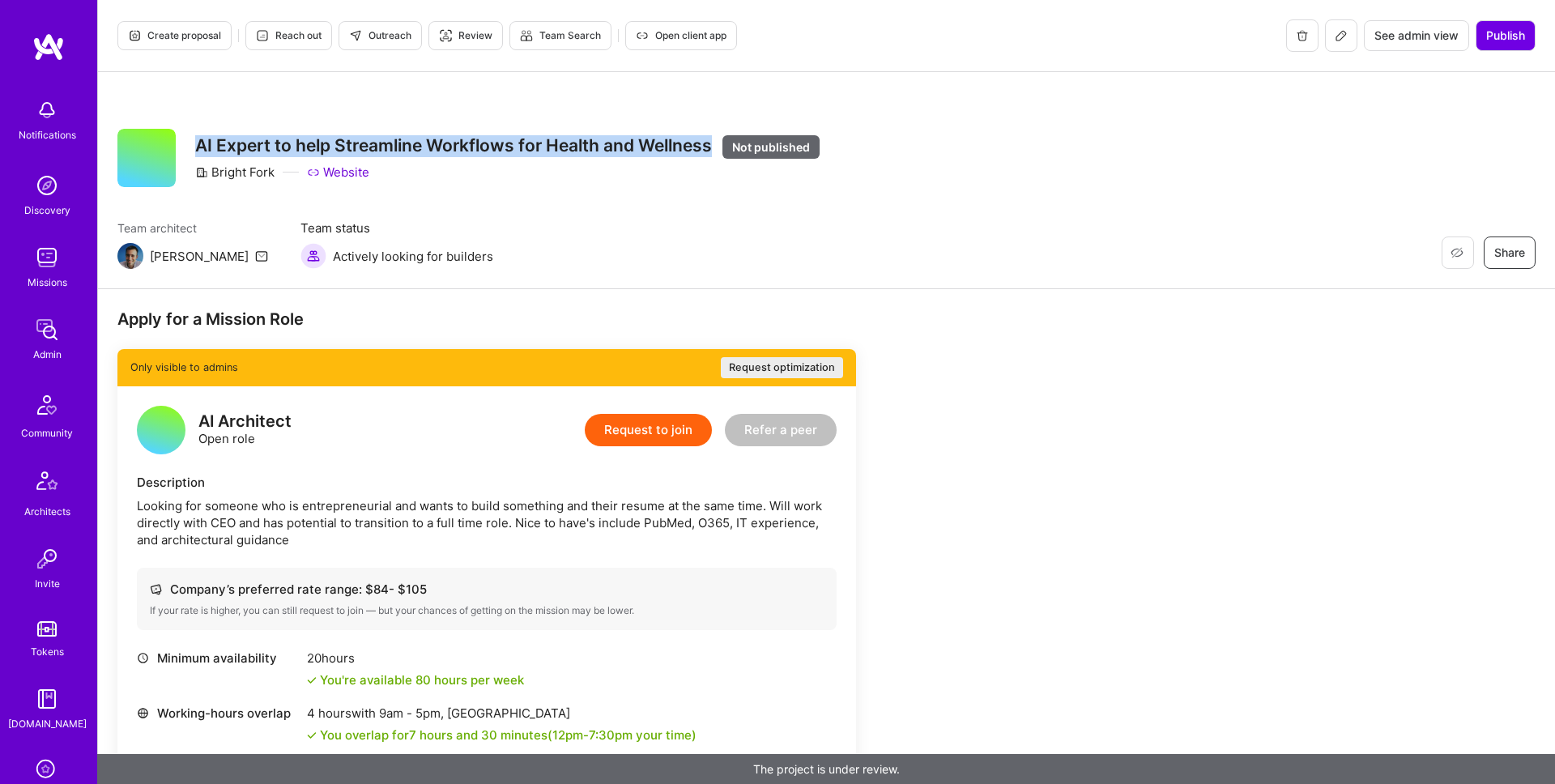
drag, startPoint x: 196, startPoint y: 147, endPoint x: 714, endPoint y: 148, distance: 518.0
click at [714, 148] on h3 "AI Expert to help Streamline Workflows for Health and Wellness Not published" at bounding box center [508, 146] width 624 height 22
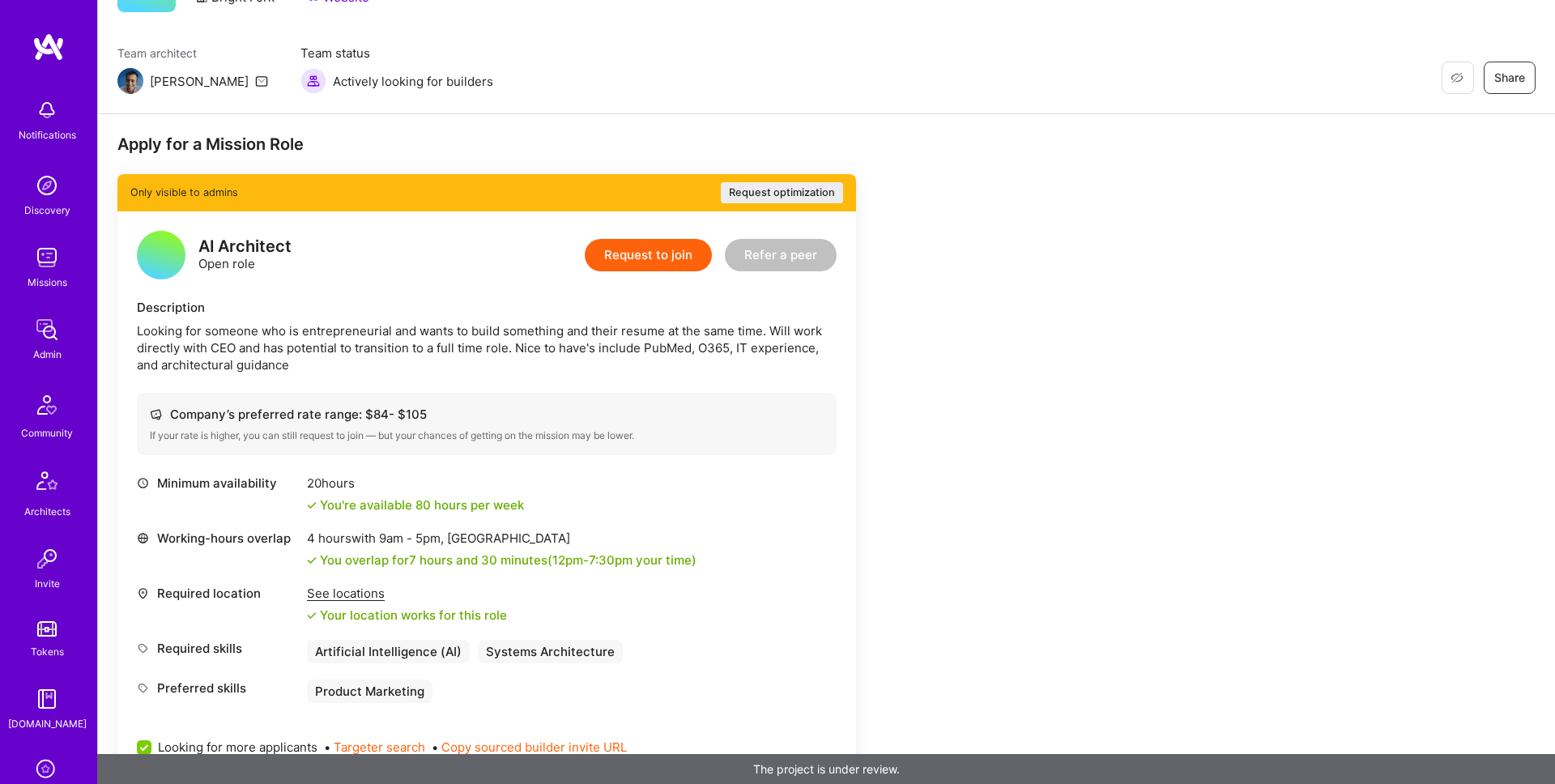
scroll to position [176, 0]
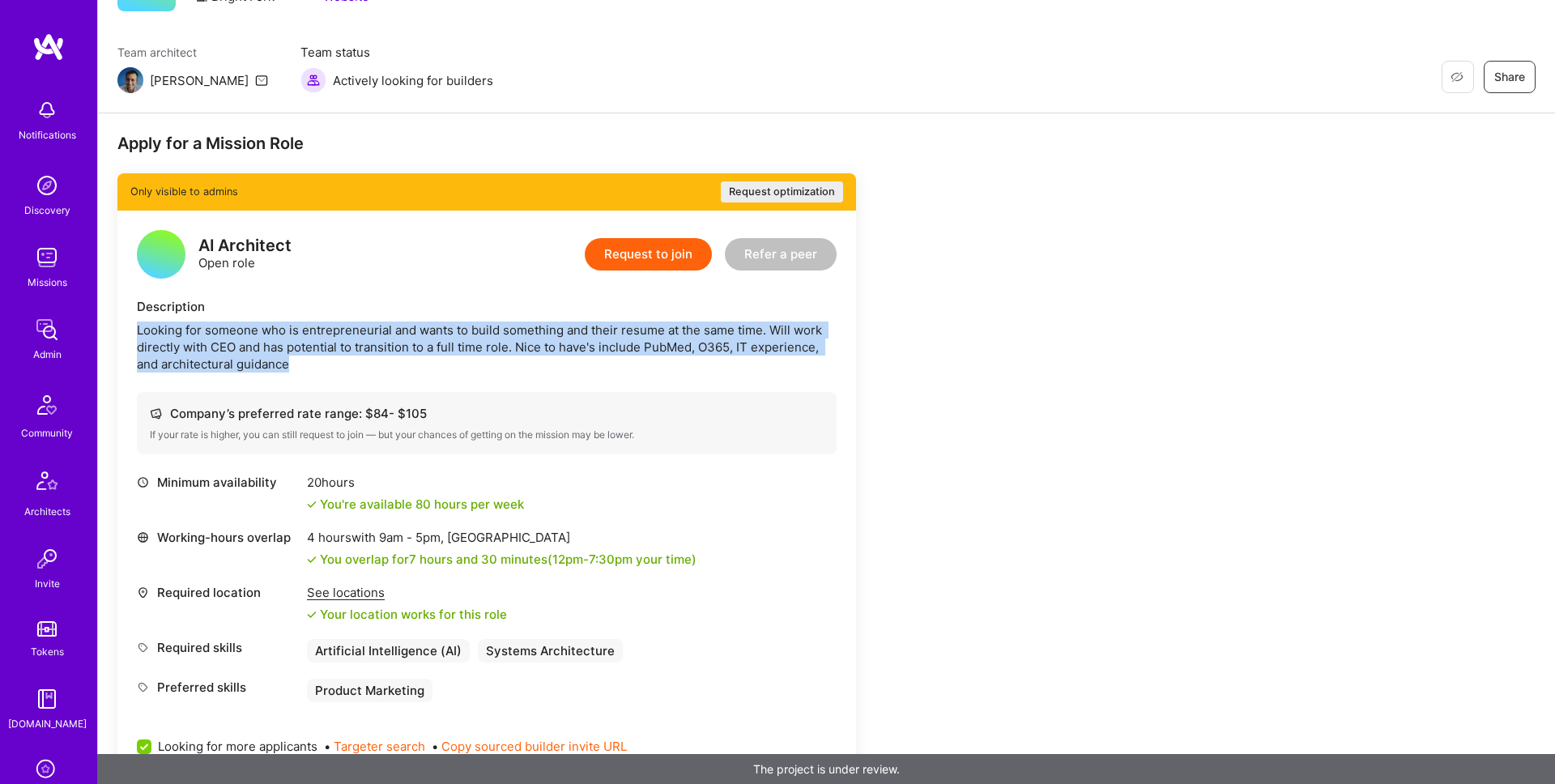
drag, startPoint x: 136, startPoint y: 332, endPoint x: 896, endPoint y: 396, distance: 762.7
click at [896, 396] on div "Apply for a Mission Role Only visible to admins Request optimization AI Archite…" at bounding box center [603, 684] width 972 height 1103
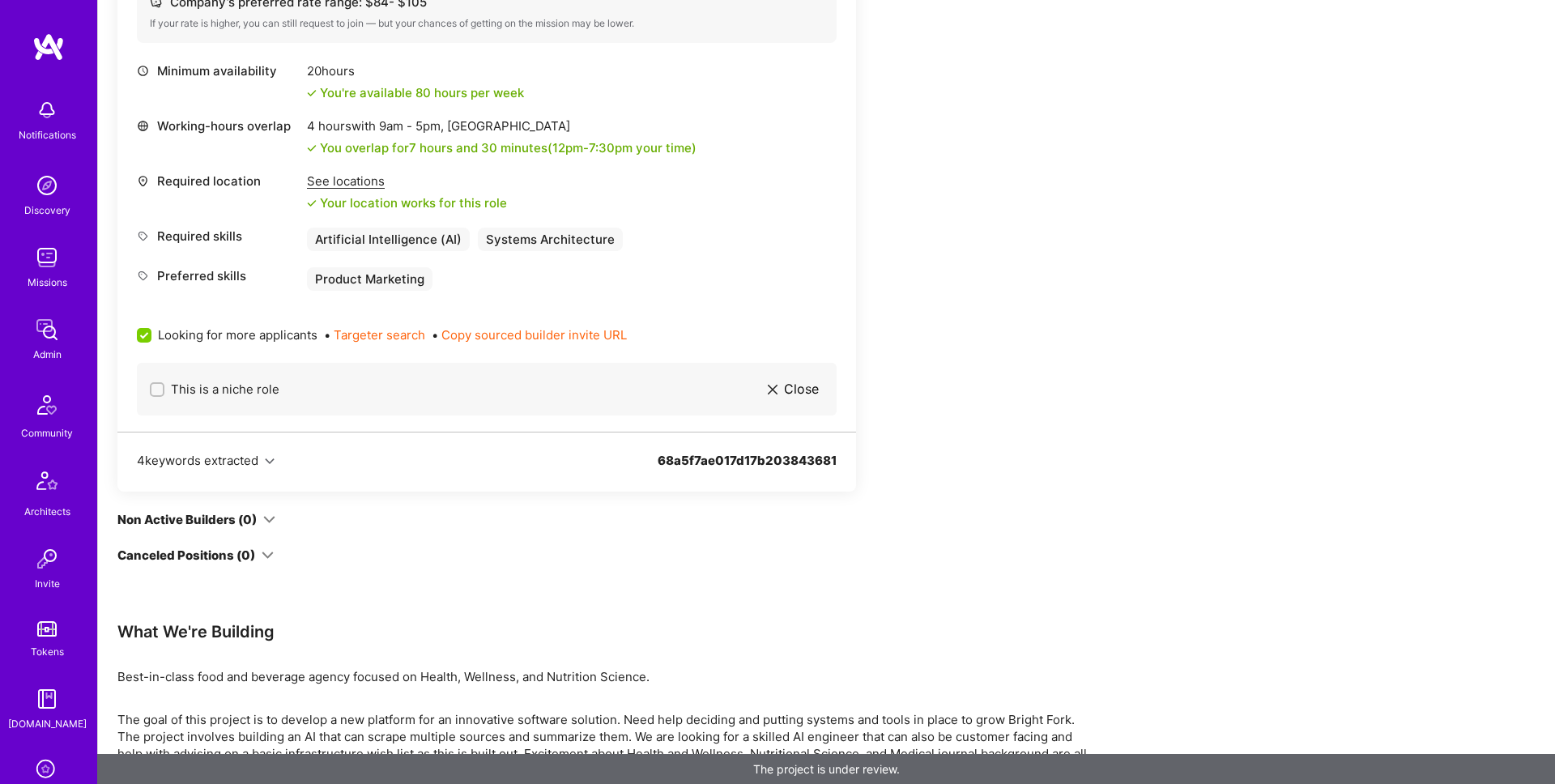
scroll to position [666, 0]
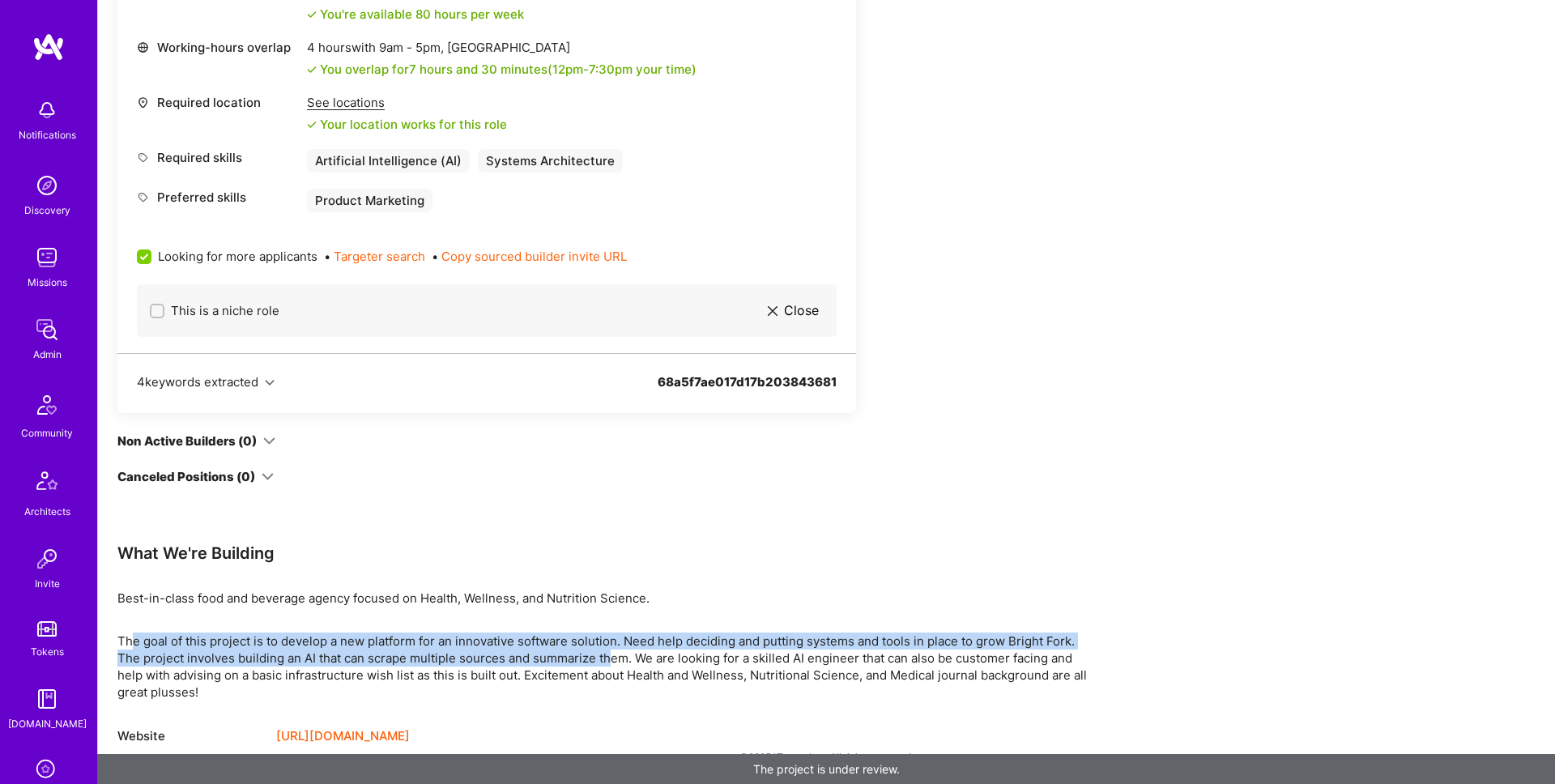
drag, startPoint x: 130, startPoint y: 638, endPoint x: 609, endPoint y: 663, distance: 479.7
click at [609, 663] on p "The goal of this project is to develop a new platform for an innovative softwar…" at bounding box center [603, 666] width 972 height 68
drag, startPoint x: 609, startPoint y: 663, endPoint x: 566, endPoint y: 642, distance: 47.9
click at [609, 663] on p "The goal of this project is to develop a new platform for an innovative softwar…" at bounding box center [603, 666] width 972 height 68
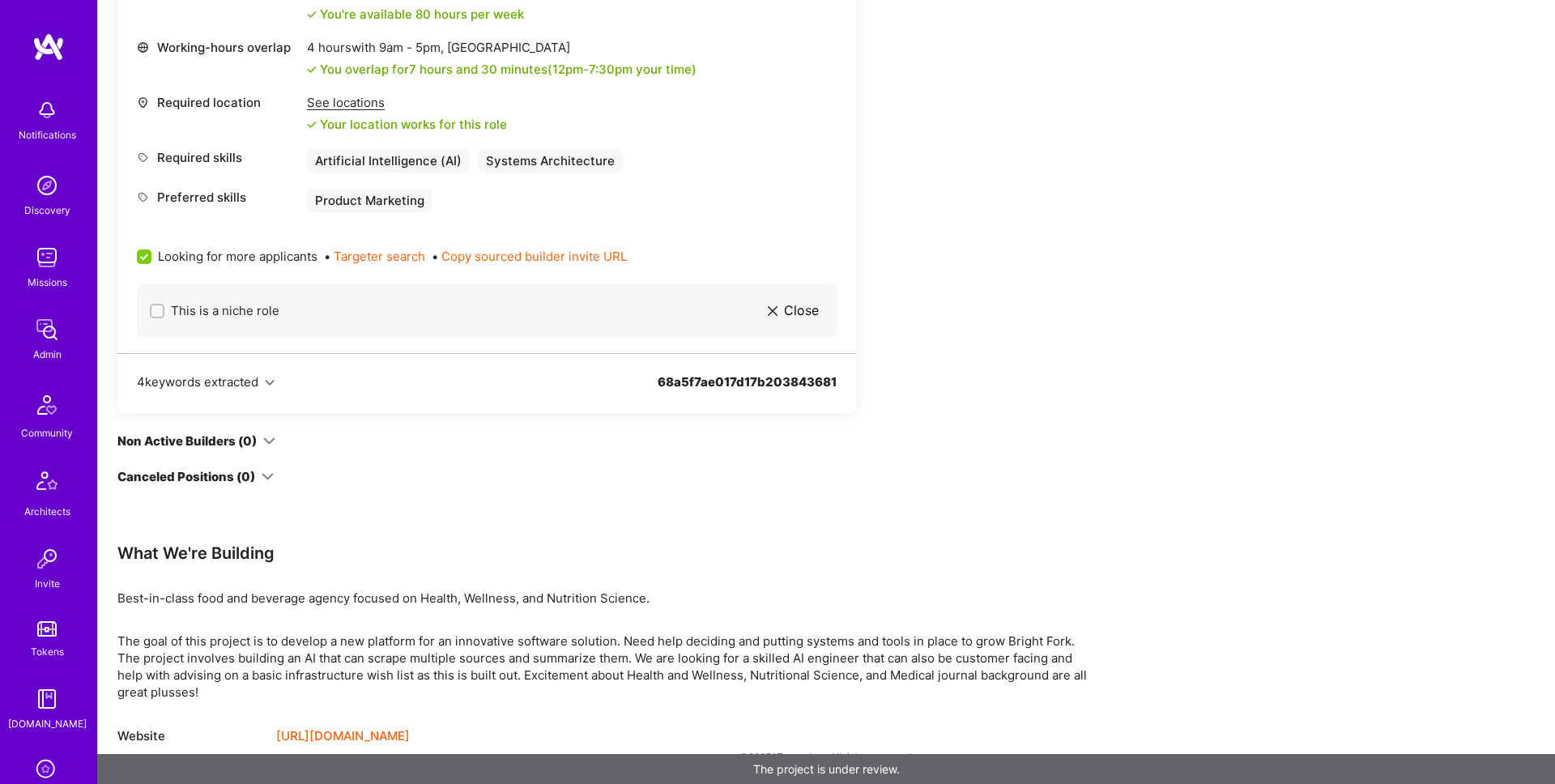
scroll to position [42, 0]
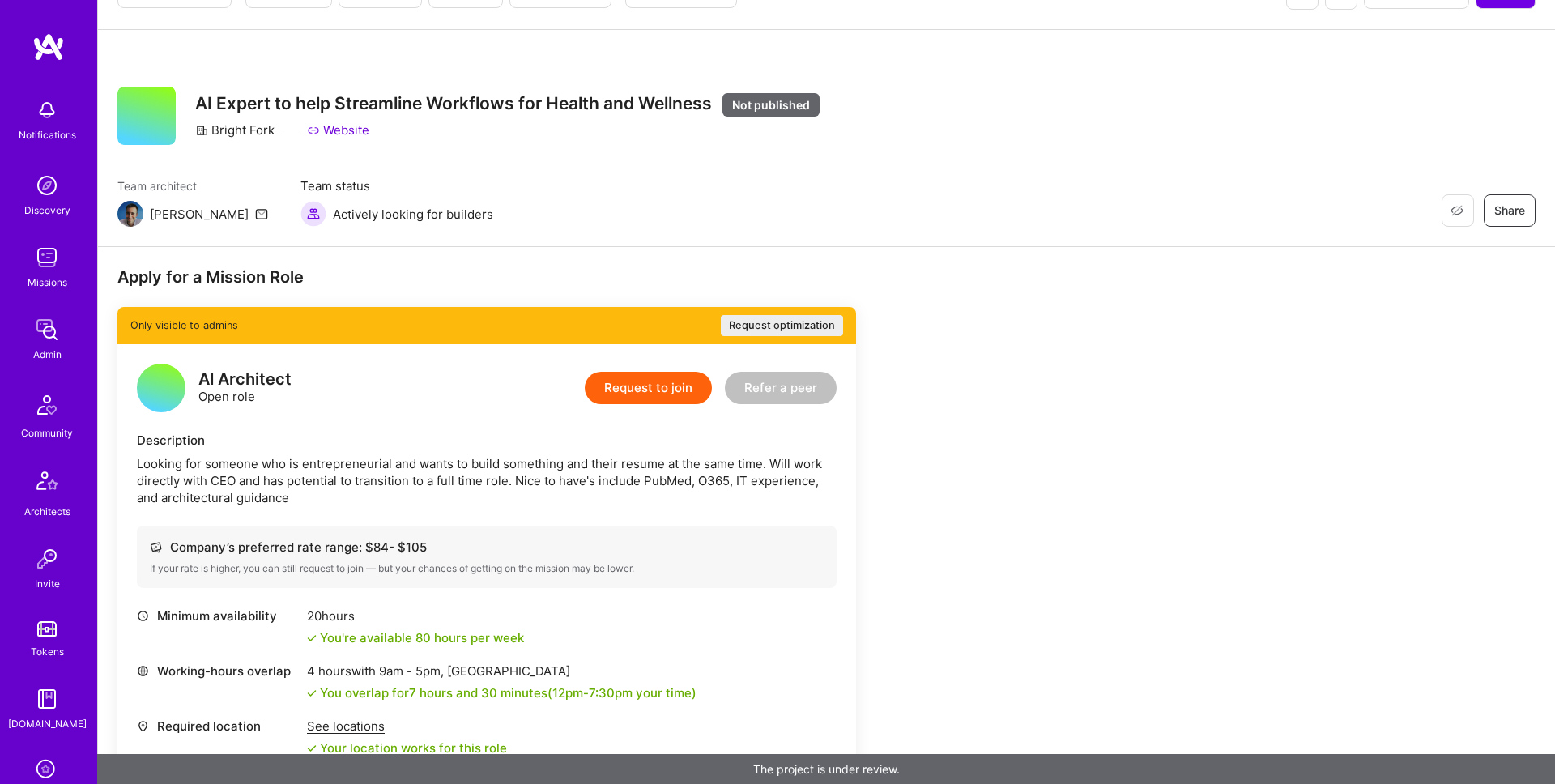
drag, startPoint x: 773, startPoint y: 463, endPoint x: 796, endPoint y: 477, distance: 26.9
click at [814, 485] on div "Looking for someone who is entrepreneurial and wants to build something and the…" at bounding box center [486, 480] width 700 height 51
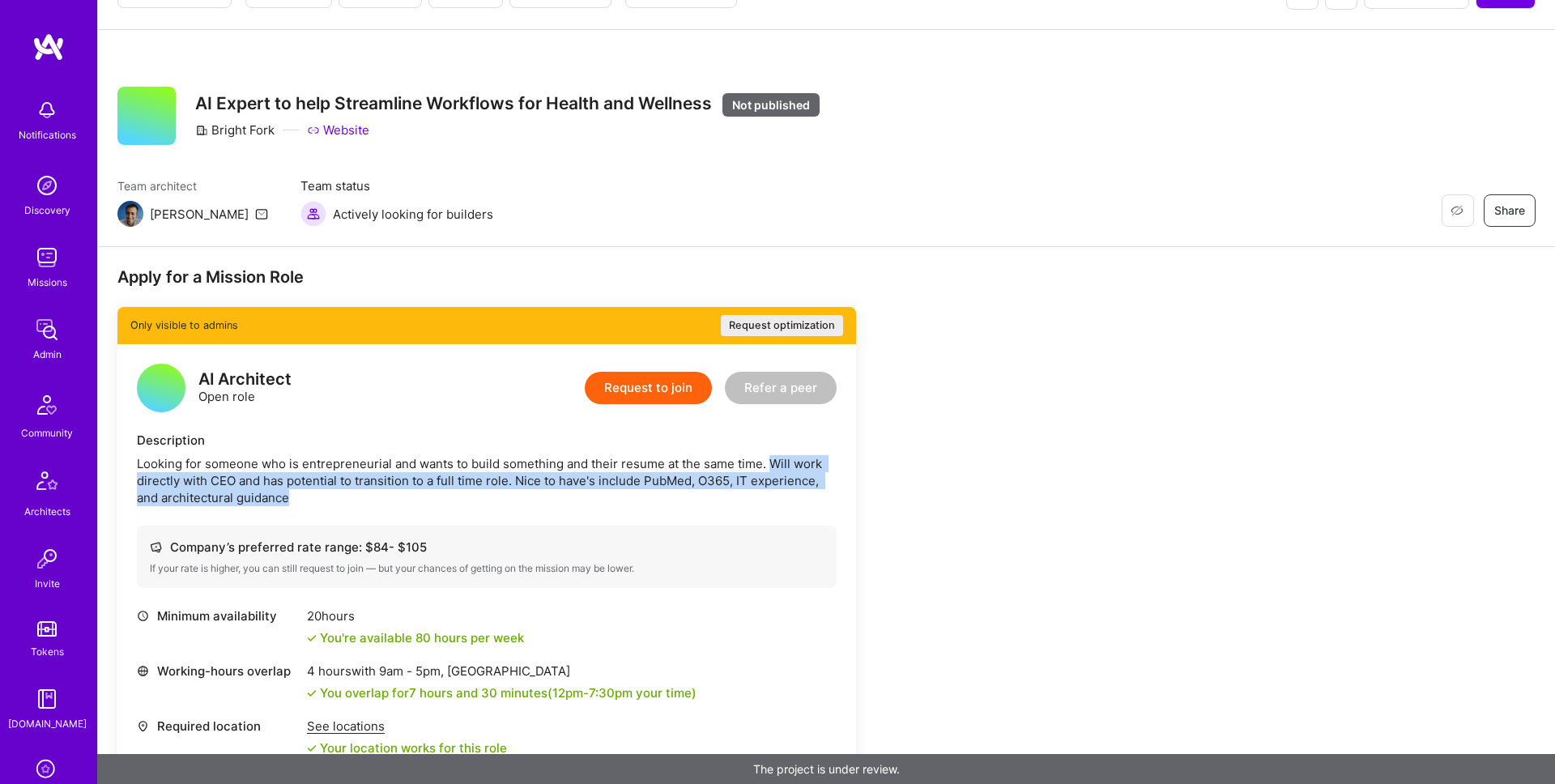
drag, startPoint x: 767, startPoint y: 461, endPoint x: 804, endPoint y: 494, distance: 49.6
click at [804, 494] on div "Looking for someone who is entrepreneurial and wants to build something and the…" at bounding box center [486, 480] width 700 height 51
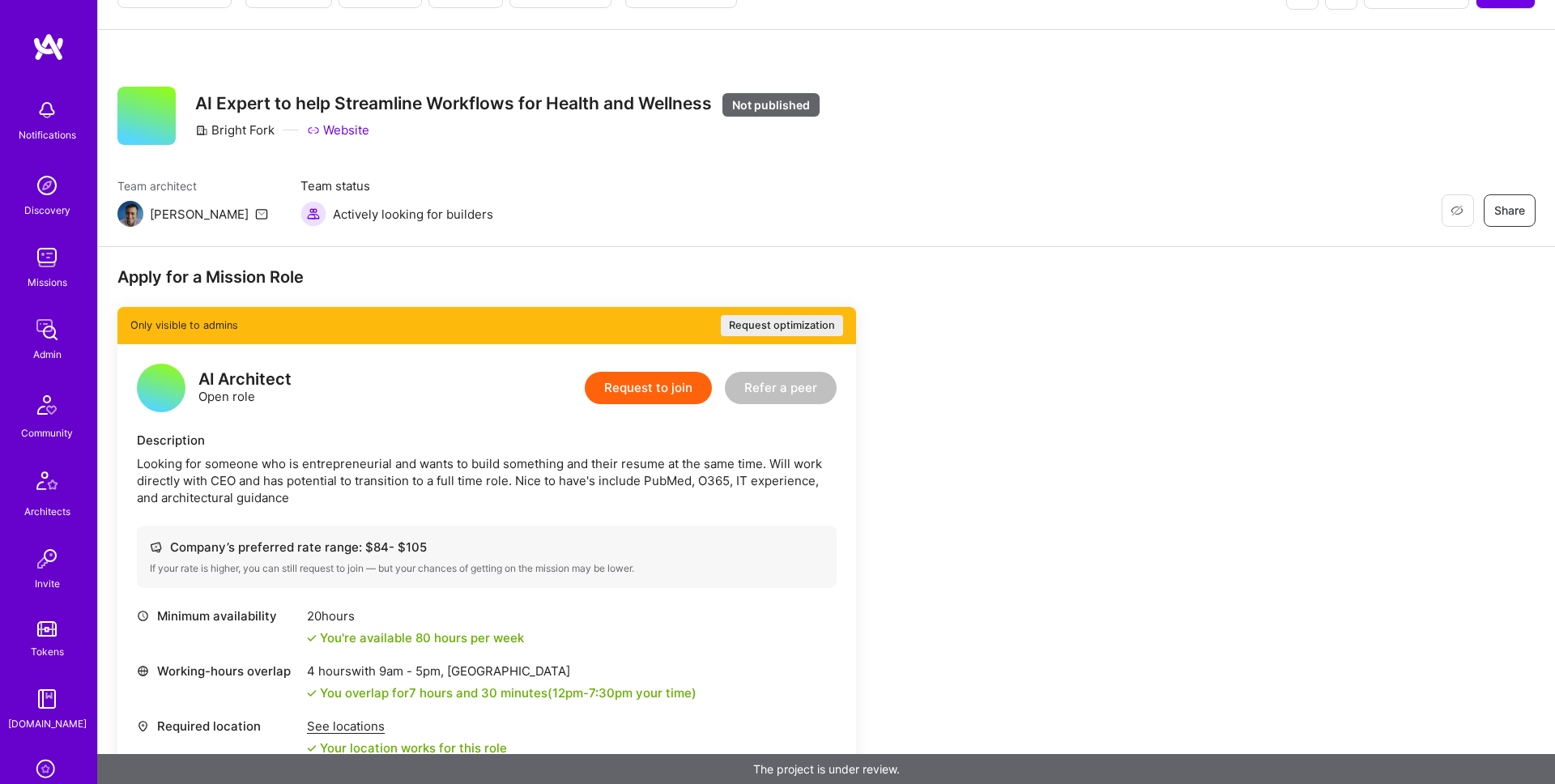
click at [766, 467] on div "Looking for someone who is entrepreneurial and wants to build something and the…" at bounding box center [486, 480] width 700 height 51
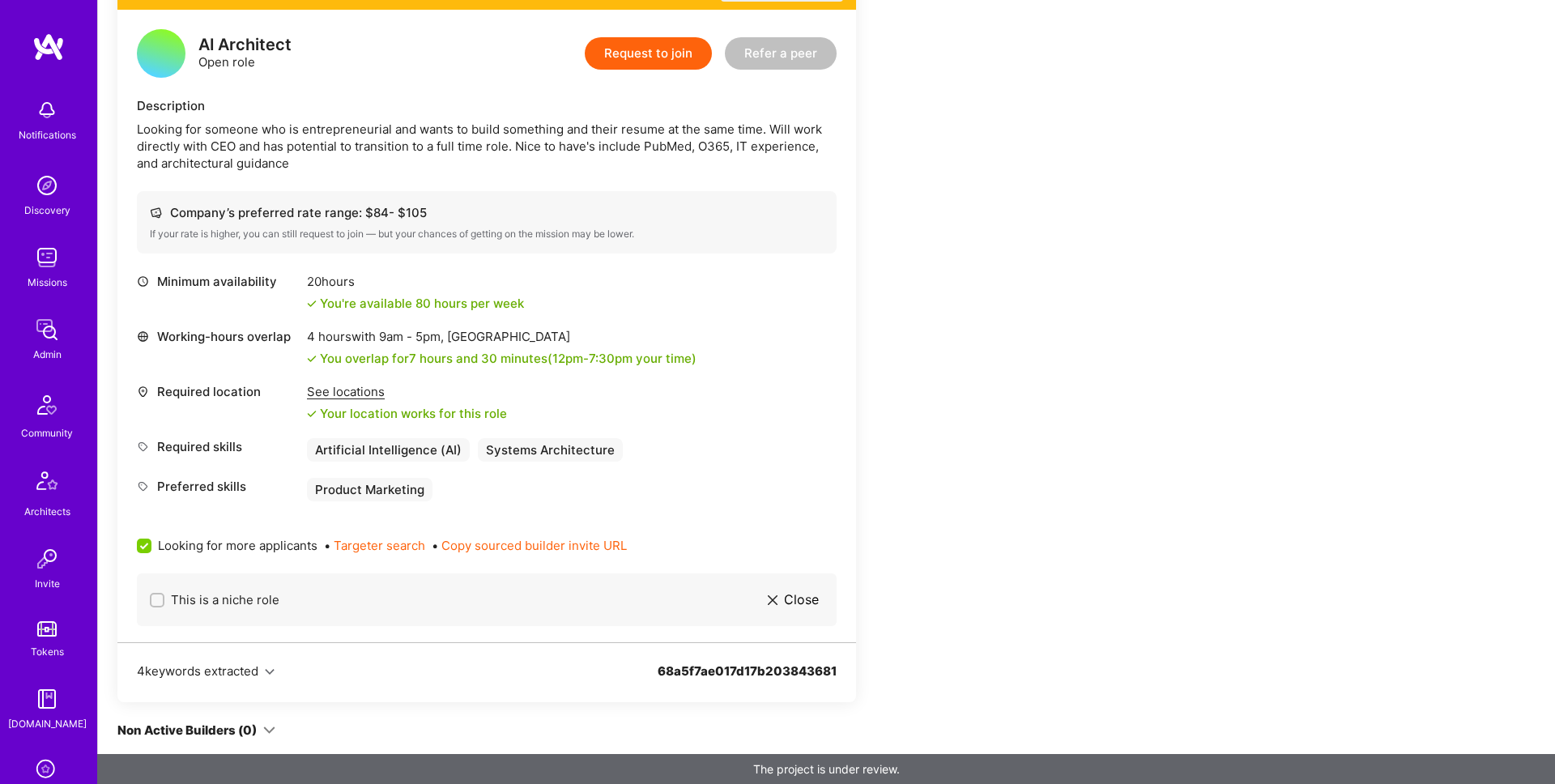
scroll to position [0, 0]
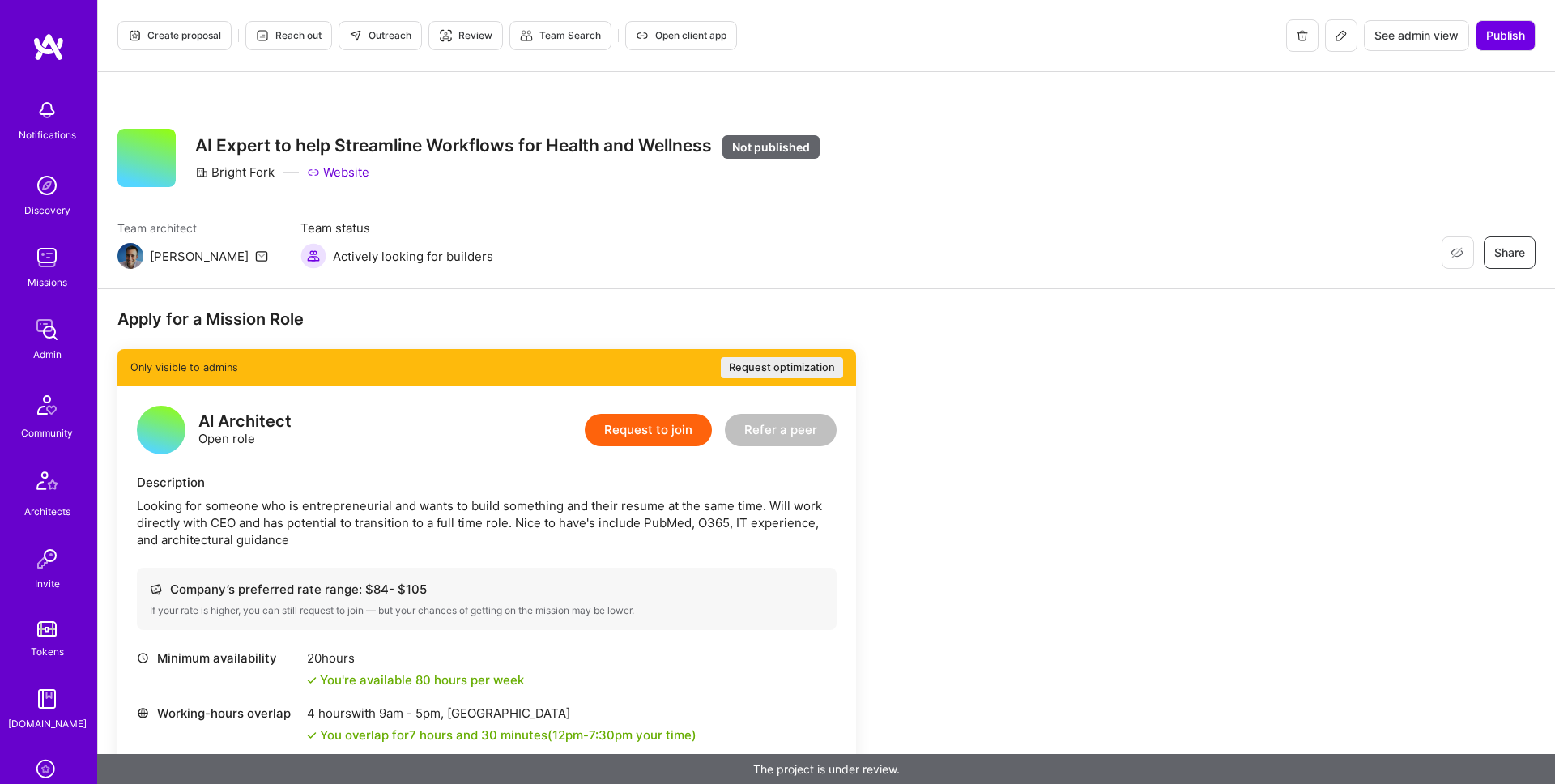
click at [340, 173] on link "Website" at bounding box center [338, 172] width 62 height 17
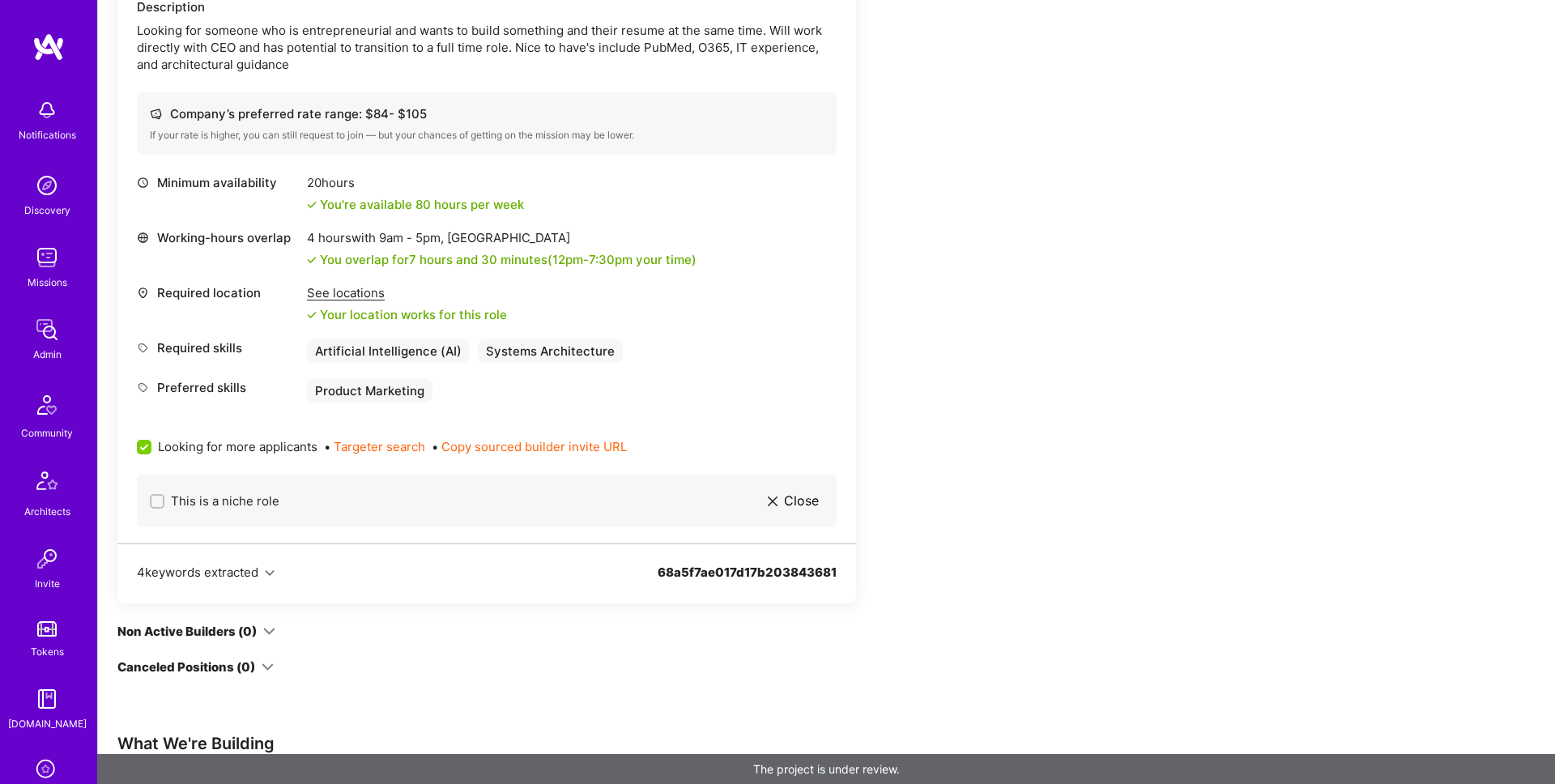
scroll to position [666, 0]
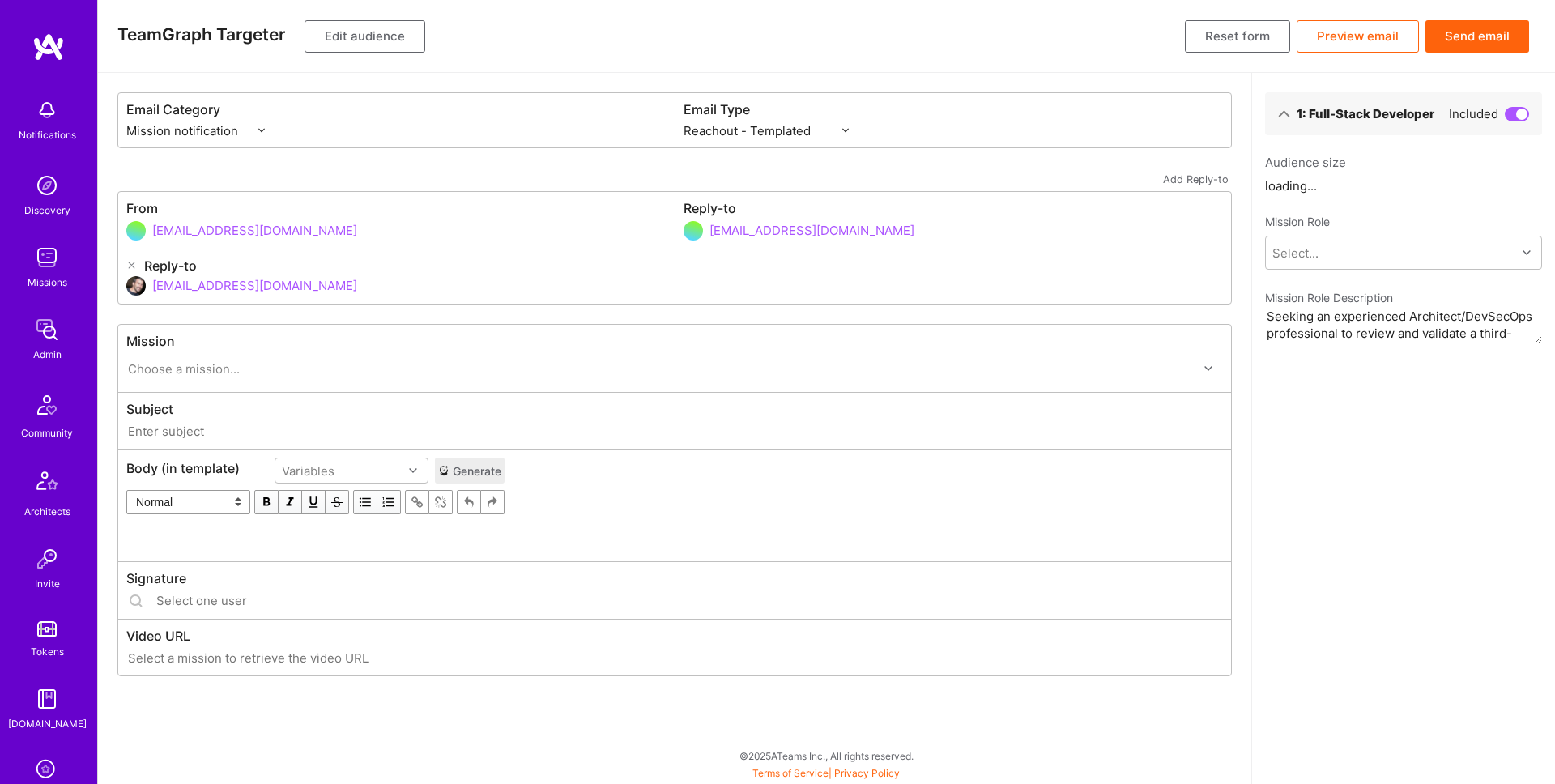
select select "rich-reachout"
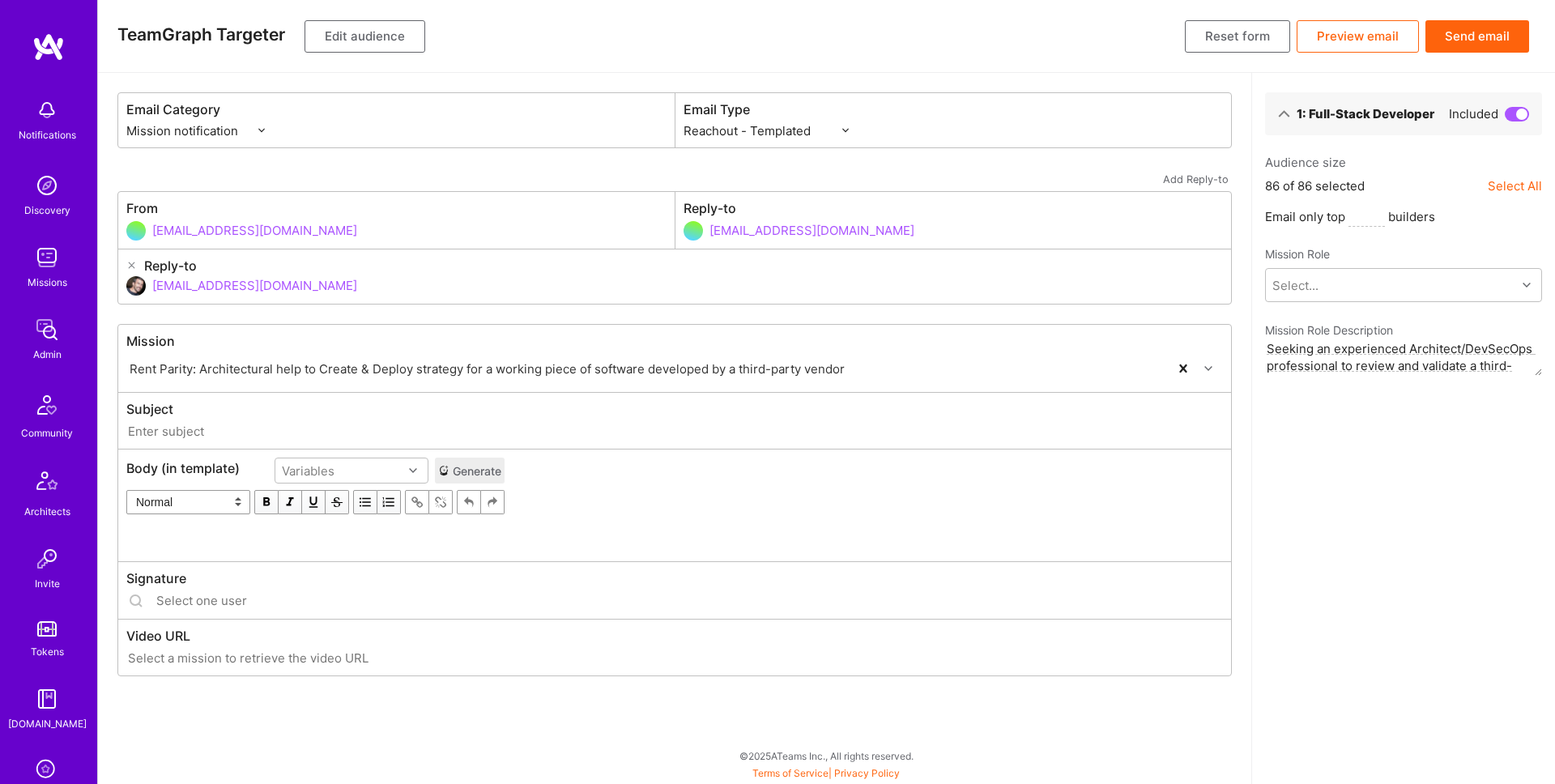
type input "[DOMAIN_NAME] // Rent Parity: Architectural help to Create & Deploy strategy fo…"
type input "[EMAIL_ADDRESS][DOMAIN_NAME]"
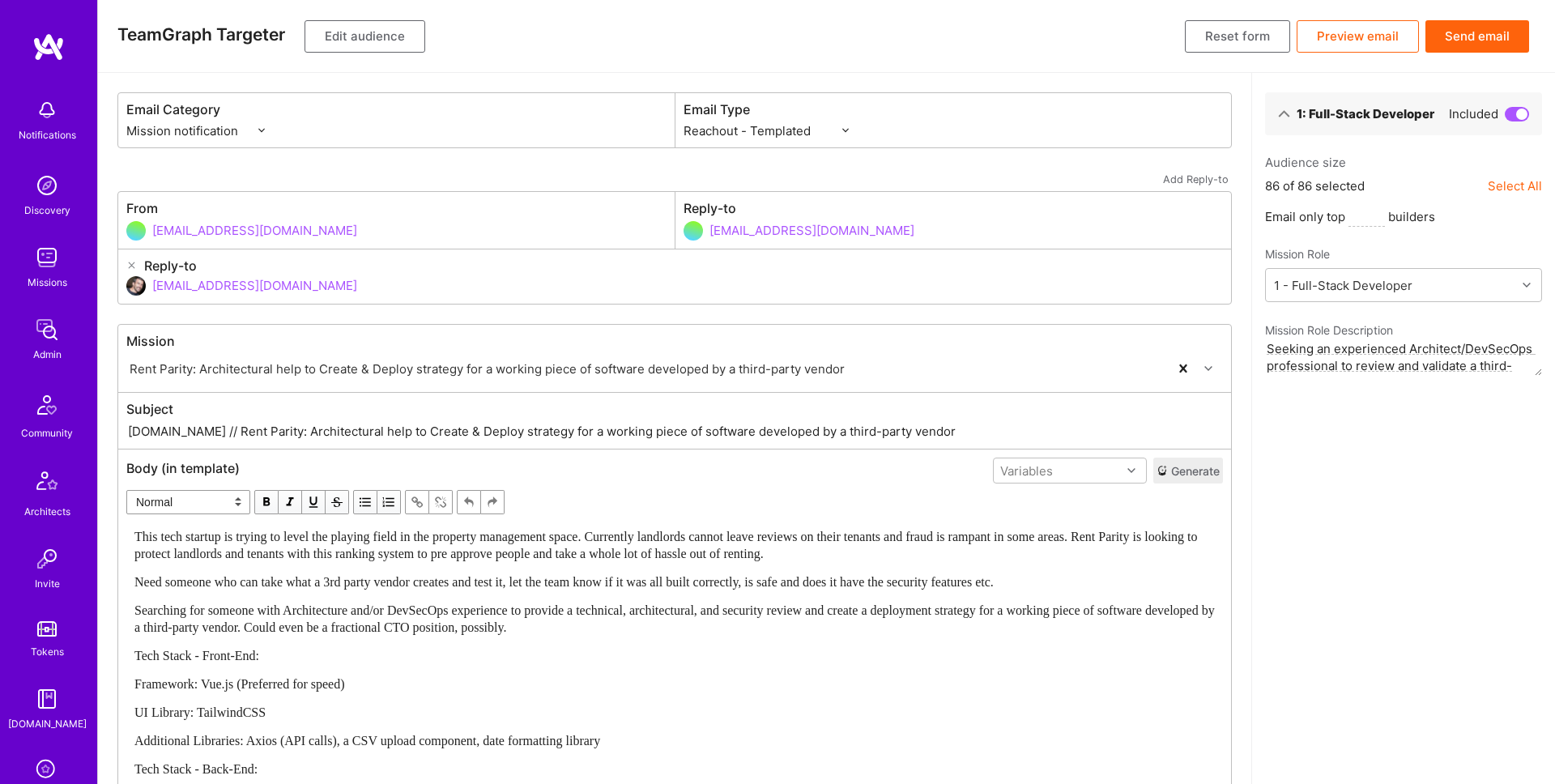
click at [397, 34] on button "Edit audience" at bounding box center [365, 36] width 121 height 32
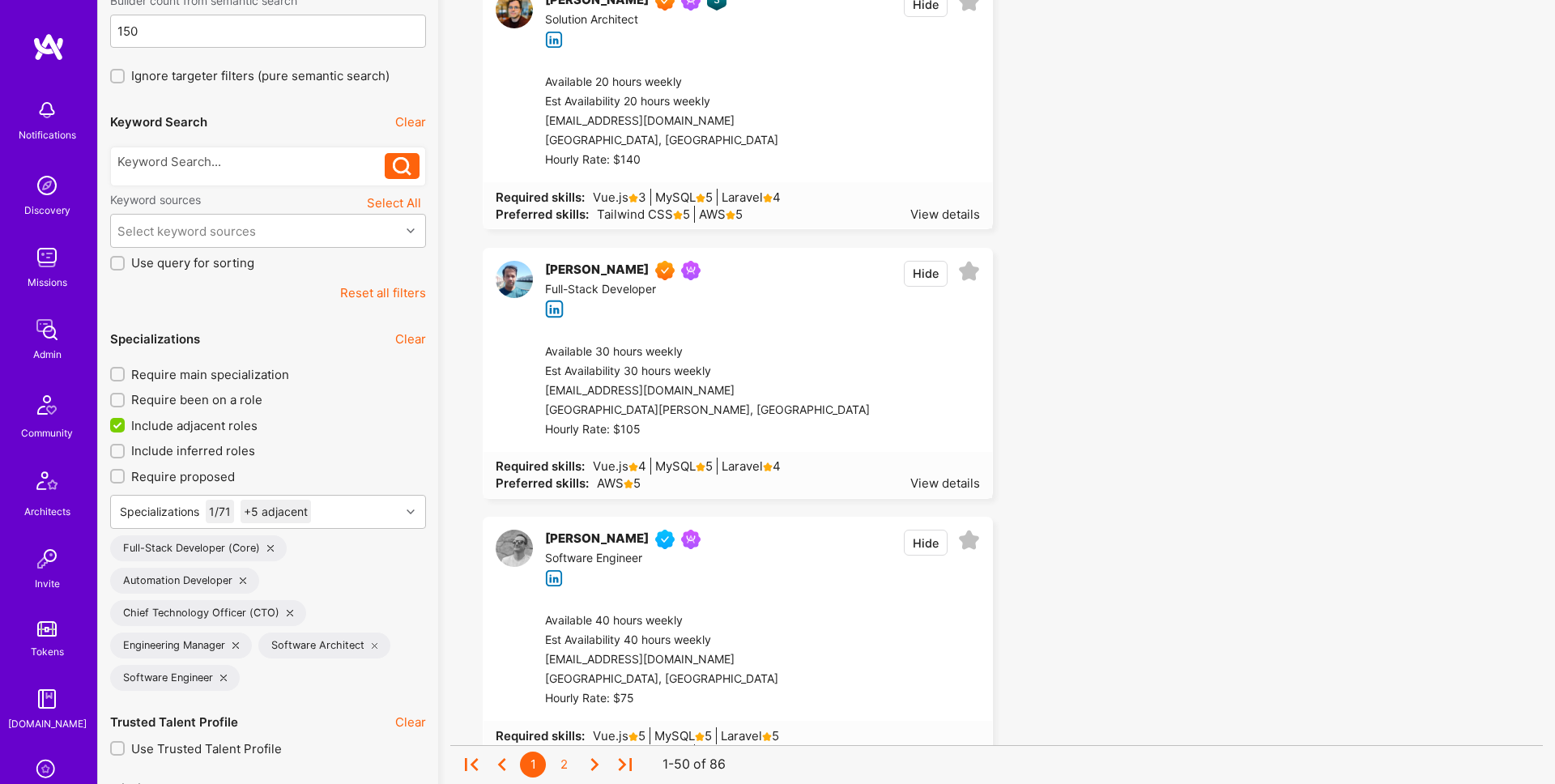
scroll to position [422, 0]
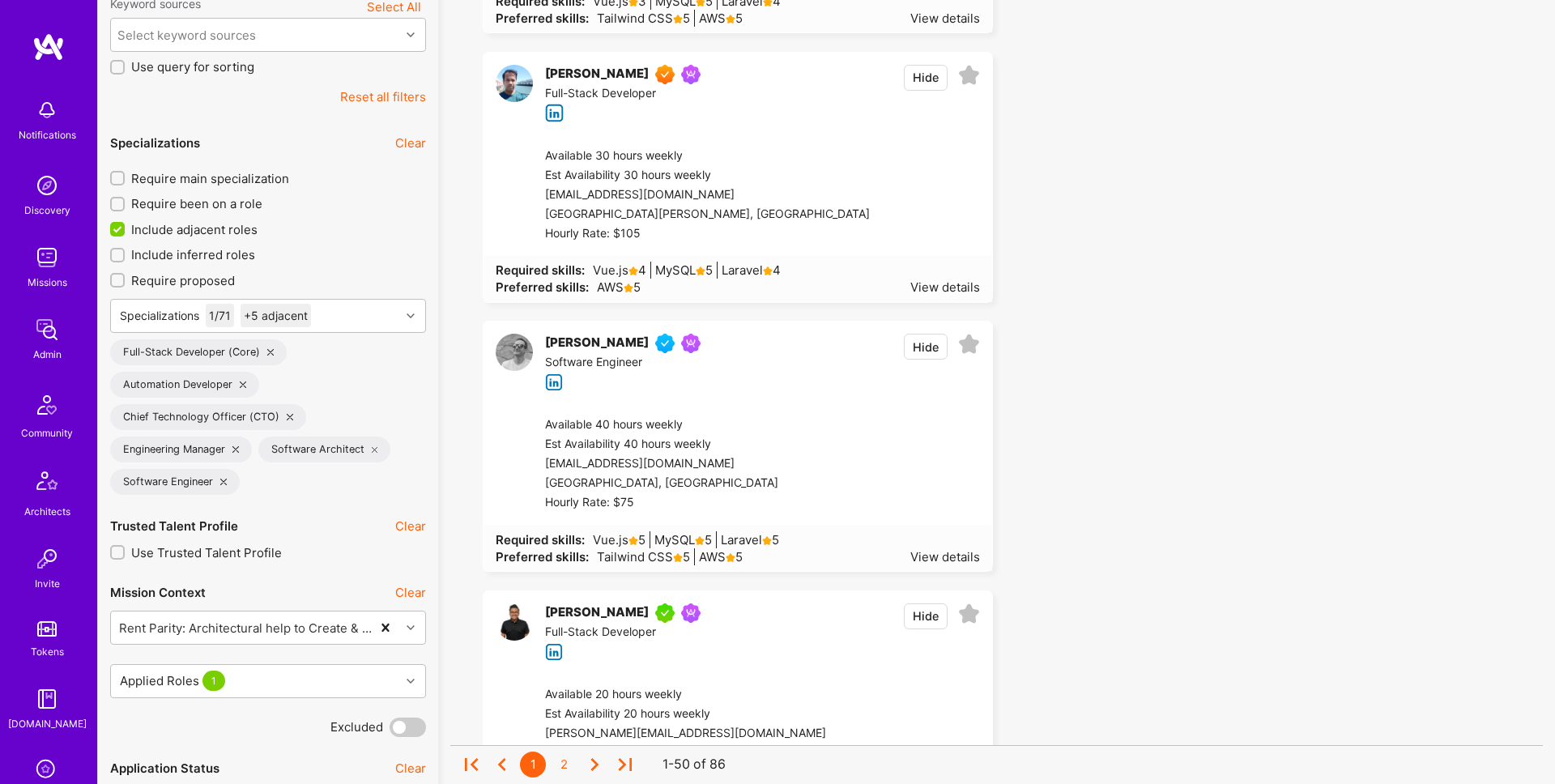
click at [244, 381] on div "Automation Developer" at bounding box center [185, 384] width 149 height 26
click at [241, 381] on icon at bounding box center [243, 384] width 6 height 6
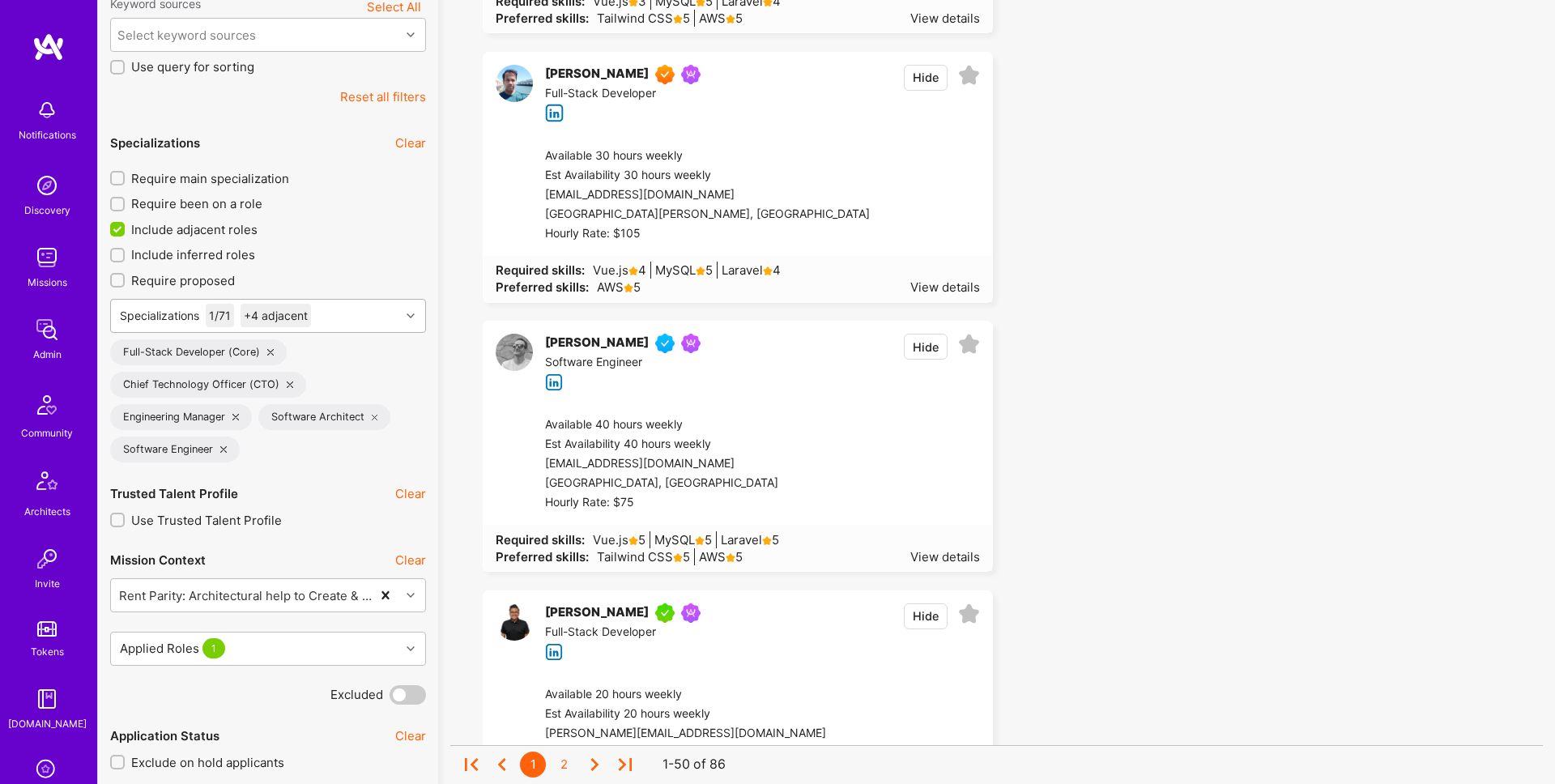
click at [363, 309] on div "Specializations 1 / 71 +4 adjacent" at bounding box center [255, 316] width 289 height 32
type input "it cons"
click at [293, 360] on div "Software Engineering" at bounding box center [222, 365] width 160 height 17
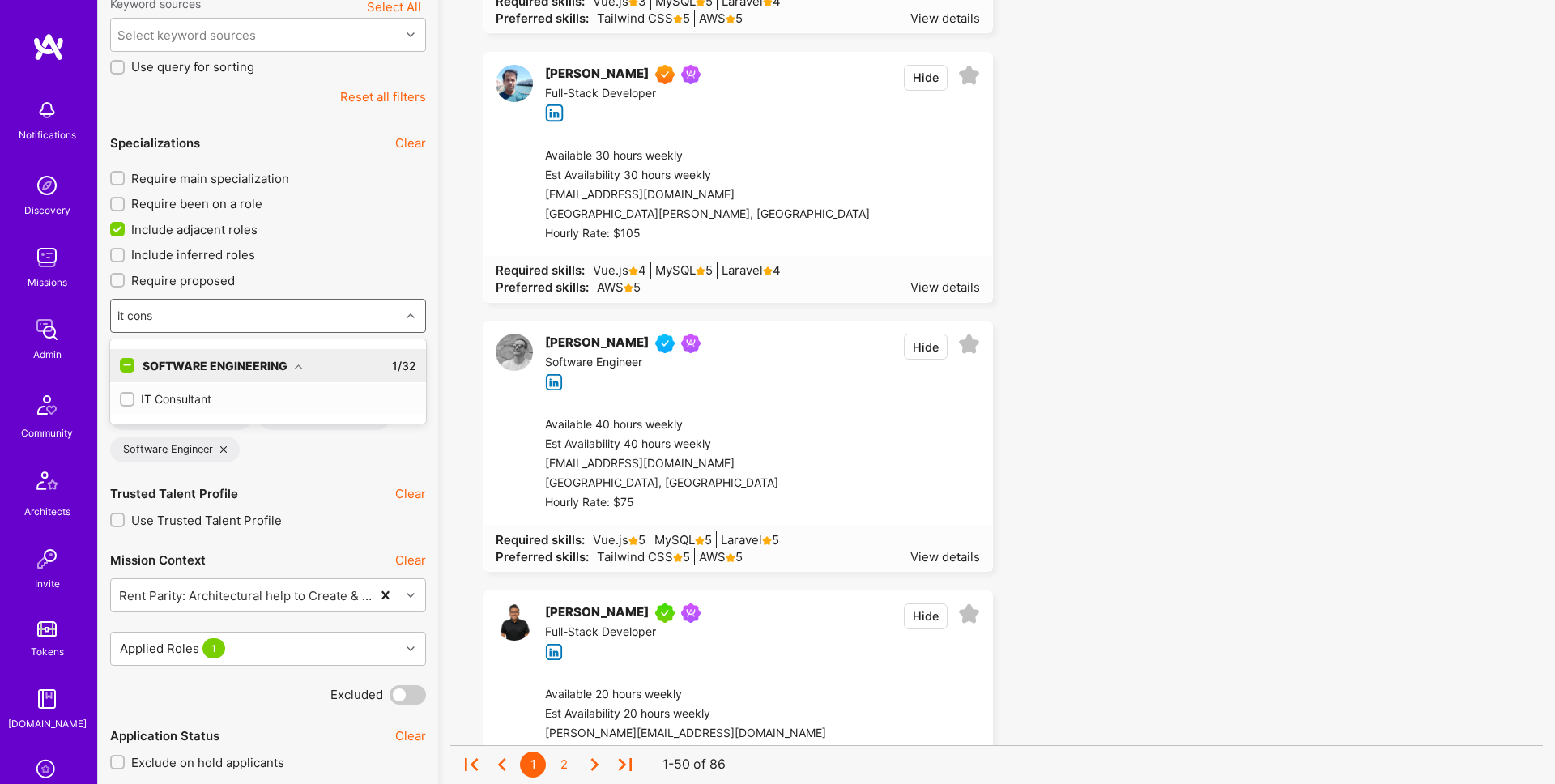
click at [202, 394] on div "IT Consultant" at bounding box center [268, 398] width 296 height 17
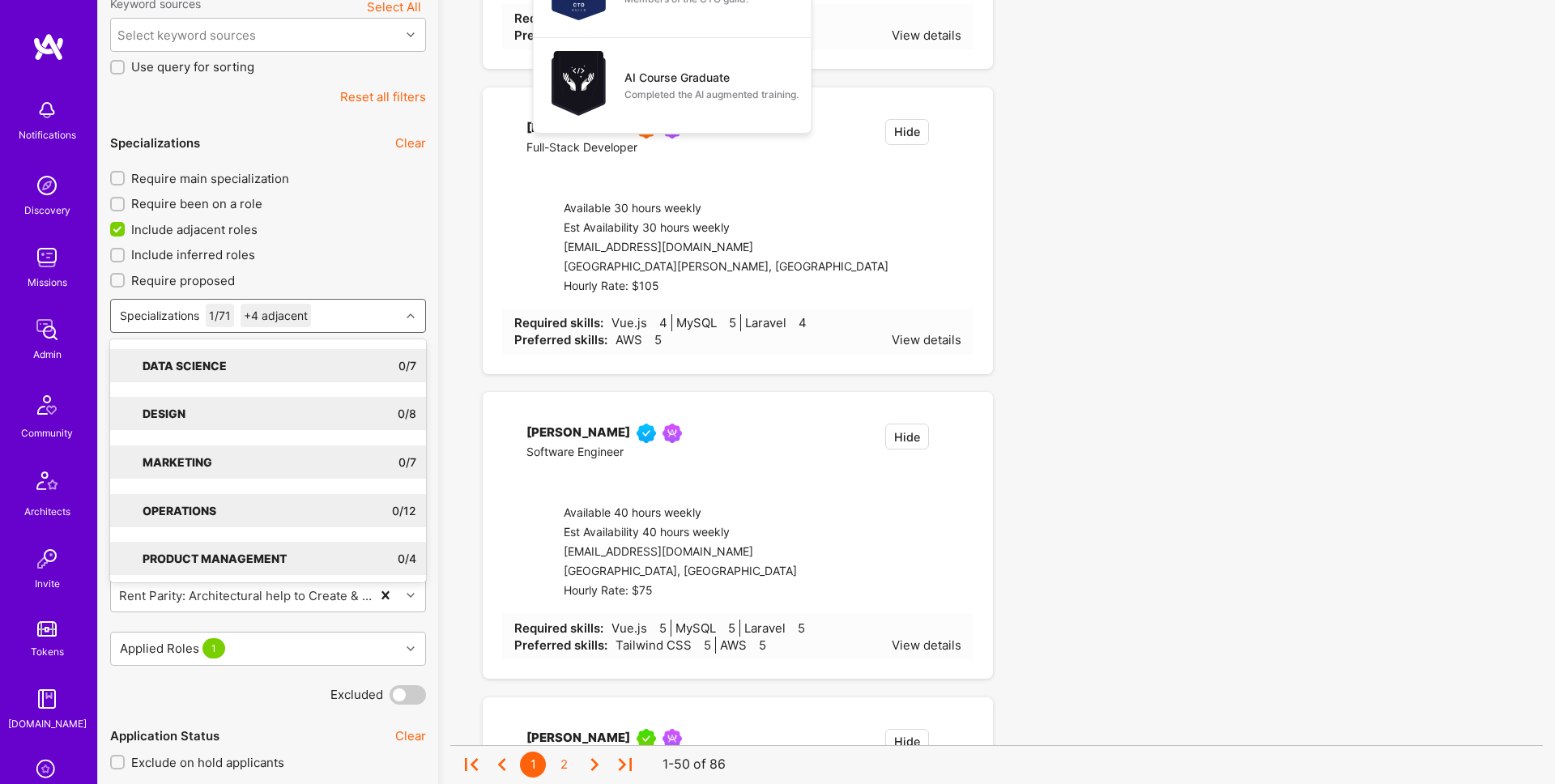
checkbox input "true"
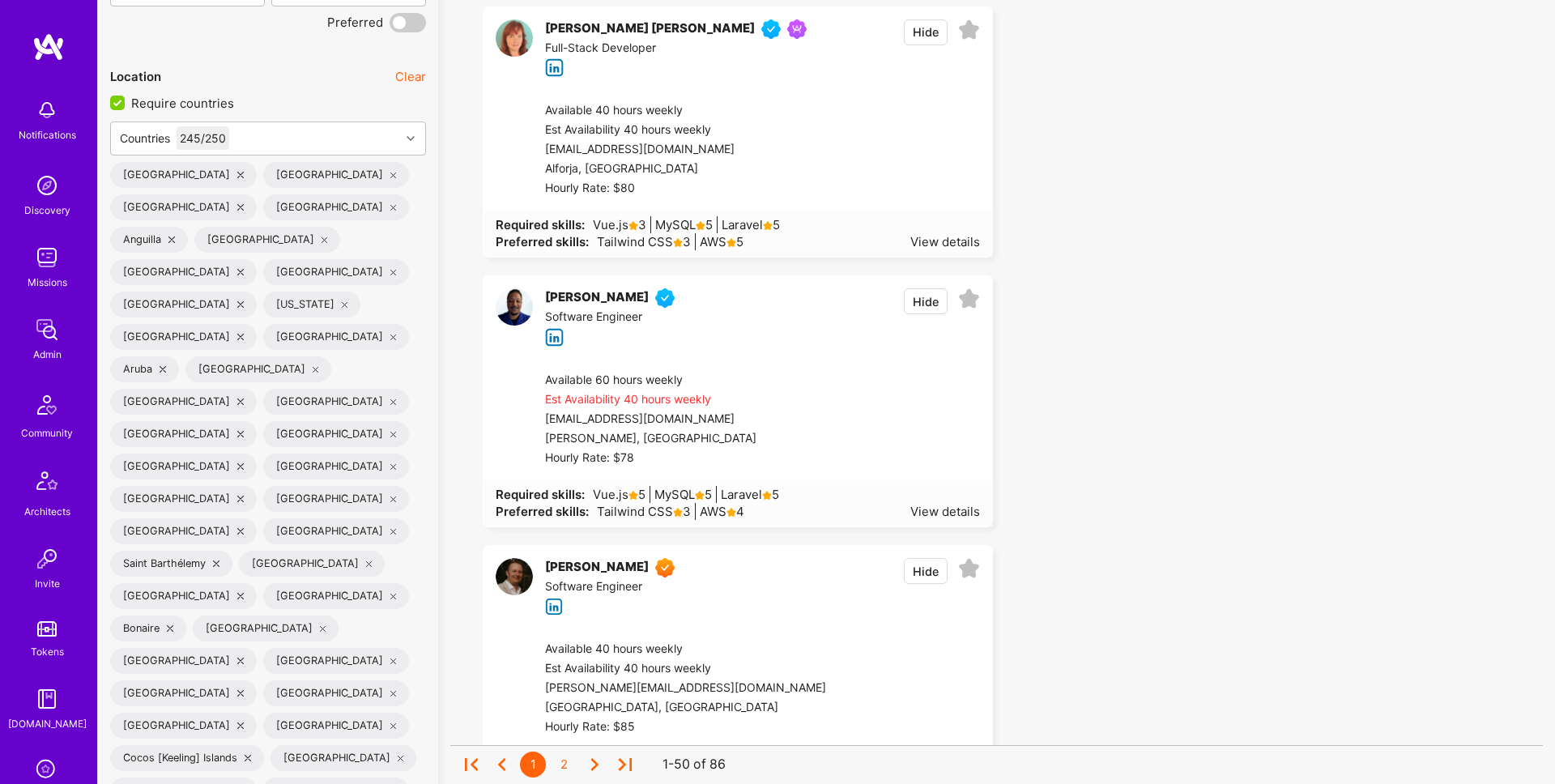
scroll to position [3207, 0]
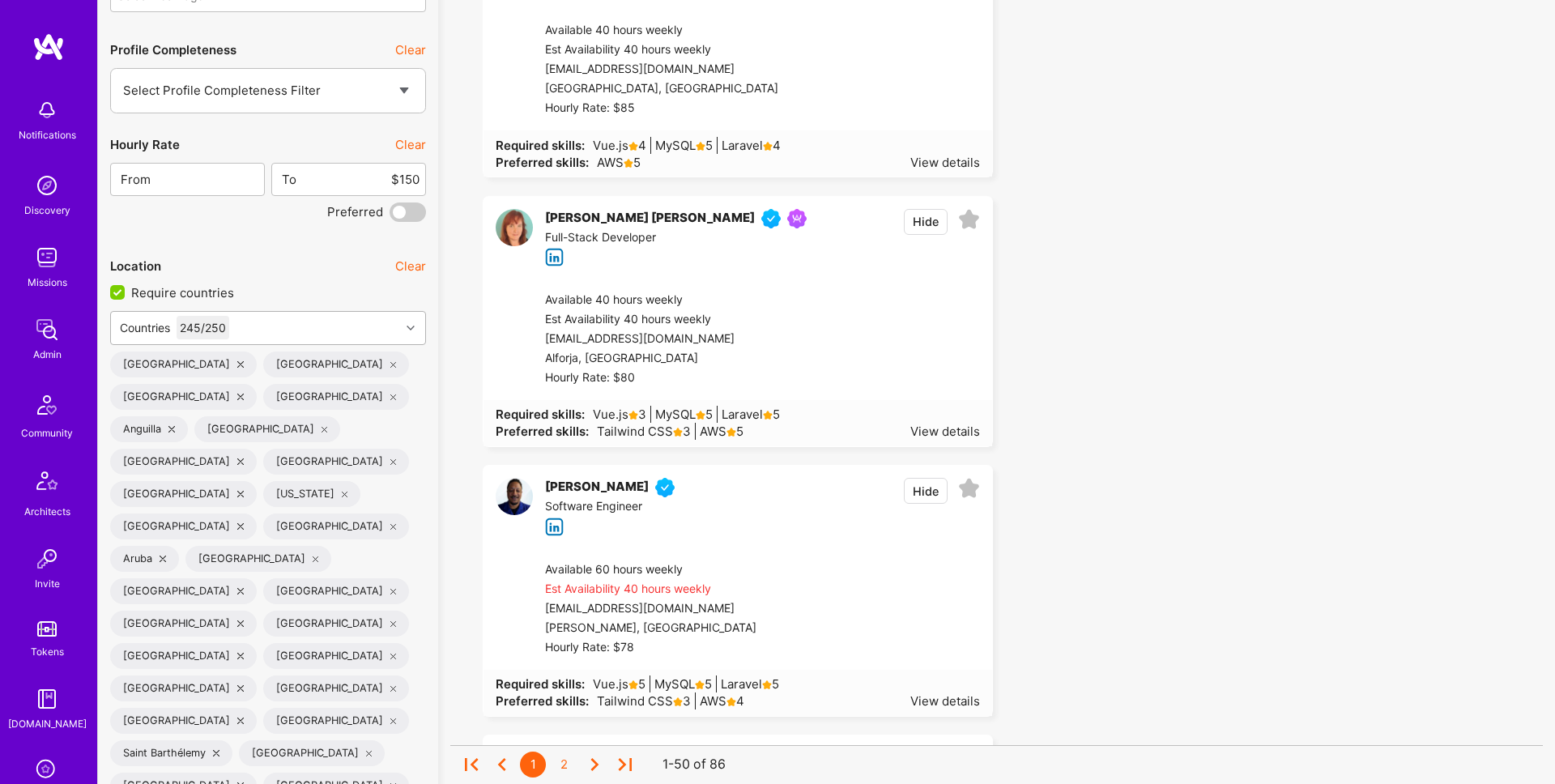
click at [359, 322] on div "Countries 245 / 250" at bounding box center [255, 328] width 289 height 32
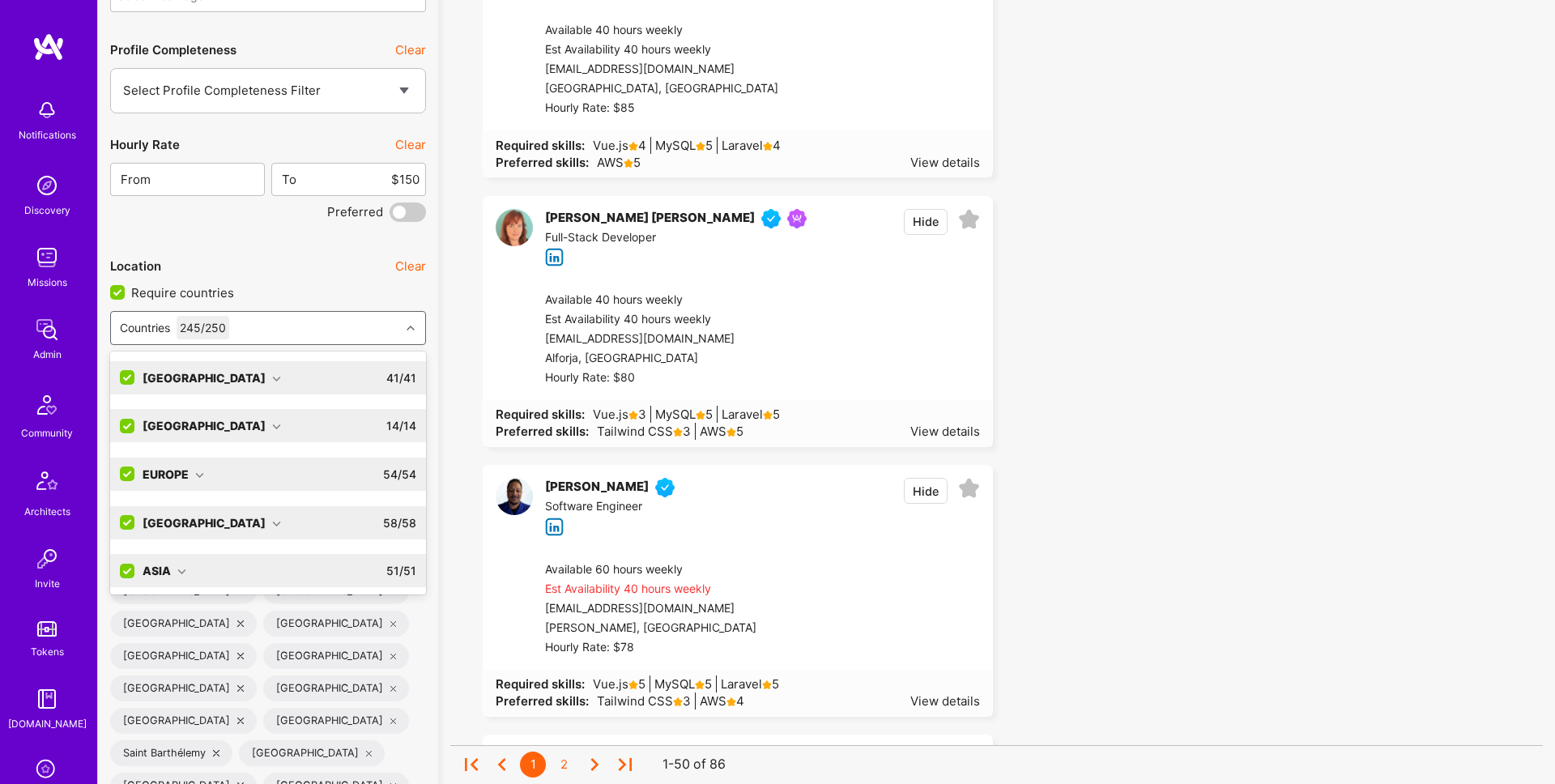
scroll to position [101, 0]
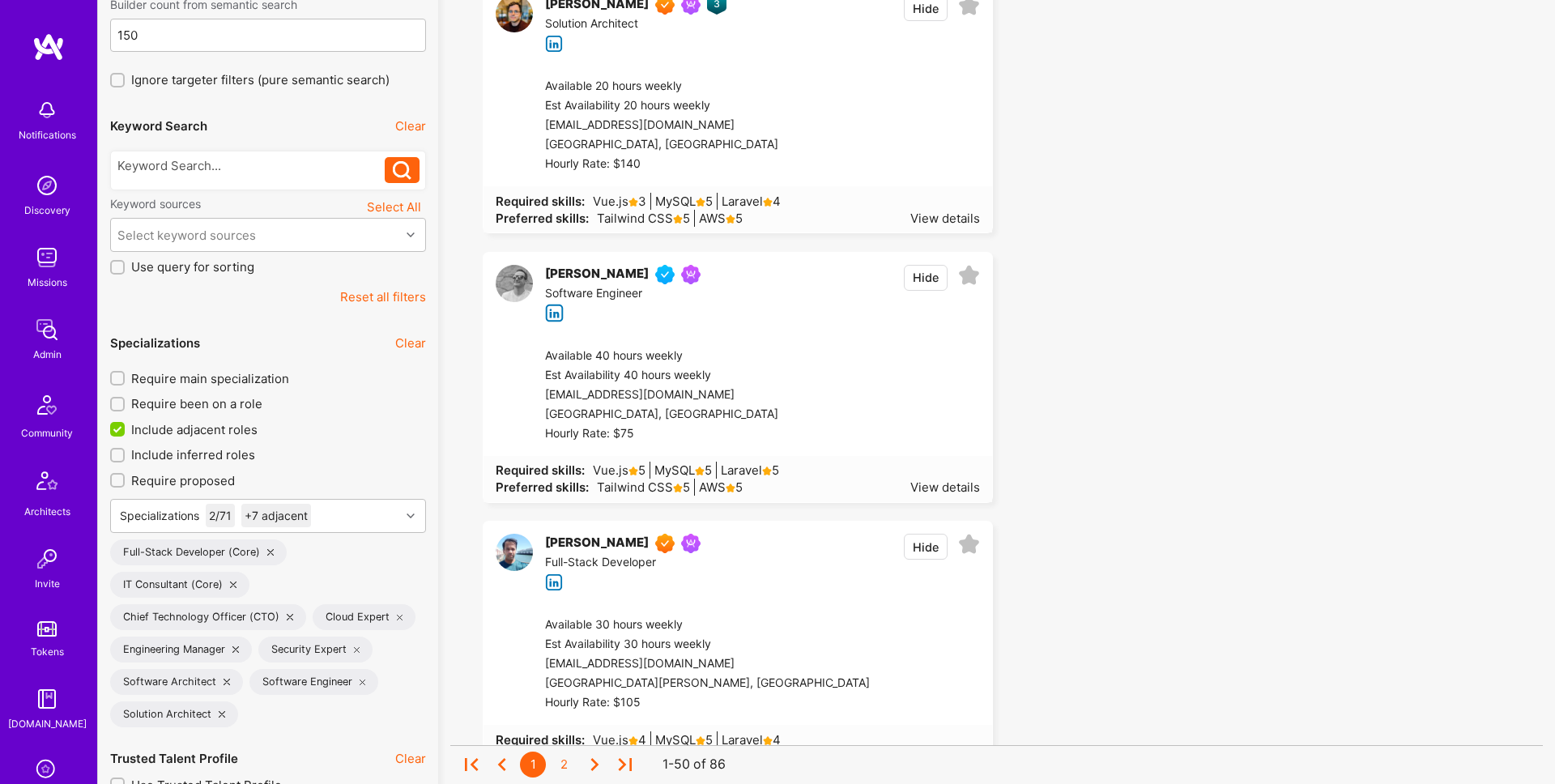
scroll to position [0, 0]
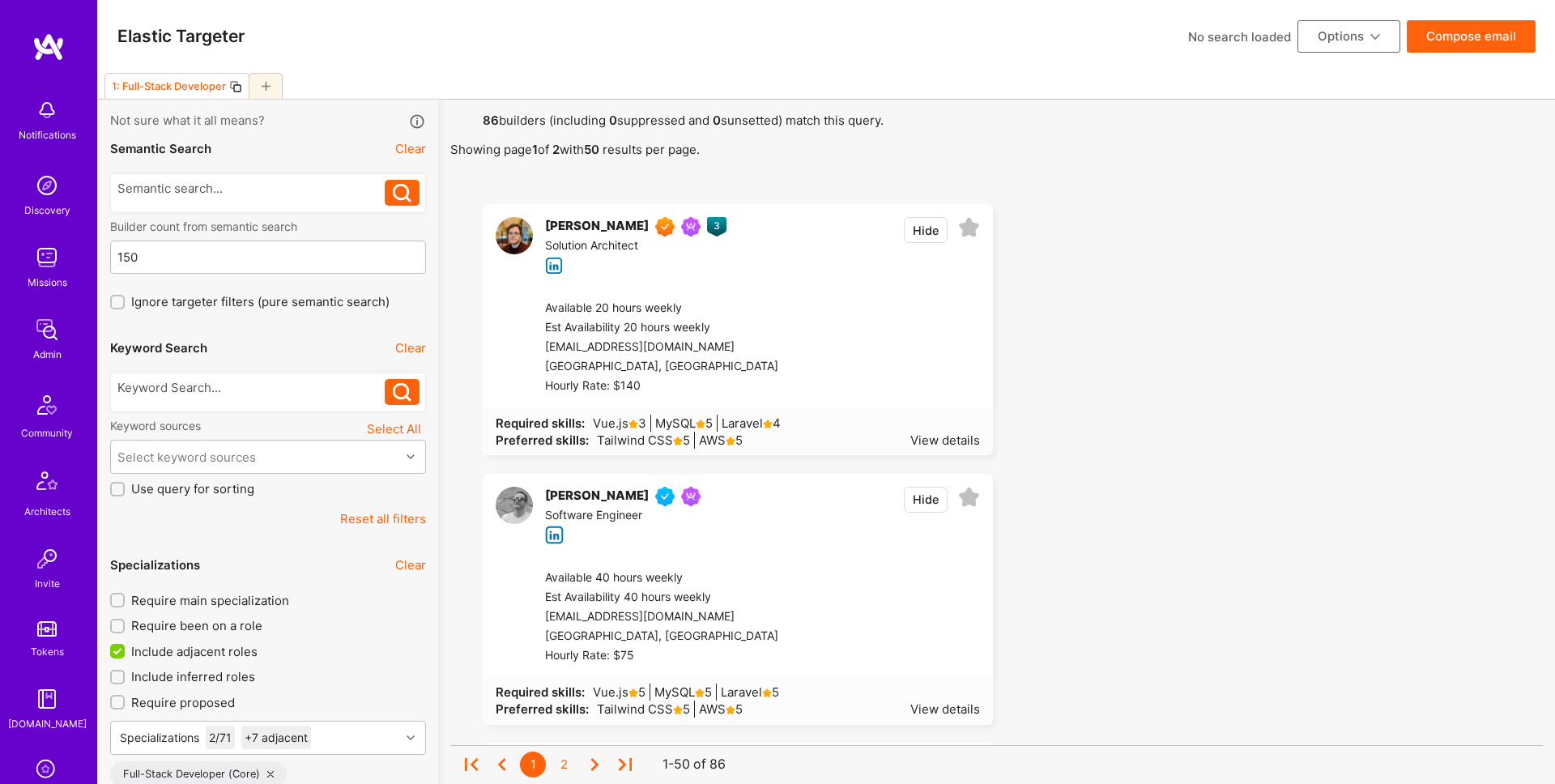
click at [1472, 37] on button "Compose email" at bounding box center [1471, 36] width 129 height 32
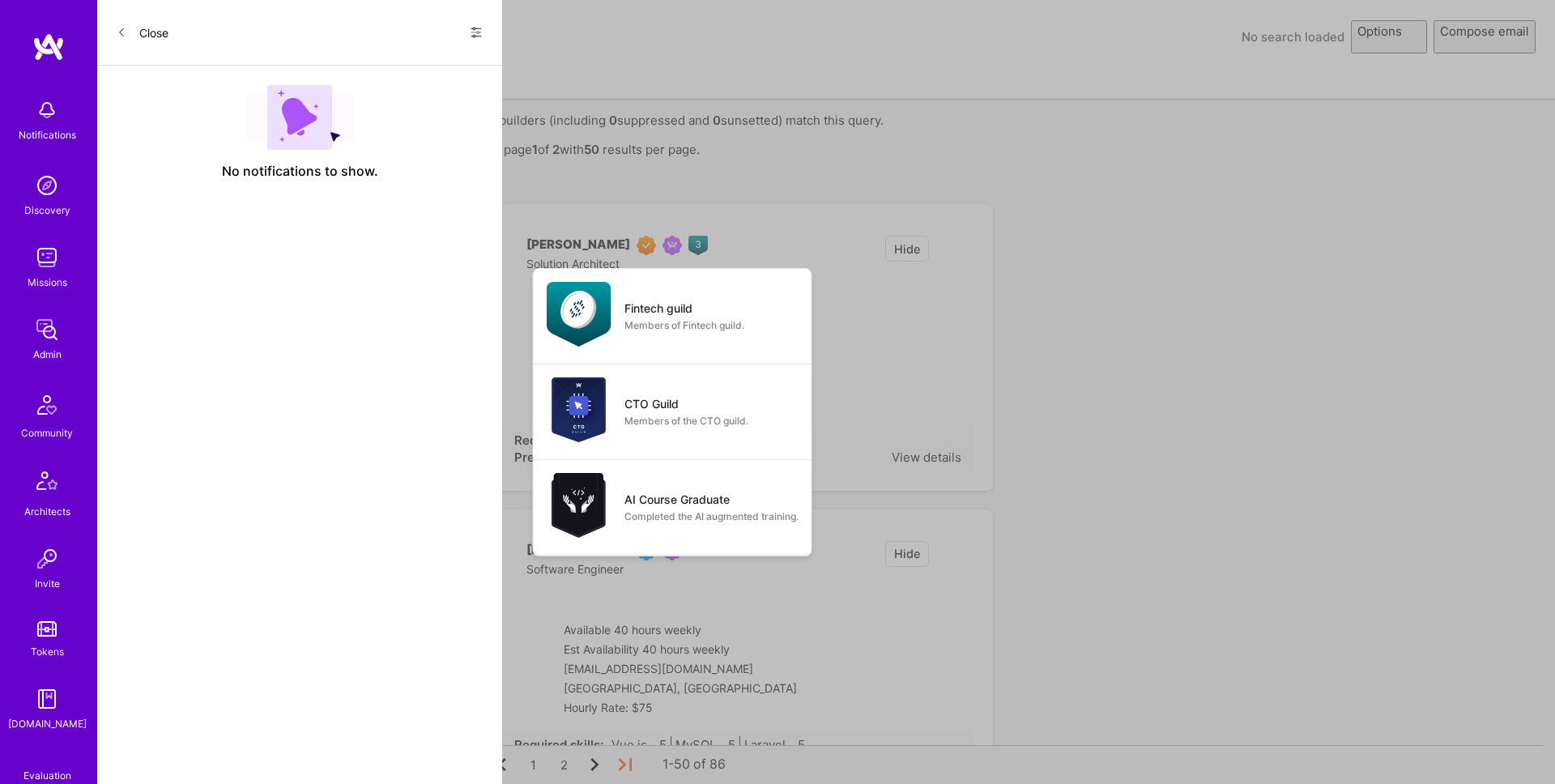
select select "rich-reachout"
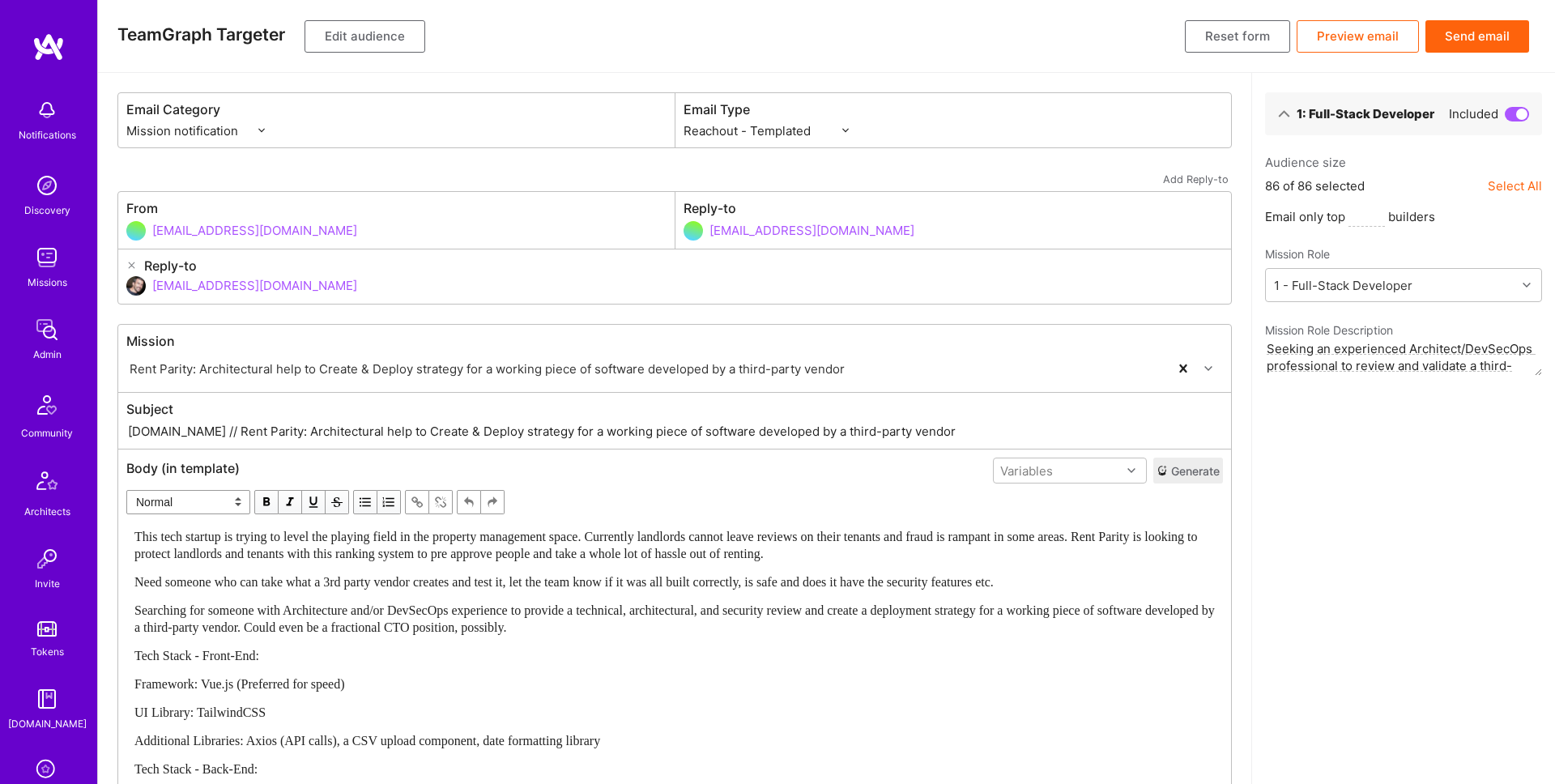
drag, startPoint x: 518, startPoint y: 432, endPoint x: 1025, endPoint y: 424, distance: 507.1
click at [1025, 424] on input "[DOMAIN_NAME] // Rent Parity: Architectural help to Create & Deploy strategy fo…" at bounding box center [674, 431] width 1096 height 19
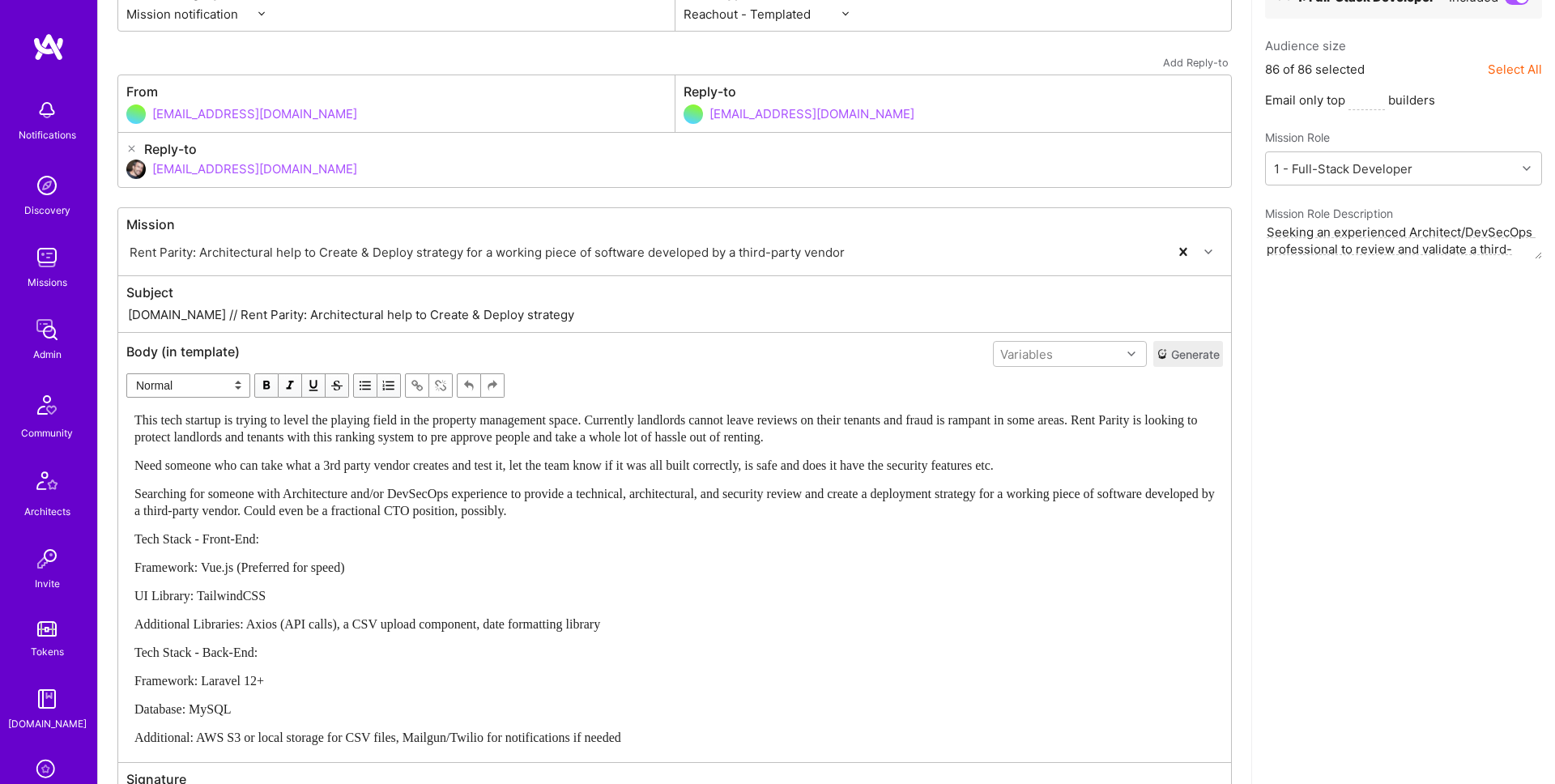
scroll to position [125, 0]
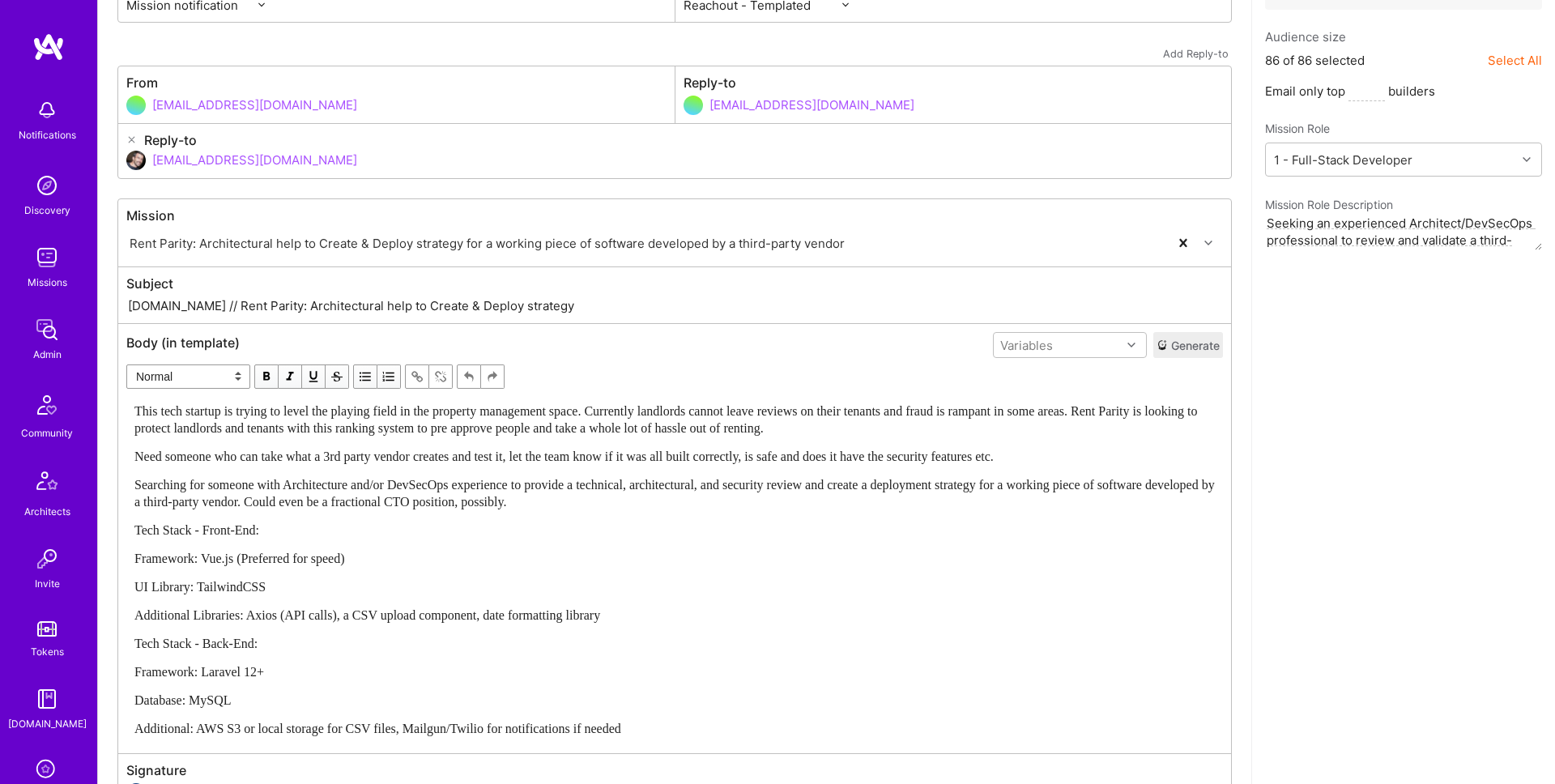
type input "[DOMAIN_NAME] // Rent Parity: Architectural help to Create & Deploy strategy"
click at [324, 525] on div "Tech Stack - Front-End:" at bounding box center [674, 530] width 1080 height 17
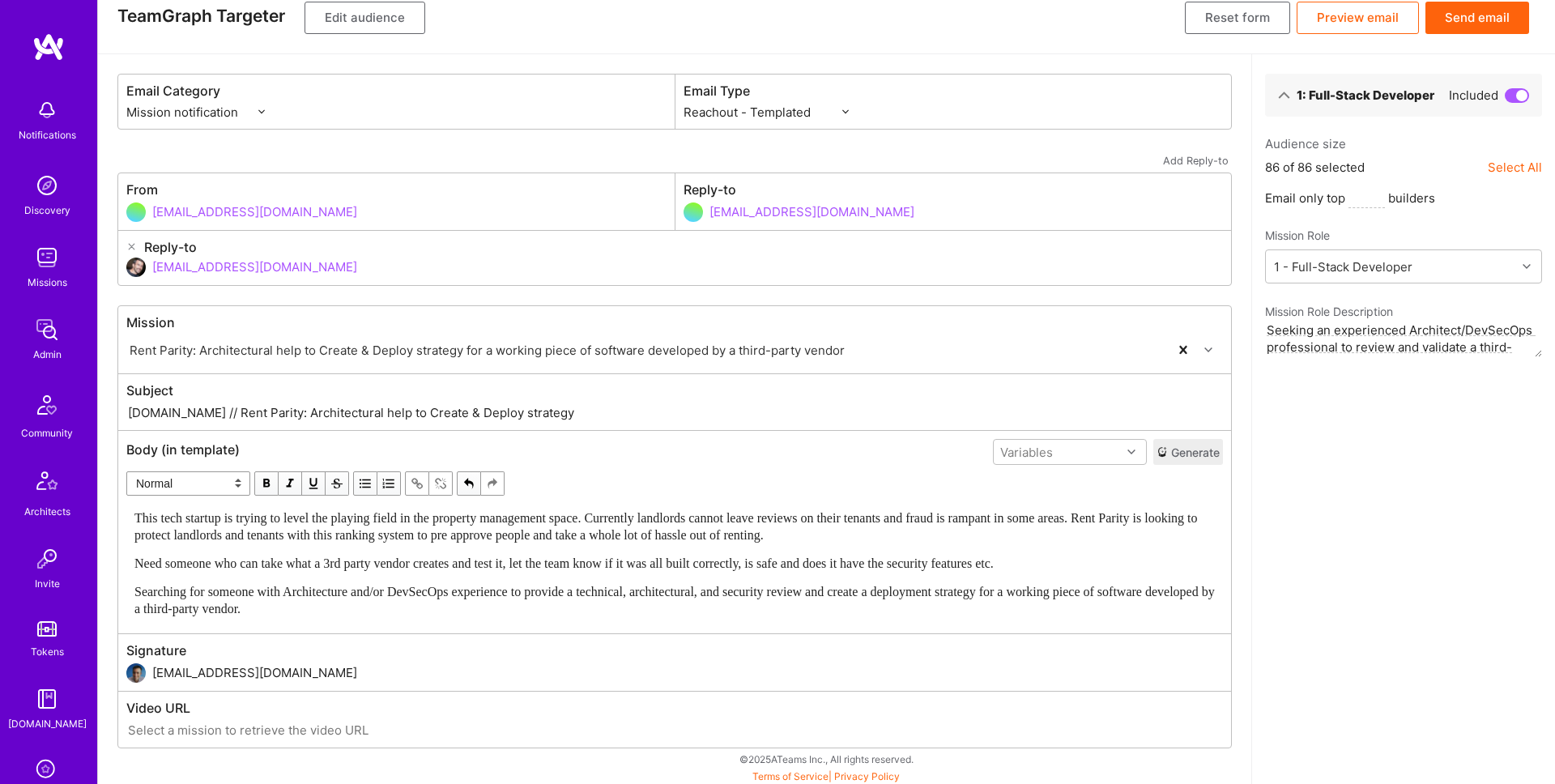
scroll to position [0, 0]
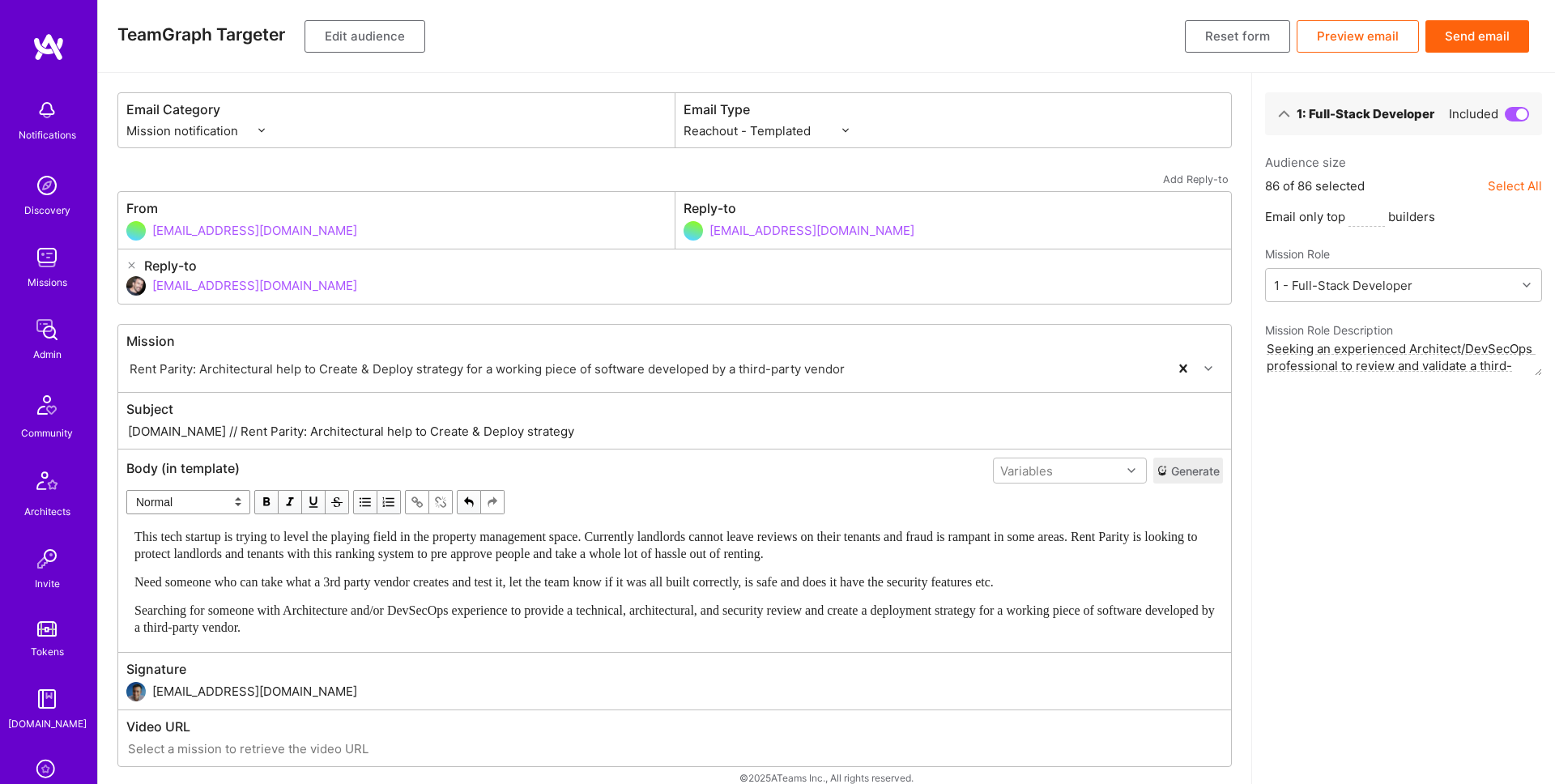
click at [223, 286] on input "[EMAIL_ADDRESS][DOMAIN_NAME]" at bounding box center [687, 285] width 1070 height 41
type input "d"
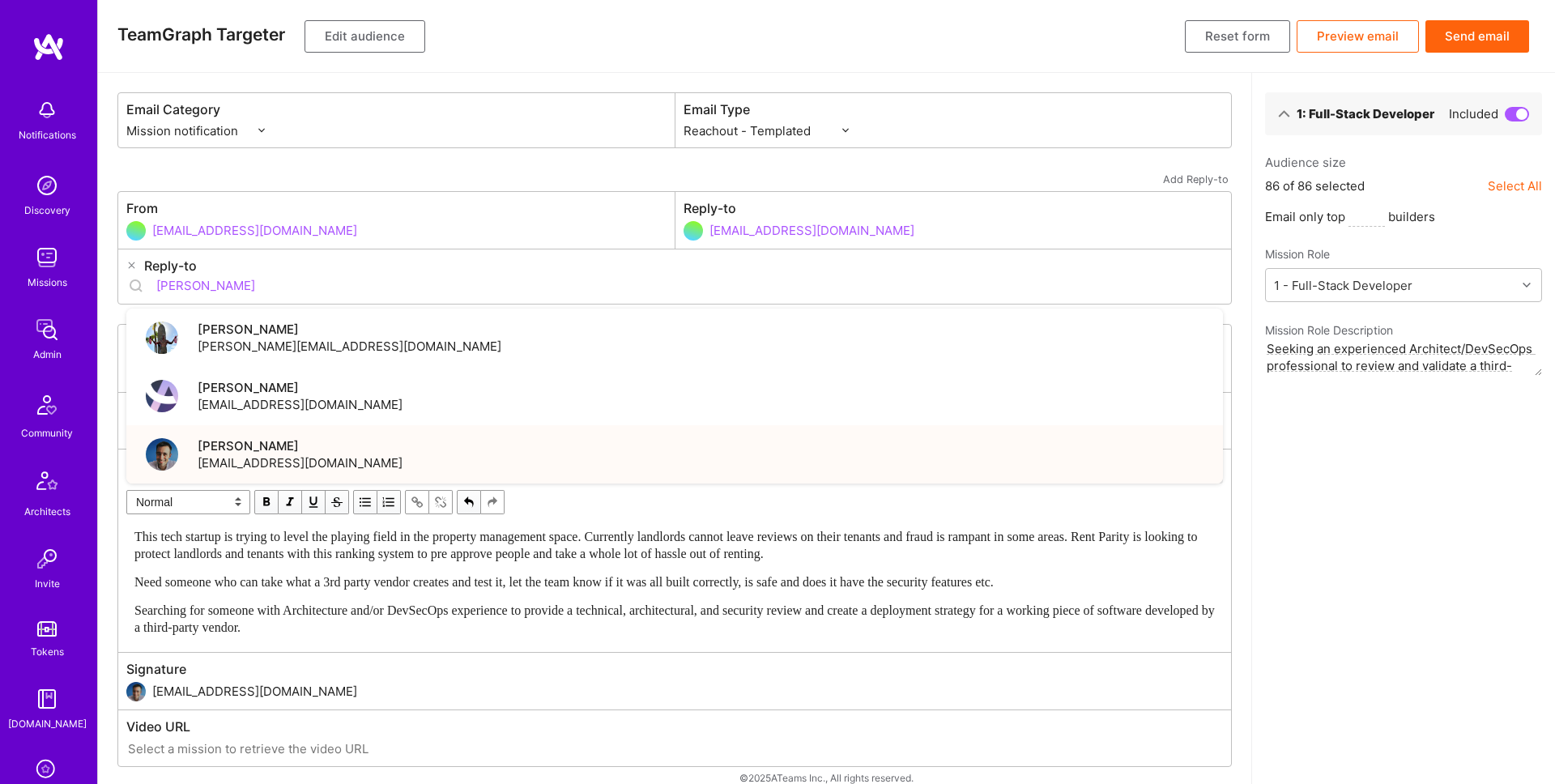
click at [268, 448] on span "[PERSON_NAME]" at bounding box center [300, 445] width 204 height 17
type input "[EMAIL_ADDRESS][DOMAIN_NAME]"
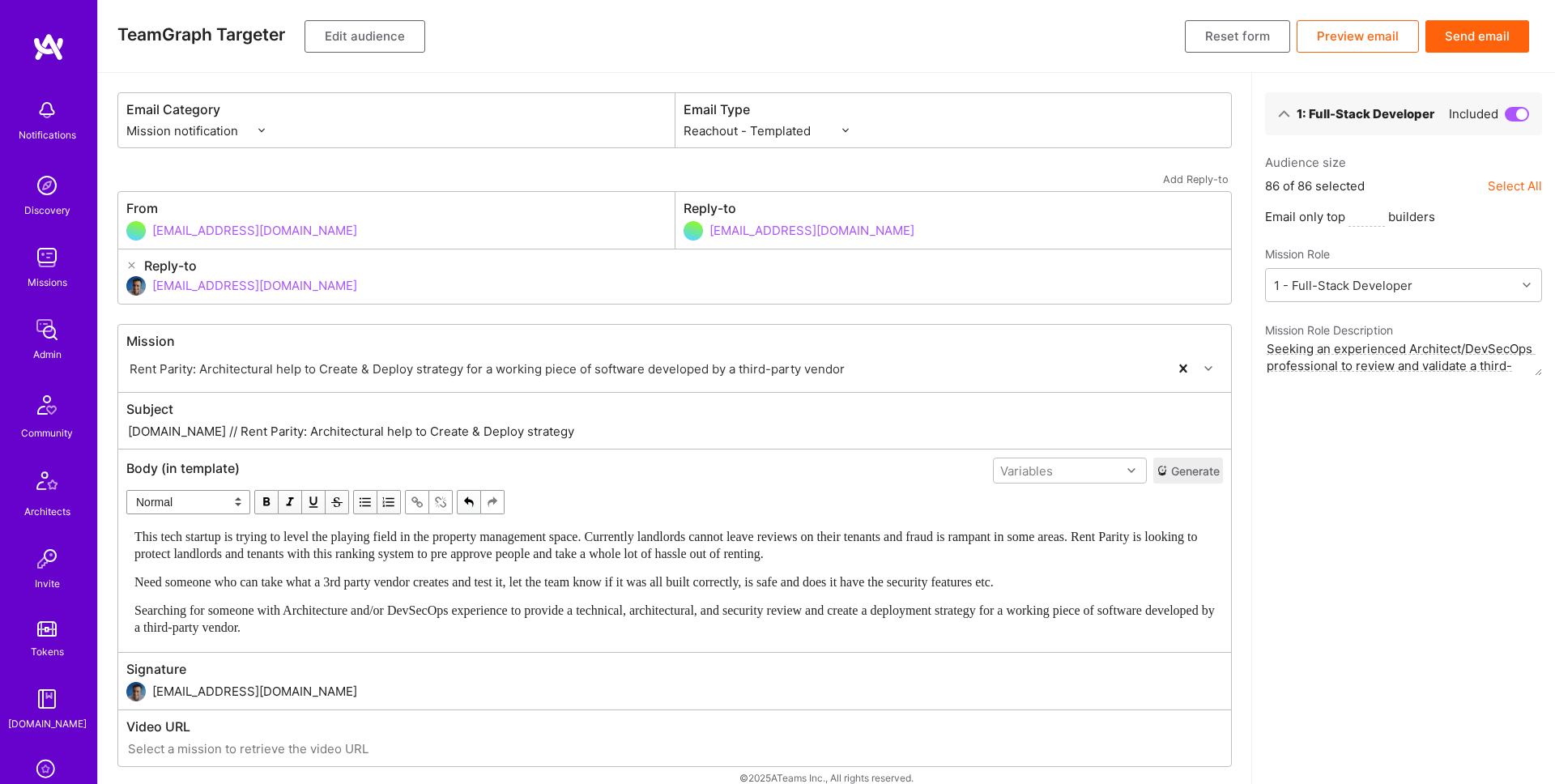
click at [1364, 38] on button "Preview email" at bounding box center [1358, 36] width 123 height 32
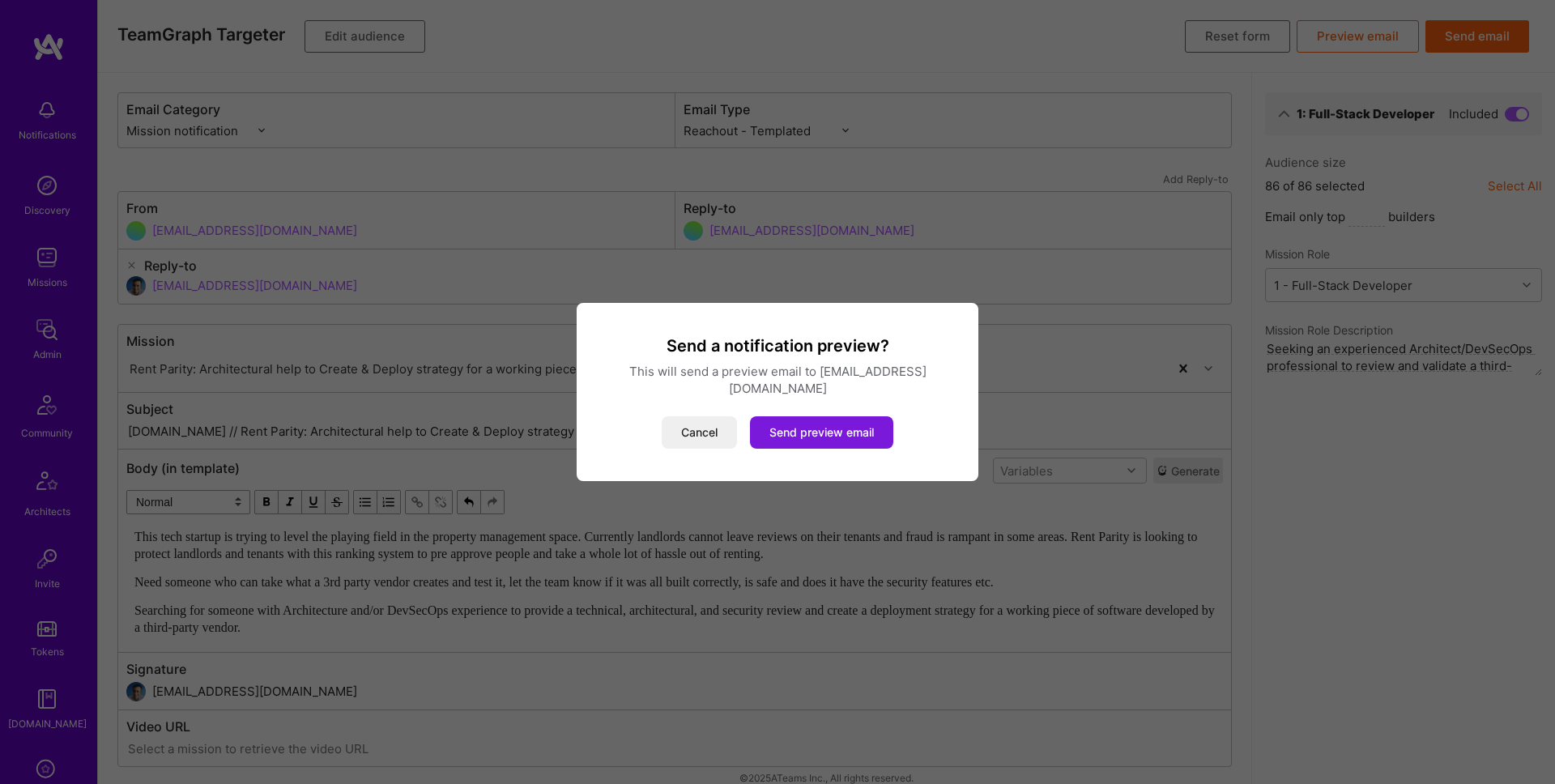
click at [841, 421] on button "Send preview email" at bounding box center [822, 432] width 143 height 32
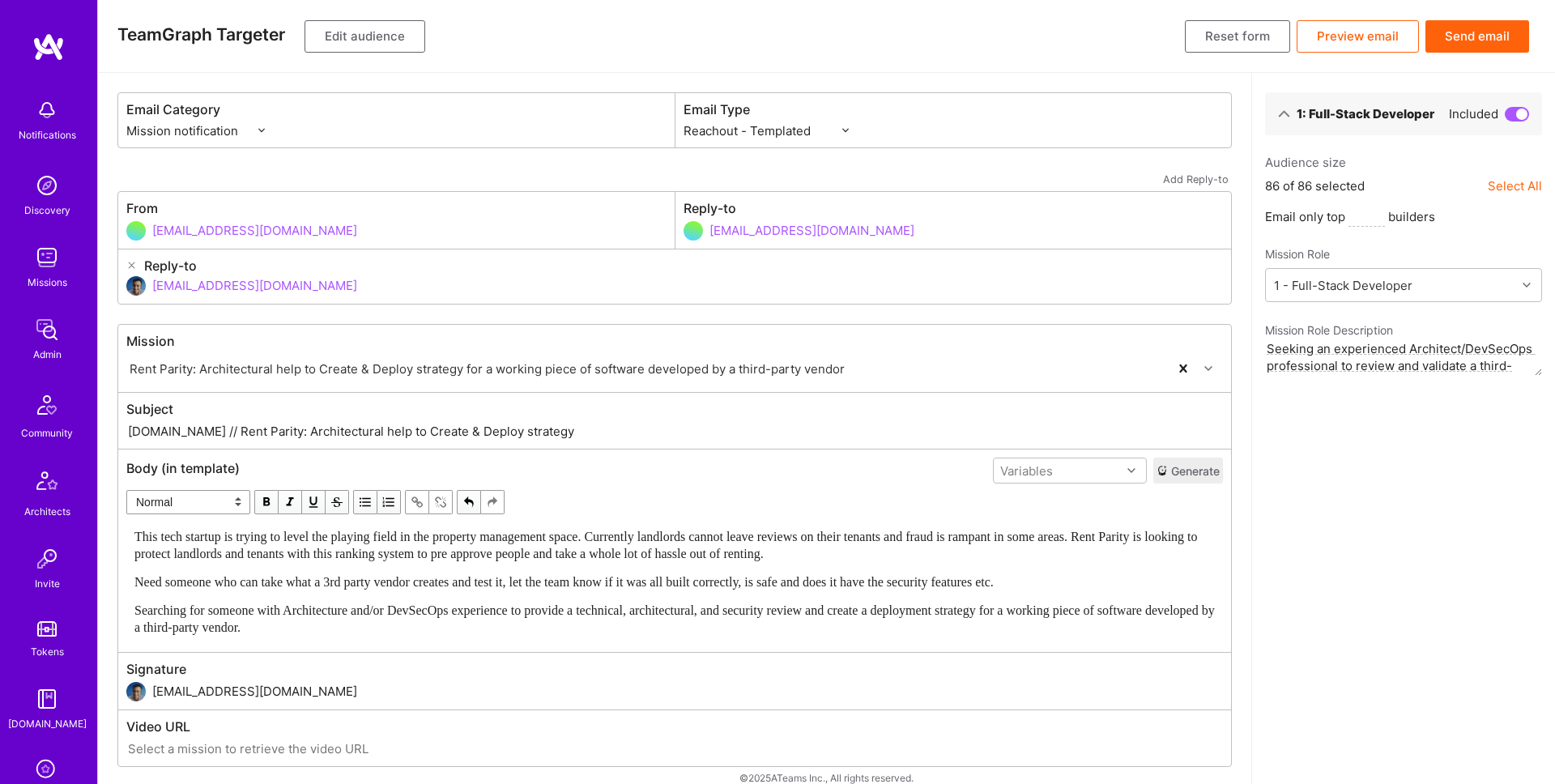
click at [1479, 40] on button "Send email" at bounding box center [1477, 36] width 104 height 32
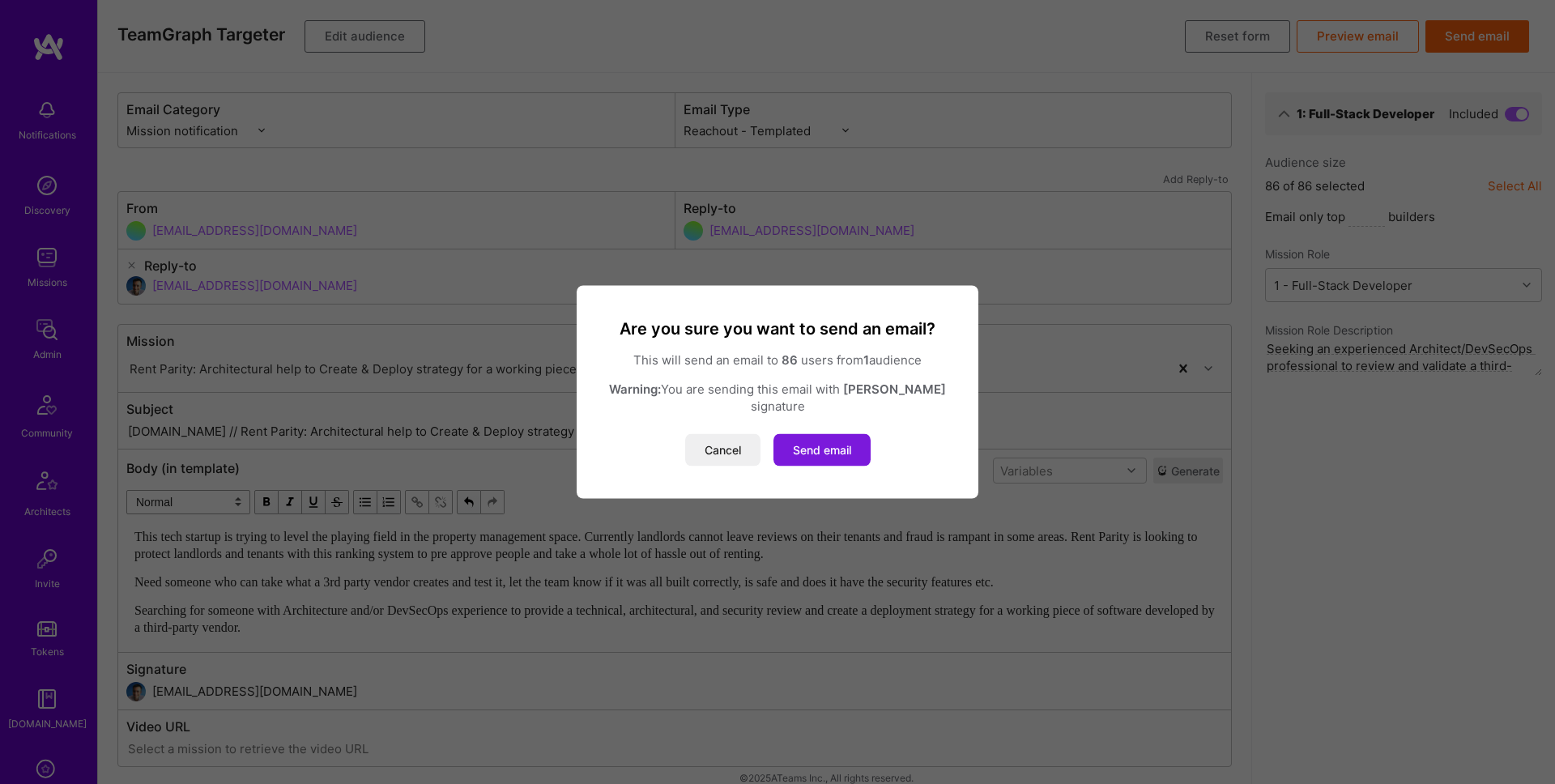
click at [818, 442] on button "Send email" at bounding box center [822, 450] width 97 height 32
